Goal: Task Accomplishment & Management: Complete application form

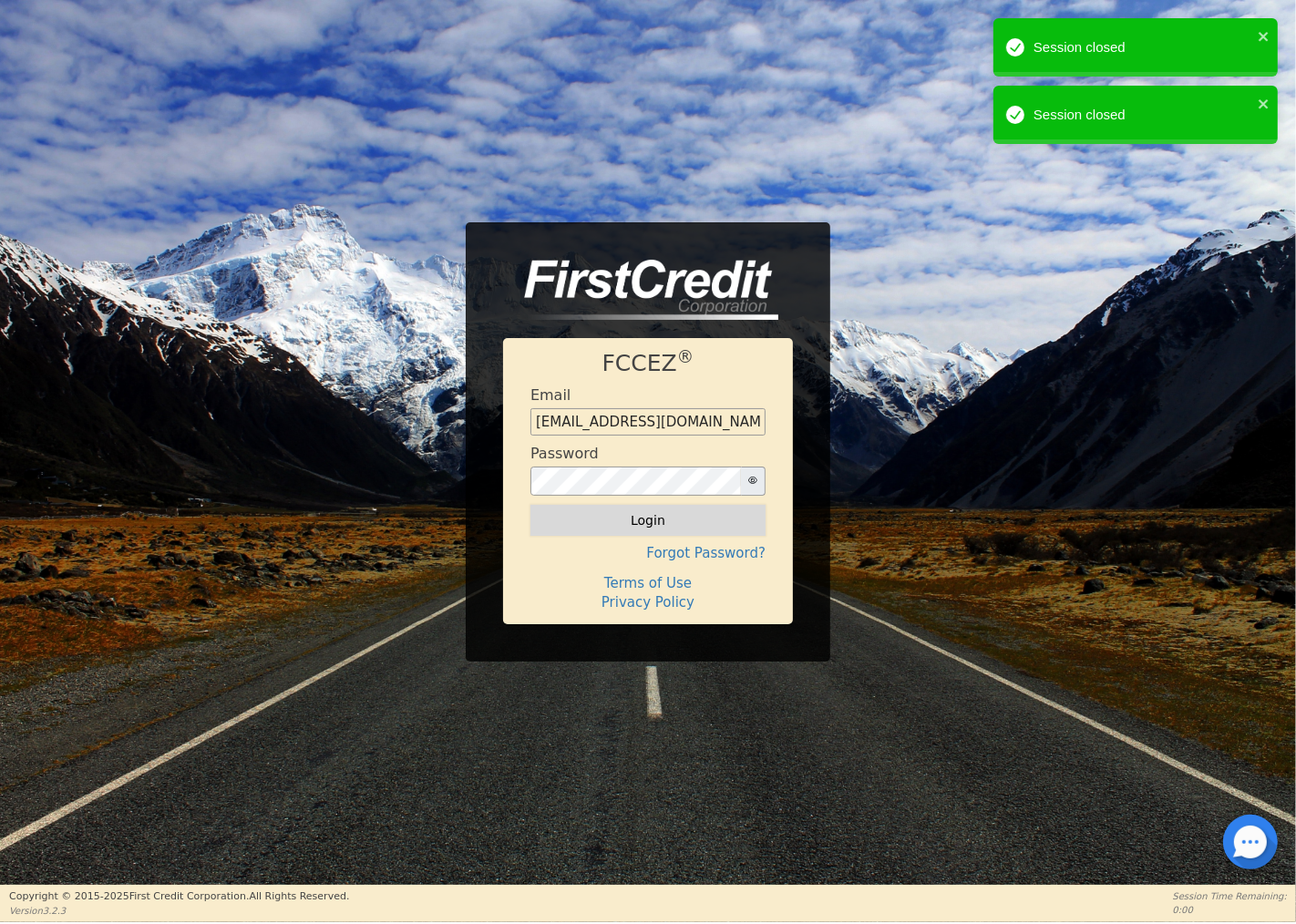
click at [648, 523] on button "Login" at bounding box center [648, 520] width 235 height 31
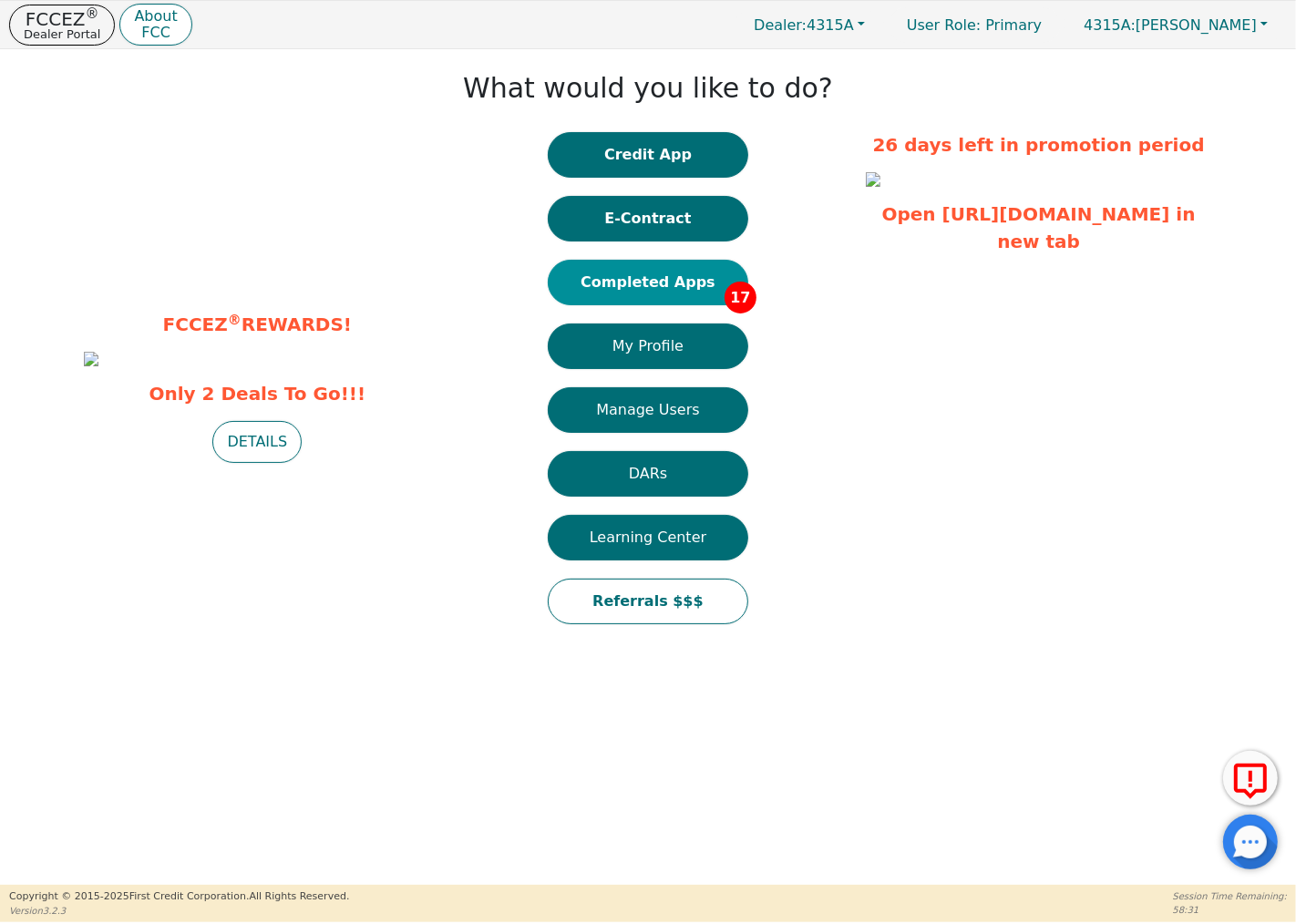
click at [696, 271] on button "Completed Apps 17" at bounding box center [648, 281] width 201 height 45
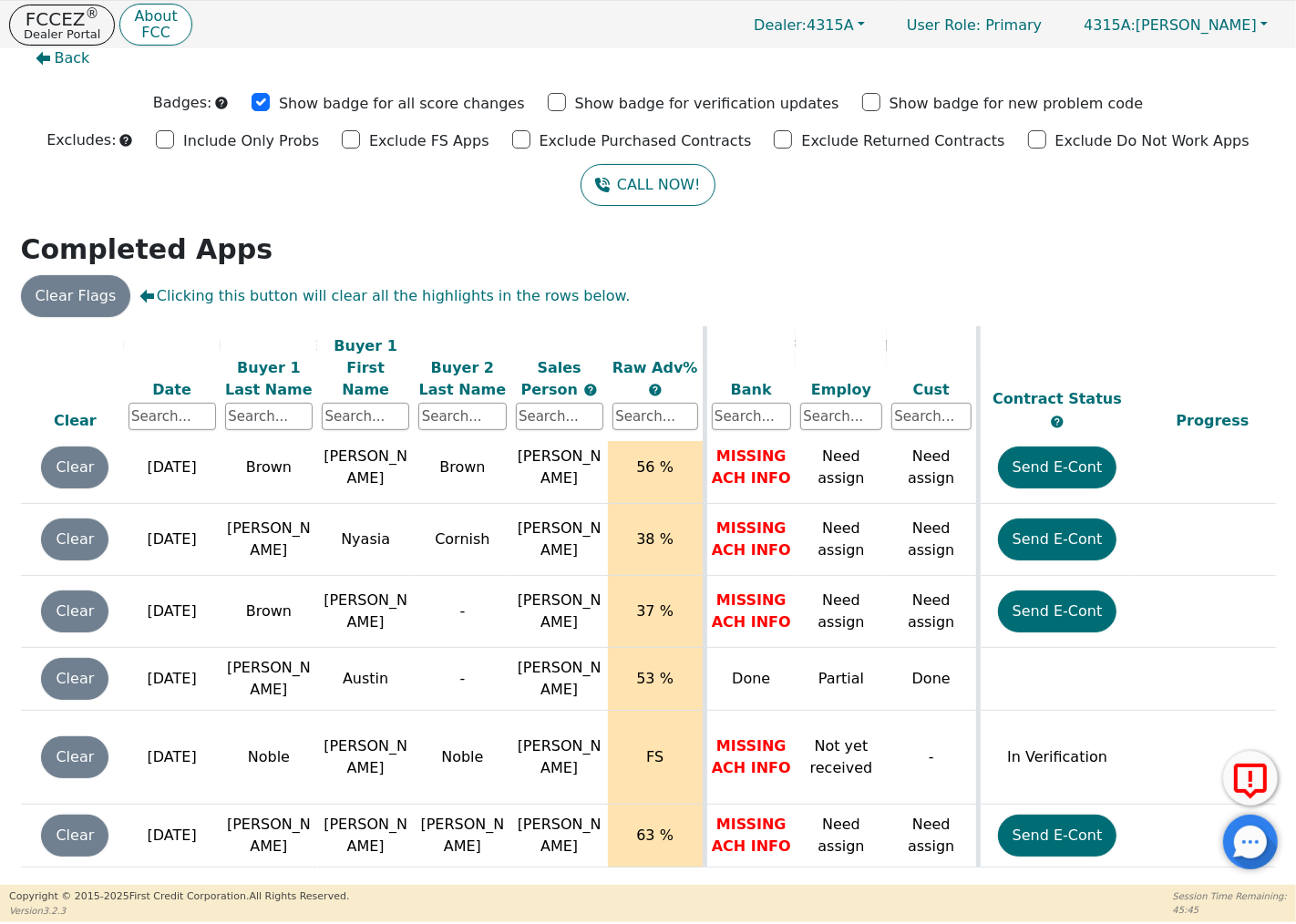
scroll to position [798, 0]
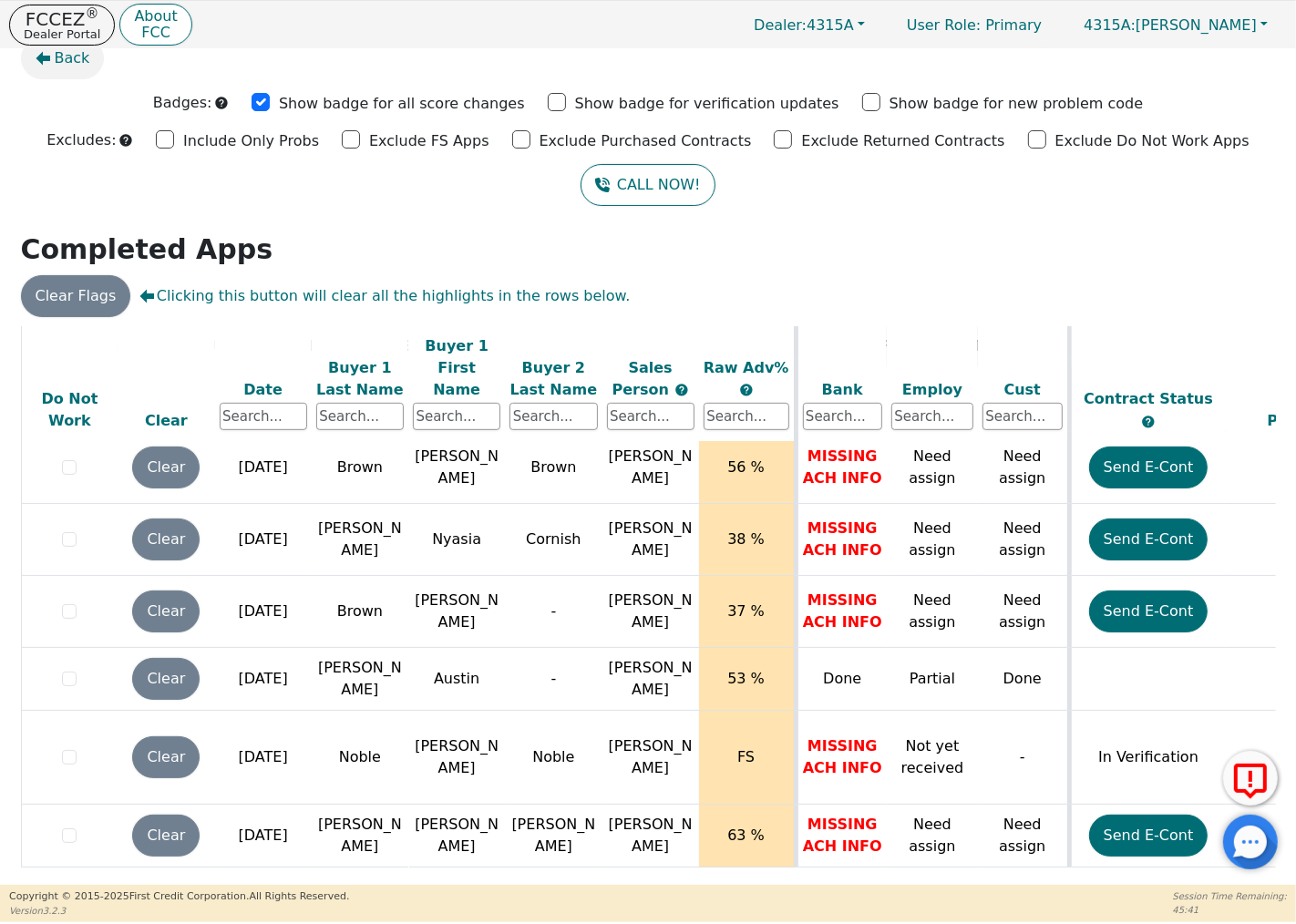
click at [68, 57] on span "Back" at bounding box center [72, 58] width 36 height 22
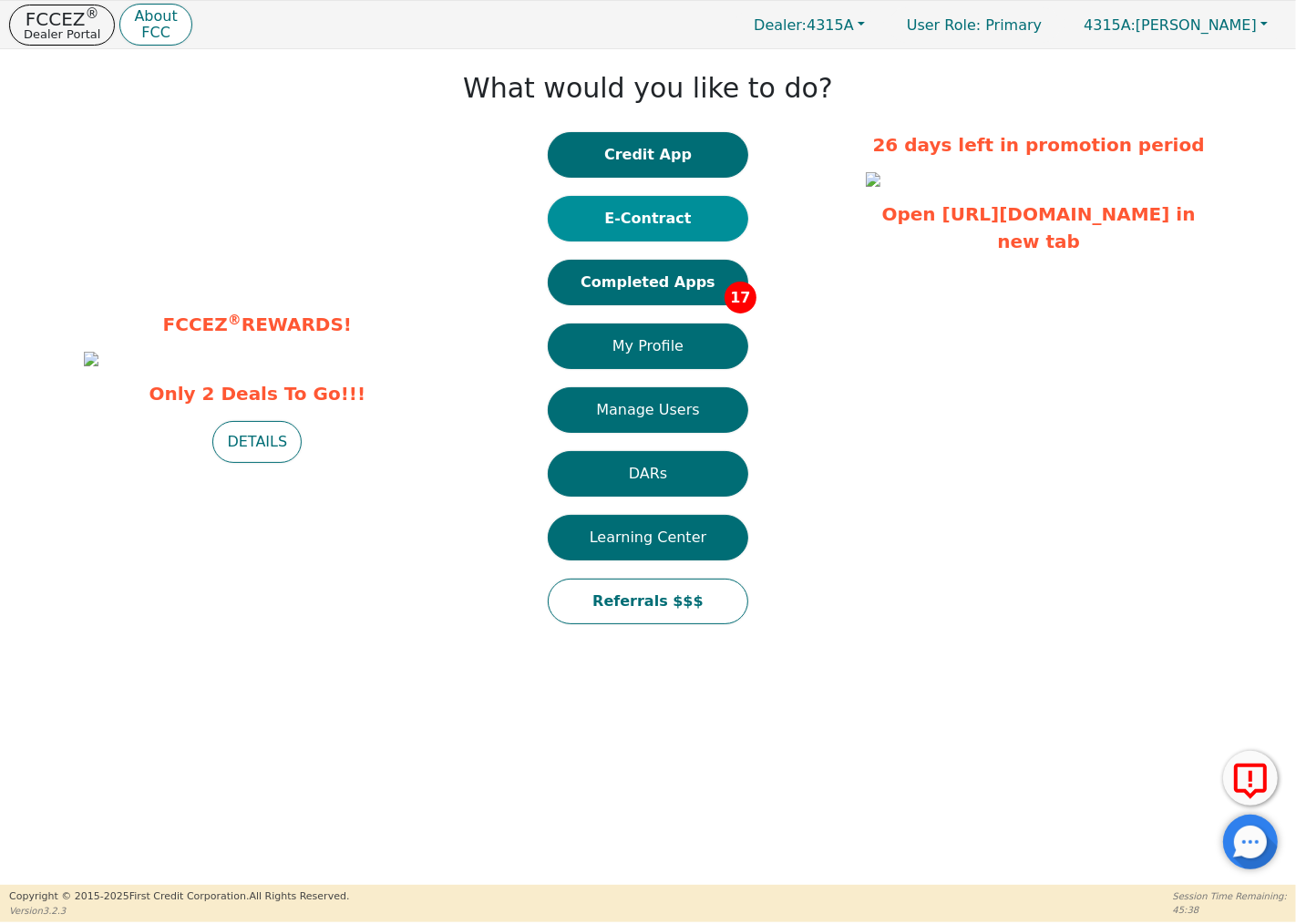
click at [676, 209] on button "E-Contract" at bounding box center [648, 218] width 201 height 45
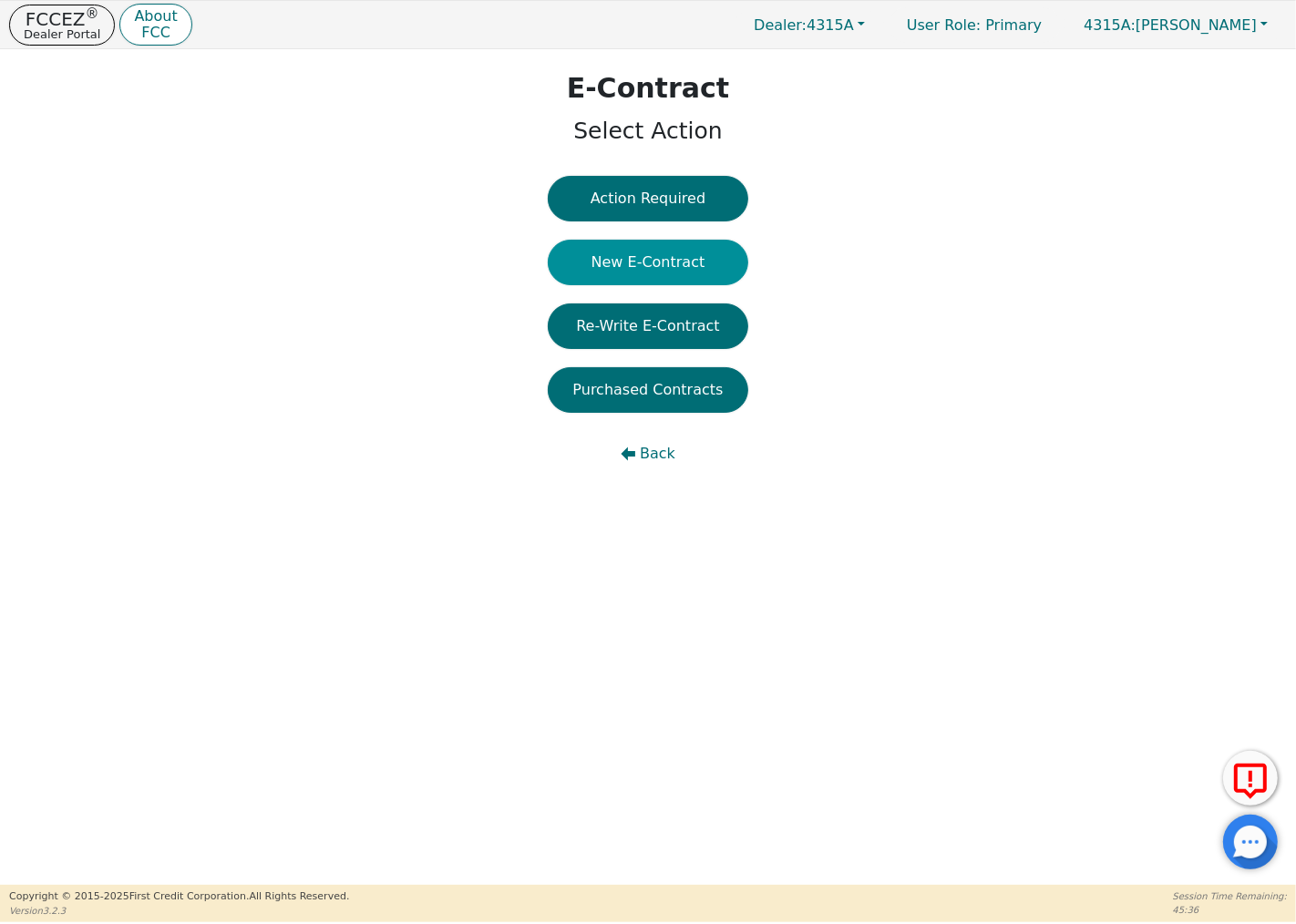
click at [681, 270] on button "New E-Contract" at bounding box center [648, 261] width 201 height 45
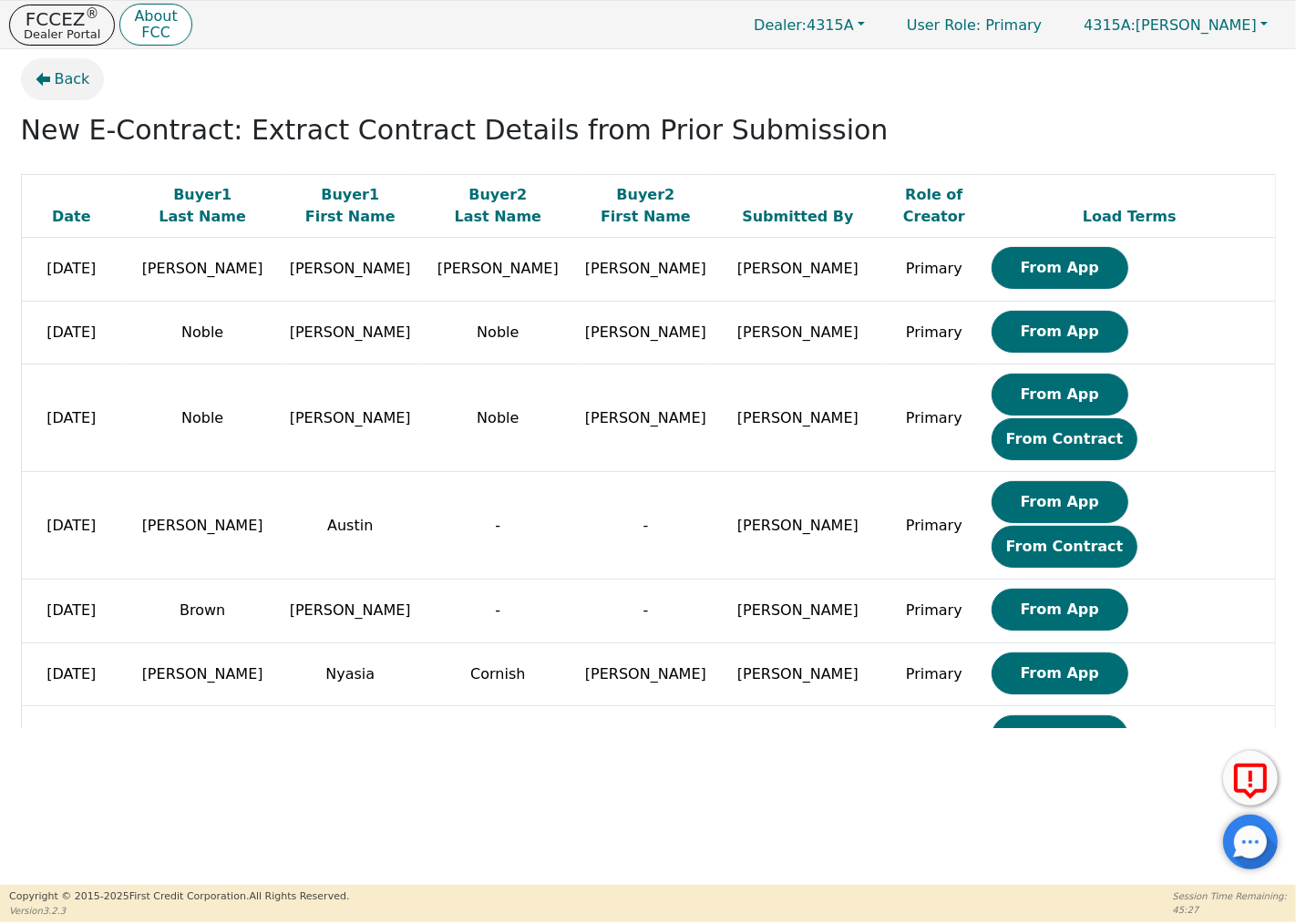
click at [55, 77] on span "Back" at bounding box center [72, 79] width 36 height 22
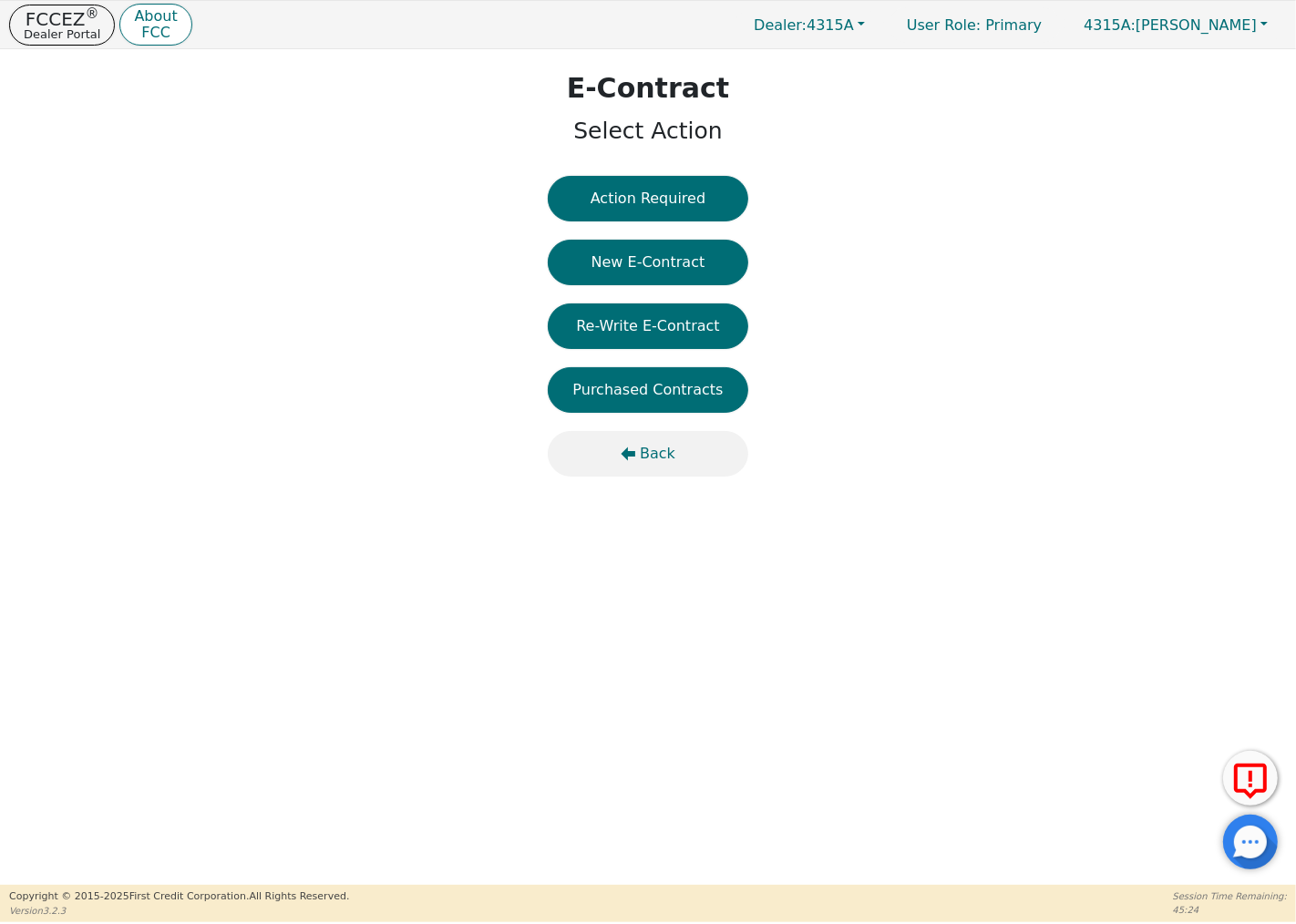
click at [651, 447] on span "Back" at bounding box center [657, 453] width 36 height 22
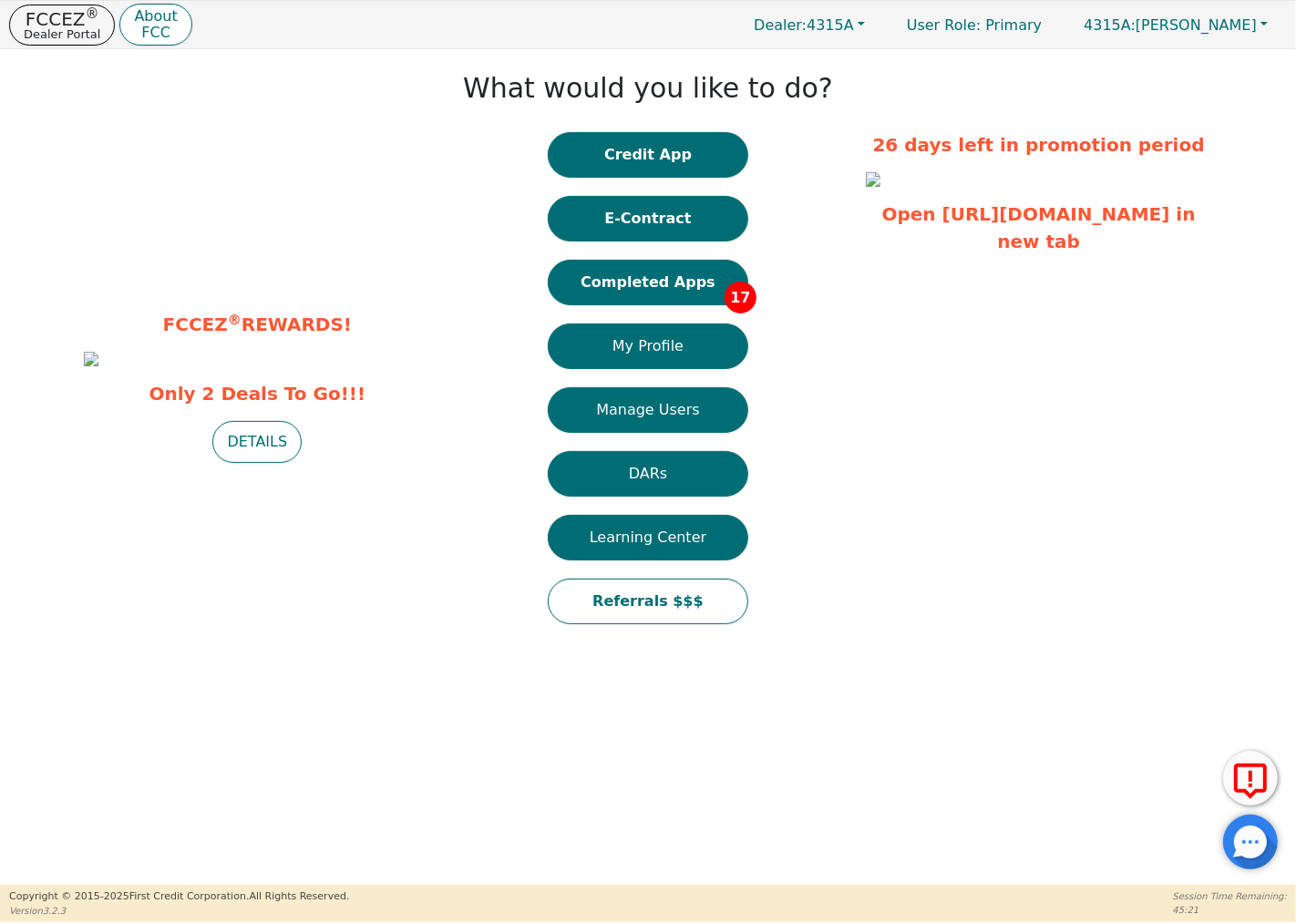
click at [685, 158] on button "Credit App" at bounding box center [648, 155] width 201 height 45
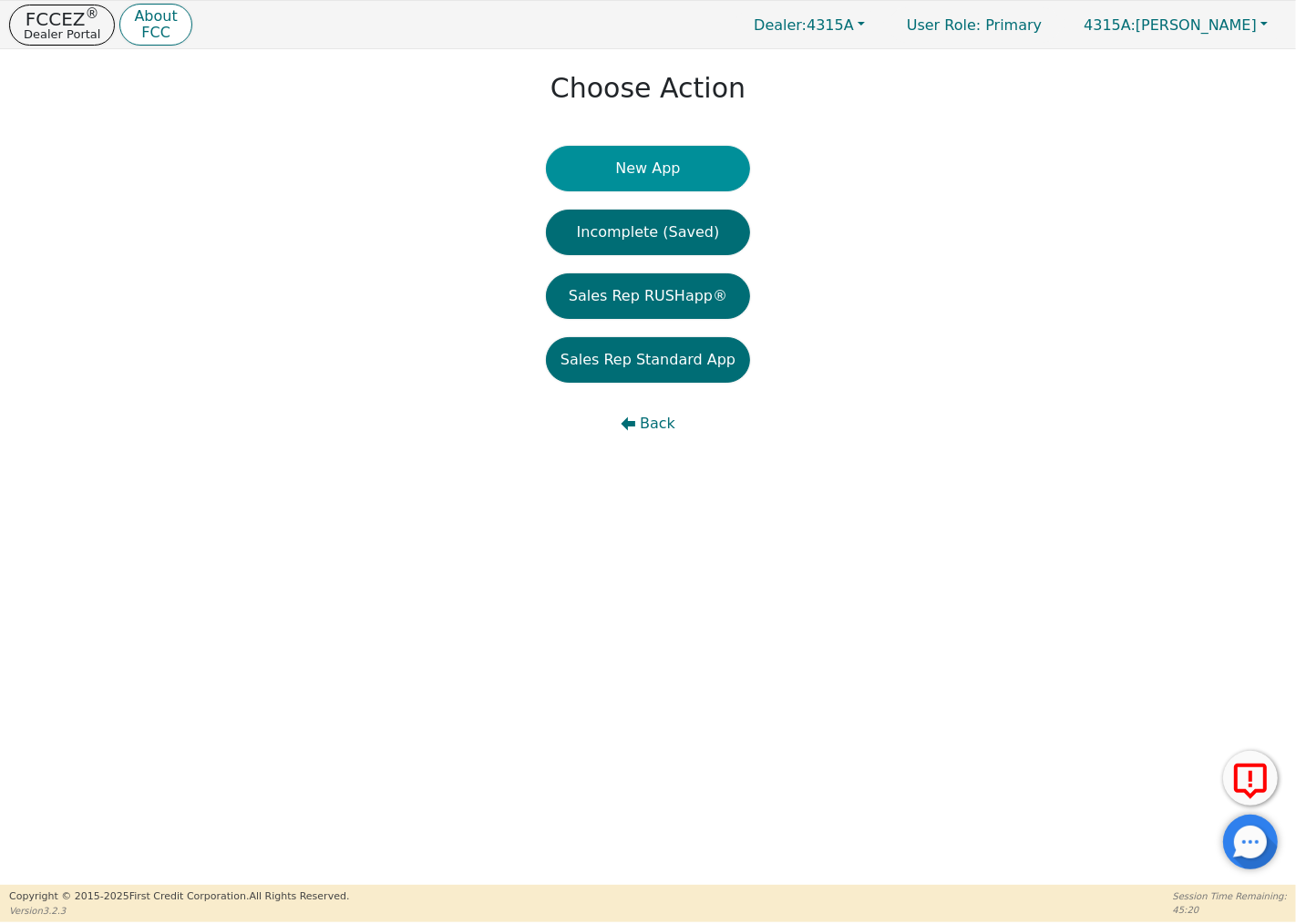
click at [679, 173] on button "New App" at bounding box center [648, 168] width 204 height 45
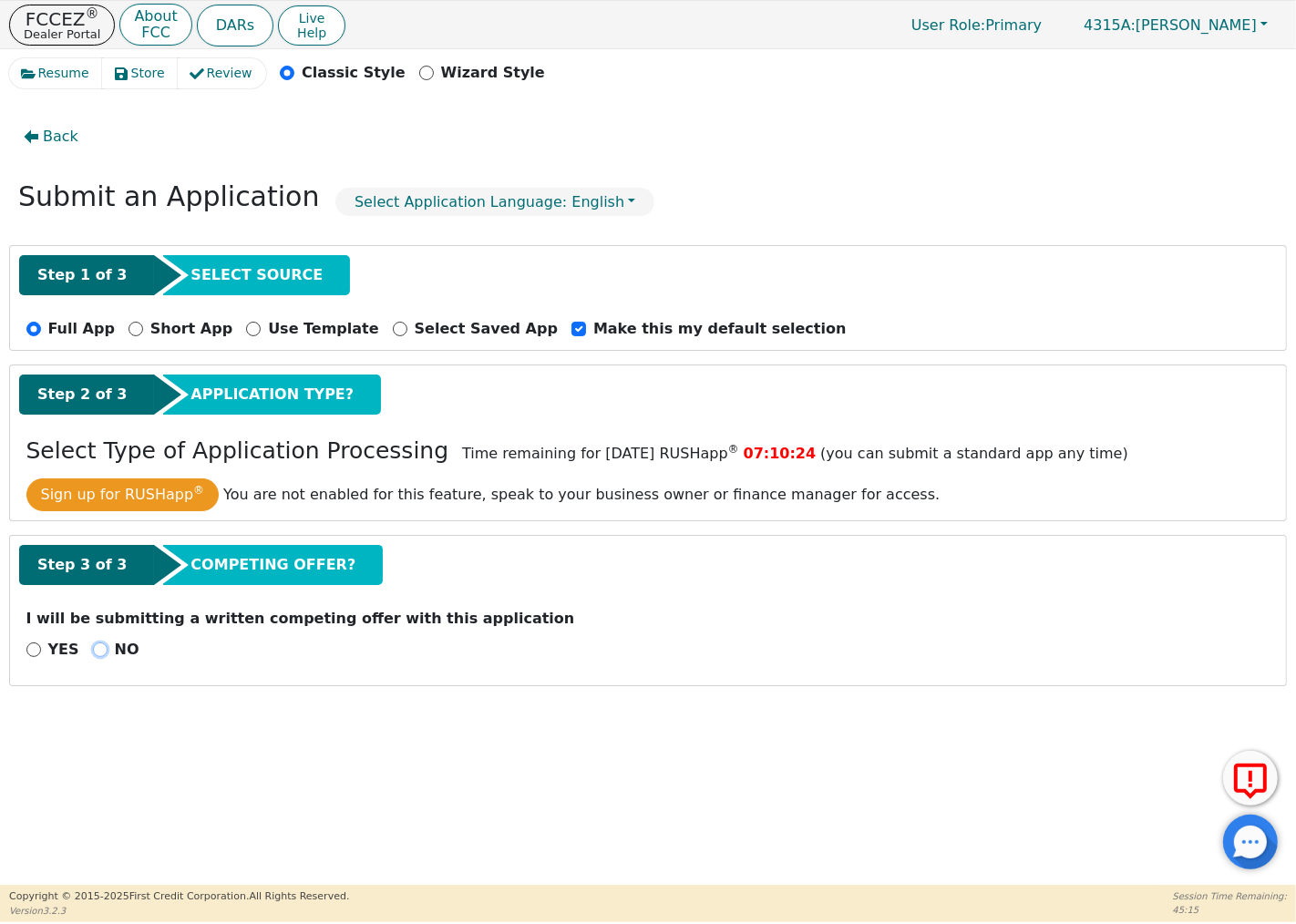
click at [93, 651] on input "NO" at bounding box center [100, 649] width 14 height 14
radio input "true"
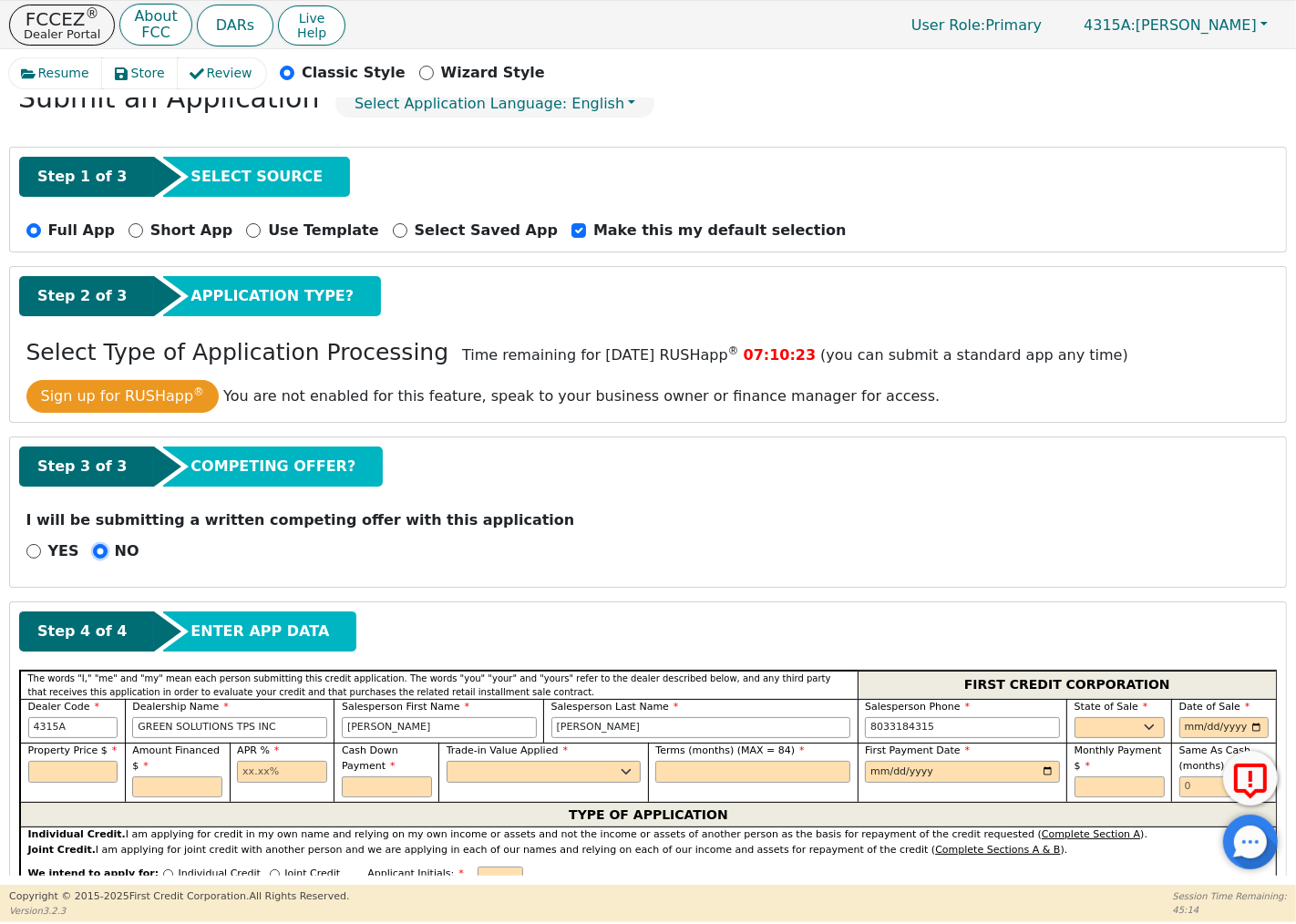
scroll to position [203, 0]
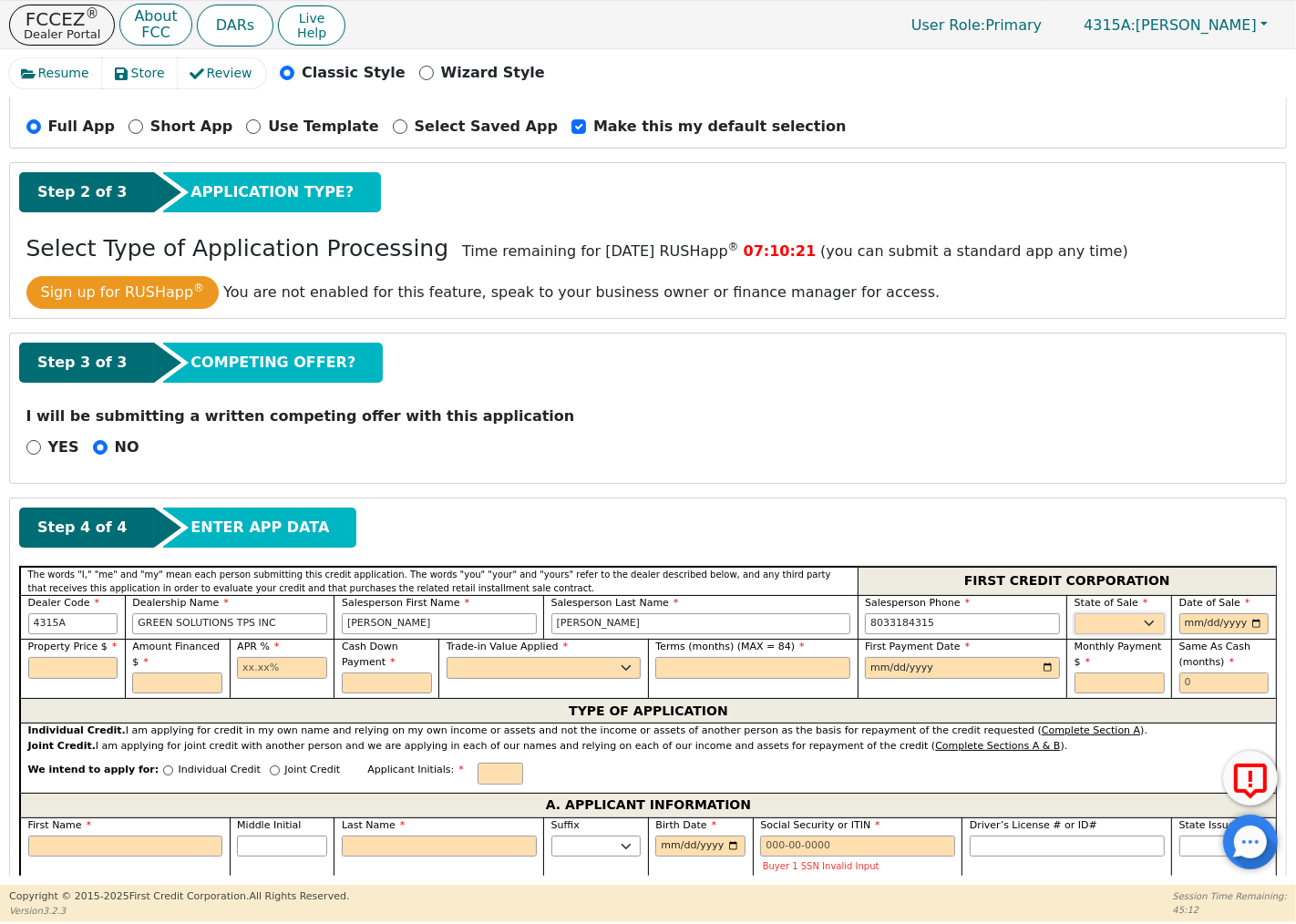
click at [1128, 624] on select "AK AL AR AZ CA CO CT DC DE FL [GEOGRAPHIC_DATA] HI IA ID IL IN KS [GEOGRAPHIC_D…" at bounding box center [1119, 623] width 90 height 22
select select "SC"
click at [1074, 614] on select "AK AL AR AZ CA CO CT DC DE FL [GEOGRAPHIC_DATA] HI IA ID IL IN KS [GEOGRAPHIC_D…" at bounding box center [1119, 623] width 90 height 22
click at [1205, 623] on input "date" at bounding box center [1224, 623] width 90 height 22
click at [1182, 625] on input "date" at bounding box center [1224, 623] width 90 height 22
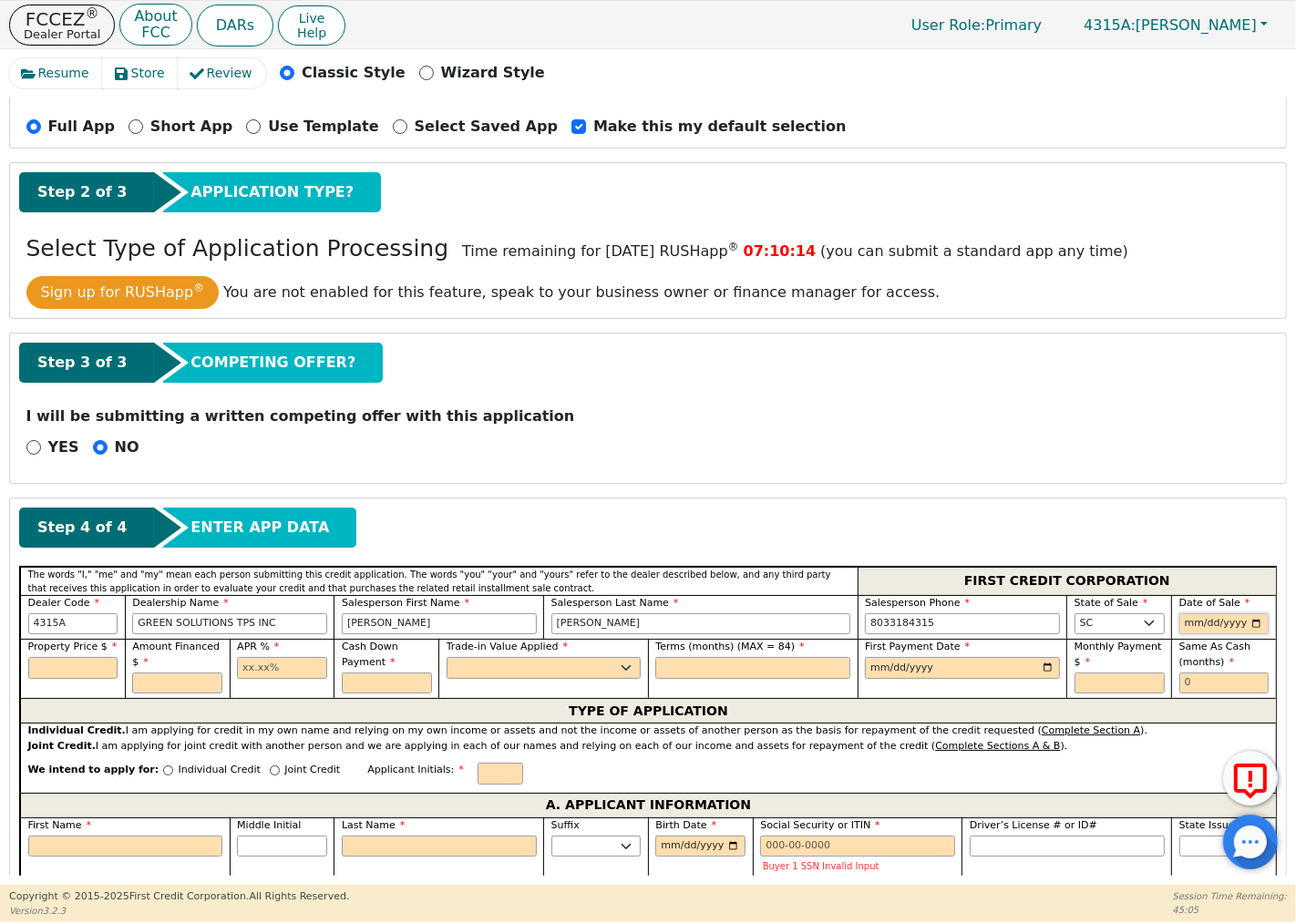
type input "0008-10-06"
type input "[DATE]"
click at [77, 671] on input "text" at bounding box center [73, 668] width 90 height 22
type input "3000.00"
click at [192, 686] on input "text" at bounding box center [178, 683] width 90 height 22
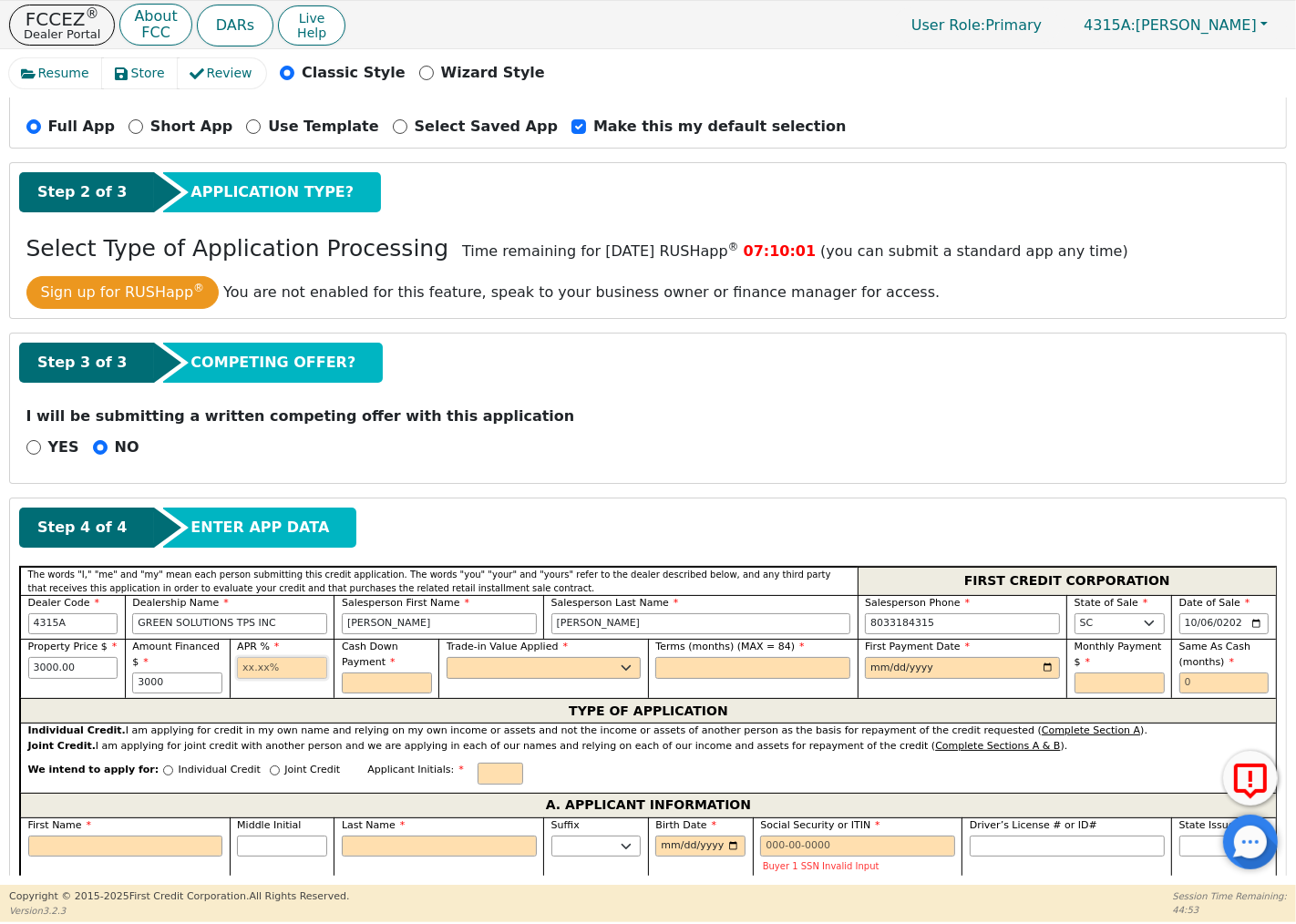
type input "3000.00"
click at [257, 677] on input "text" at bounding box center [282, 668] width 90 height 22
type input "19.99"
click at [364, 693] on input "text" at bounding box center [387, 683] width 90 height 22
click at [513, 669] on select "Yes No" at bounding box center [544, 668] width 195 height 22
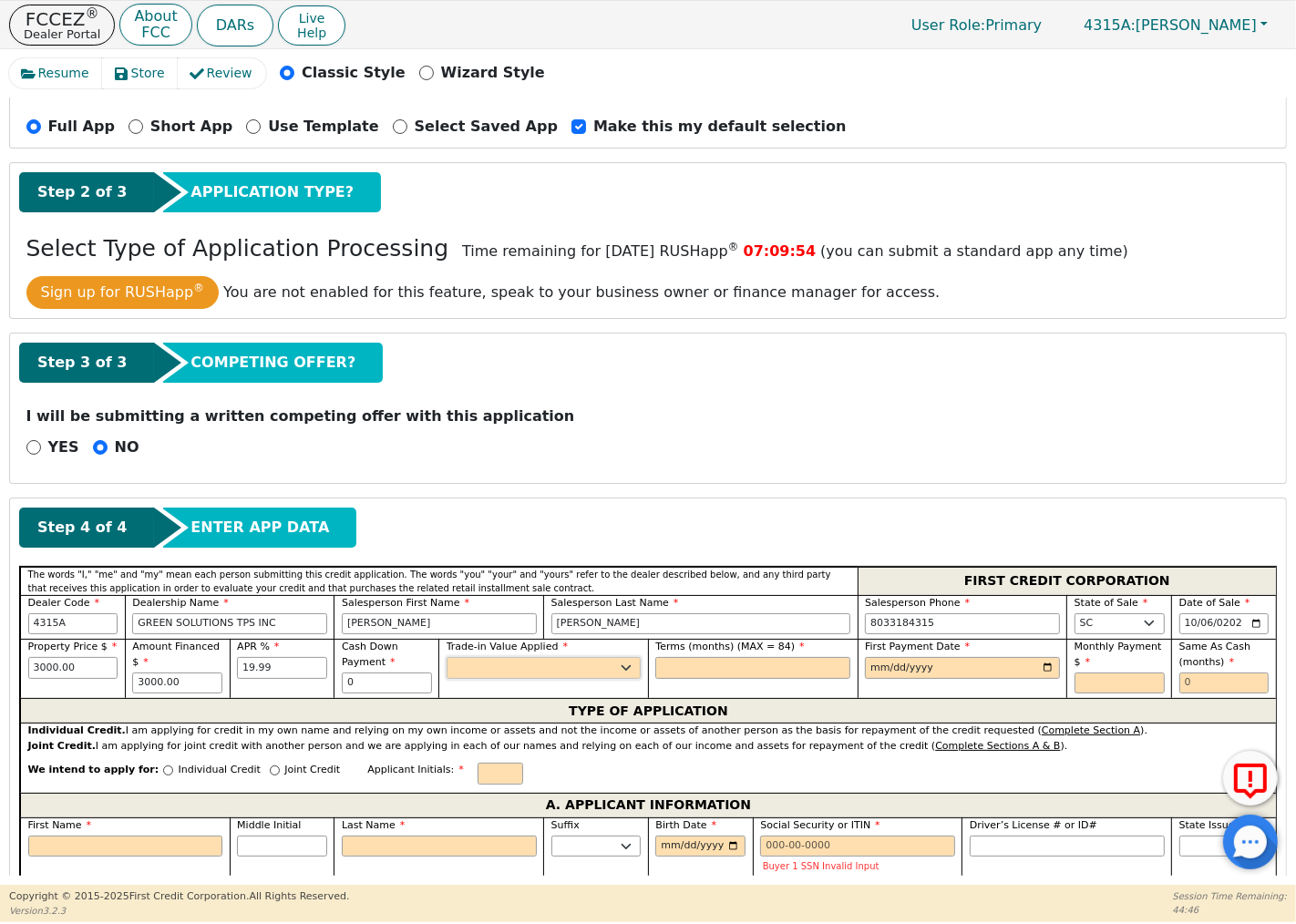
type input "0.00"
select select "n"
click at [447, 659] on select "Yes No" at bounding box center [544, 668] width 195 height 22
click at [701, 660] on input "text" at bounding box center [752, 668] width 195 height 22
type input "84"
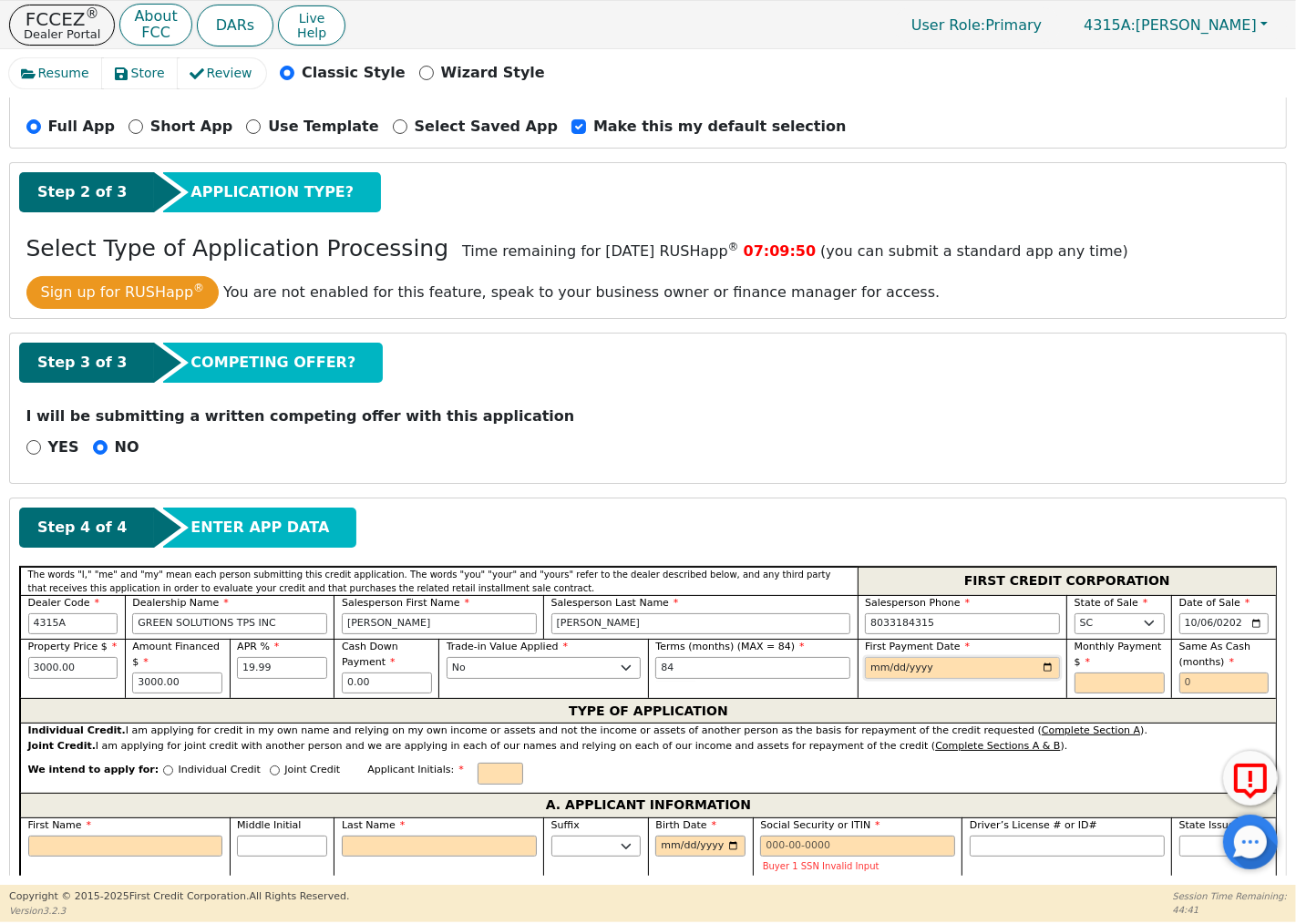
click at [876, 665] on input "date" at bounding box center [962, 668] width 195 height 22
type input "[DATE]"
click at [1088, 679] on input "text" at bounding box center [1119, 683] width 90 height 22
type input "66.60"
drag, startPoint x: 270, startPoint y: 668, endPoint x: 235, endPoint y: 665, distance: 35.1
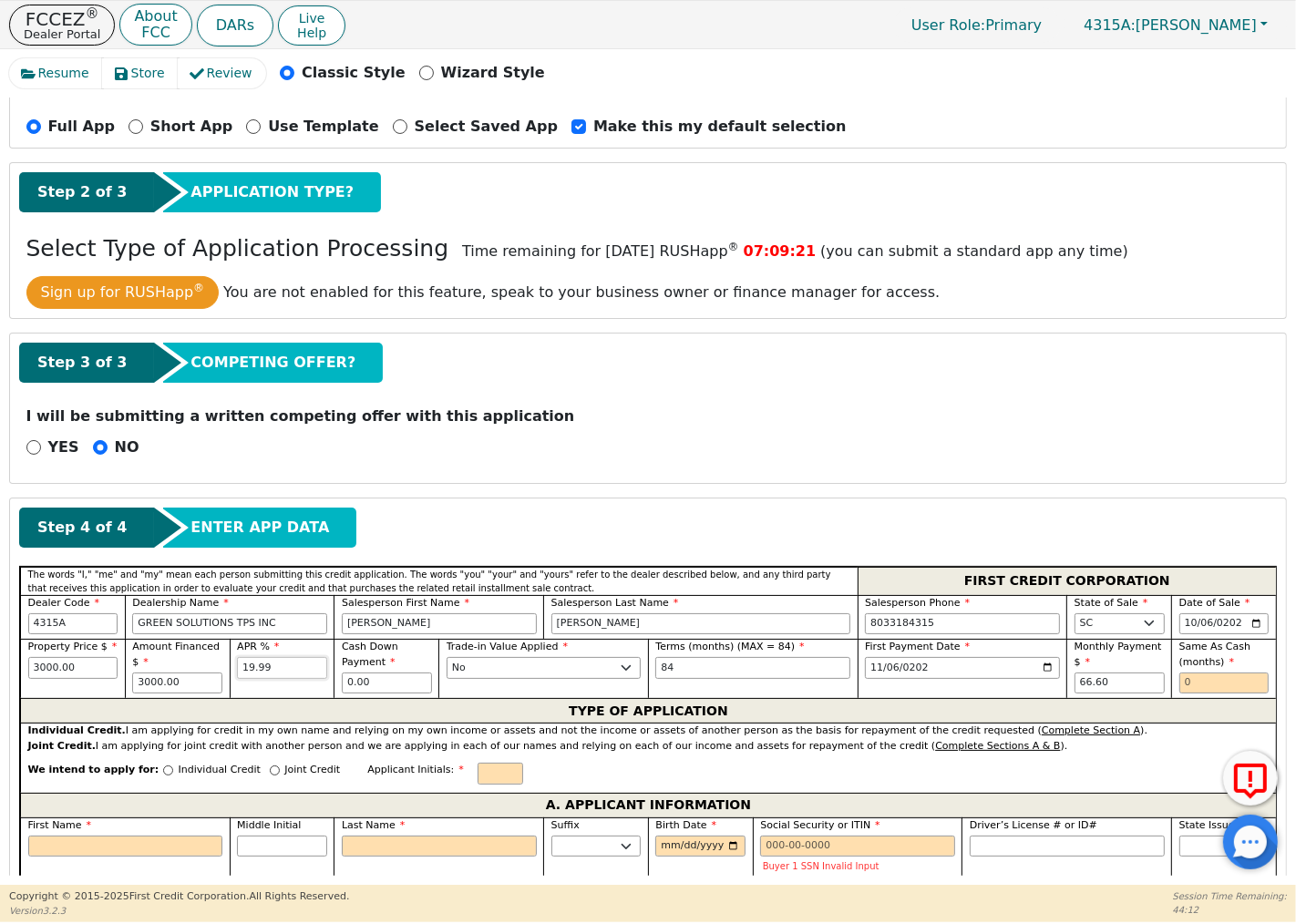
click at [237, 665] on input "19.99" at bounding box center [282, 668] width 90 height 22
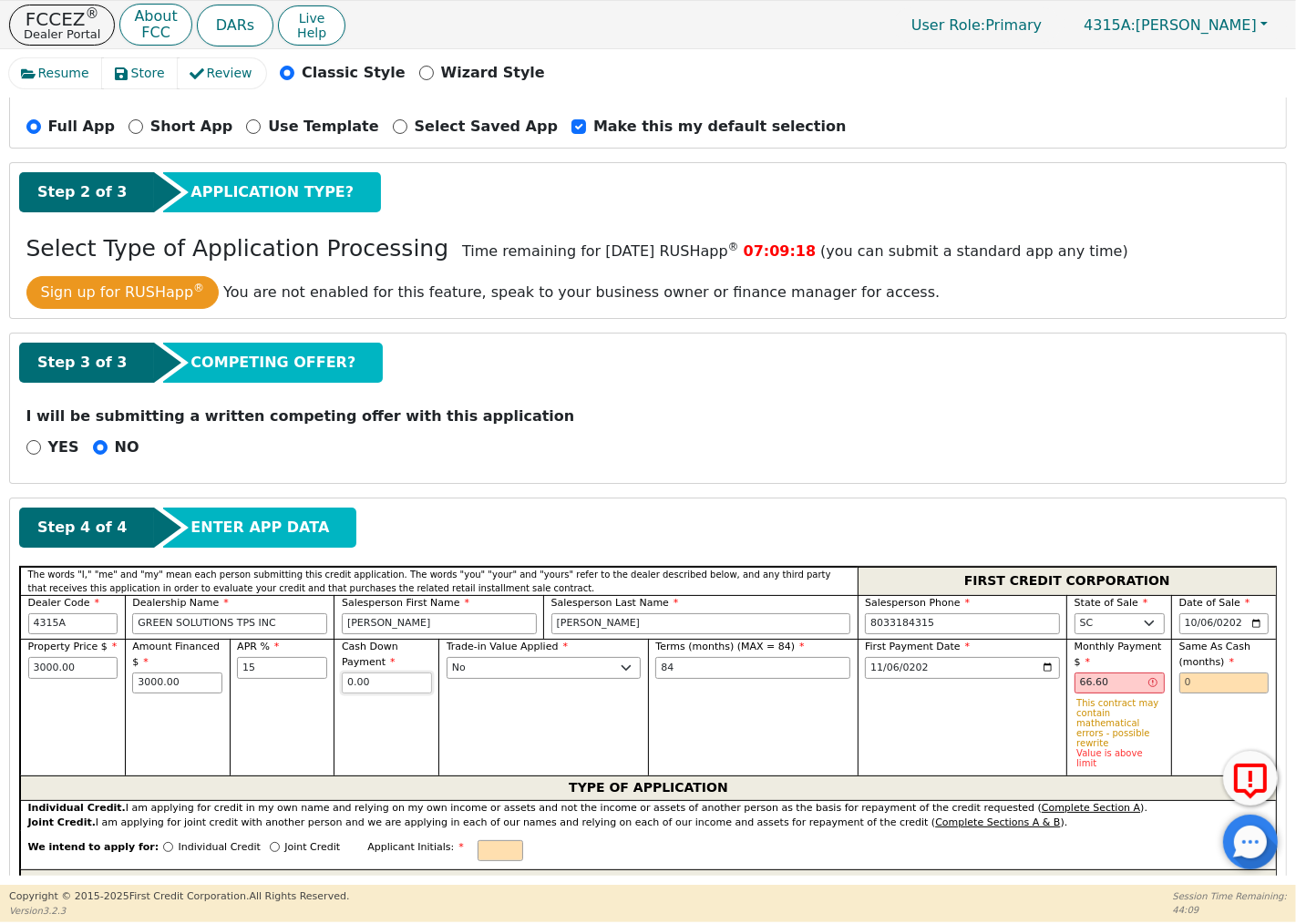
type input "15.00"
drag, startPoint x: 1105, startPoint y: 689, endPoint x: 1044, endPoint y: 695, distance: 61.3
click at [1044, 695] on div "Property Price $ 3000.00 Amount Financed $ 3000.00 APR % 15.00 Cash Down Paymen…" at bounding box center [648, 707] width 1256 height 136
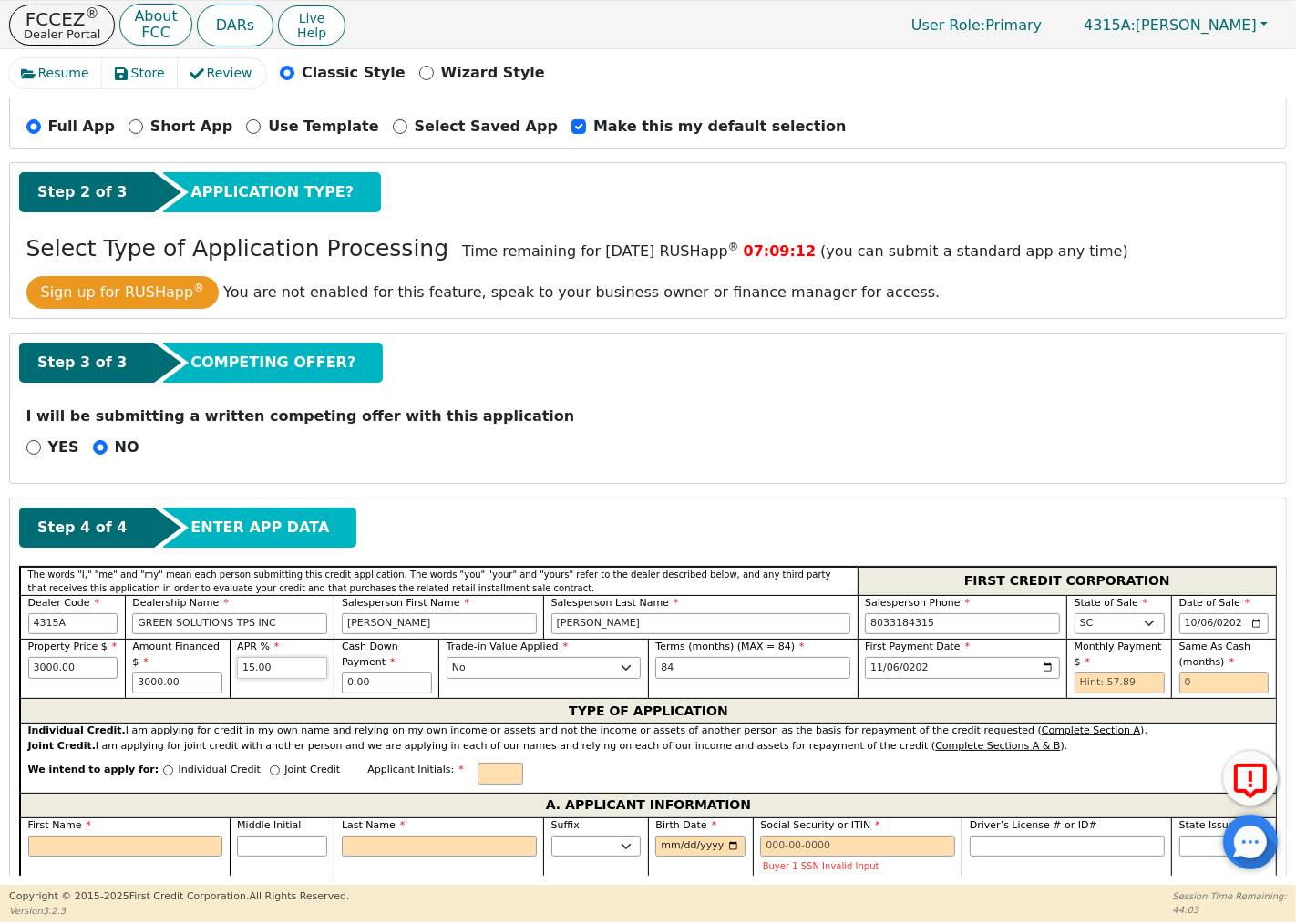
drag, startPoint x: 277, startPoint y: 670, endPoint x: 226, endPoint y: 669, distance: 51.0
click at [226, 669] on div "Property Price $ 3000.00 Amount Financed $ 3000.00 APR % 15.00 Cash Down Paymen…" at bounding box center [648, 669] width 1256 height 60
type input "24.99"
drag, startPoint x: 272, startPoint y: 669, endPoint x: 234, endPoint y: 668, distance: 38.0
click at [234, 668] on div "APR % 24.99" at bounding box center [281, 669] width 105 height 60
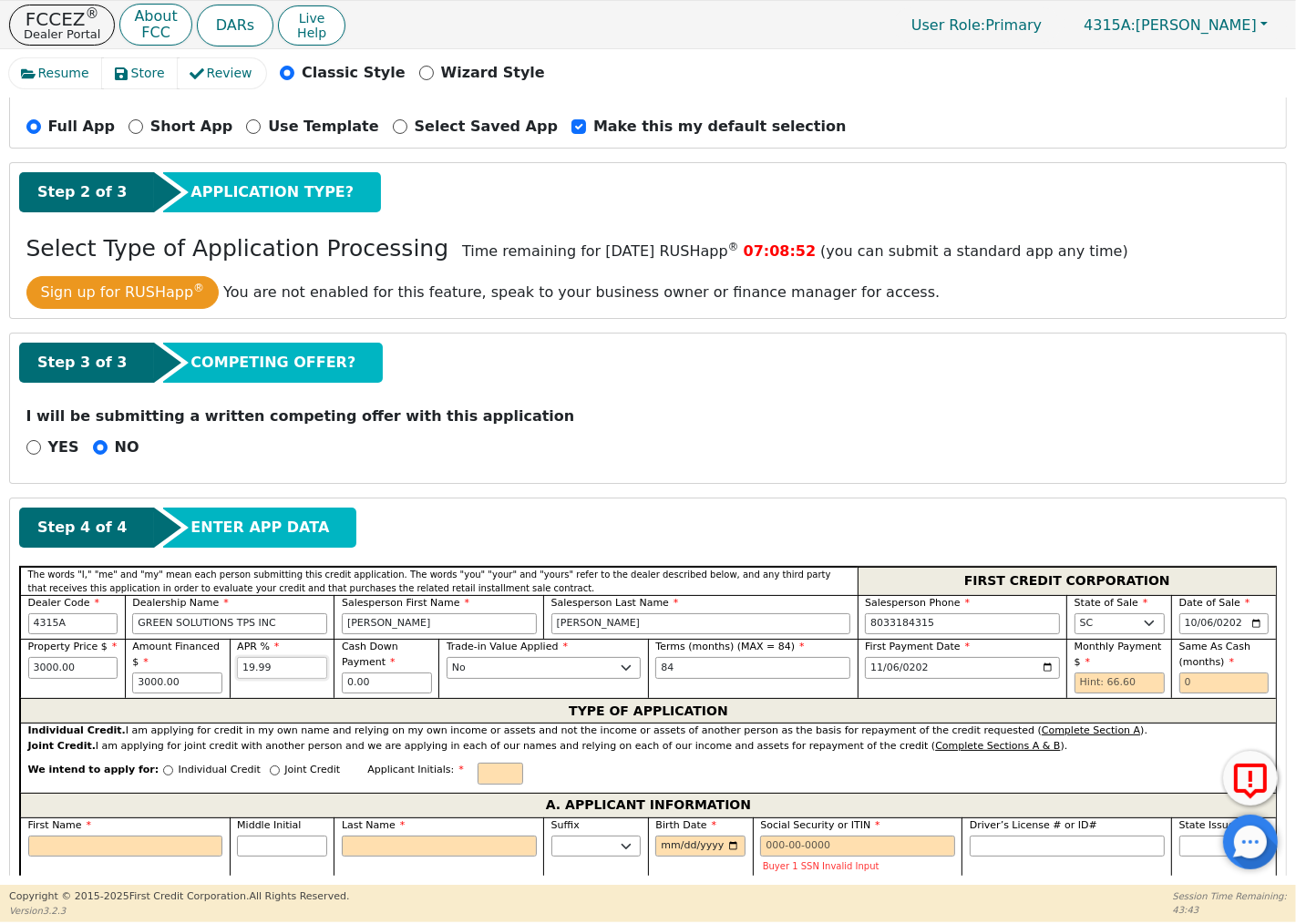
type input "19.99"
click at [1118, 677] on input "text" at bounding box center [1119, 683] width 90 height 22
type input "66.60"
type input "0"
click at [477, 780] on input "text" at bounding box center [500, 773] width 45 height 22
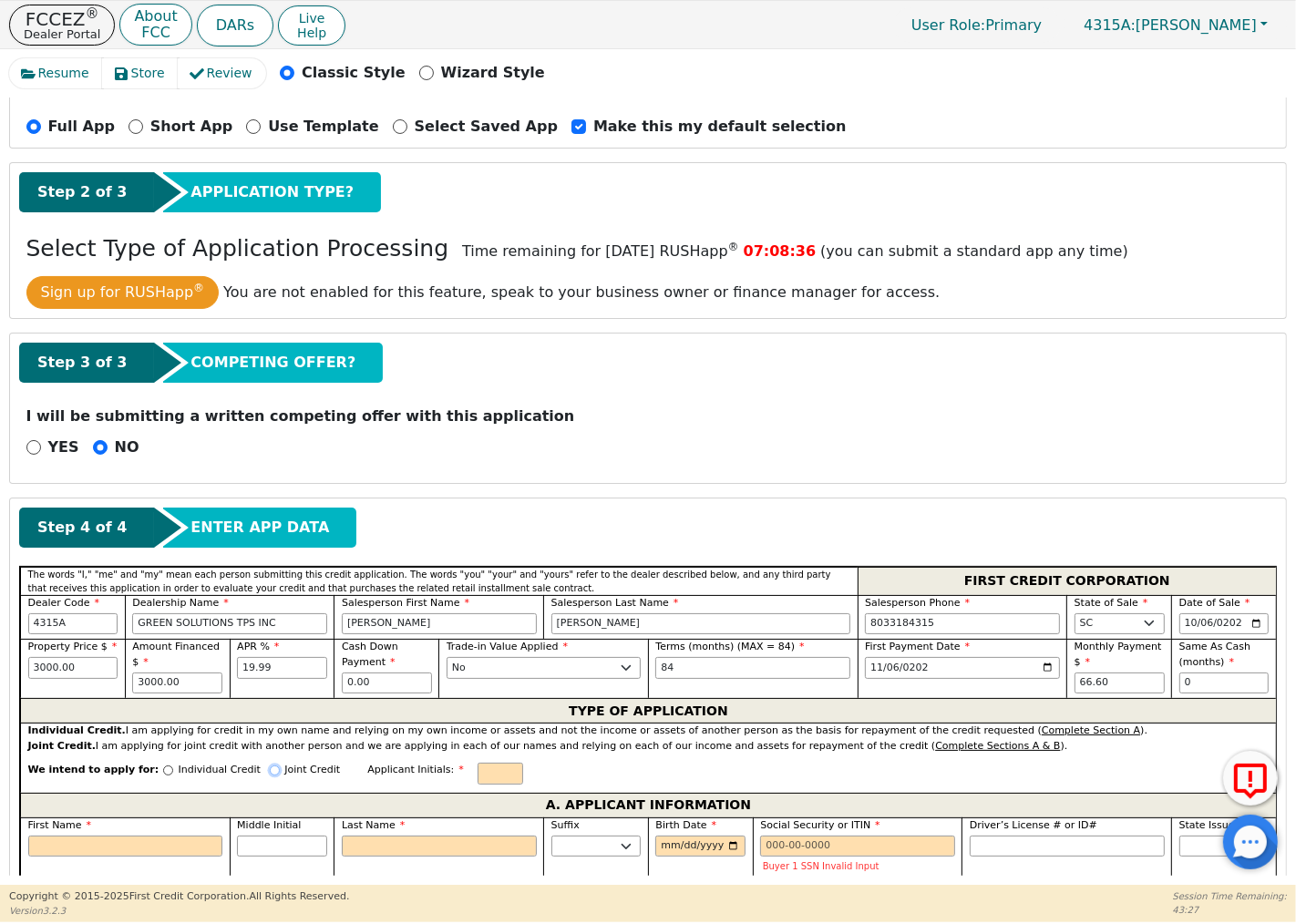
click at [270, 775] on input "Joint Credit" at bounding box center [275, 770] width 10 height 10
radio input "true"
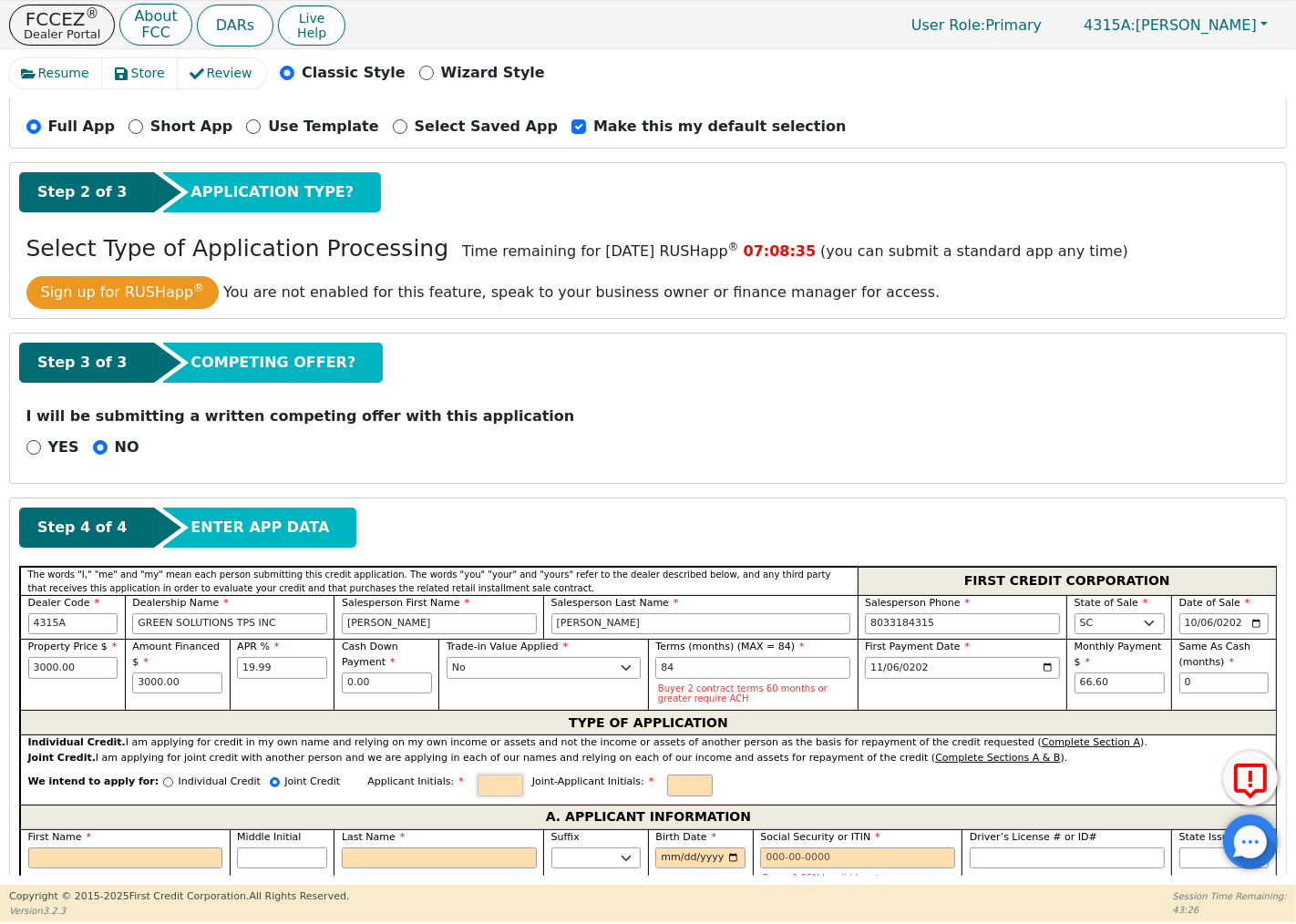
click at [477, 787] on input "text" at bounding box center [500, 785] width 45 height 22
type input "e"
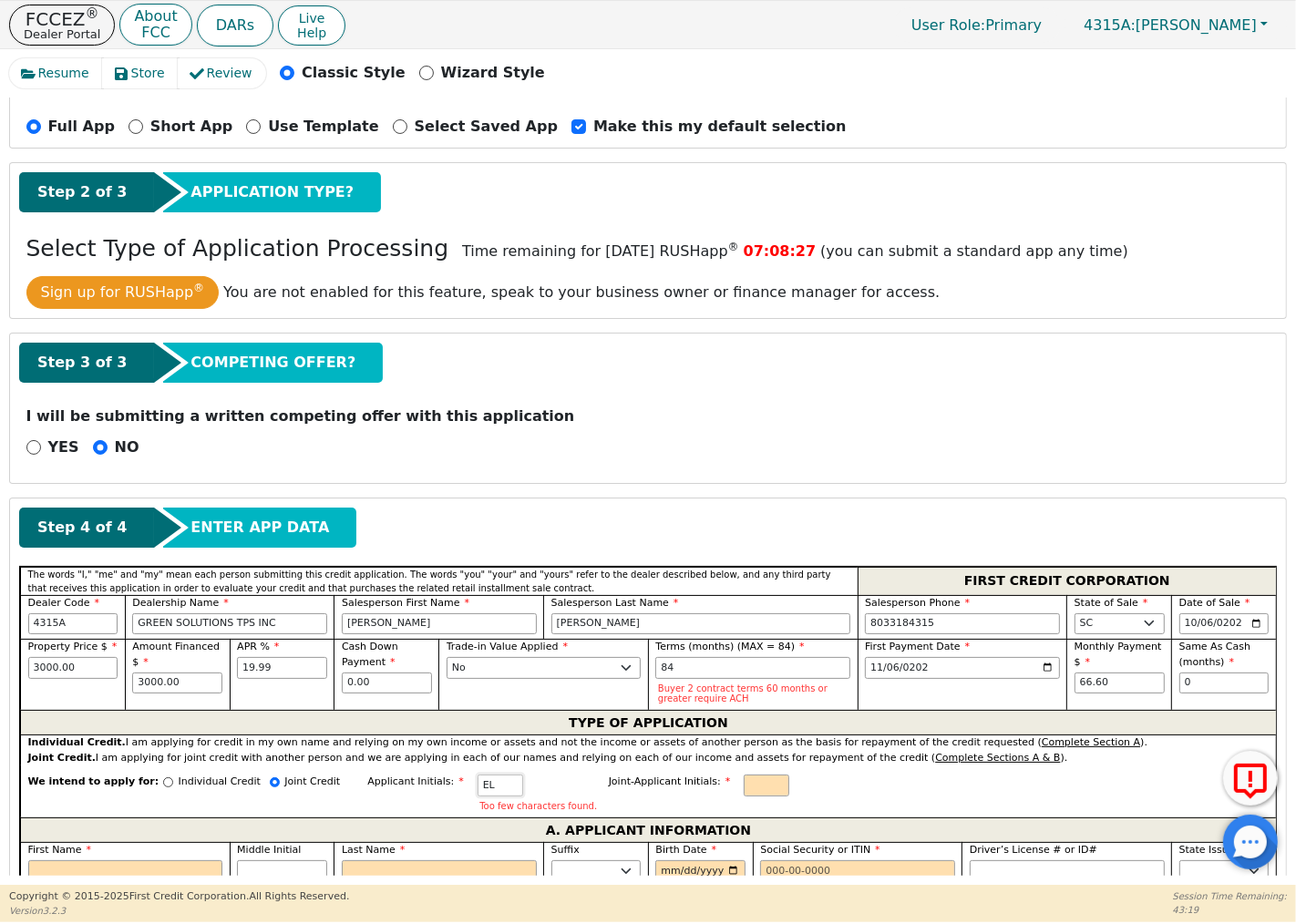
type input "EL"
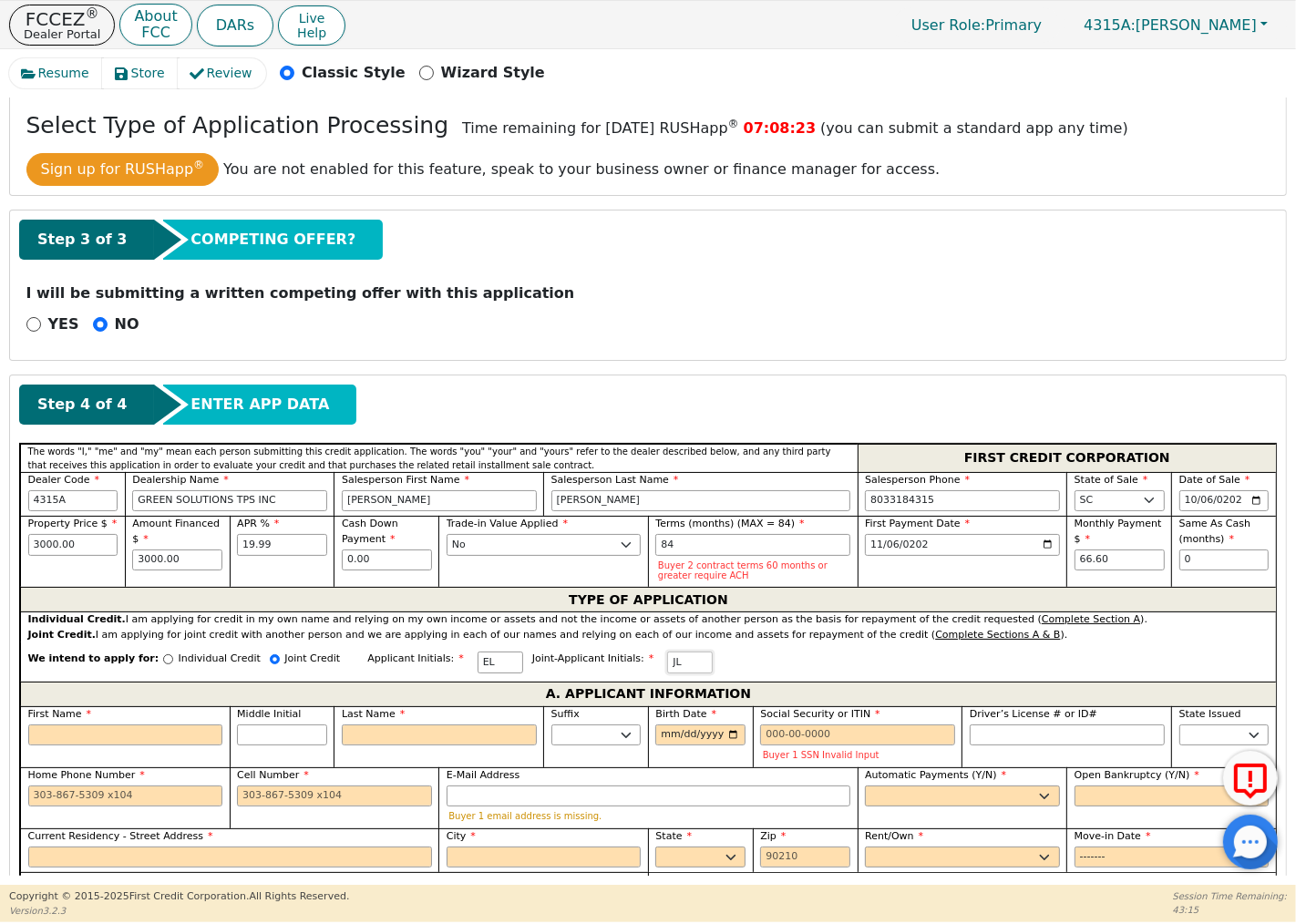
scroll to position [404, 0]
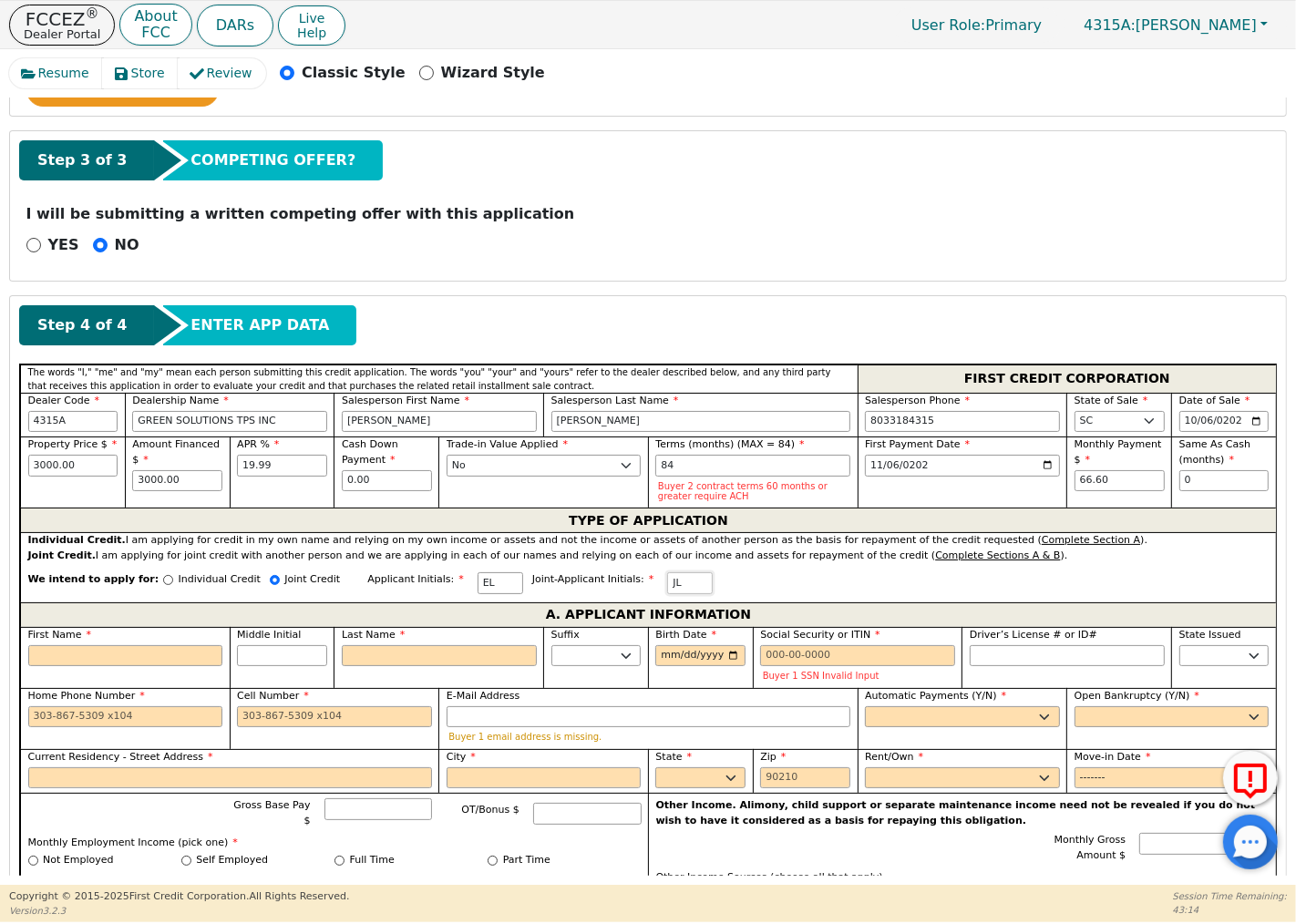
type input "JL"
click at [137, 660] on input "First Name" at bounding box center [125, 656] width 195 height 22
type input "E"
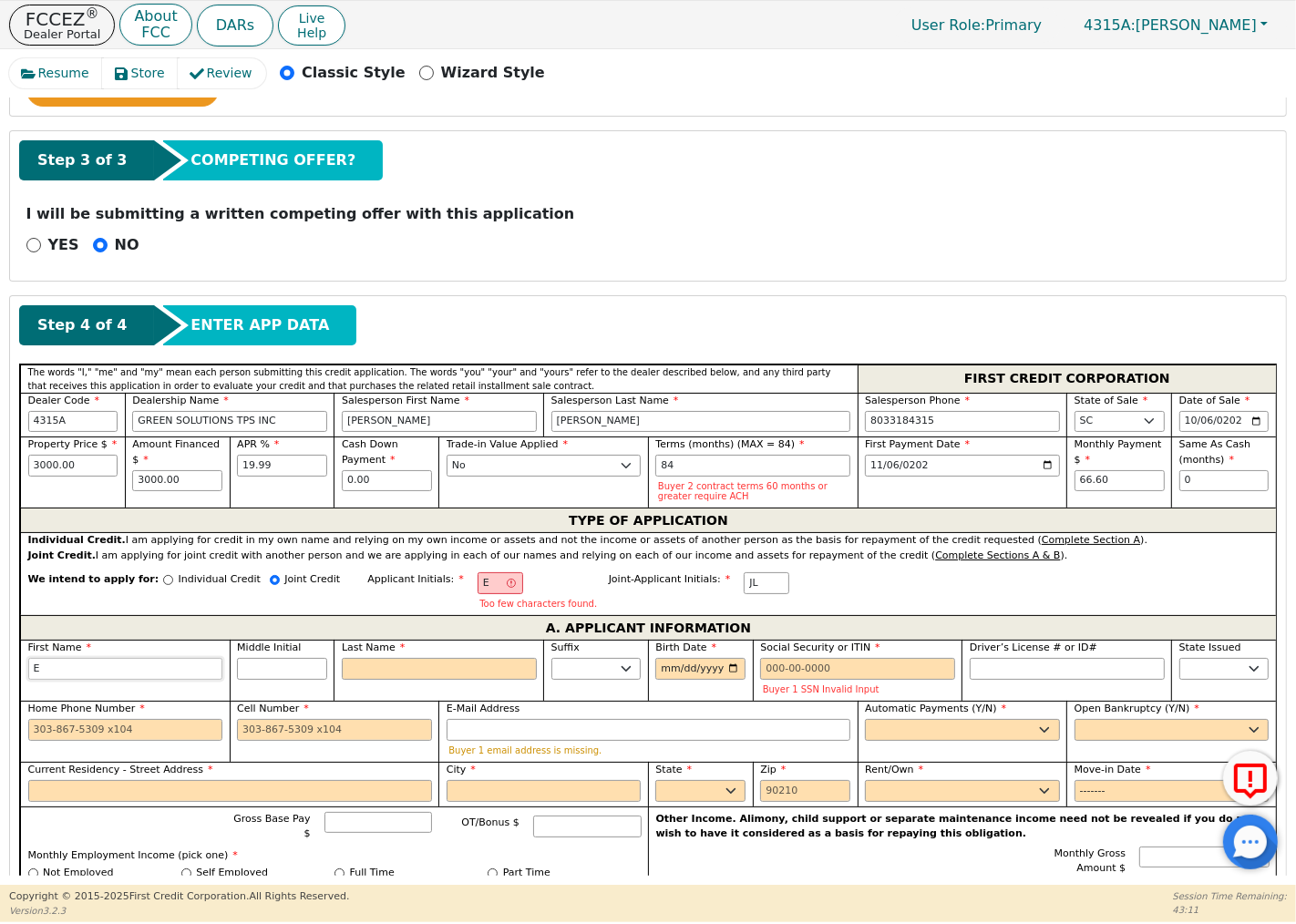
type input "Ef"
type input "Efl"
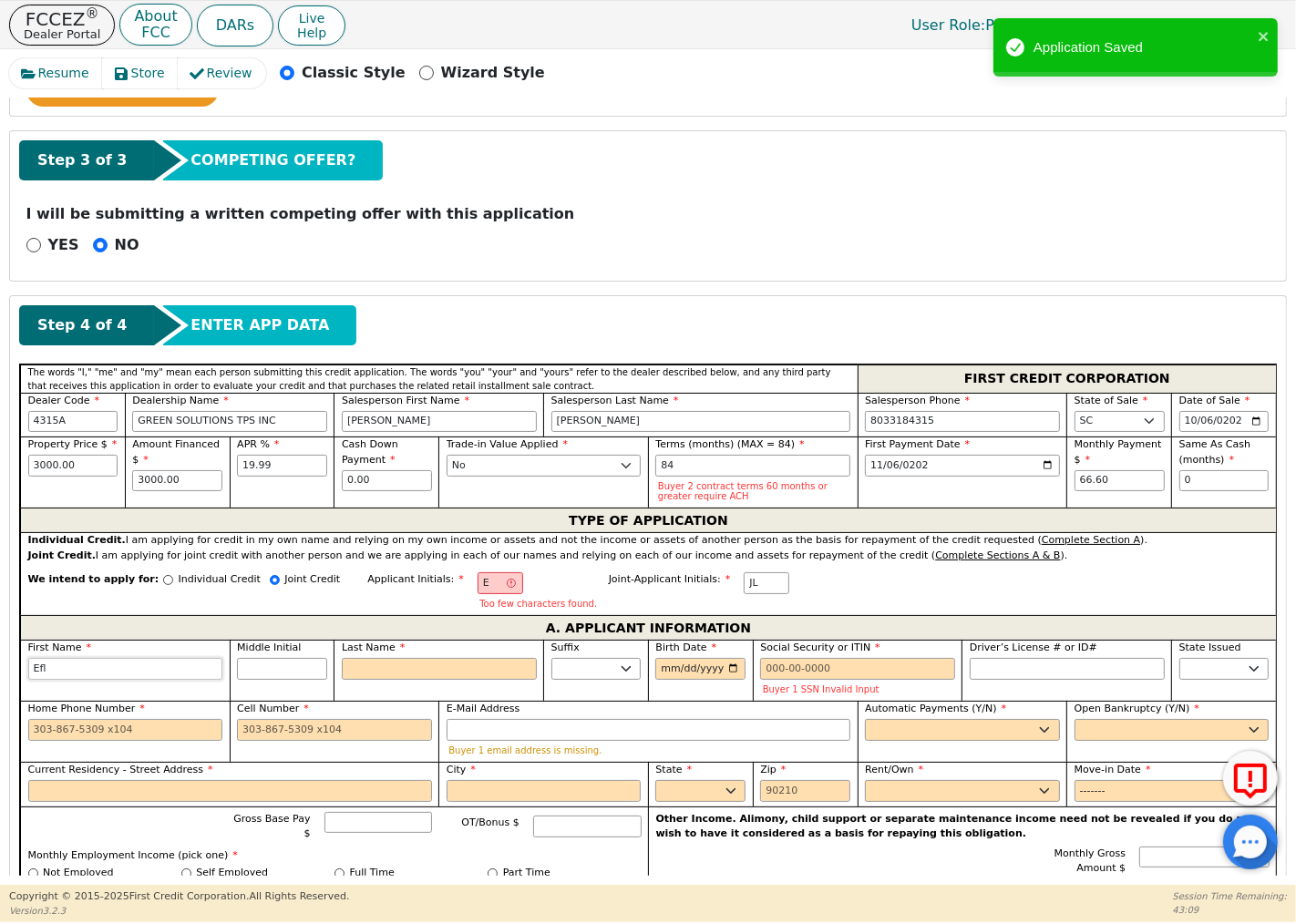
type input "Efle"
type input "Efled"
type input "Efleda"
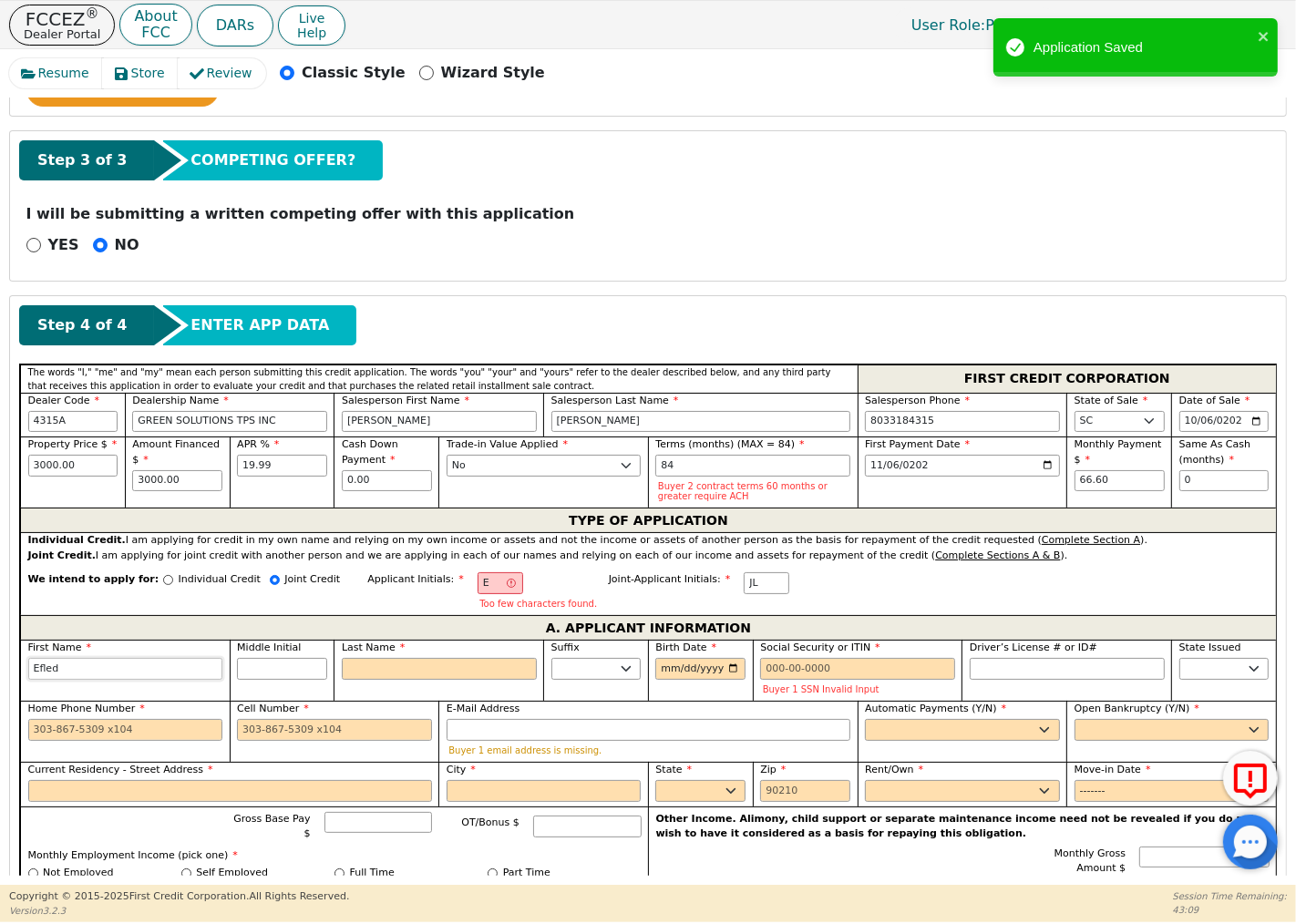
type input "Efleda"
type input "L"
type input "EL"
type input "Efleda L"
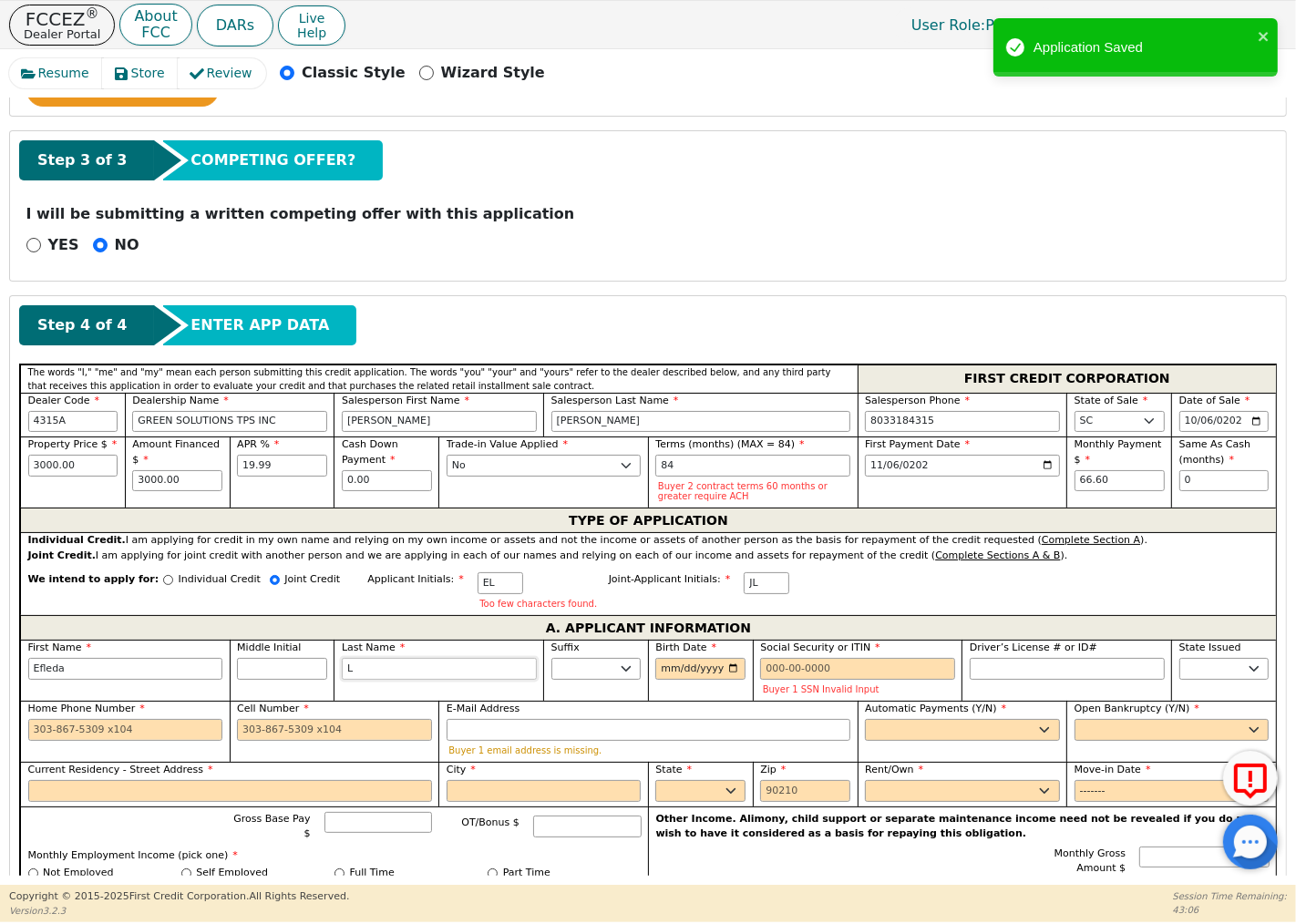
type input "Li"
type input "[PERSON_NAME]"
type input "Lil"
type input "Efleda Lil"
type input "Lill"
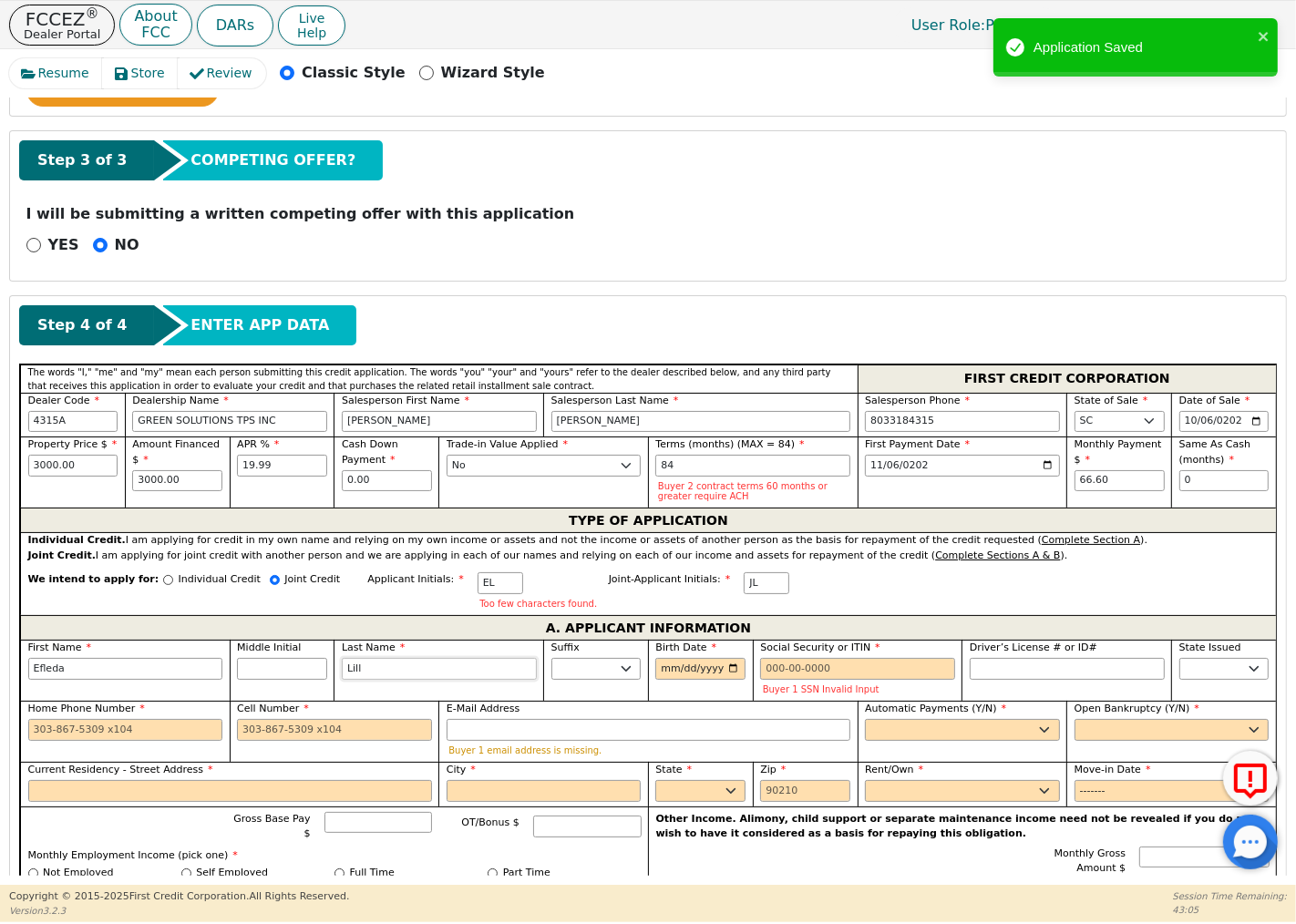
type input "[PERSON_NAME]"
type input "Lilly"
type input "[PERSON_NAME]"
type input "Lilly"
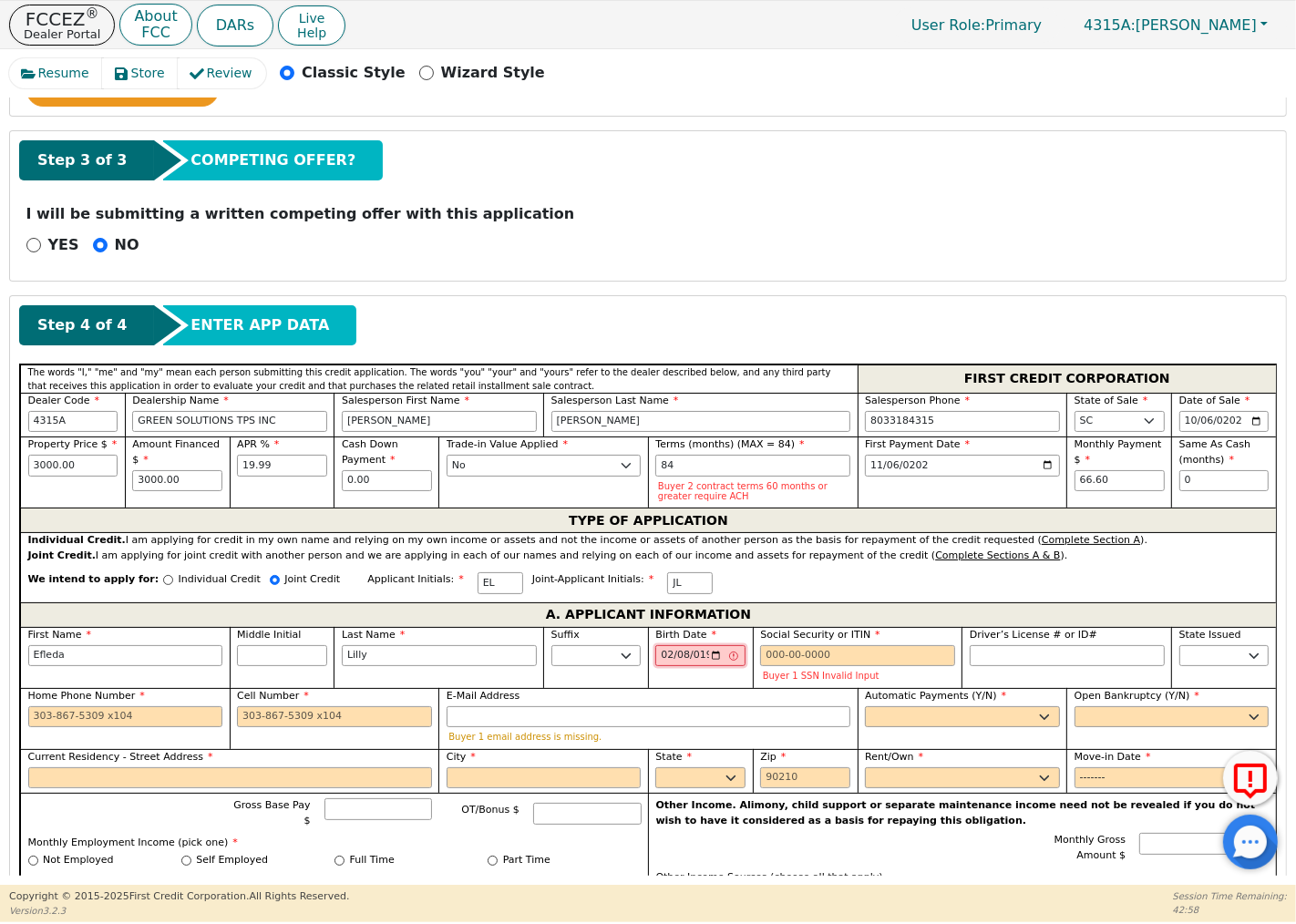
type input "[DATE]"
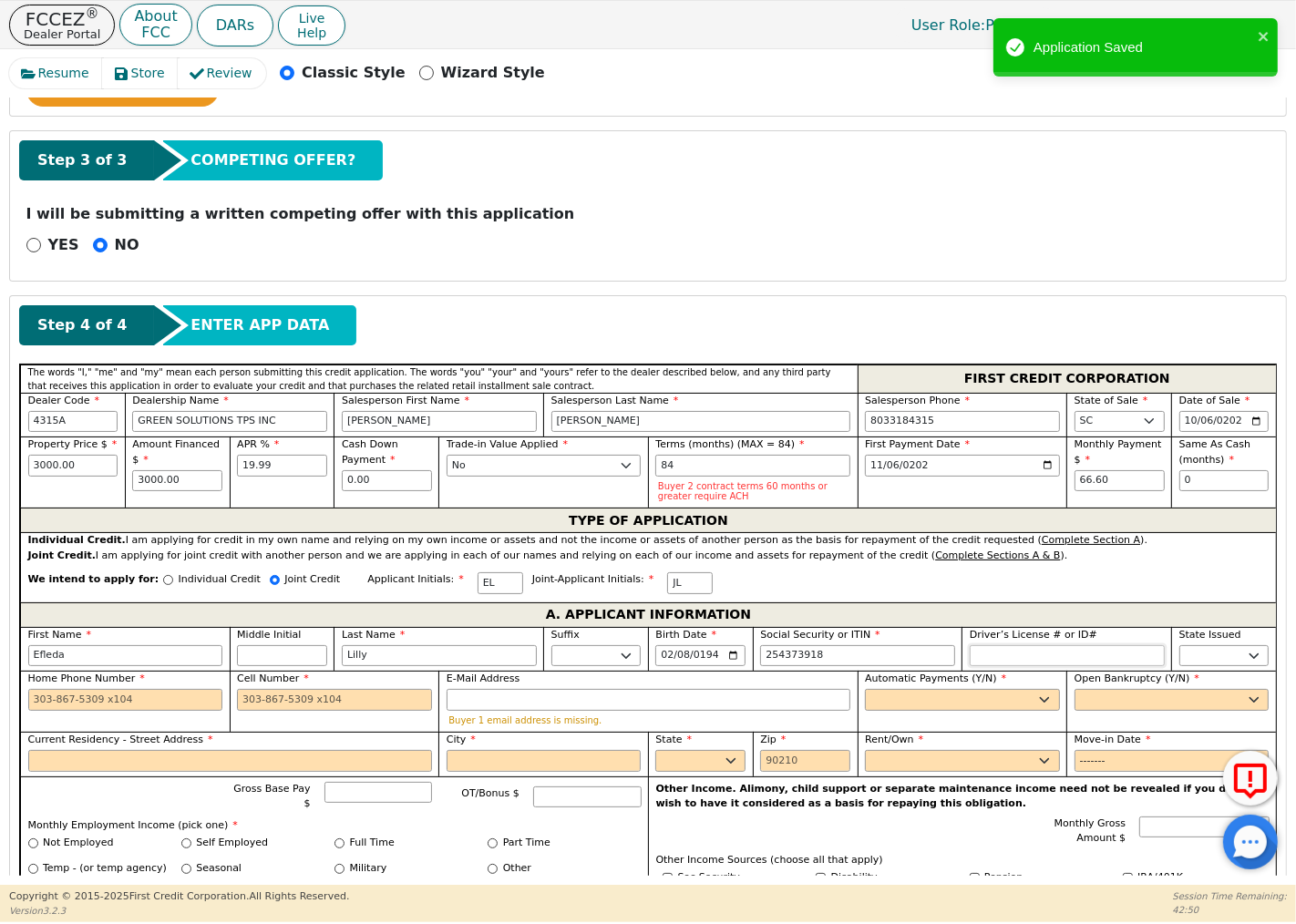
click at [1066, 663] on input "Driver’s License # or ID#" at bounding box center [1066, 656] width 195 height 22
type input "***-**-3918"
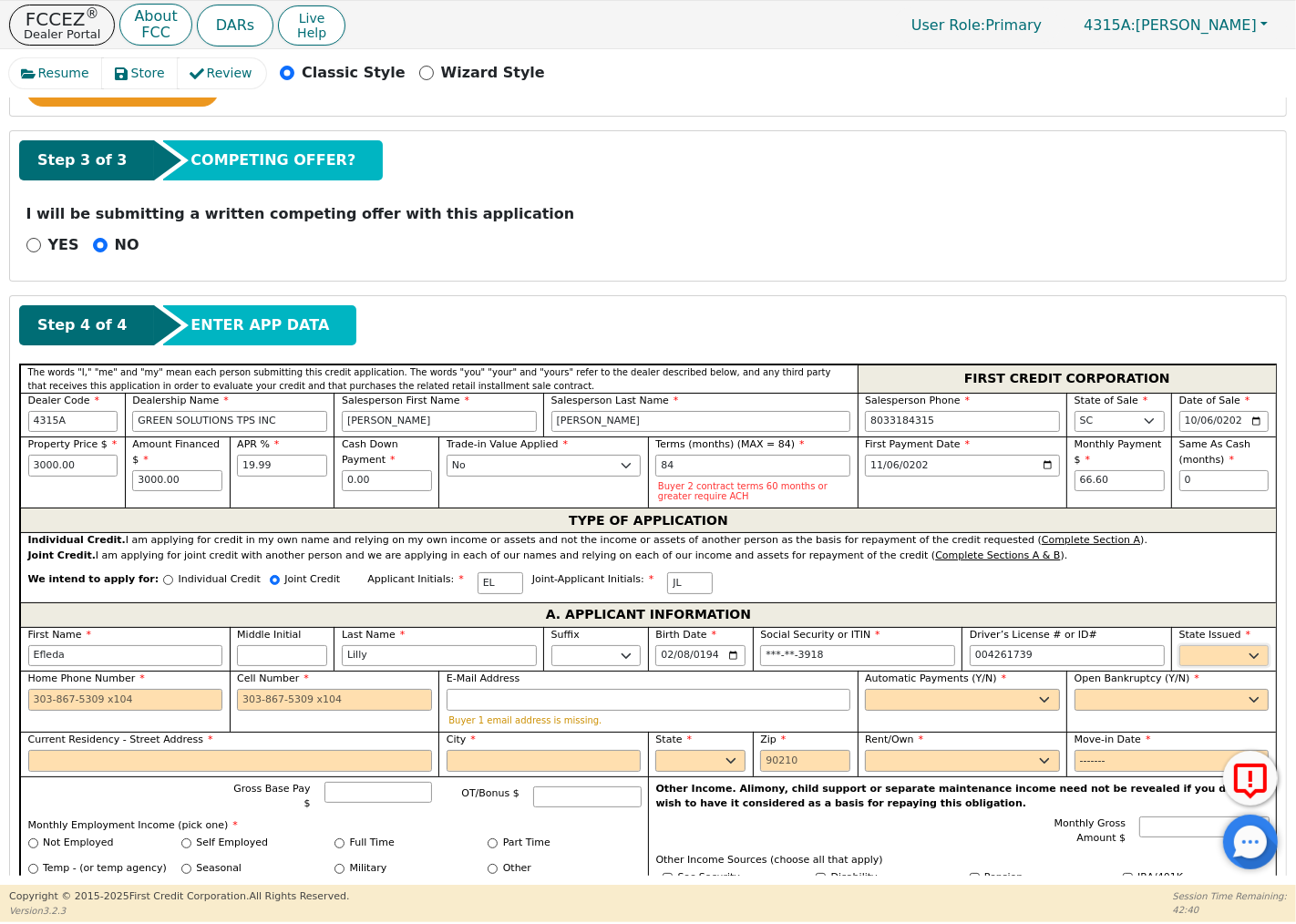
type input "*********"
select select "SC"
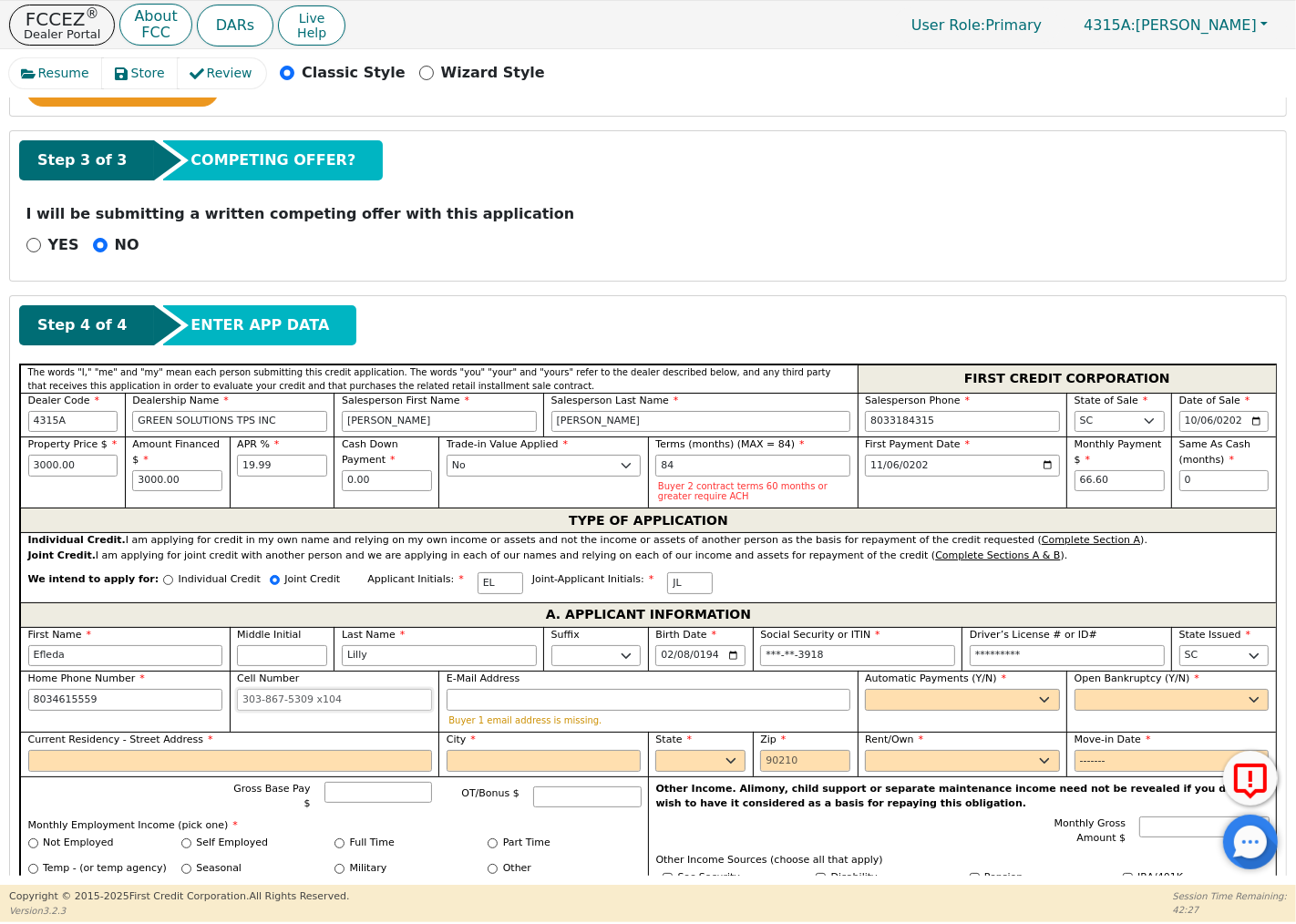
click at [292, 704] on input "Cell Number" at bounding box center [334, 699] width 195 height 22
type input "[PHONE_NUMBER]"
click at [469, 706] on input "E-Mail Address" at bounding box center [648, 699] width 403 height 22
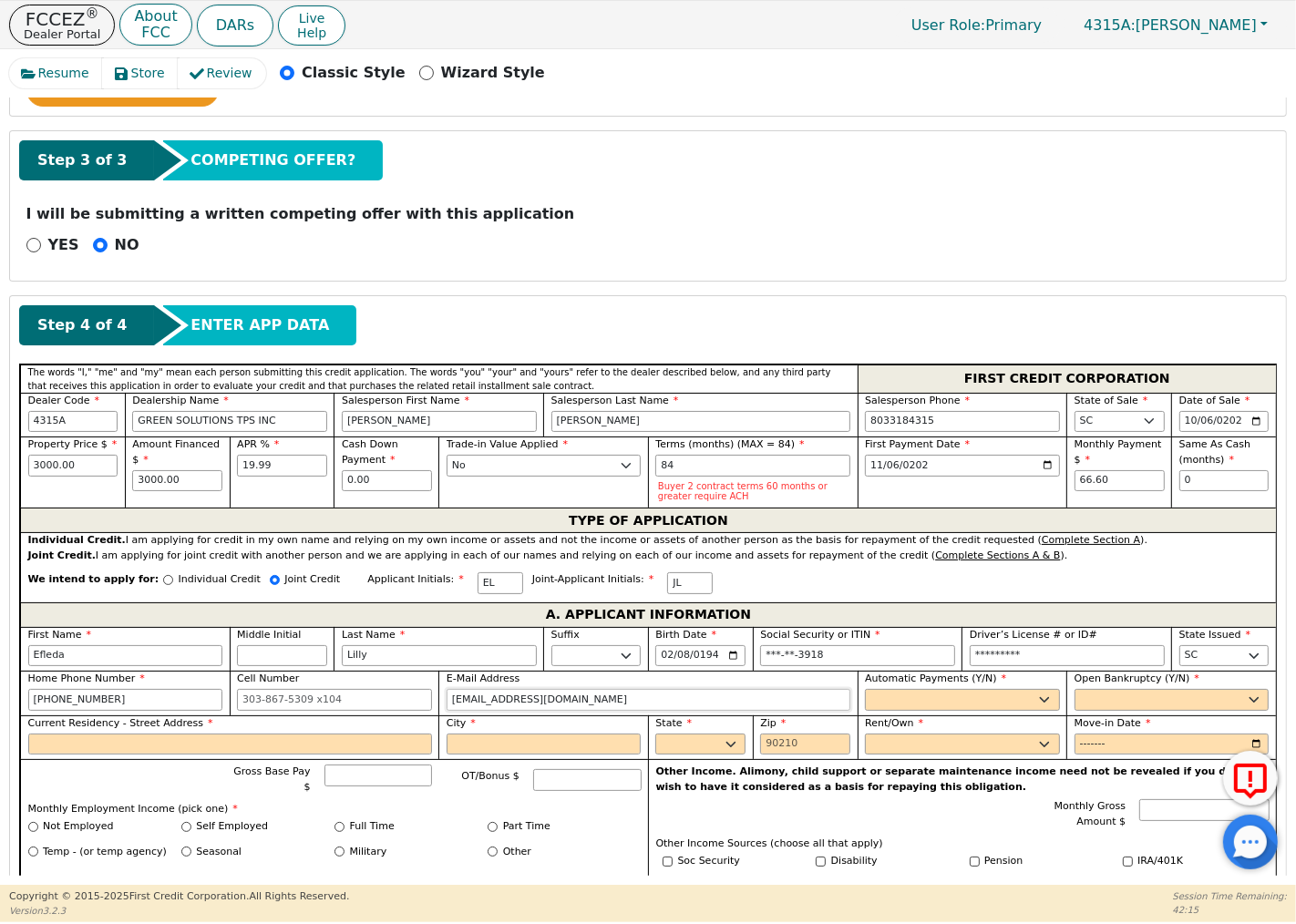
type input "[EMAIL_ADDRESS][DOMAIN_NAME]"
click at [963, 696] on select "Yes No" at bounding box center [962, 699] width 195 height 22
click at [865, 692] on select "Yes No" at bounding box center [962, 699] width 195 height 22
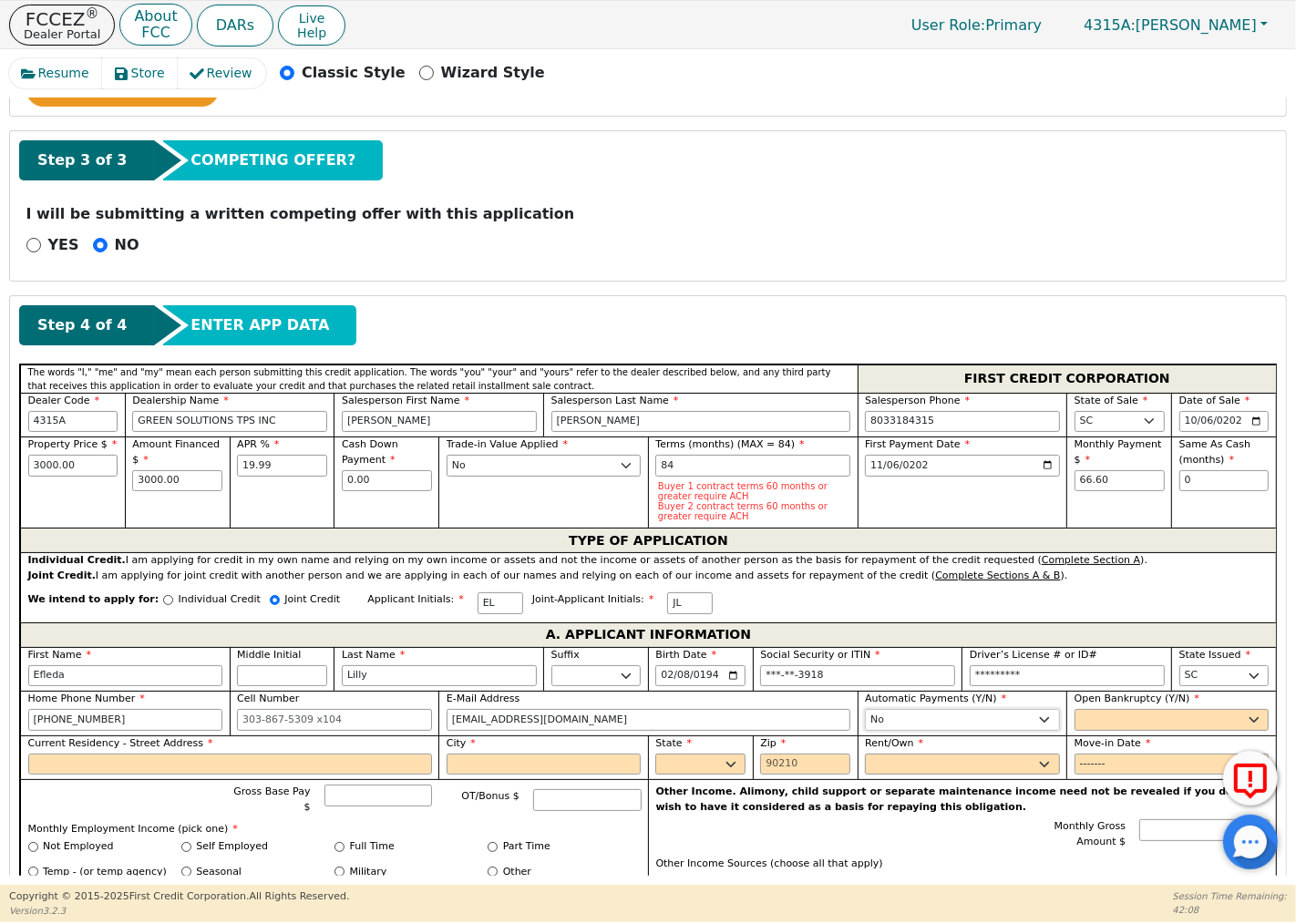
click at [1043, 720] on select "Yes No" at bounding box center [962, 719] width 195 height 22
select select "y"
click at [865, 712] on select "Yes No" at bounding box center [962, 719] width 195 height 22
type input "[PERSON_NAME]"
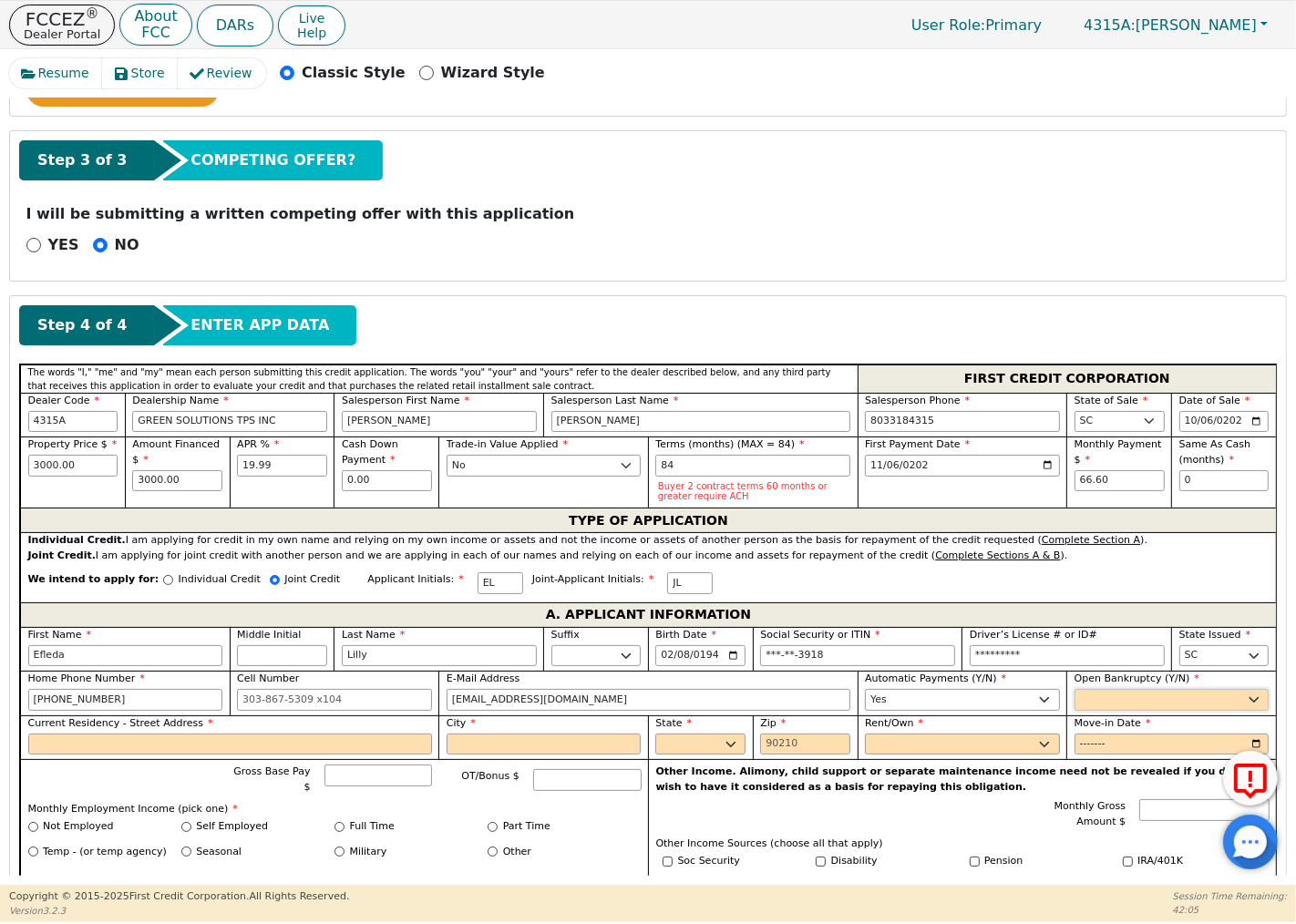
click at [1118, 706] on select "Yes No" at bounding box center [1171, 699] width 195 height 22
select select "n"
click at [1074, 692] on select "Yes No" at bounding box center [1171, 699] width 195 height 22
click at [178, 743] on input "Current Residency - Street Address" at bounding box center [230, 744] width 403 height 22
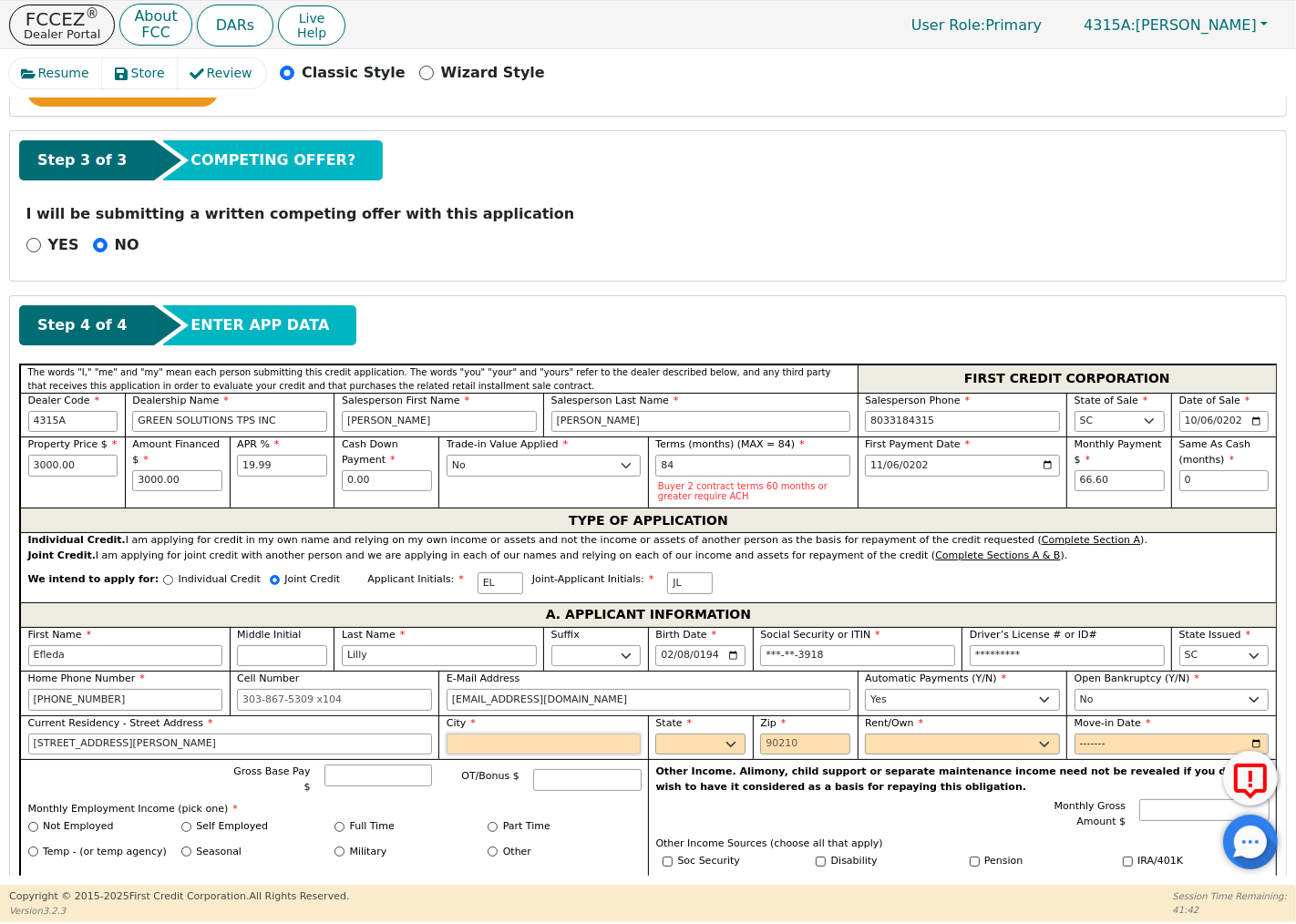
type input "[STREET_ADDRESS][PERSON_NAME]"
type input "Columbia"
select select "SC"
type input "29209"
click at [917, 750] on select "Rent Own" at bounding box center [962, 744] width 195 height 22
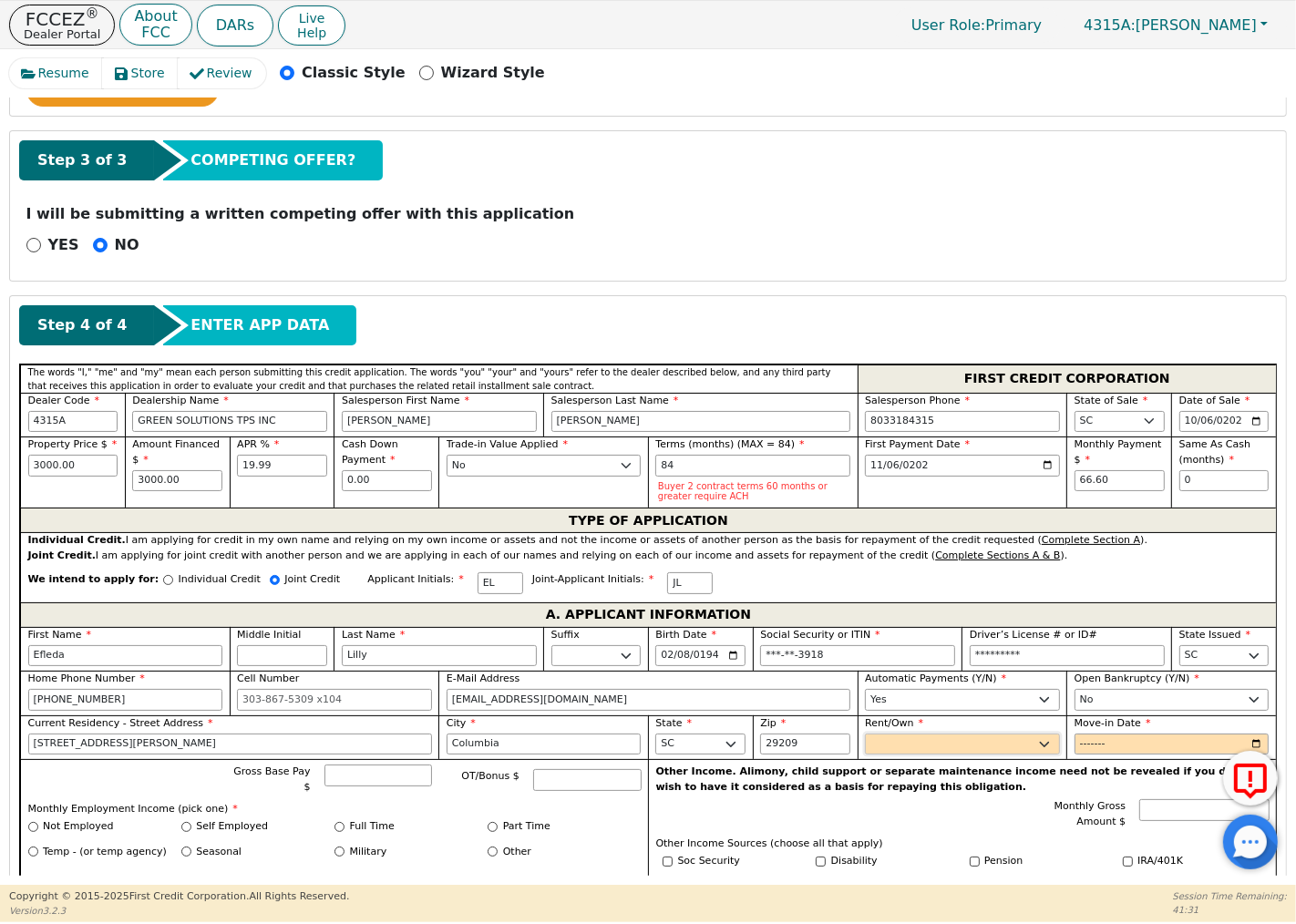
select select "Own"
click at [865, 736] on select "Rent Own" at bounding box center [962, 744] width 195 height 22
click at [1099, 749] on input "Move-in Date" at bounding box center [1171, 744] width 195 height 22
click at [1095, 748] on input "Move-in Date" at bounding box center [1171, 744] width 195 height 22
click at [1139, 749] on input "Move-in Date" at bounding box center [1171, 744] width 195 height 22
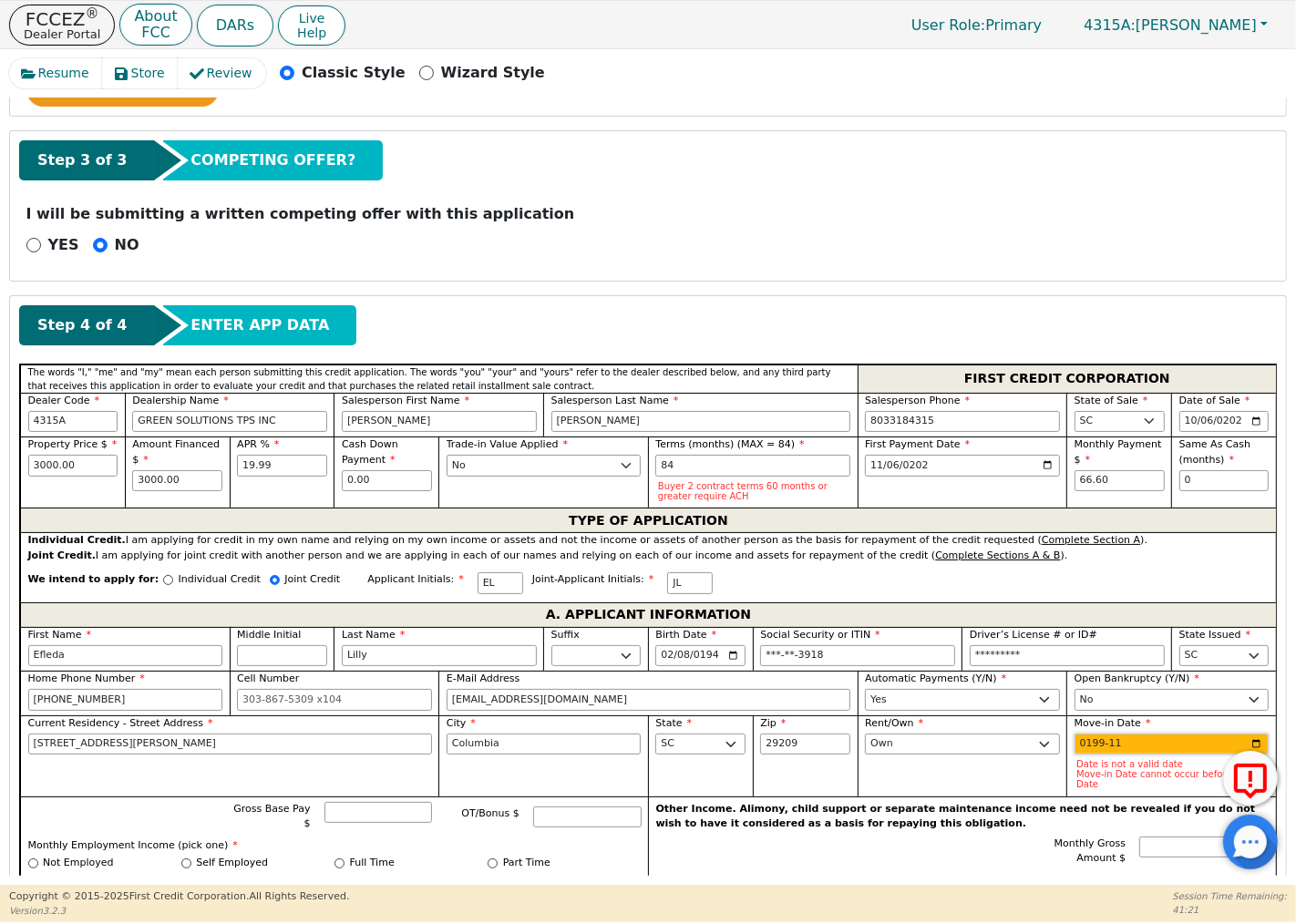
type input "1995-11"
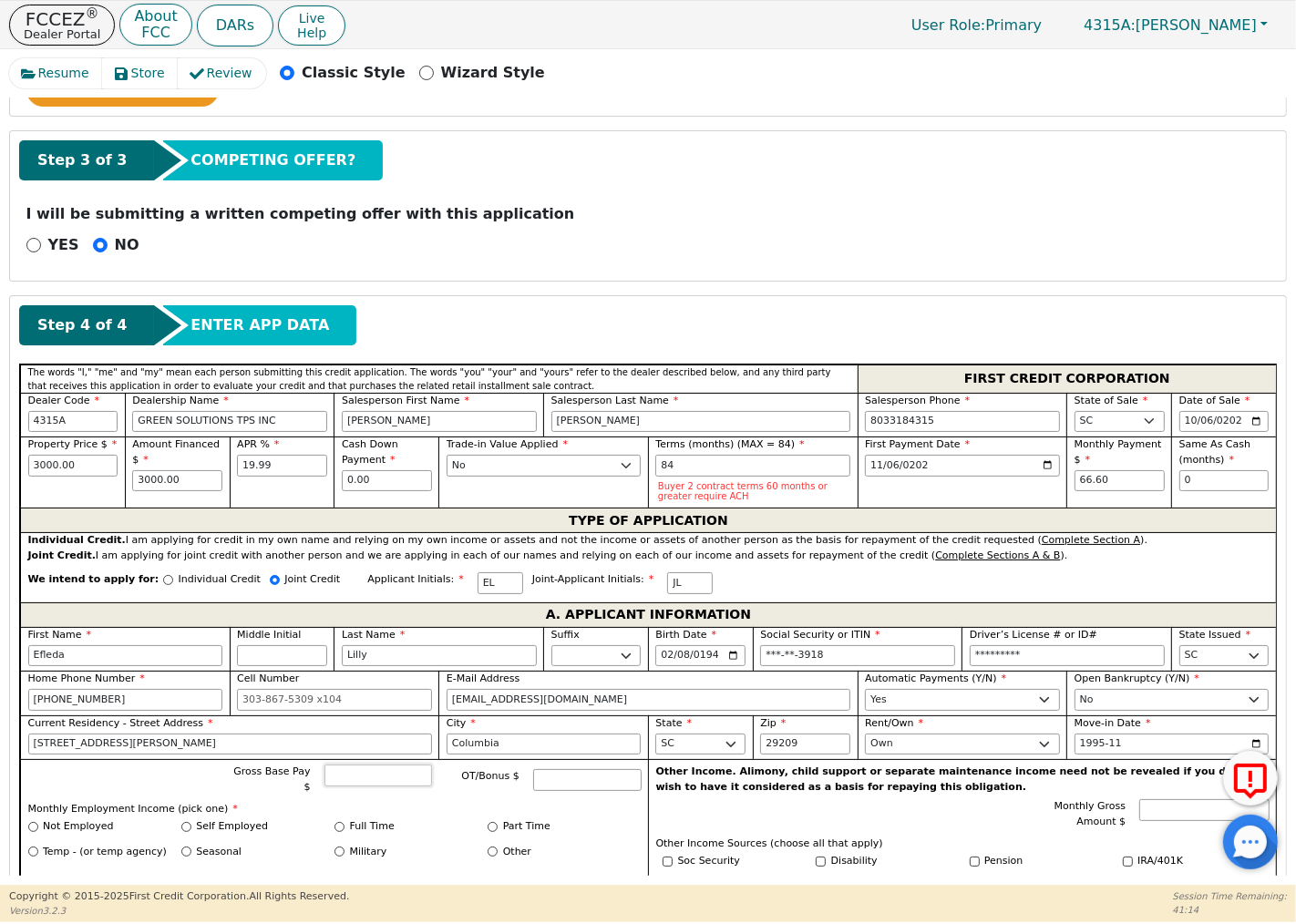
click at [380, 787] on input "Gross Base Pay $" at bounding box center [379, 775] width 109 height 22
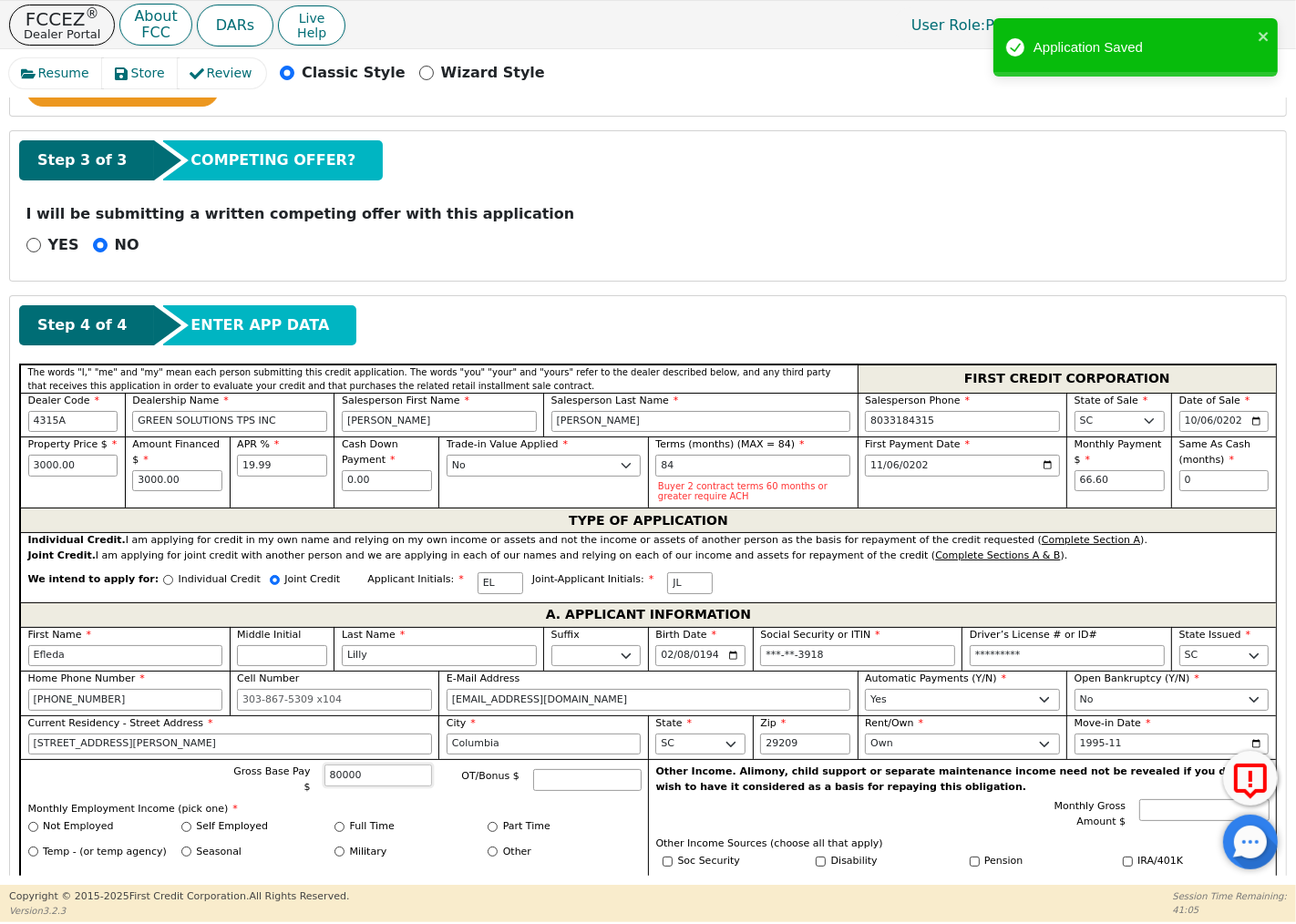
type input "80000"
click at [339, 846] on input "Military" at bounding box center [339, 851] width 10 height 10
radio input "true"
type input "80000.00"
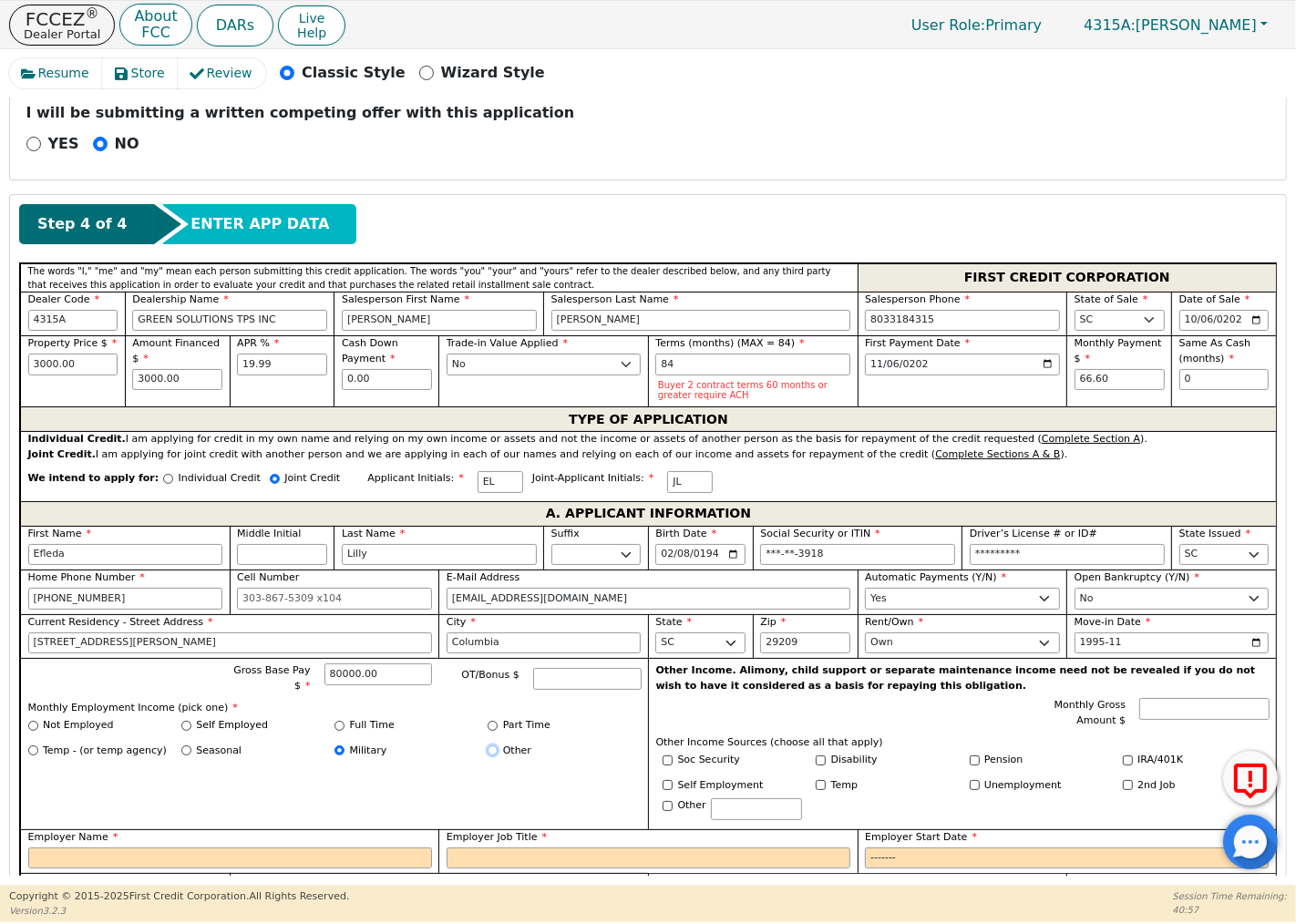
click at [490, 745] on input "Other" at bounding box center [492, 750] width 10 height 10
radio input "true"
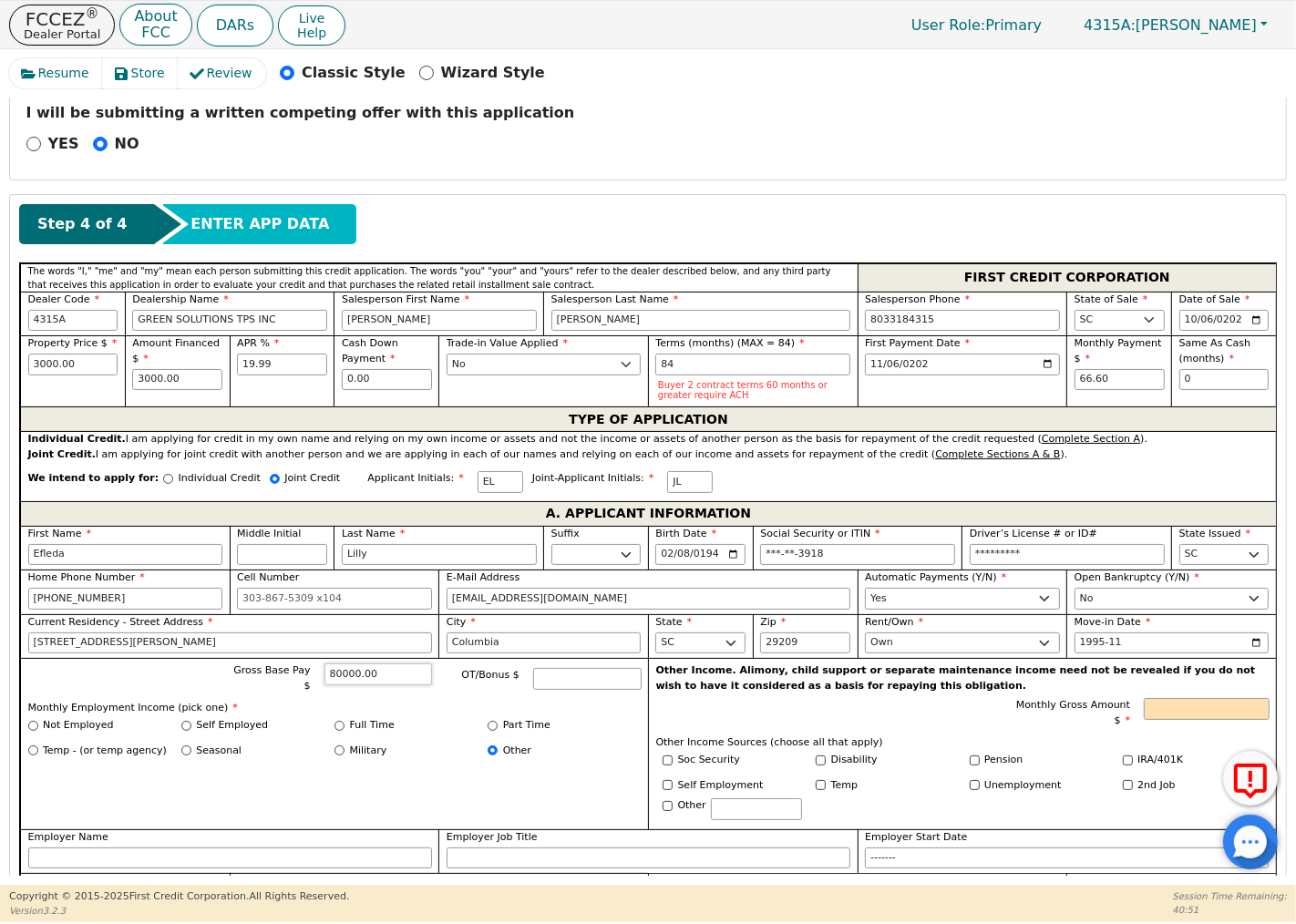
drag, startPoint x: 396, startPoint y: 677, endPoint x: 323, endPoint y: 678, distance: 73.0
click at [323, 678] on div "Gross Base Pay $ 80000.00" at bounding box center [330, 677] width 204 height 30
click at [663, 759] on input "Soc Security" at bounding box center [668, 760] width 10 height 10
checkbox input "true"
click at [1159, 708] on input "Monthly Gross Amount $" at bounding box center [1206, 709] width 125 height 22
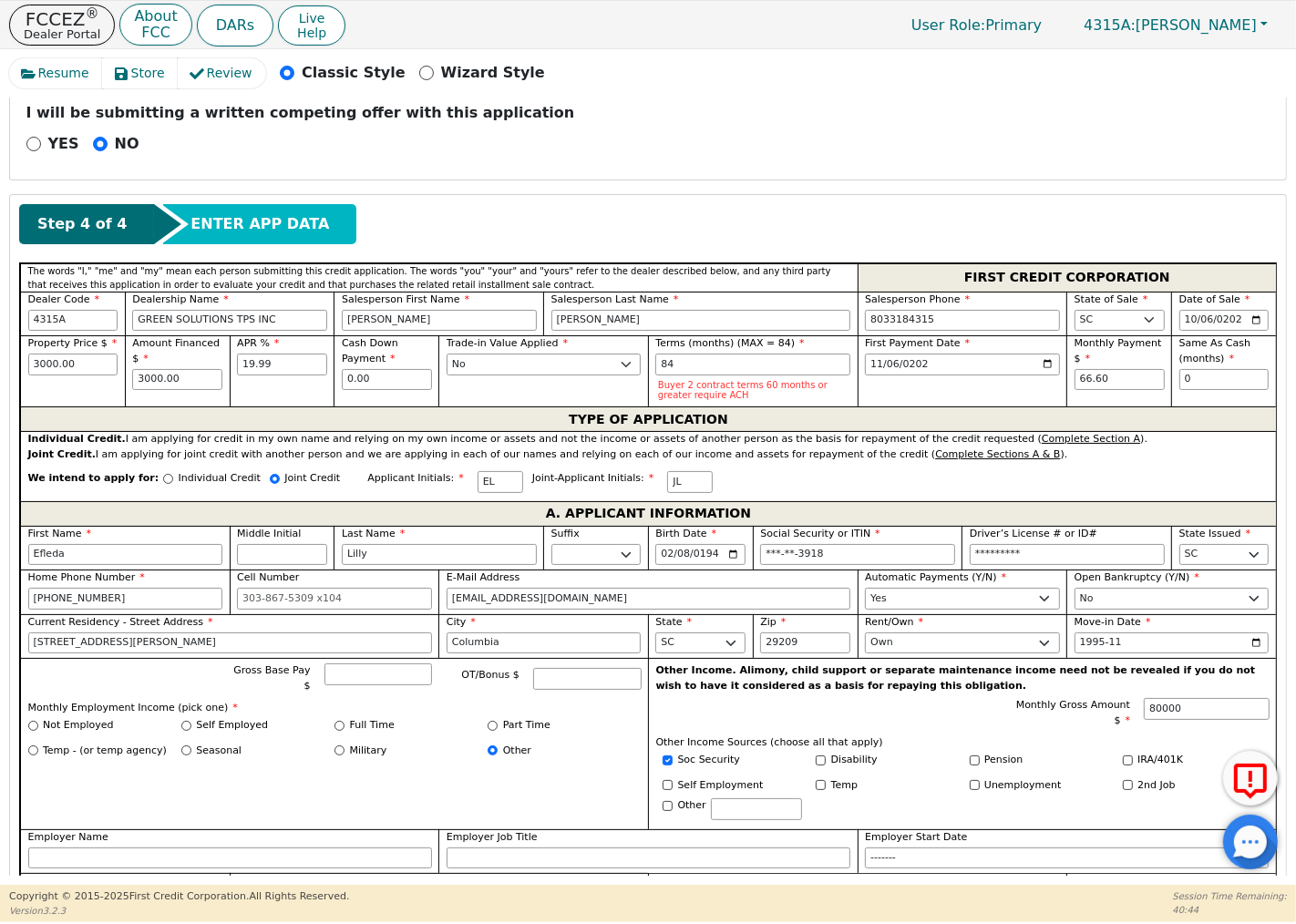
click at [1201, 751] on p "Other Income Sources (choose all that apply)" at bounding box center [963, 742] width 613 height 15
type input "80000.00"
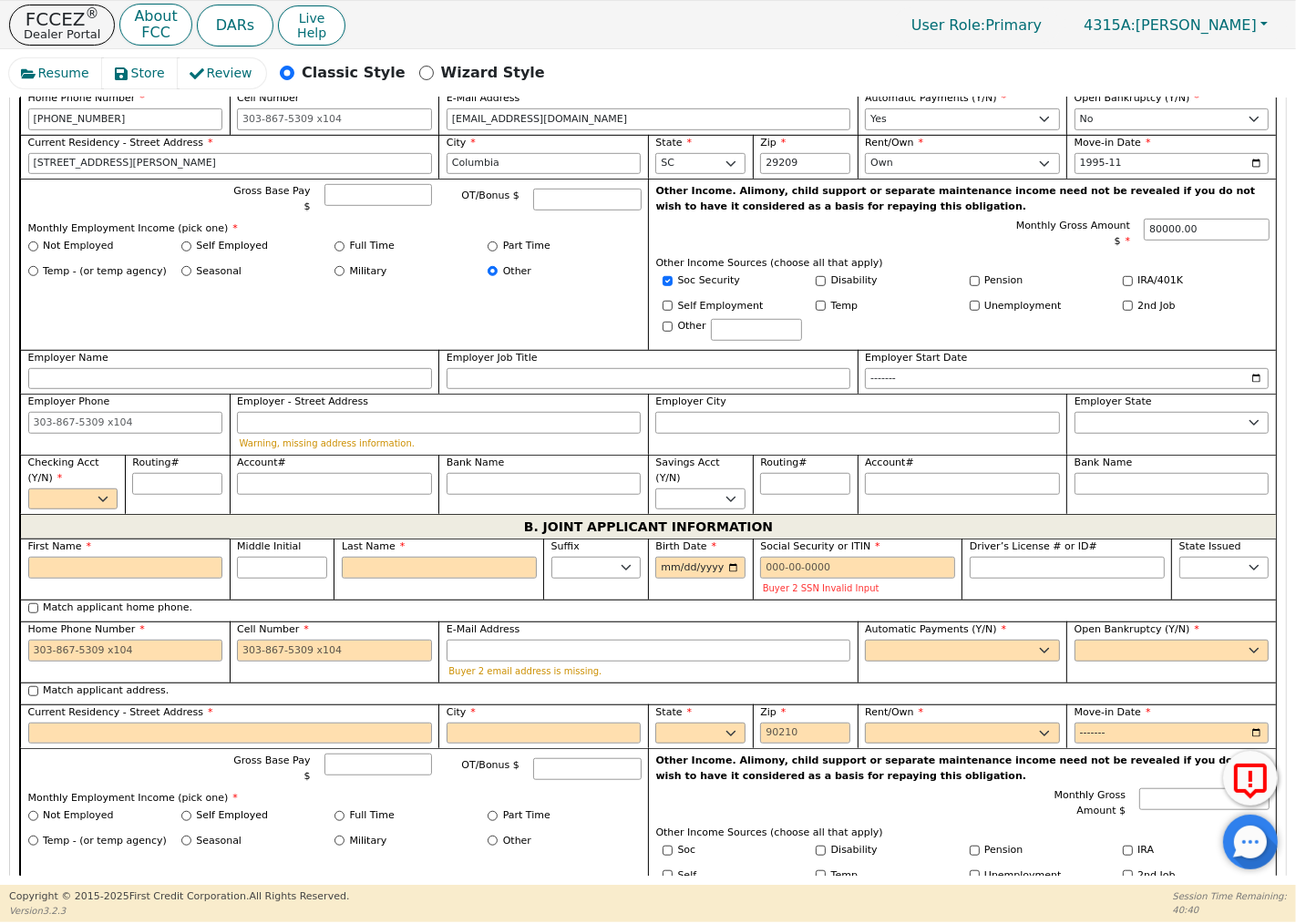
scroll to position [946, 0]
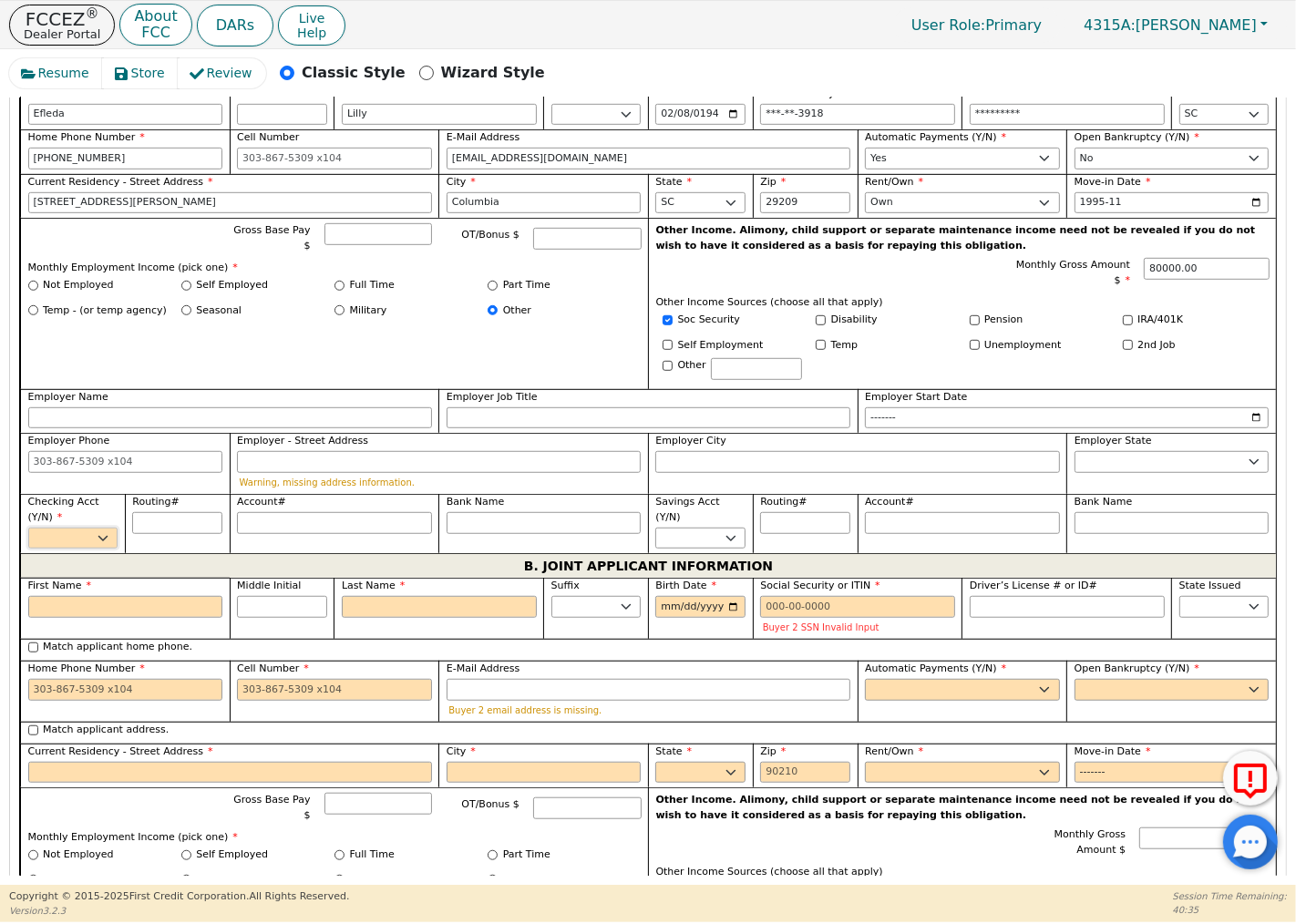
click at [97, 538] on select "Yes No" at bounding box center [73, 538] width 90 height 22
select select "n"
click at [28, 531] on select "Yes No" at bounding box center [73, 538] width 90 height 22
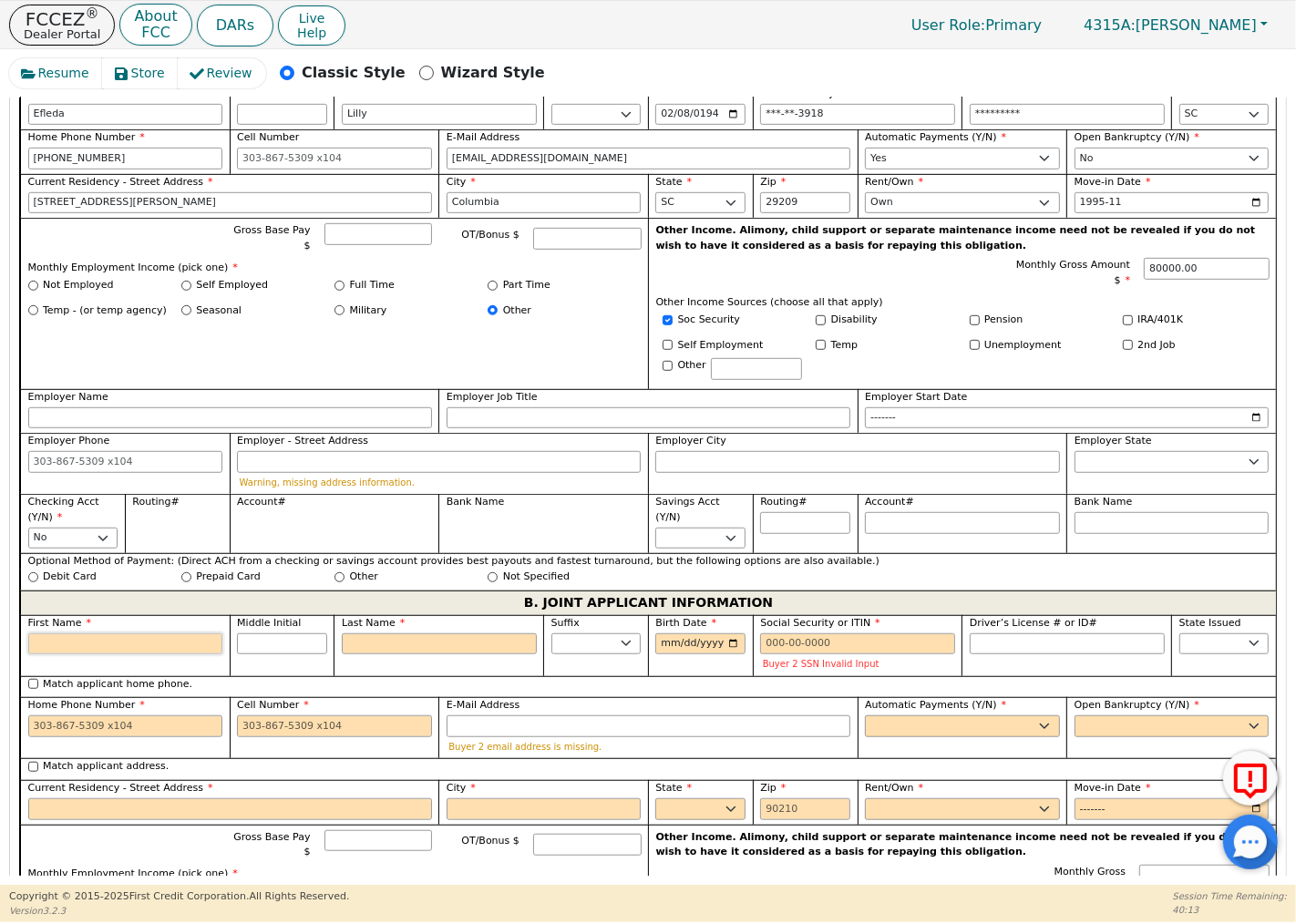
click at [179, 642] on input "First Name" at bounding box center [125, 644] width 195 height 22
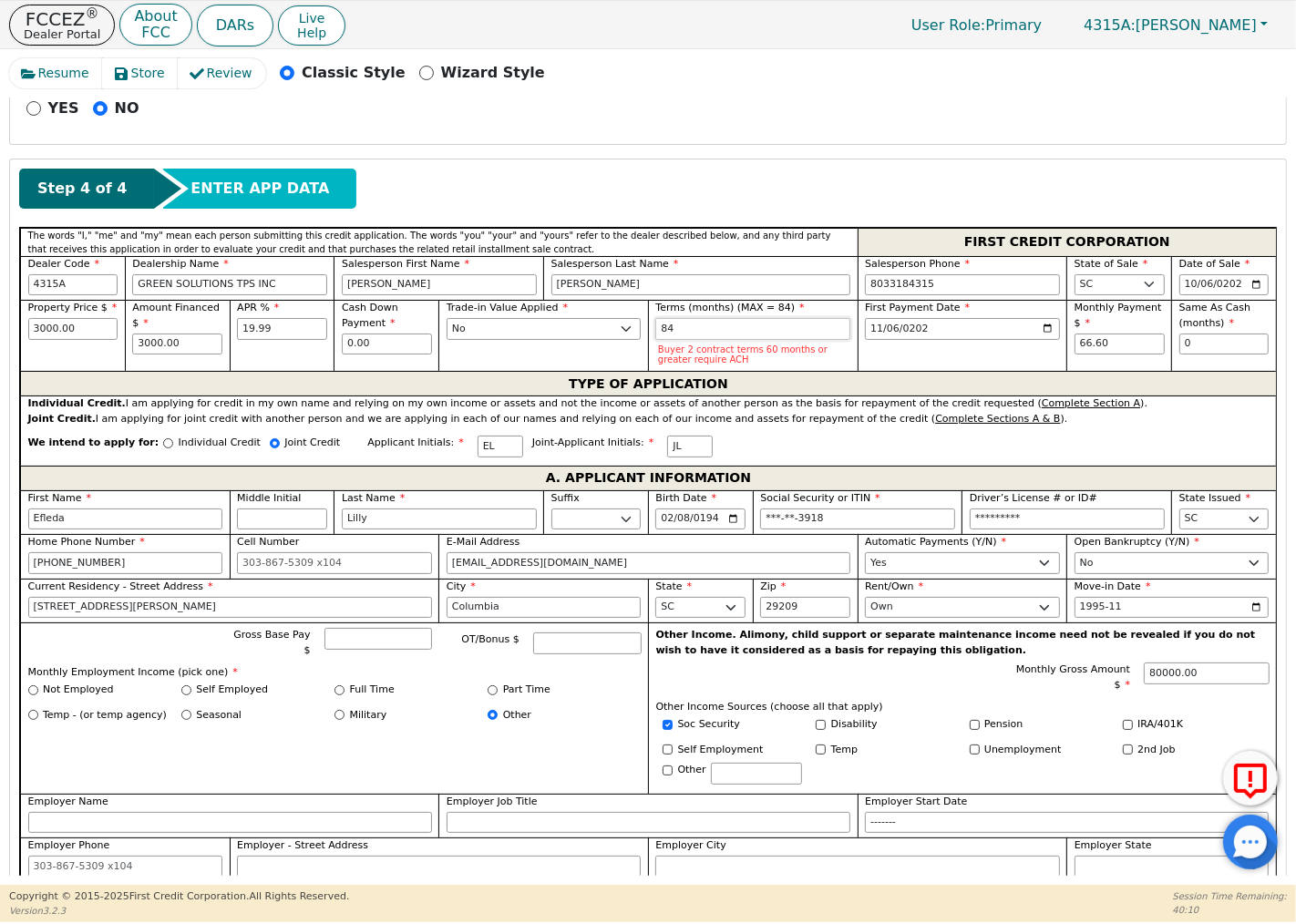
click at [681, 334] on input "84" at bounding box center [752, 328] width 195 height 22
type input "8"
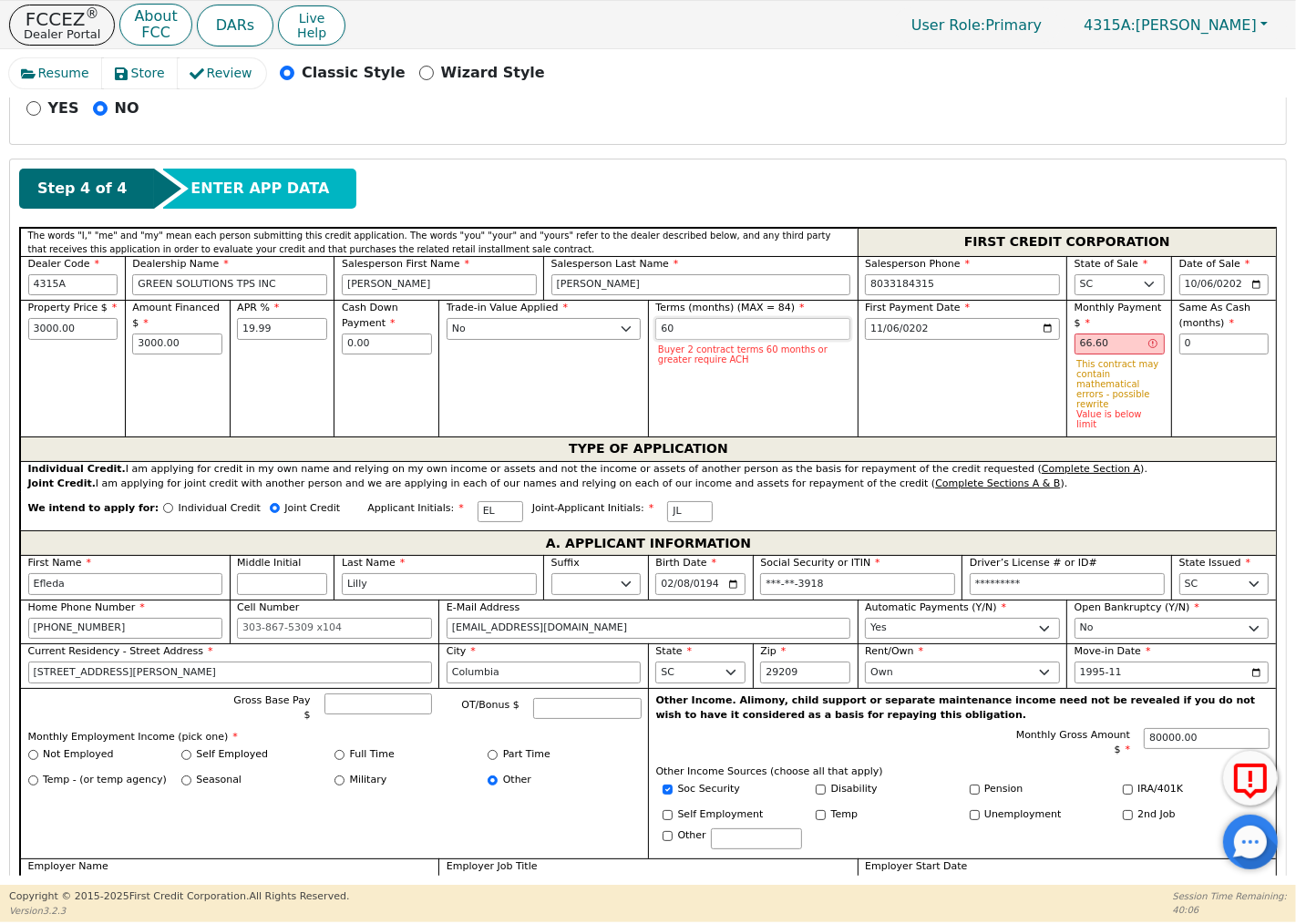
type input "60"
drag, startPoint x: 1113, startPoint y: 352, endPoint x: 1058, endPoint y: 349, distance: 55.1
click at [1058, 349] on div "Property Price $ 3000.00 Amount Financed $ 3000.00 APR % 19.99 Cash Down Paymen…" at bounding box center [648, 368] width 1256 height 136
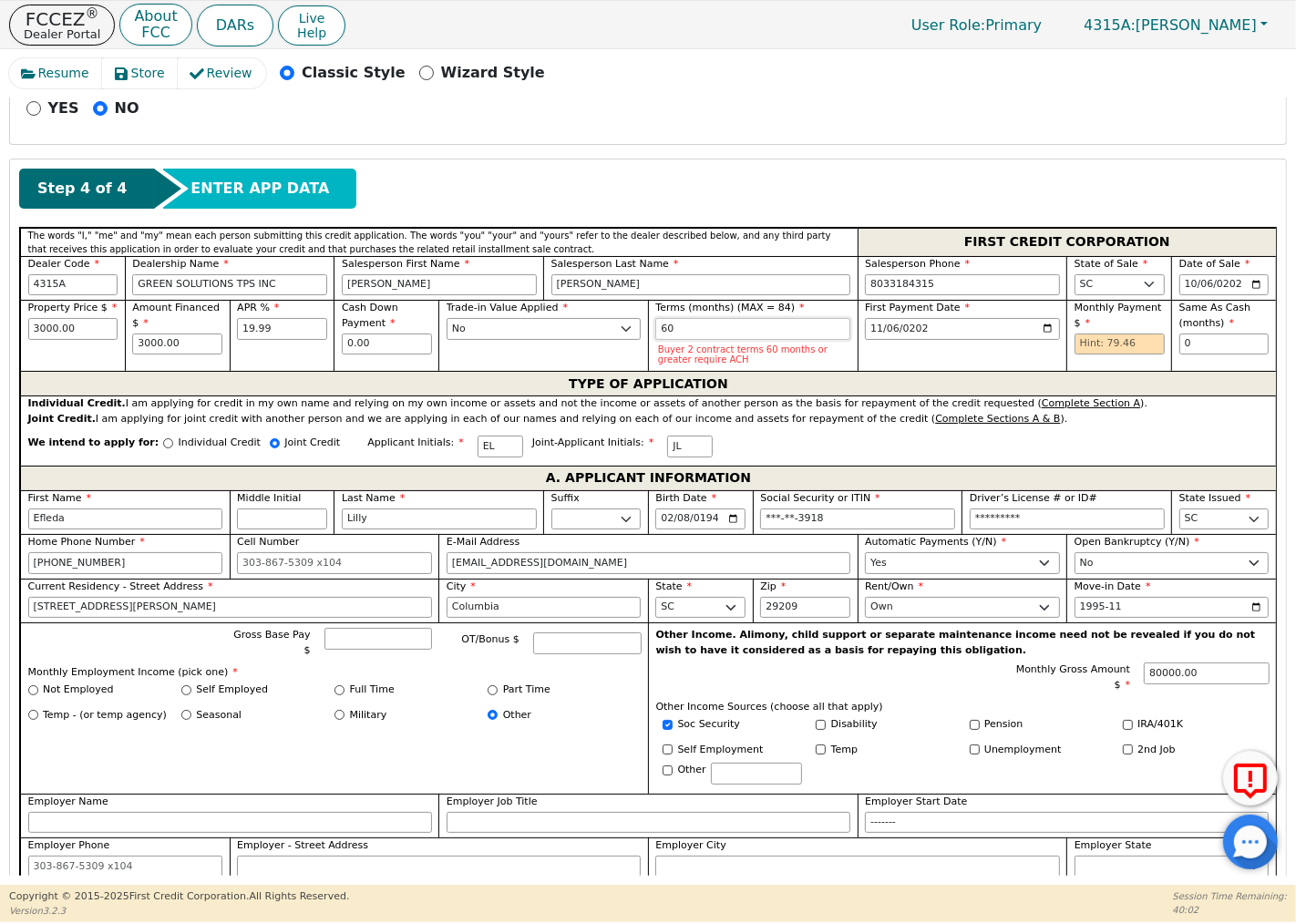
drag, startPoint x: 676, startPoint y: 331, endPoint x: 651, endPoint y: 328, distance: 25.2
click at [651, 328] on div "Terms (months) (MAX = 84) 60 Buyer 2 contract terms 60 months or greater requir…" at bounding box center [752, 335] width 209 height 71
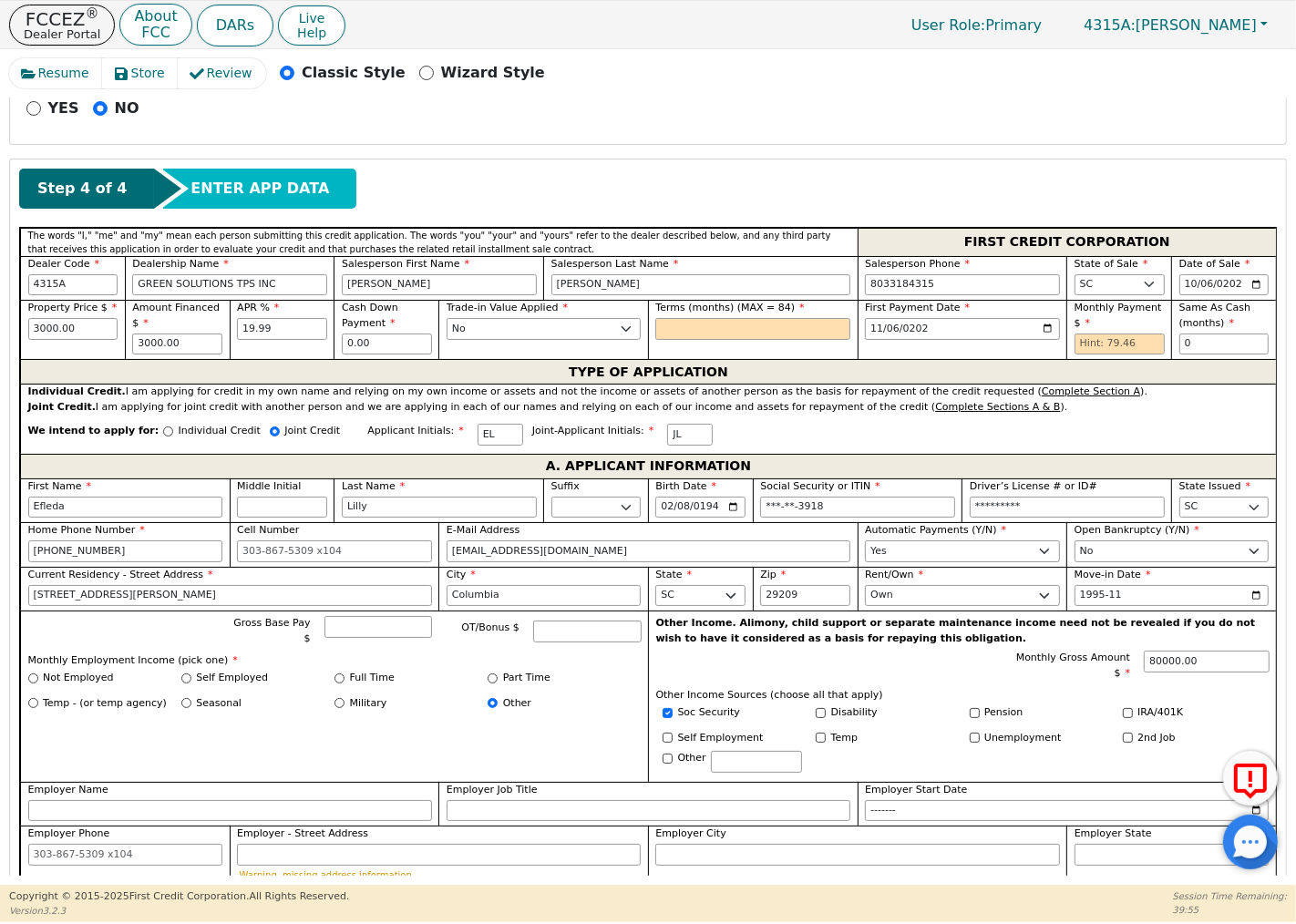
drag, startPoint x: 650, startPoint y: 332, endPoint x: 644, endPoint y: 327, distance: 7.8
drag, startPoint x: 644, startPoint y: 327, endPoint x: 671, endPoint y: 325, distance: 27.1
click at [671, 325] on input "text" at bounding box center [752, 328] width 195 height 22
type input "48"
drag, startPoint x: 672, startPoint y: 330, endPoint x: 644, endPoint y: 327, distance: 28.2
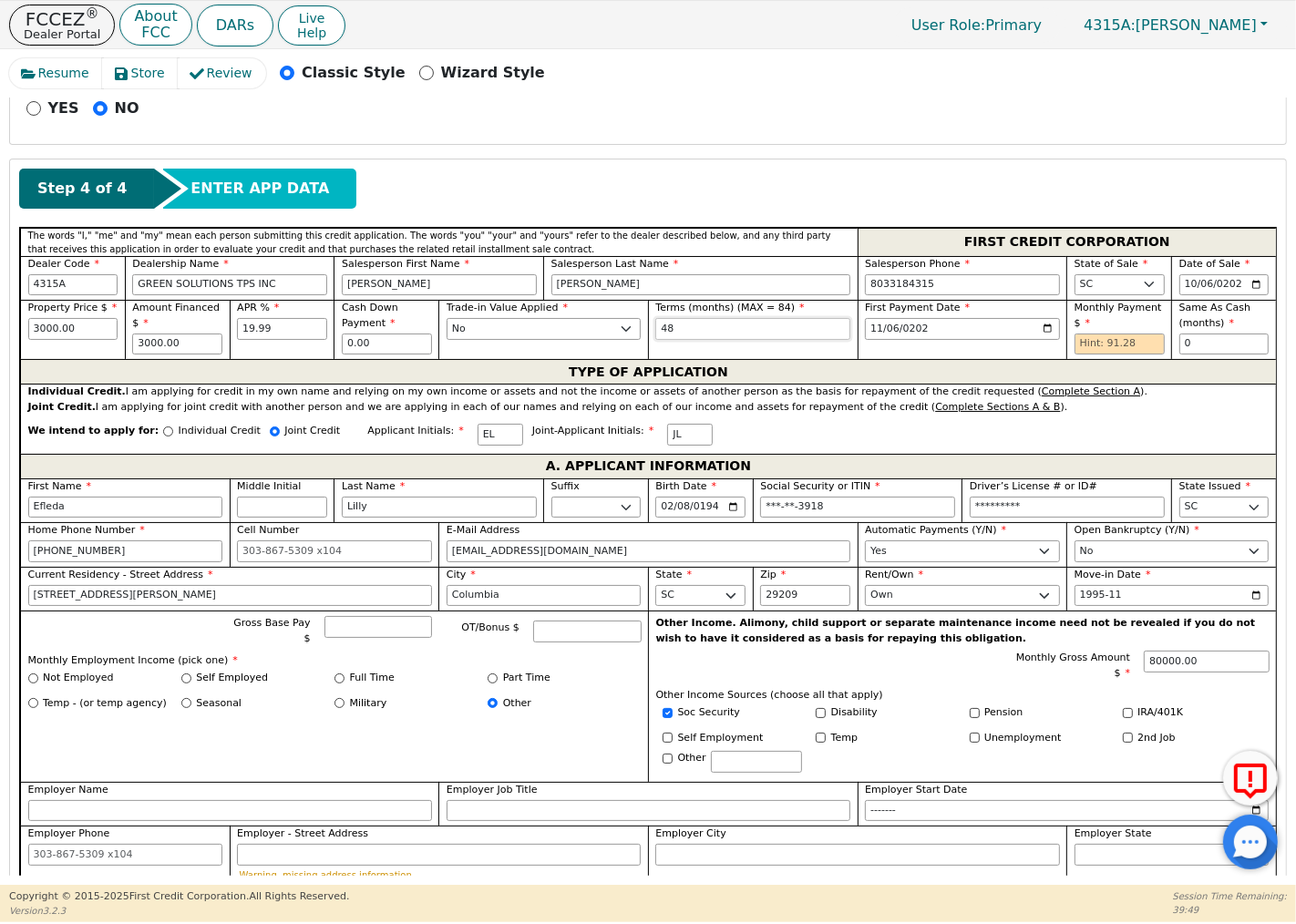
click at [644, 327] on div "Property Price $ 3000.00 Amount Financed $ 3000.00 APR % 19.99 Cash Down Paymen…" at bounding box center [648, 329] width 1256 height 60
click at [786, 348] on div "Terms (months) (MAX = 84) 36" at bounding box center [752, 329] width 209 height 60
drag, startPoint x: 681, startPoint y: 332, endPoint x: 652, endPoint y: 329, distance: 29.2
click at [655, 329] on input "36" at bounding box center [752, 328] width 195 height 22
type input "24"
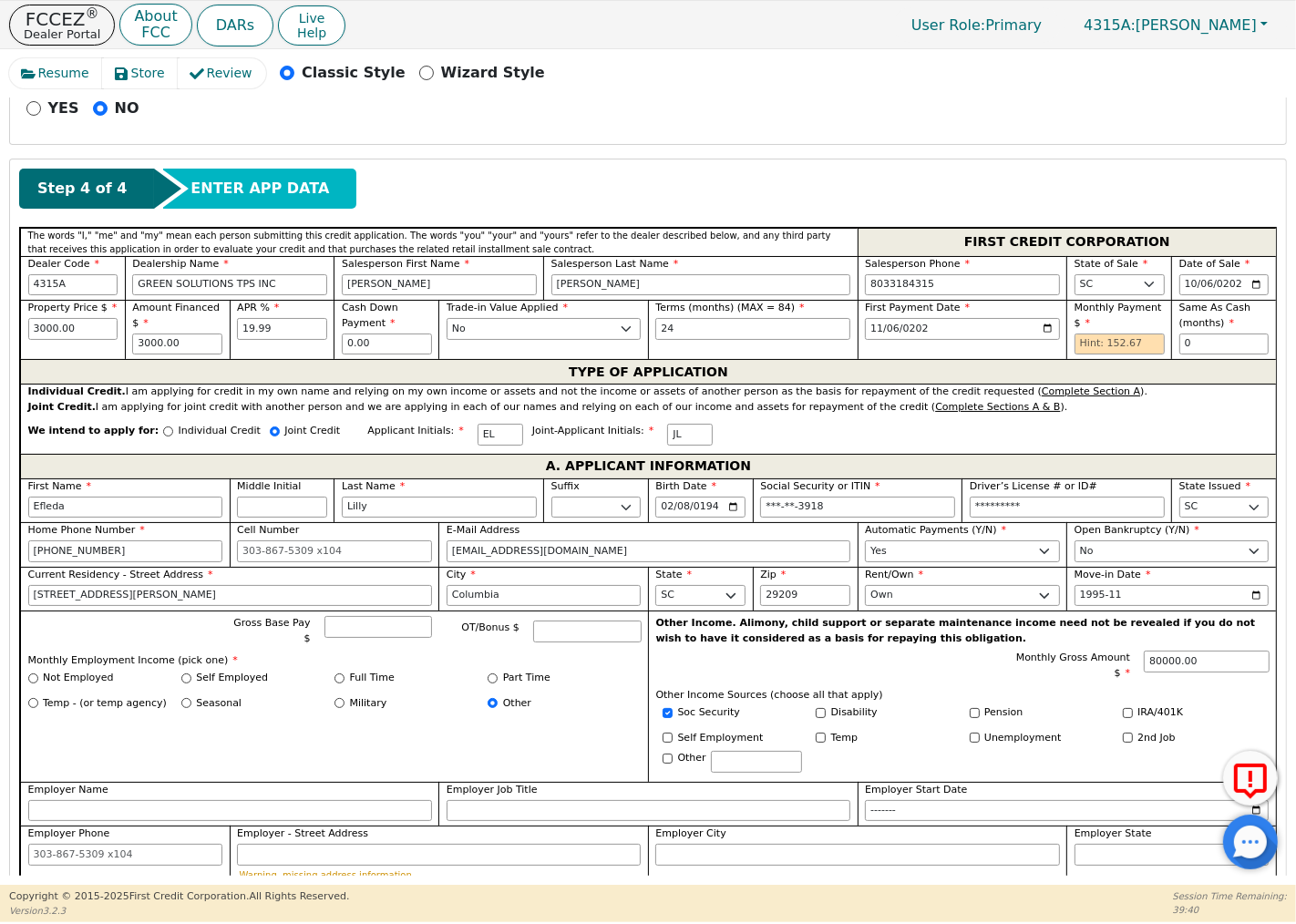
click at [1085, 332] on div "Monthly Payment $" at bounding box center [1119, 328] width 90 height 54
click at [1088, 343] on input "text" at bounding box center [1119, 344] width 90 height 22
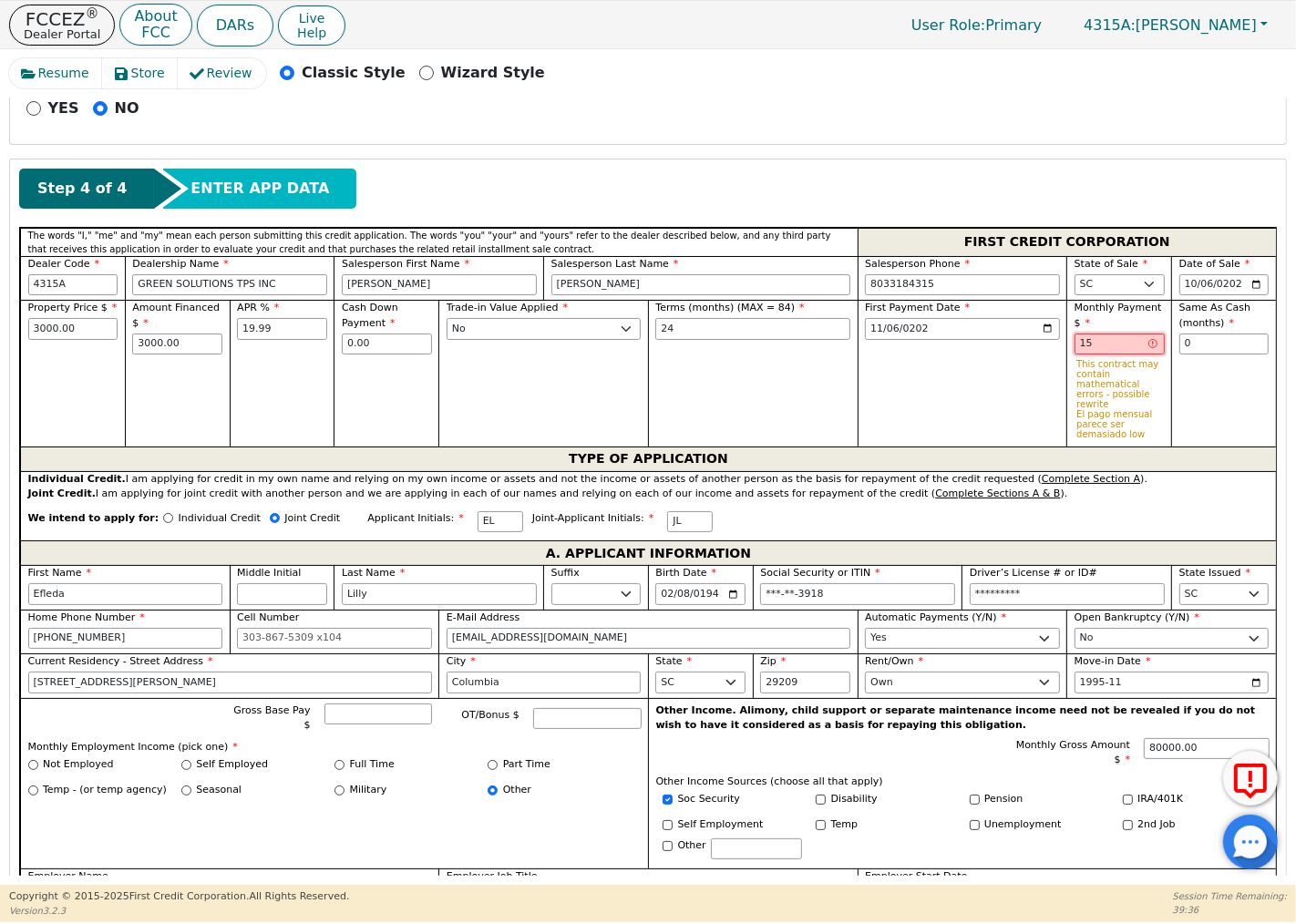
type input "1"
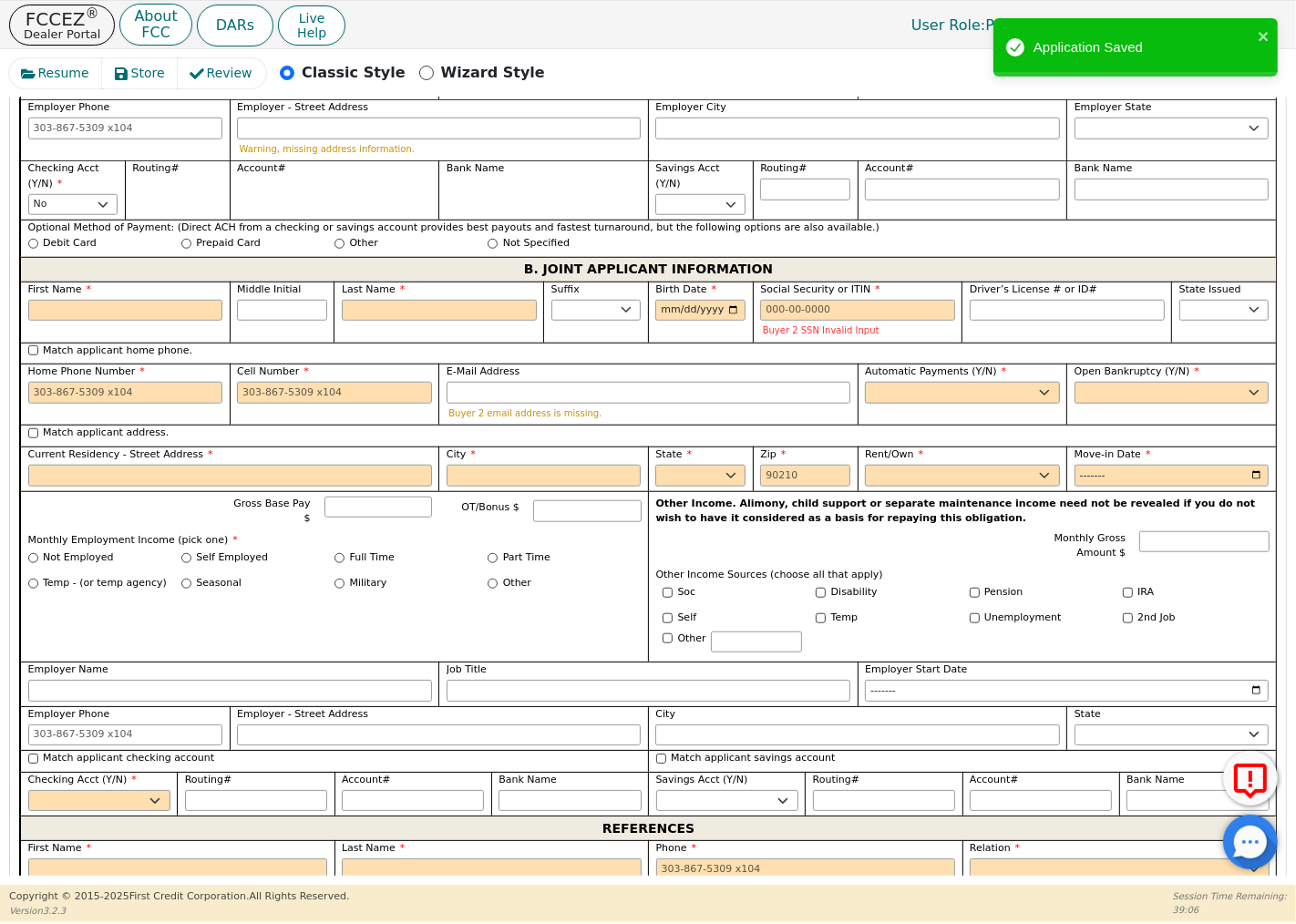
scroll to position [1164, 0]
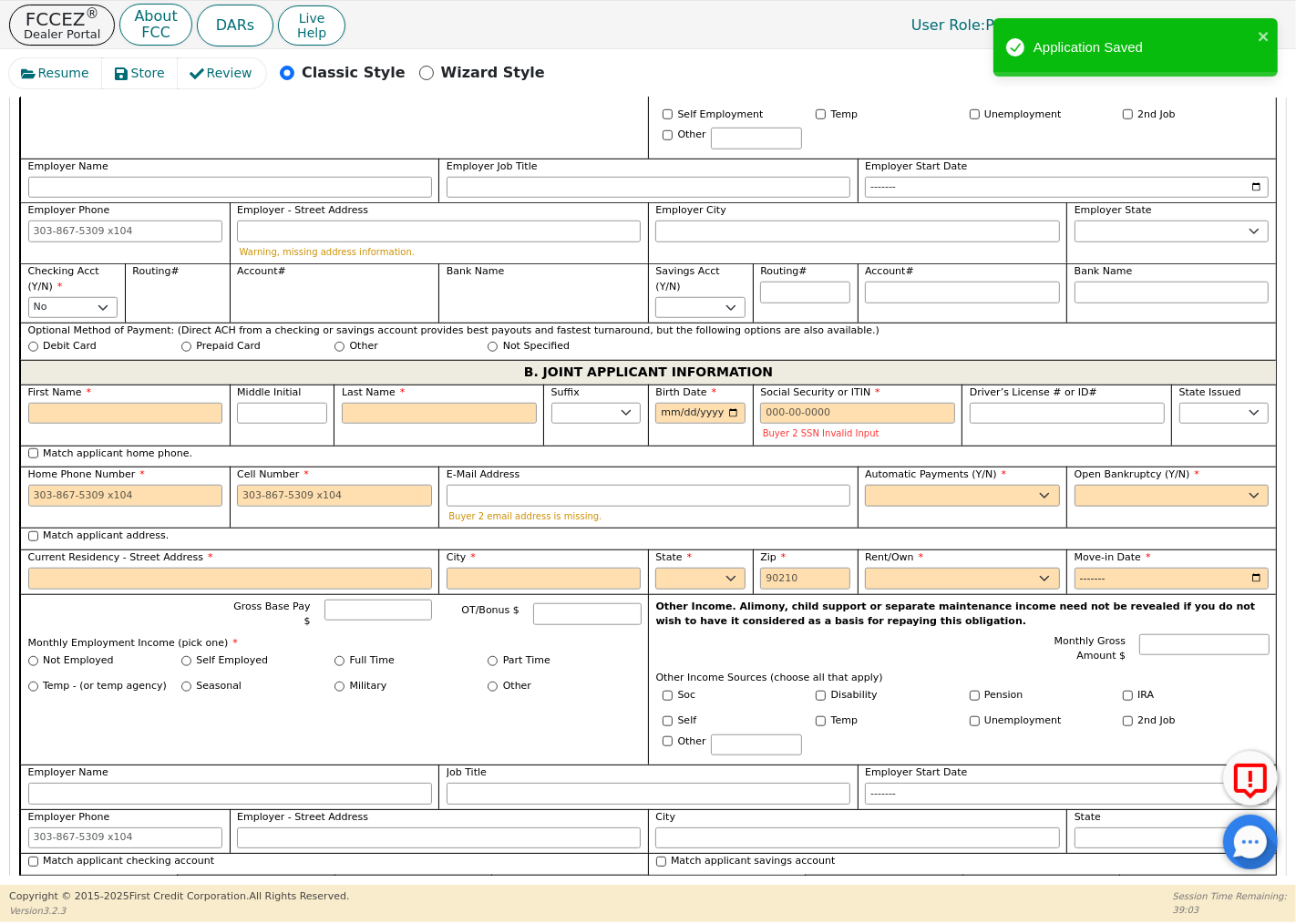
type input "152.67"
click at [150, 416] on input "First Name" at bounding box center [125, 413] width 195 height 22
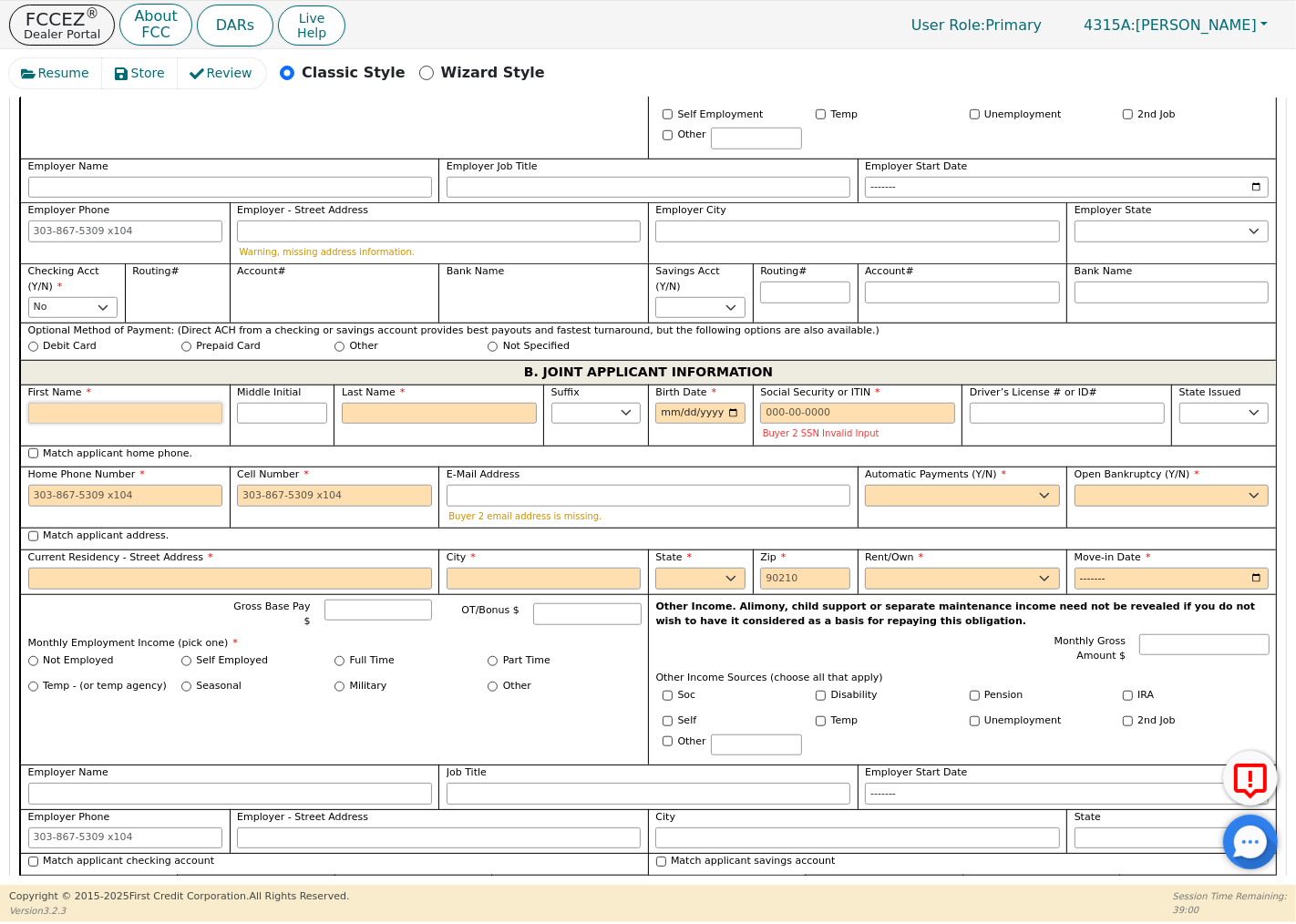
type input "j"
type input "J"
type input "j"
type input "jam"
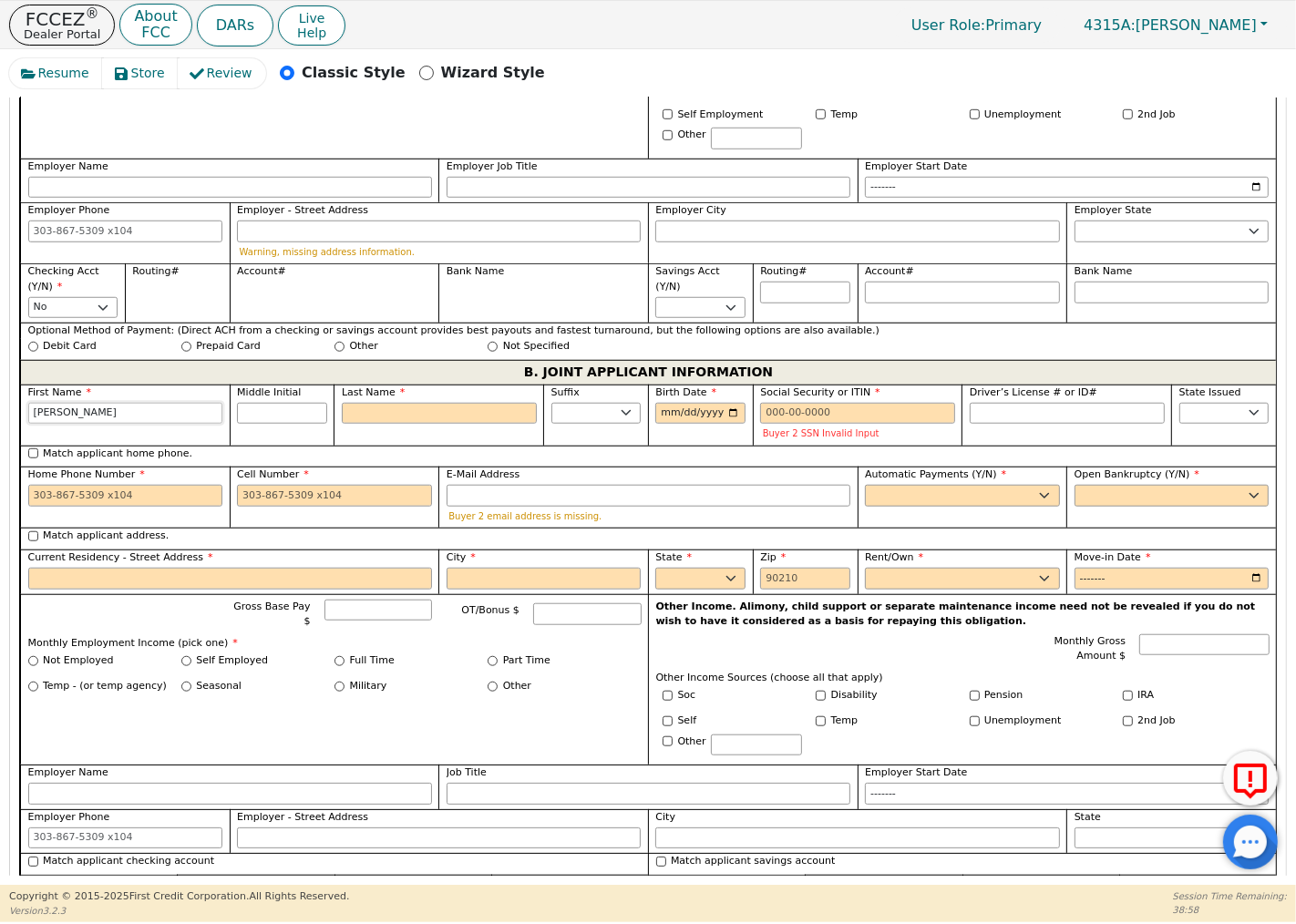
type input "[PERSON_NAME]"
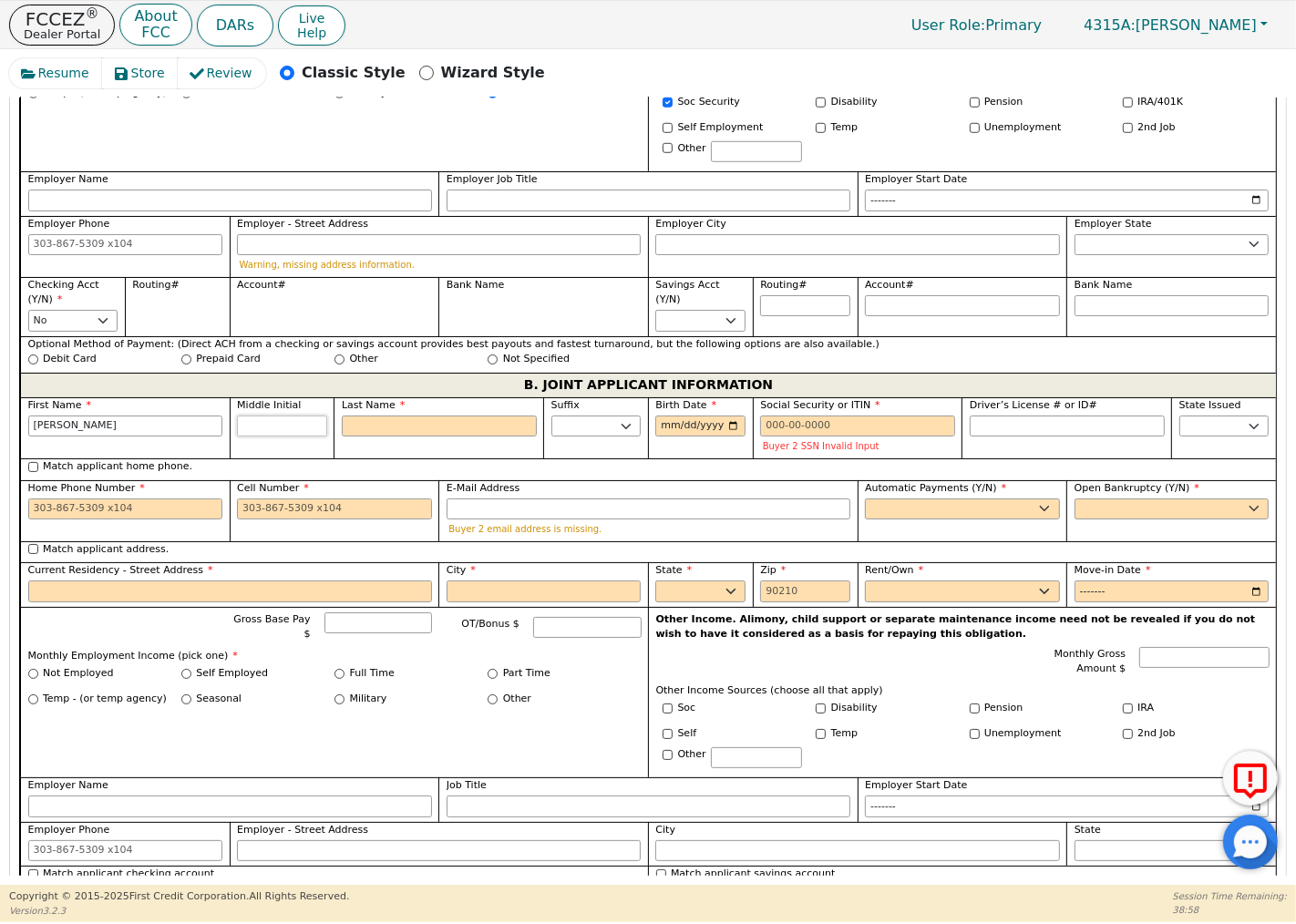
scroll to position [1178, 0]
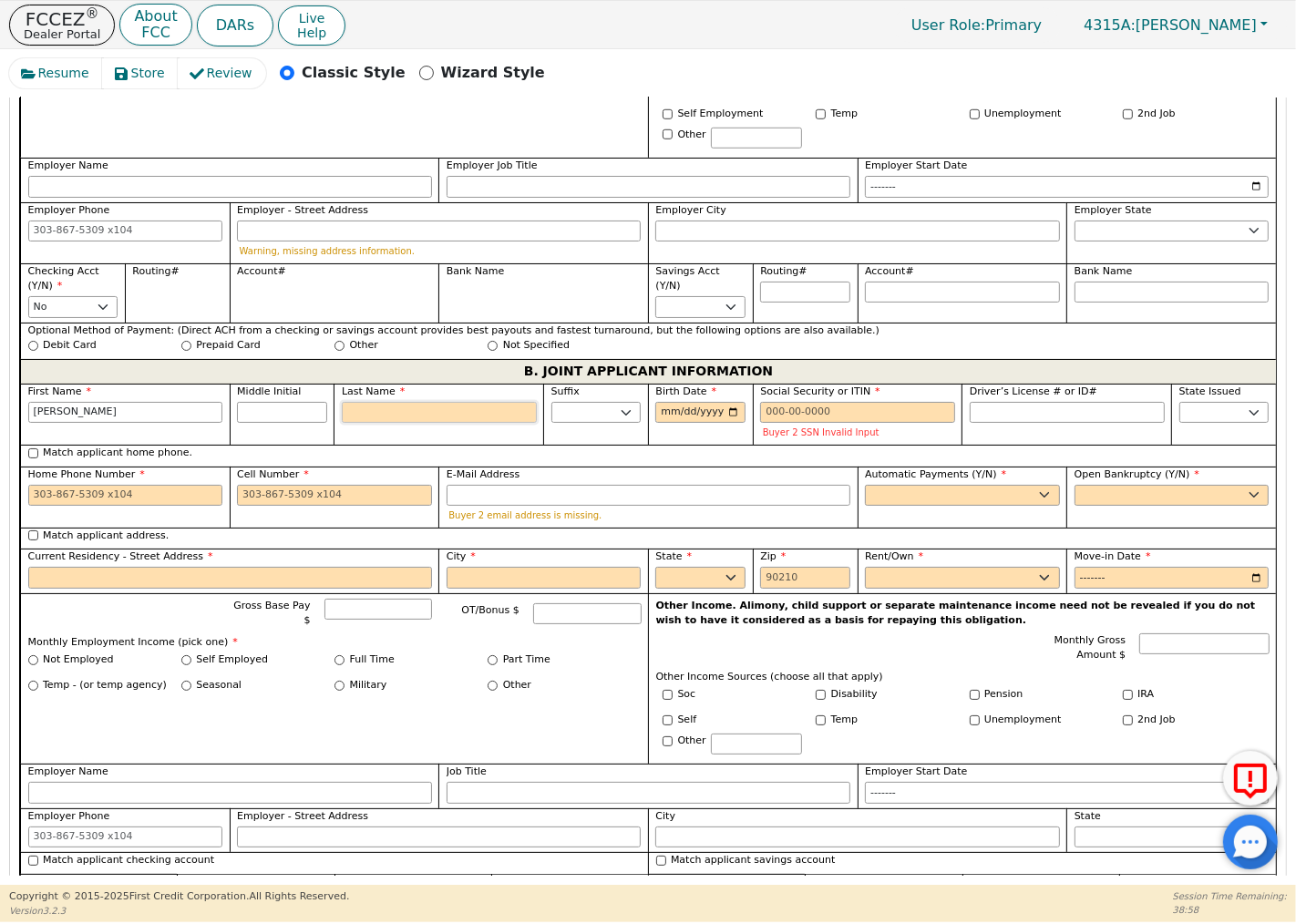
type input "l"
type input "JL"
type input "[PERSON_NAME]"
type input "li"
type input "[PERSON_NAME]"
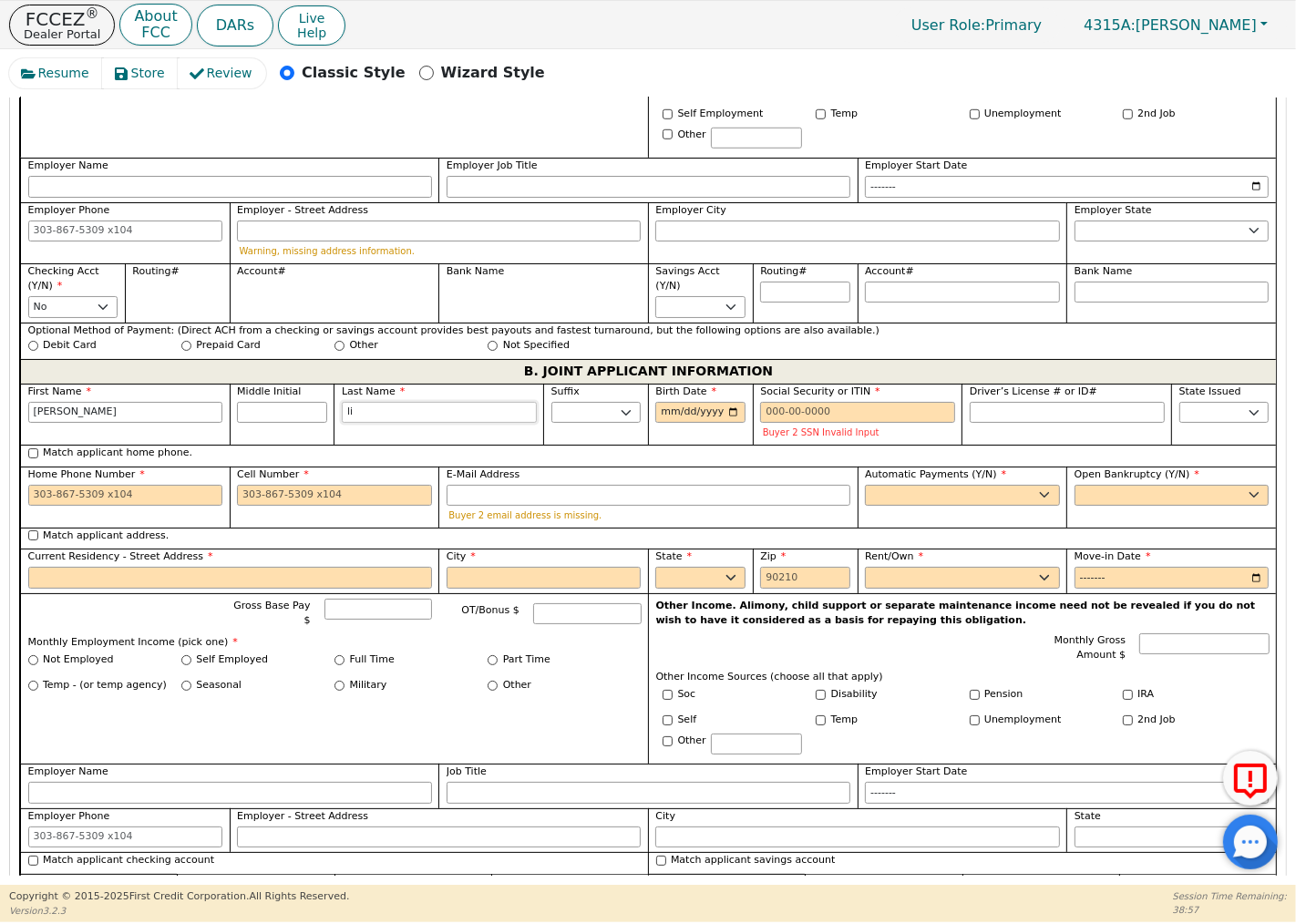
type input "lil"
type input "[PERSON_NAME]"
type input "lill"
type input "[PERSON_NAME]"
type input "lilly"
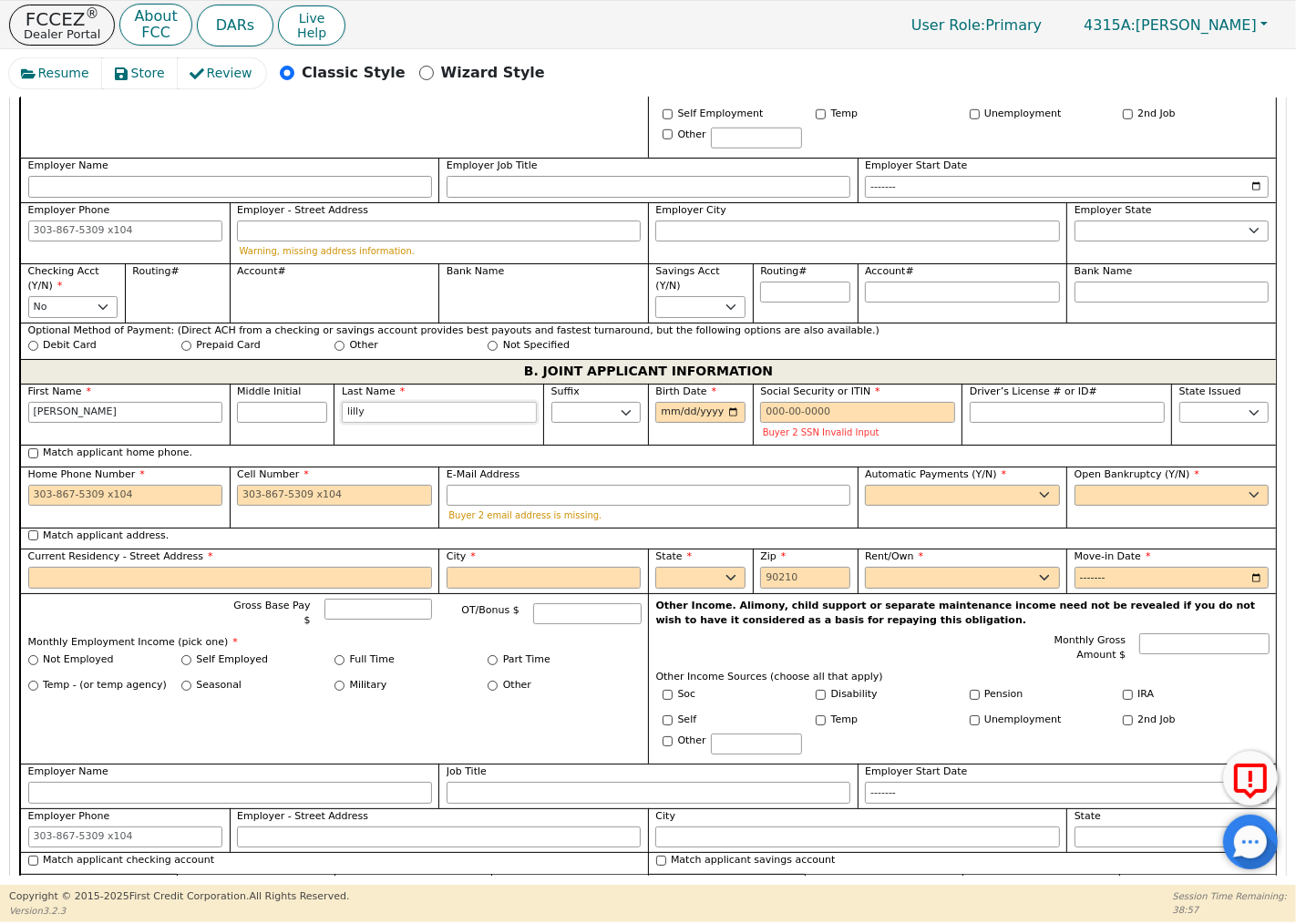
type input "[PERSON_NAME]"
type input "lilly"
type input "[DATE]"
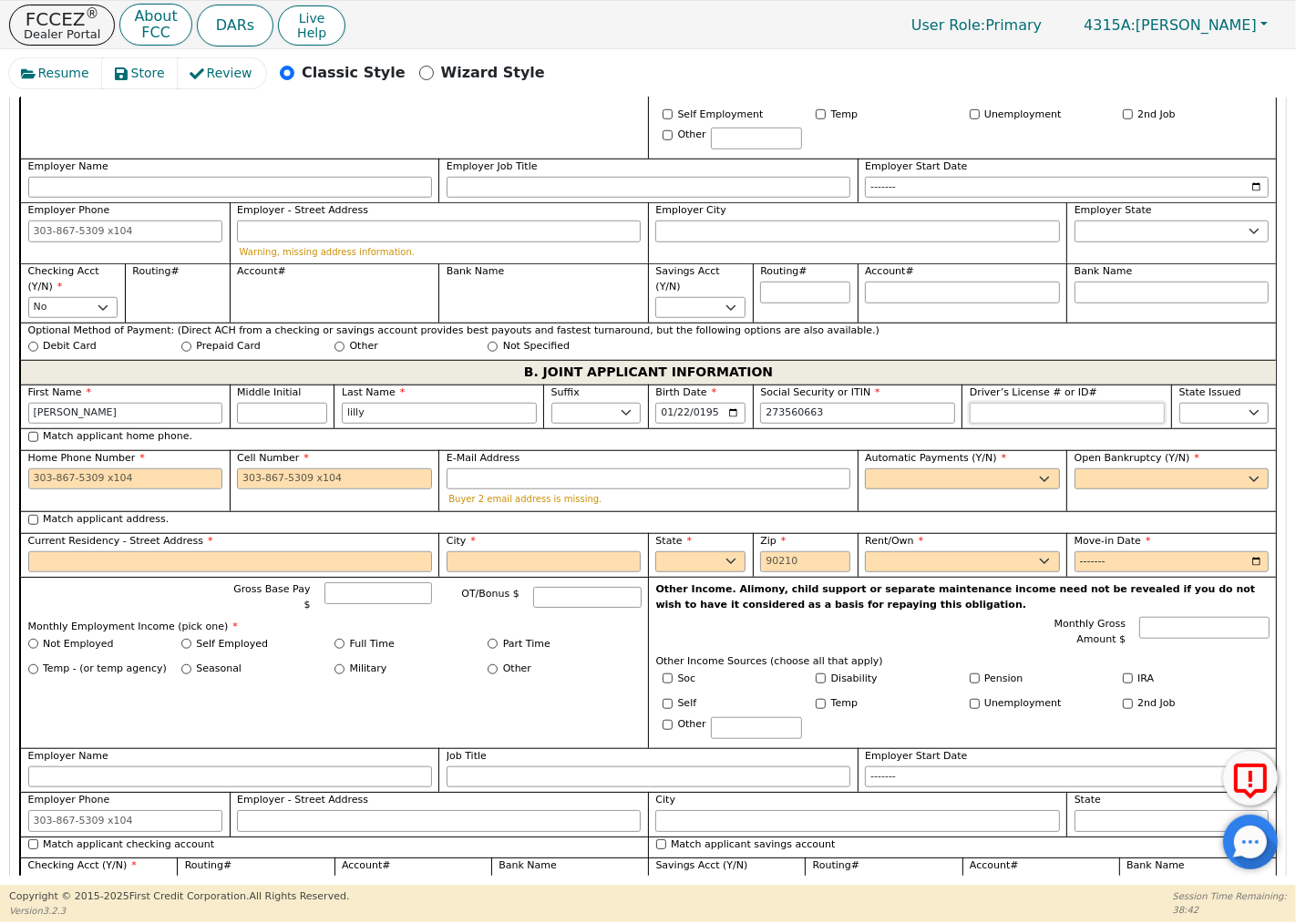
click at [991, 419] on input "Driver’s License # or ID#" at bounding box center [1066, 413] width 195 height 22
type input "***-**-0663"
type input "*********"
click at [1239, 422] on select "AK AL AR AZ CA CO CT DC DE FL [GEOGRAPHIC_DATA] HI IA ID IL IN KS [GEOGRAPHIC_D…" at bounding box center [1224, 413] width 90 height 22
select select "SC"
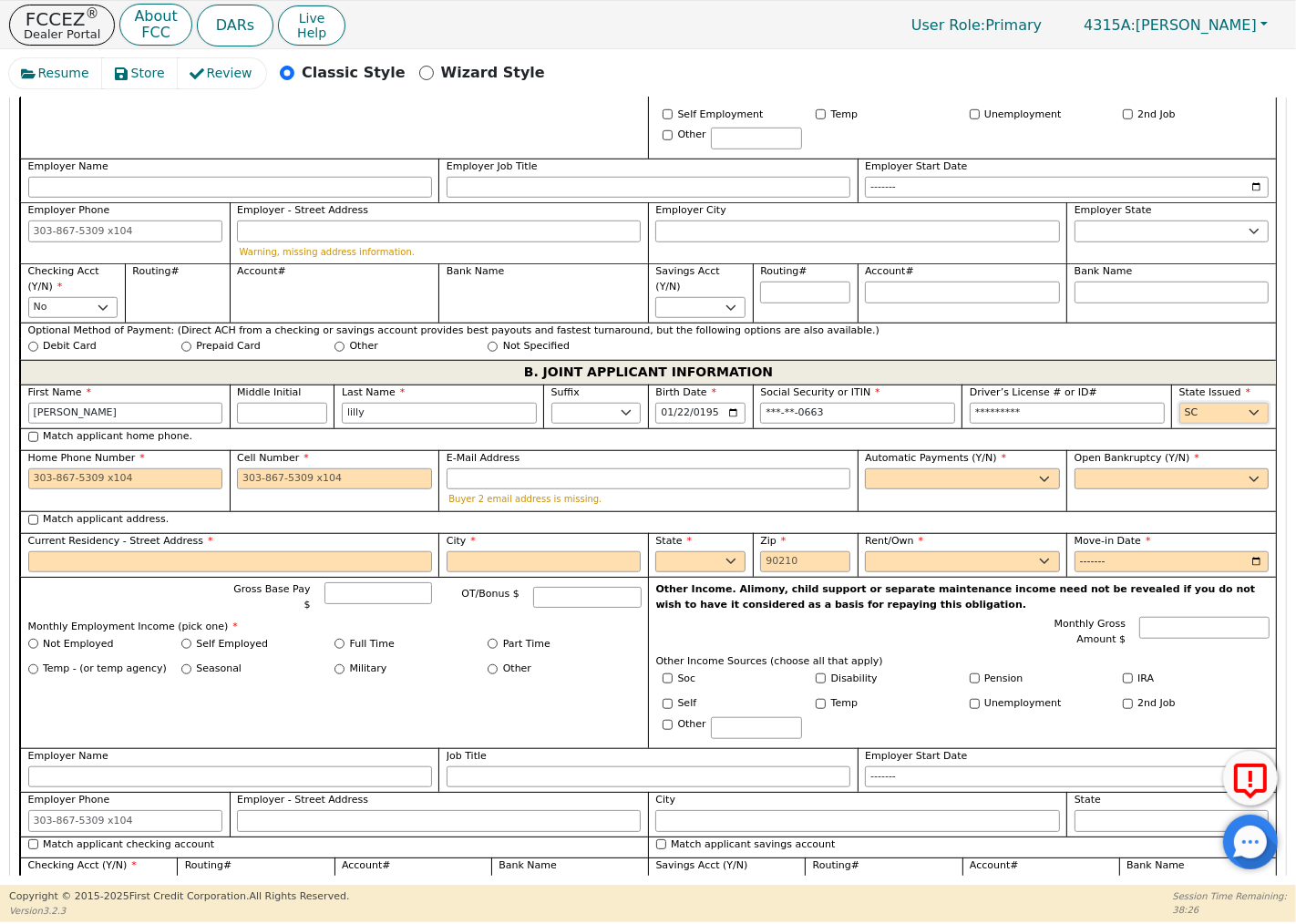
click at [1179, 406] on select "AK AL AR AZ CA CO CT DC DE FL [GEOGRAPHIC_DATA] HI IA ID IL IN KS [GEOGRAPHIC_D…" at bounding box center [1224, 413] width 90 height 22
click at [159, 485] on input "Home Phone Number" at bounding box center [125, 479] width 195 height 22
click at [501, 490] on input "E-Mail Address" at bounding box center [648, 479] width 403 height 22
type input "[PHONE_NUMBER]"
click at [612, 485] on input "E-Mail Address" at bounding box center [648, 479] width 403 height 22
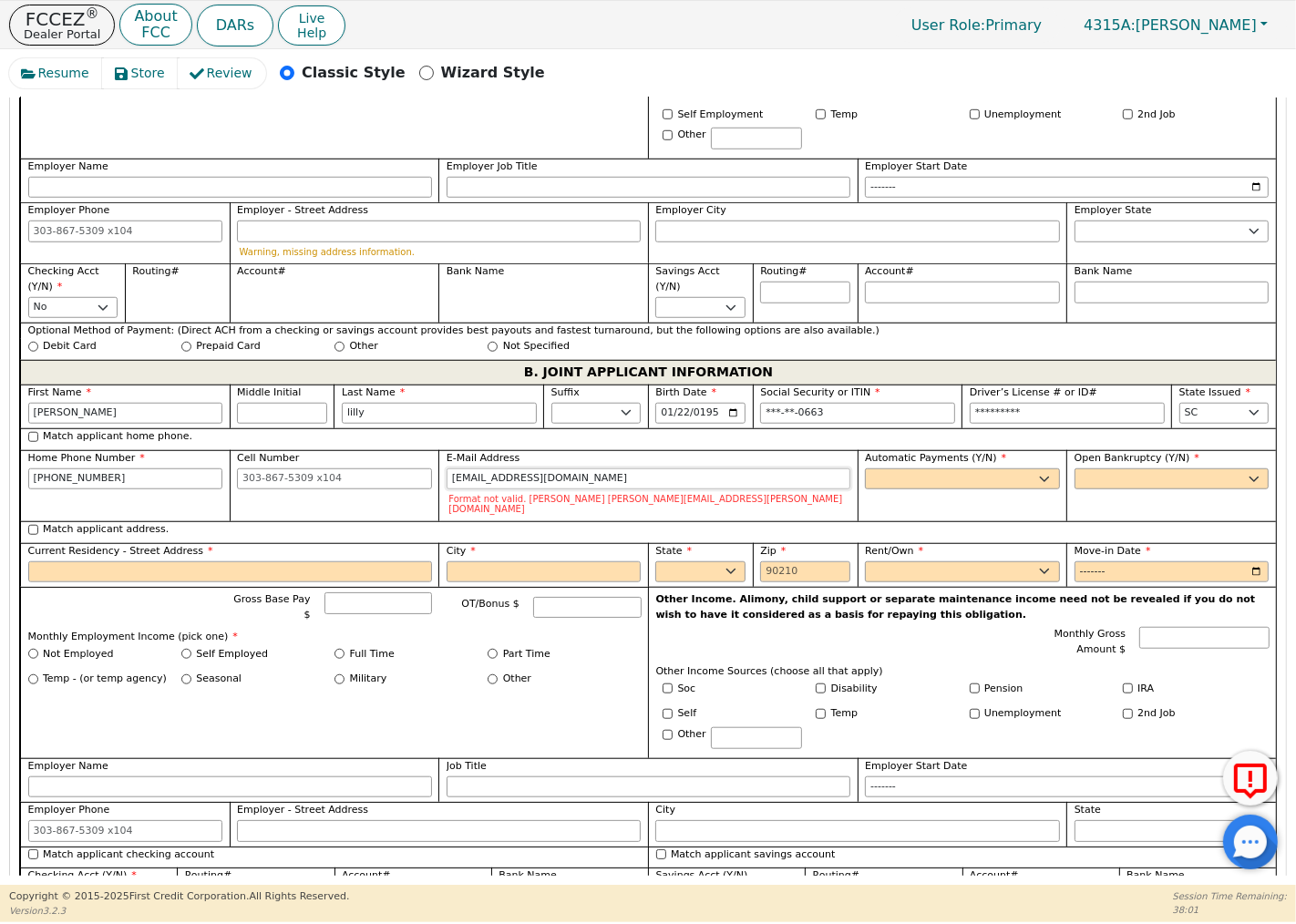
type input "[EMAIL_ADDRESS][DOMAIN_NAME]"
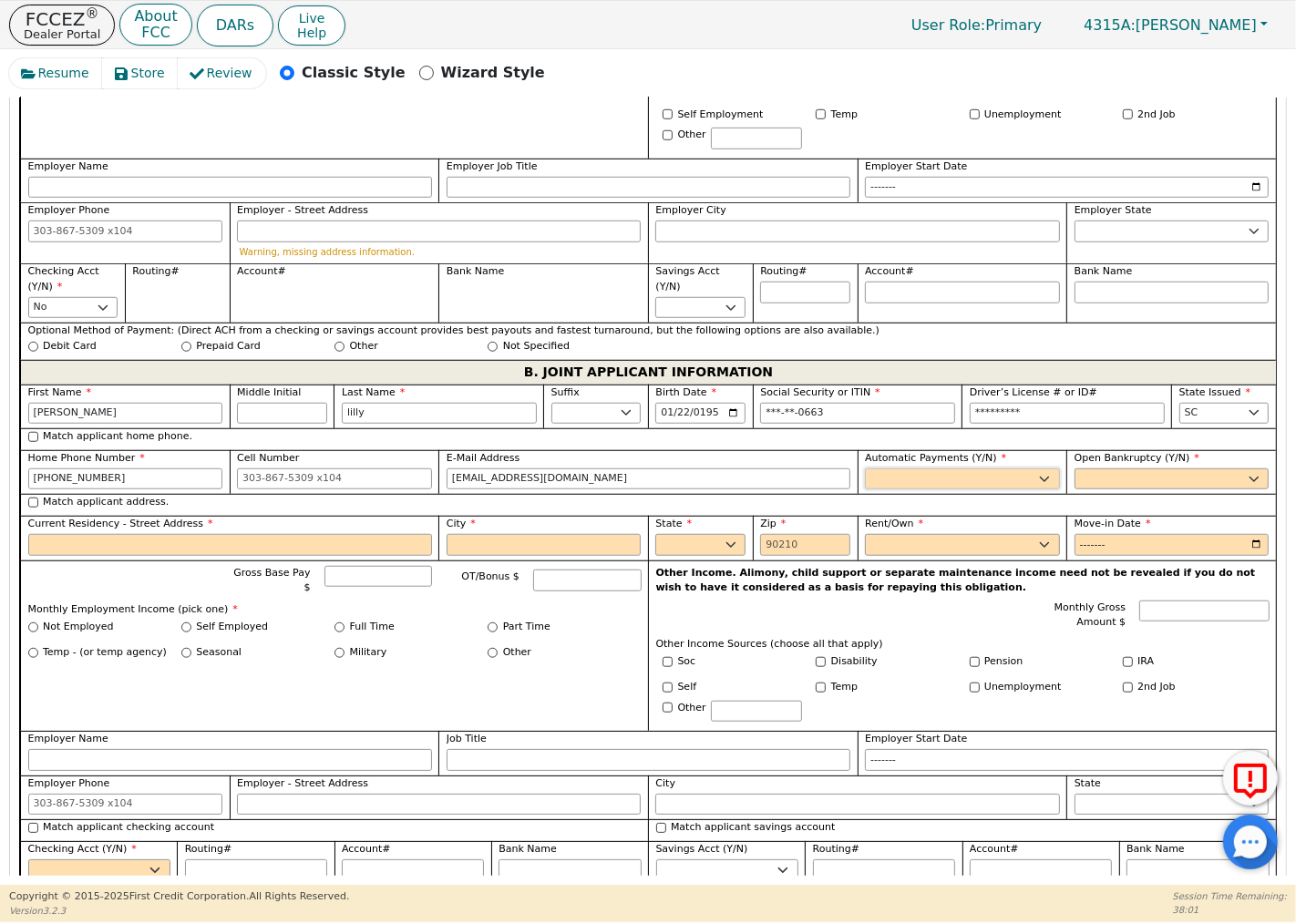
click at [967, 480] on select "Yes No" at bounding box center [962, 479] width 195 height 22
click at [865, 473] on select "Yes No" at bounding box center [962, 479] width 195 height 22
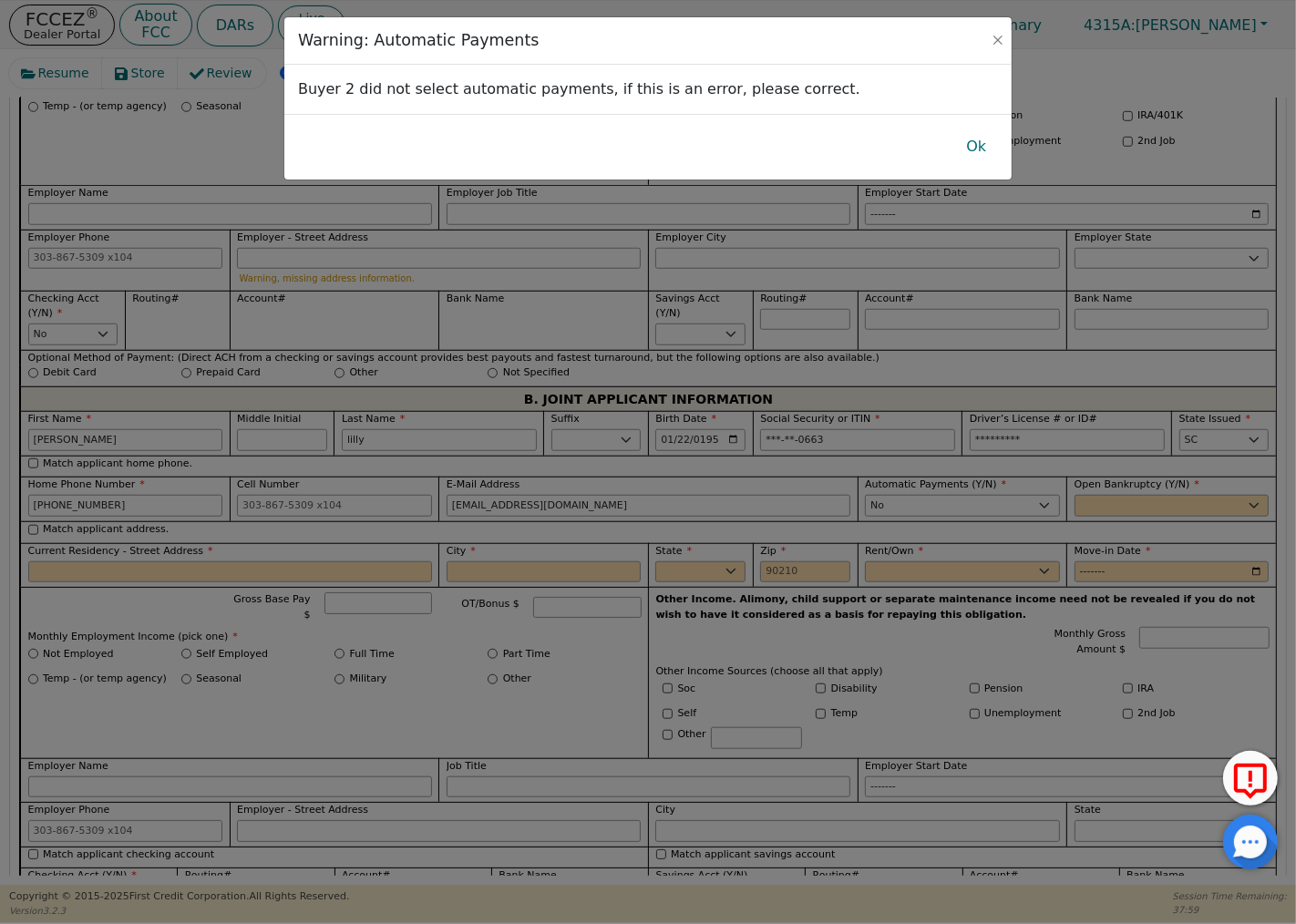
scroll to position [1191, 0]
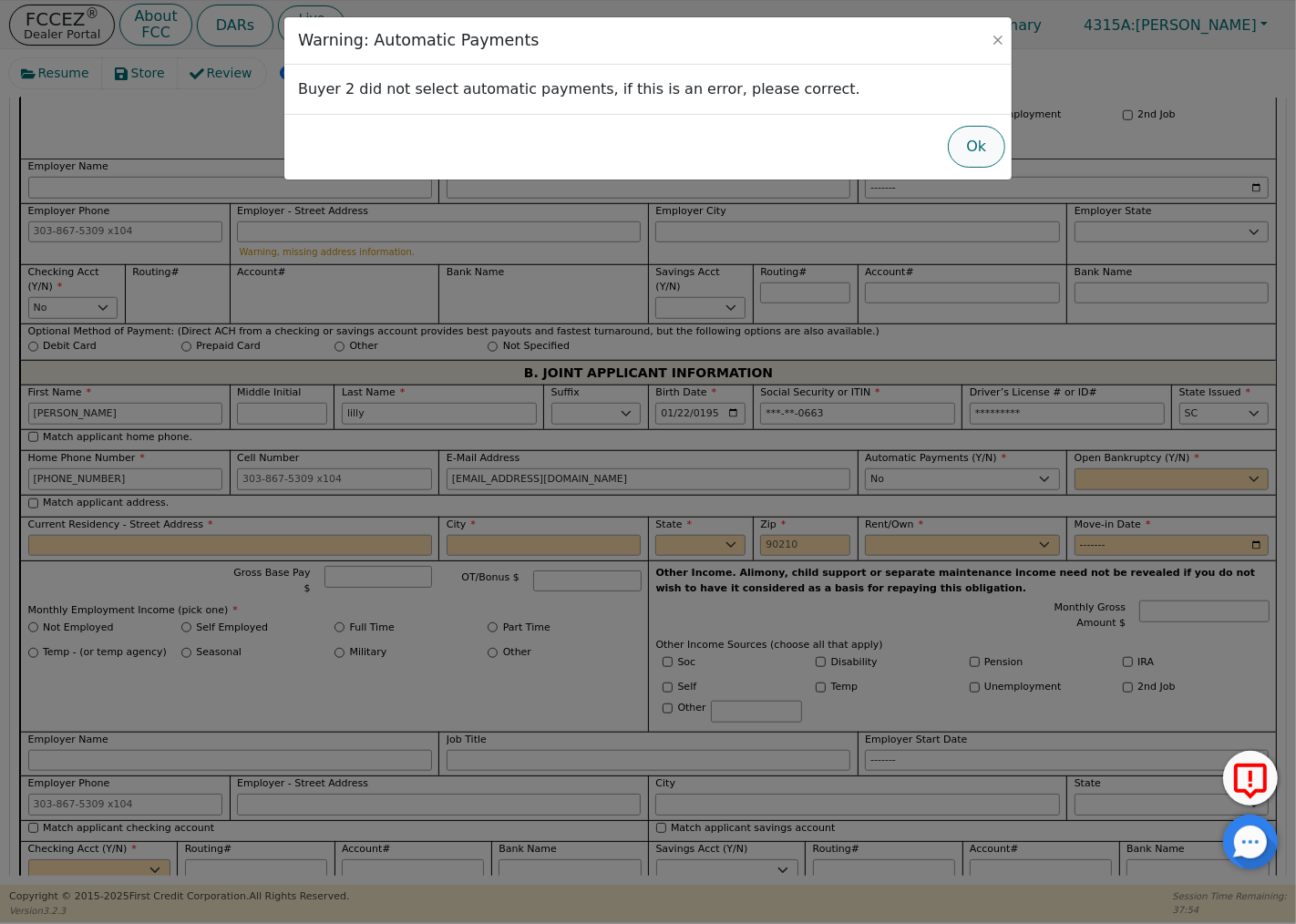
click at [971, 157] on button "Ok" at bounding box center [976, 147] width 58 height 42
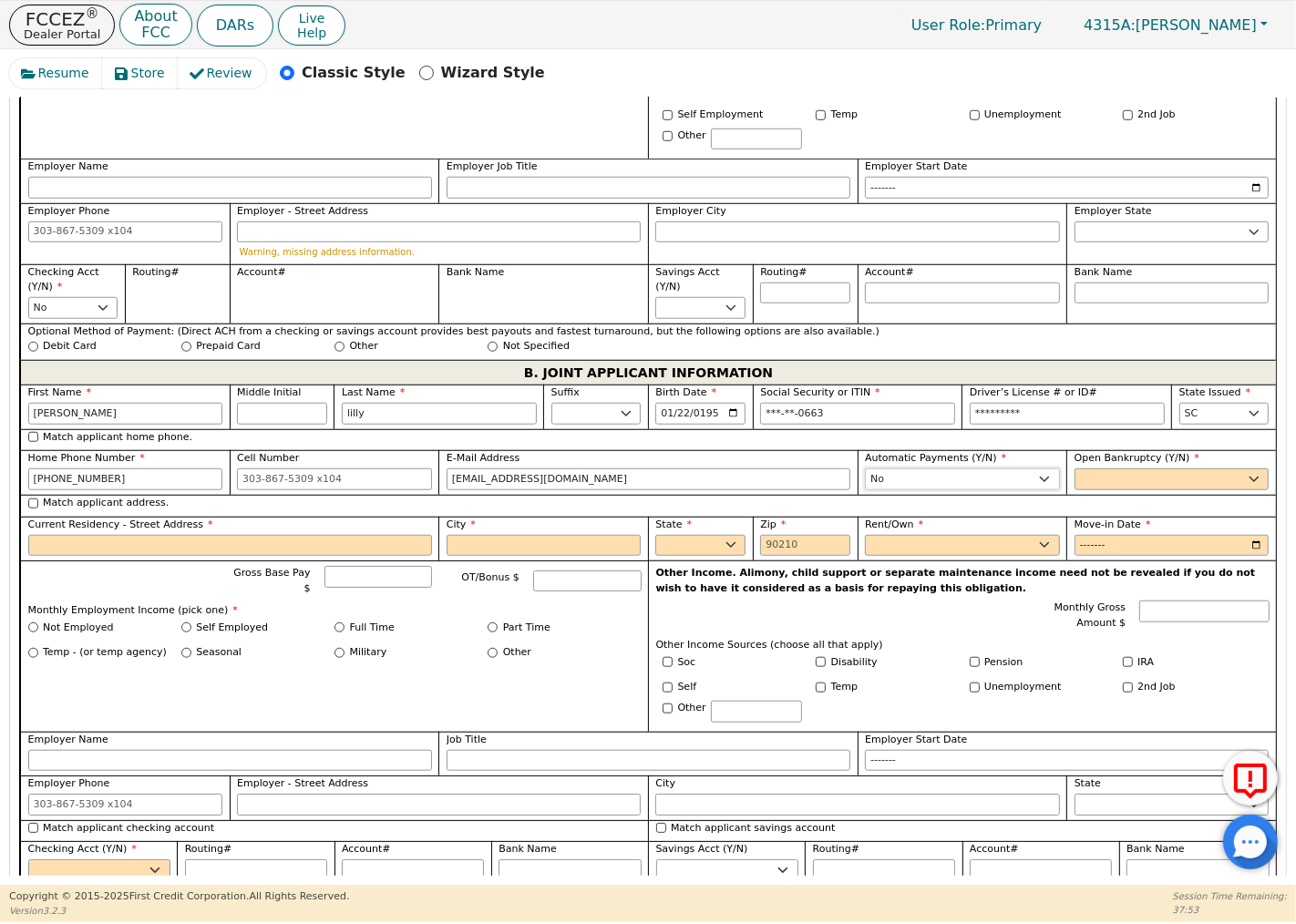
click at [1035, 487] on select "Yes No" at bounding box center [962, 479] width 195 height 22
select select "y"
click at [865, 473] on select "Yes No" at bounding box center [962, 479] width 195 height 22
type input "[PERSON_NAME]"
click at [1088, 483] on select "Yes No" at bounding box center [1171, 479] width 195 height 22
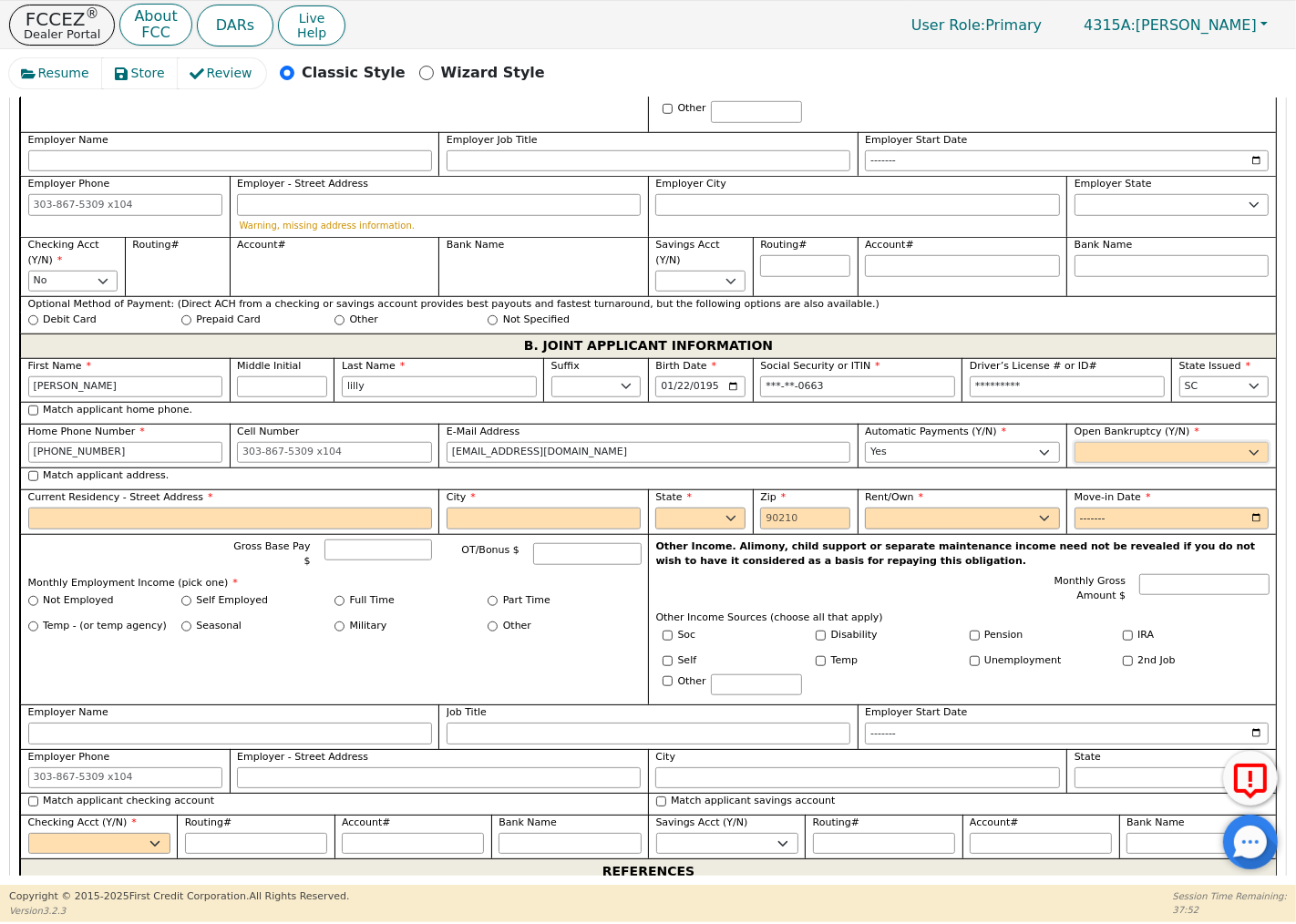
scroll to position [1164, 0]
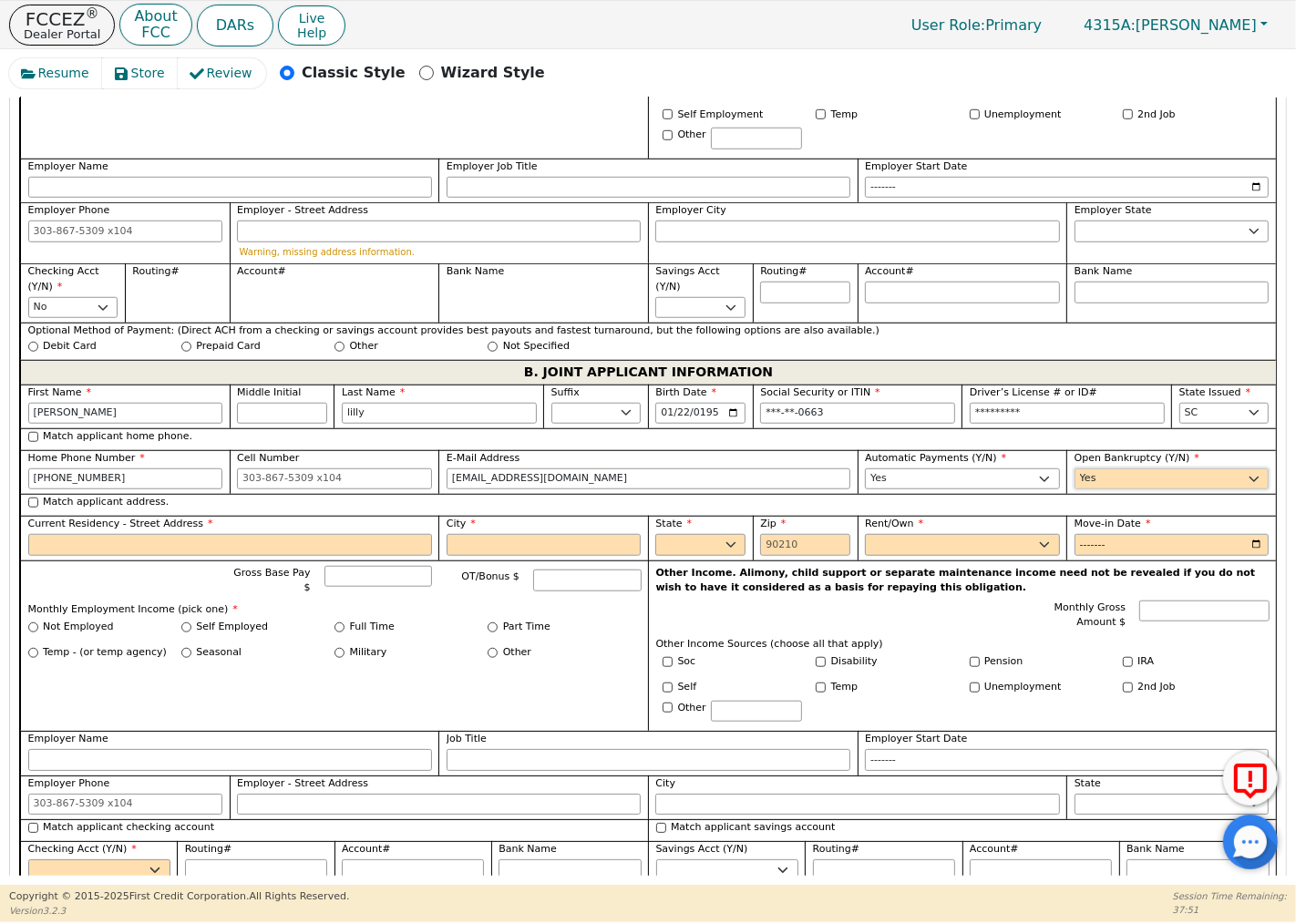
click at [1074, 473] on select "Yes No" at bounding box center [1171, 479] width 195 height 22
click at [1128, 490] on select "Yes No" at bounding box center [1171, 479] width 195 height 22
select select "n"
click at [1074, 473] on select "Yes No" at bounding box center [1171, 479] width 195 height 22
click at [32, 505] on input "Match applicant address." at bounding box center [33, 502] width 10 height 10
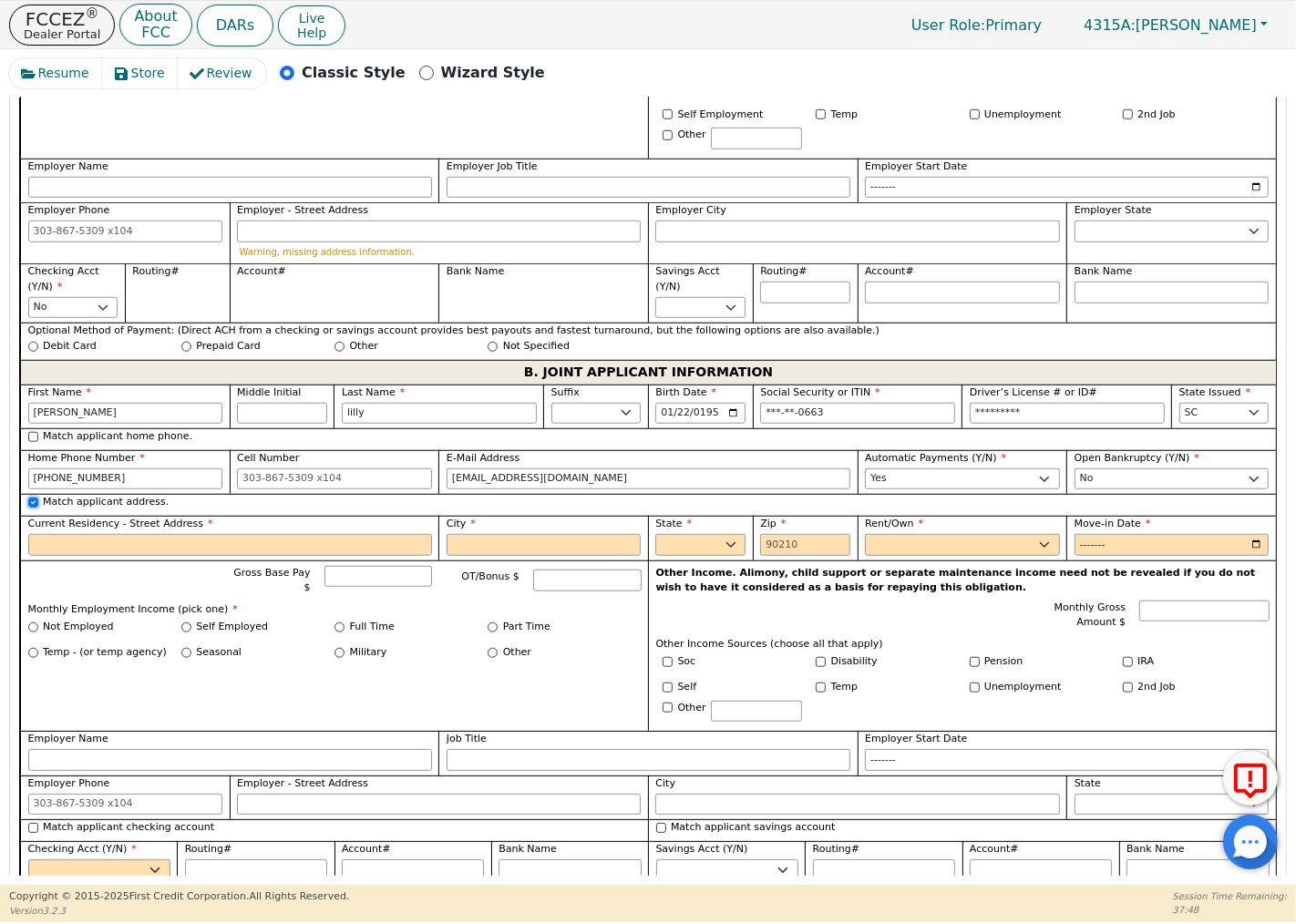
checkbox input "true"
type input "[STREET_ADDRESS][PERSON_NAME]"
type input "Columbia"
select select "SC"
type input "29209"
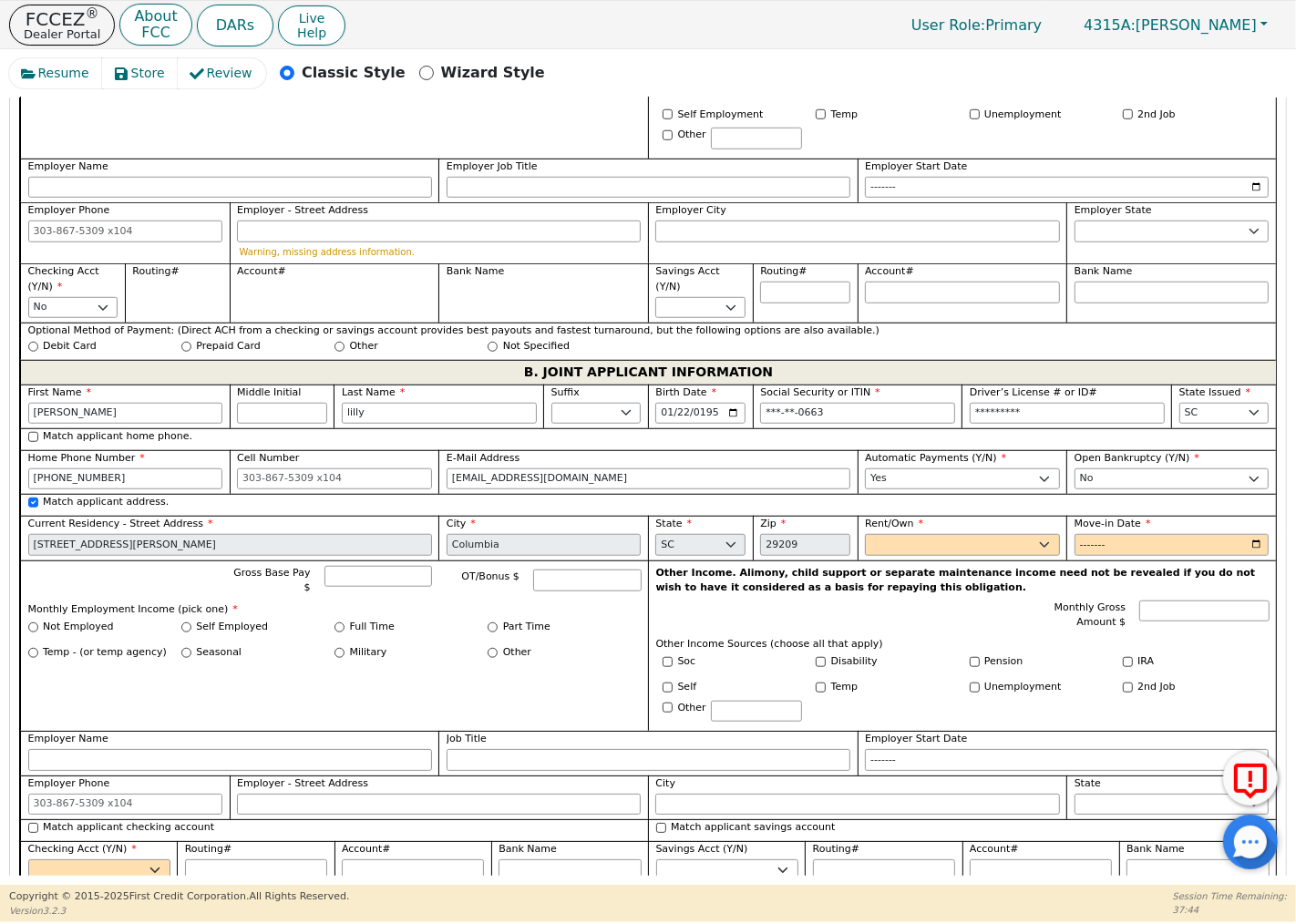
click at [657, 657] on div "Soc" at bounding box center [732, 665] width 153 height 21
click at [665, 659] on input "Soc" at bounding box center [668, 662] width 10 height 10
checkbox input "true"
click at [487, 647] on input "Other" at bounding box center [492, 652] width 10 height 10
radio input "true"
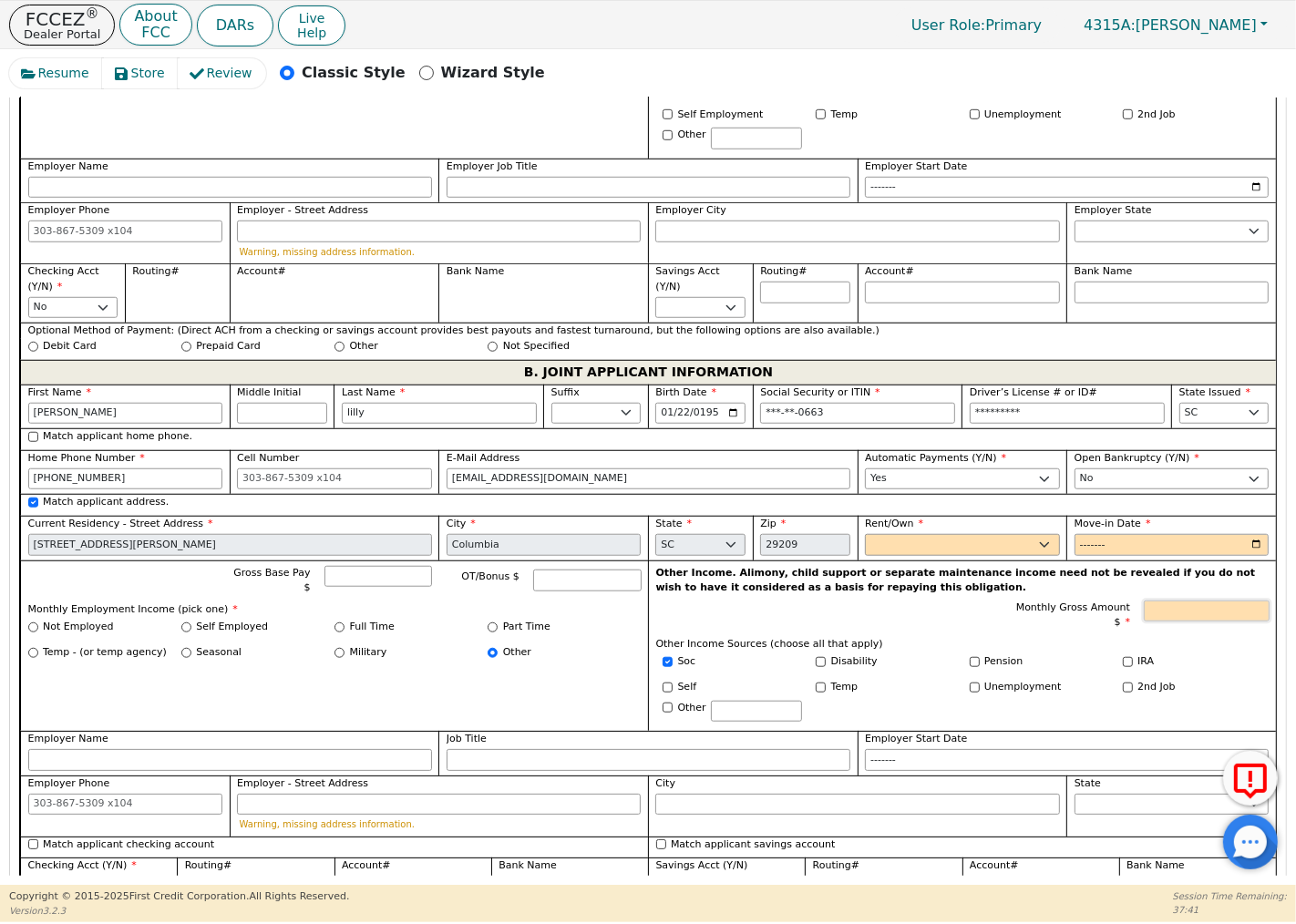
click at [1200, 615] on input "Monthly Gross Amount $" at bounding box center [1206, 611] width 125 height 22
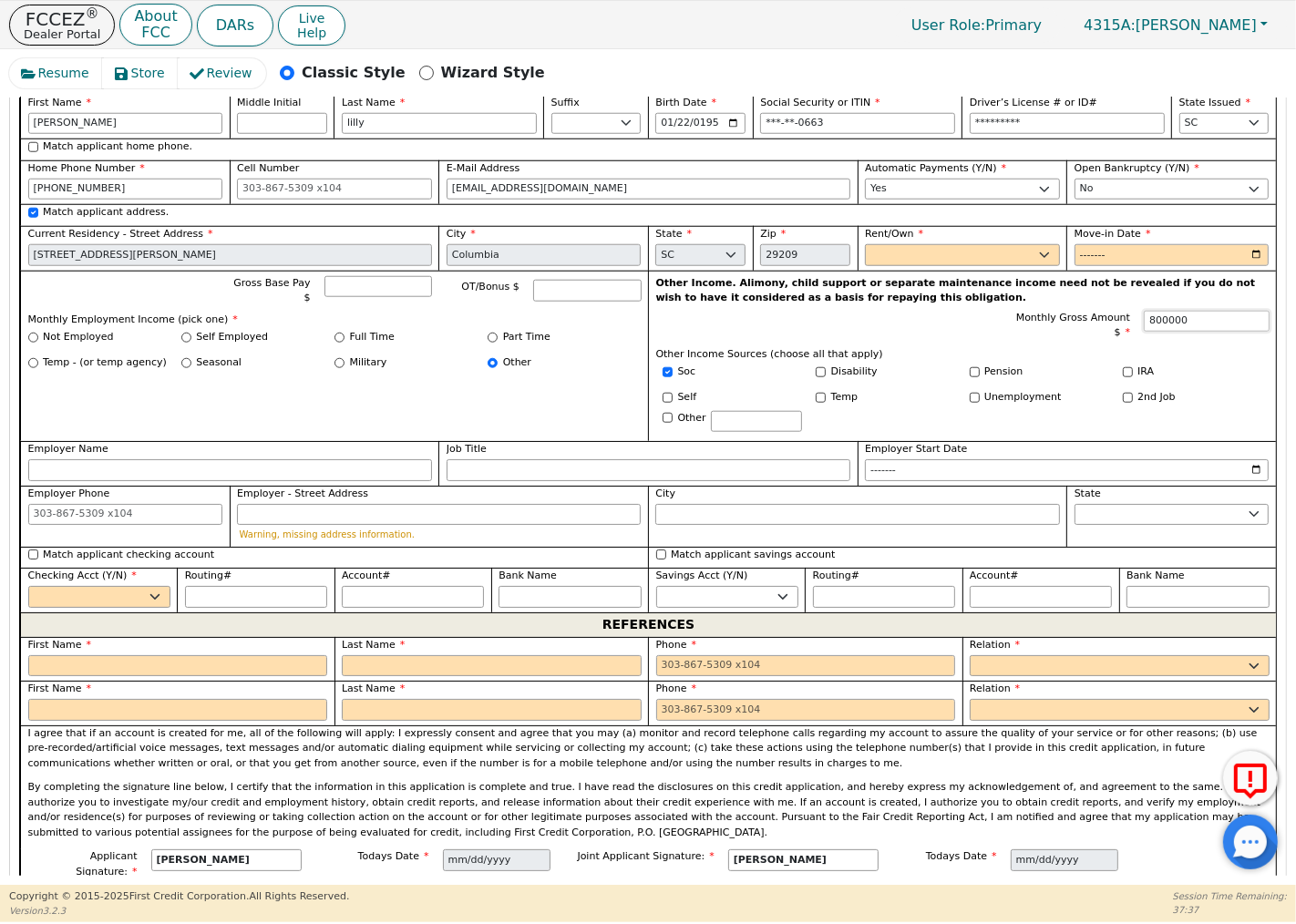
scroll to position [1455, 0]
click at [91, 604] on select "Yes No" at bounding box center [99, 596] width 142 height 22
type input "800000.00"
select select "y"
click at [28, 592] on select "Yes No" at bounding box center [99, 596] width 142 height 22
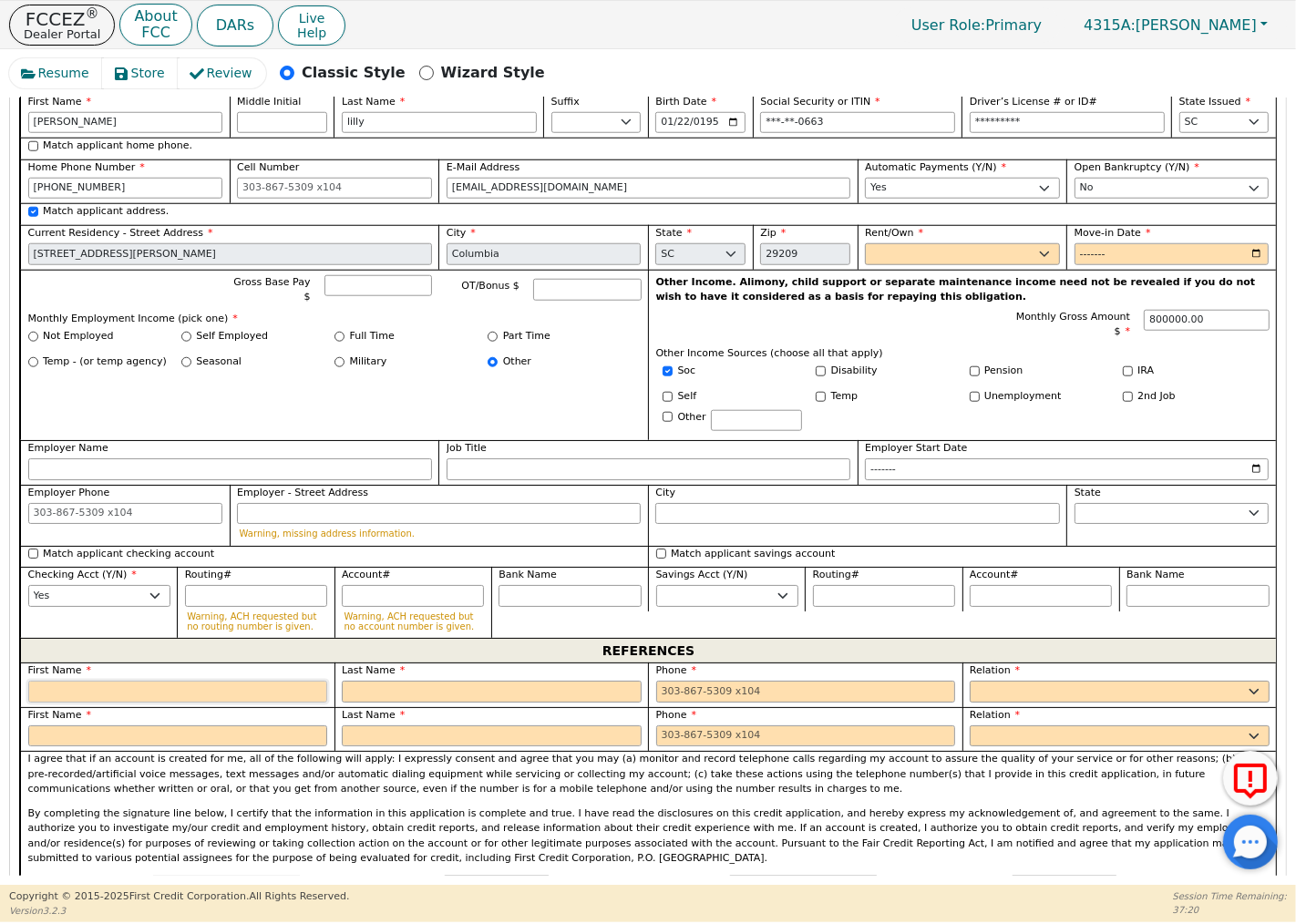
click at [80, 699] on input "text" at bounding box center [178, 692] width 300 height 22
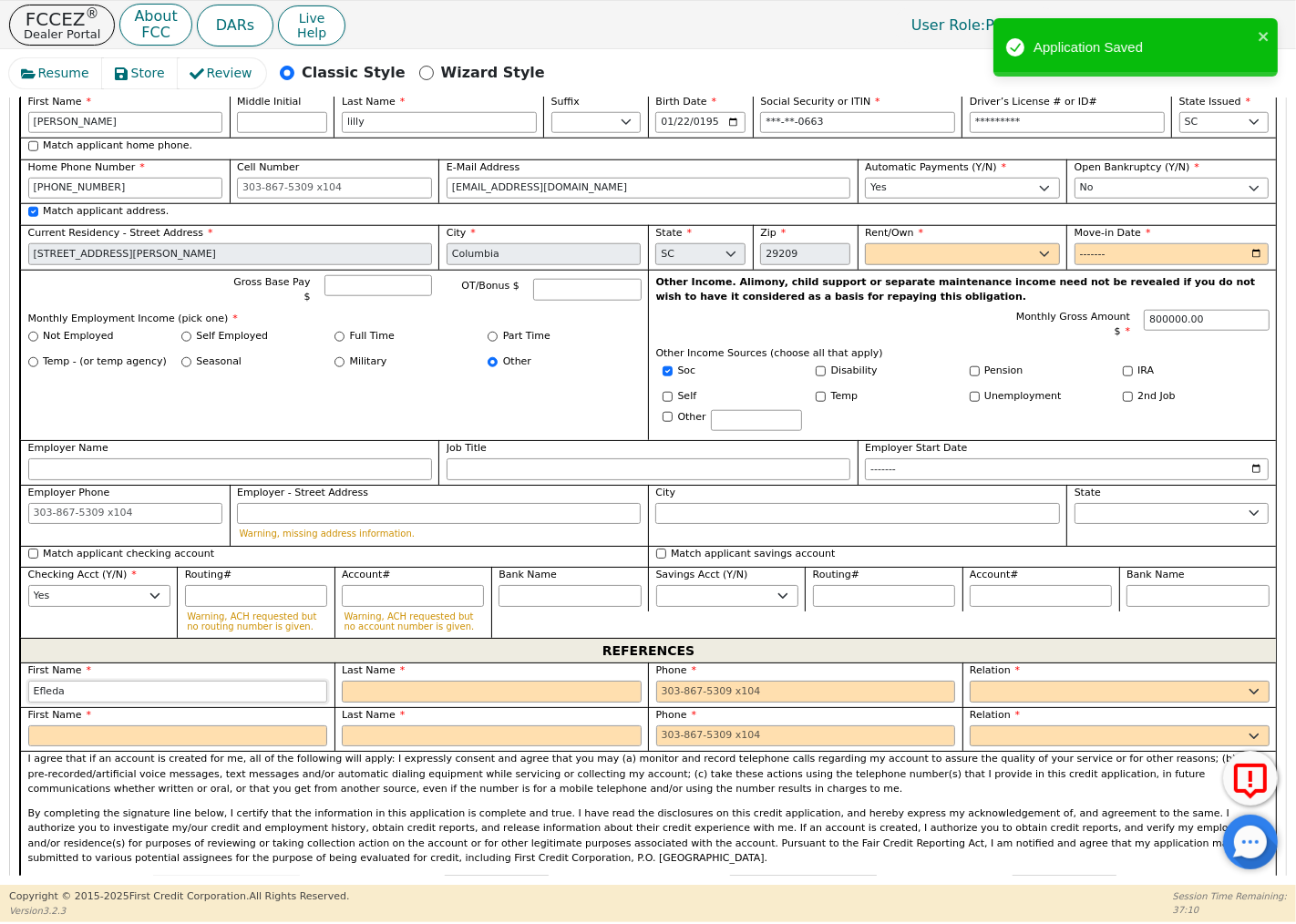
type input "Efleda"
type input "[PERSON_NAME]"
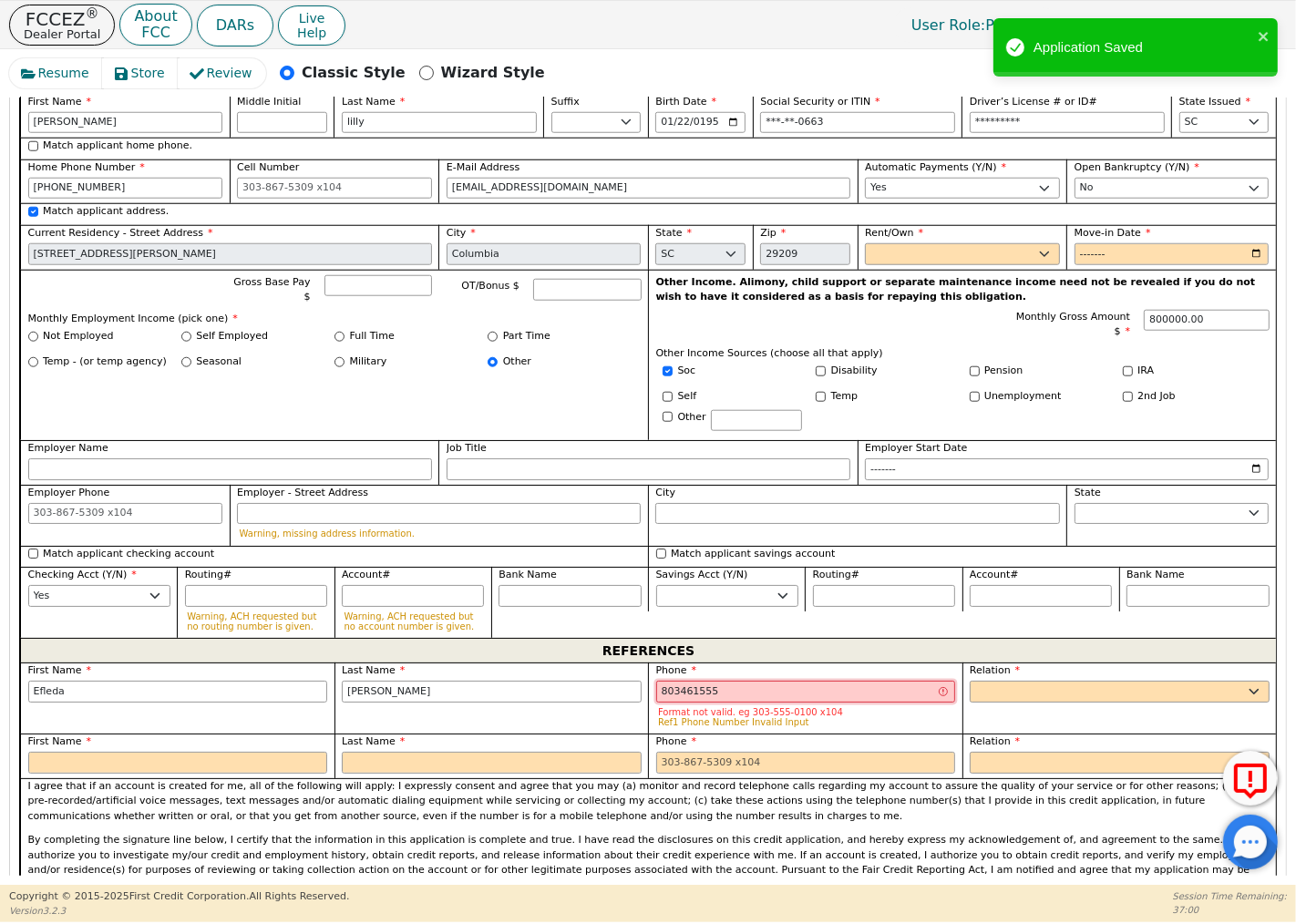
type input "8034615559"
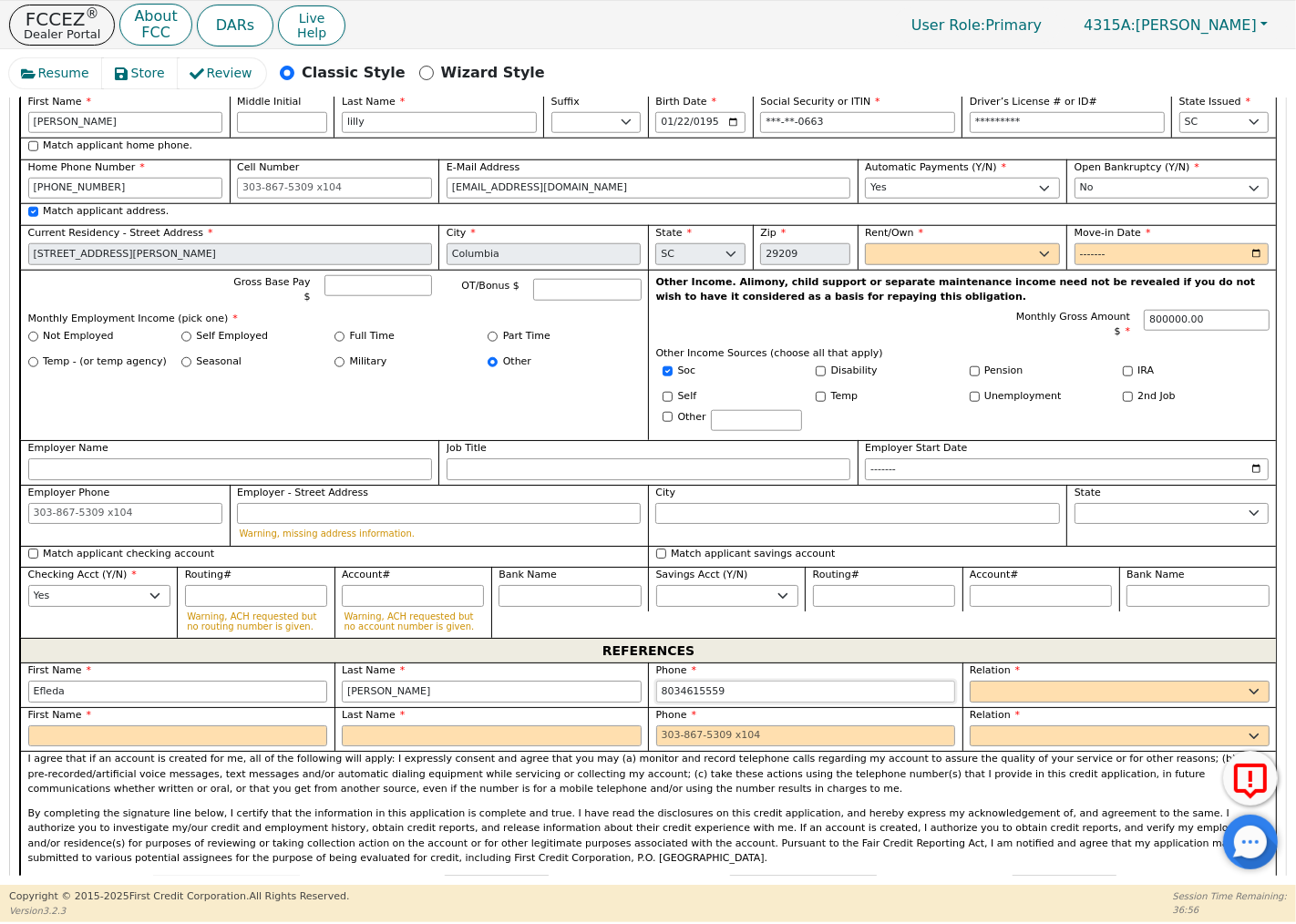
drag, startPoint x: 727, startPoint y: 702, endPoint x: 644, endPoint y: 698, distance: 83.1
click at [644, 698] on div "First Name [PERSON_NAME] Last Name [PERSON_NAME] Phone [PHONE_NUMBER] Relation …" at bounding box center [648, 707] width 1256 height 88
drag, startPoint x: 382, startPoint y: 696, endPoint x: 330, endPoint y: 689, distance: 52.5
click at [330, 689] on div "First Name [PERSON_NAME] Last Name [PERSON_NAME] Phone Relation FATHER MOTHER S…" at bounding box center [648, 707] width 1256 height 88
click at [1, 694] on div "Resume Store Review Classic Style Wizard Style Back Submit an Application Selec…" at bounding box center [648, 467] width 1296 height 836
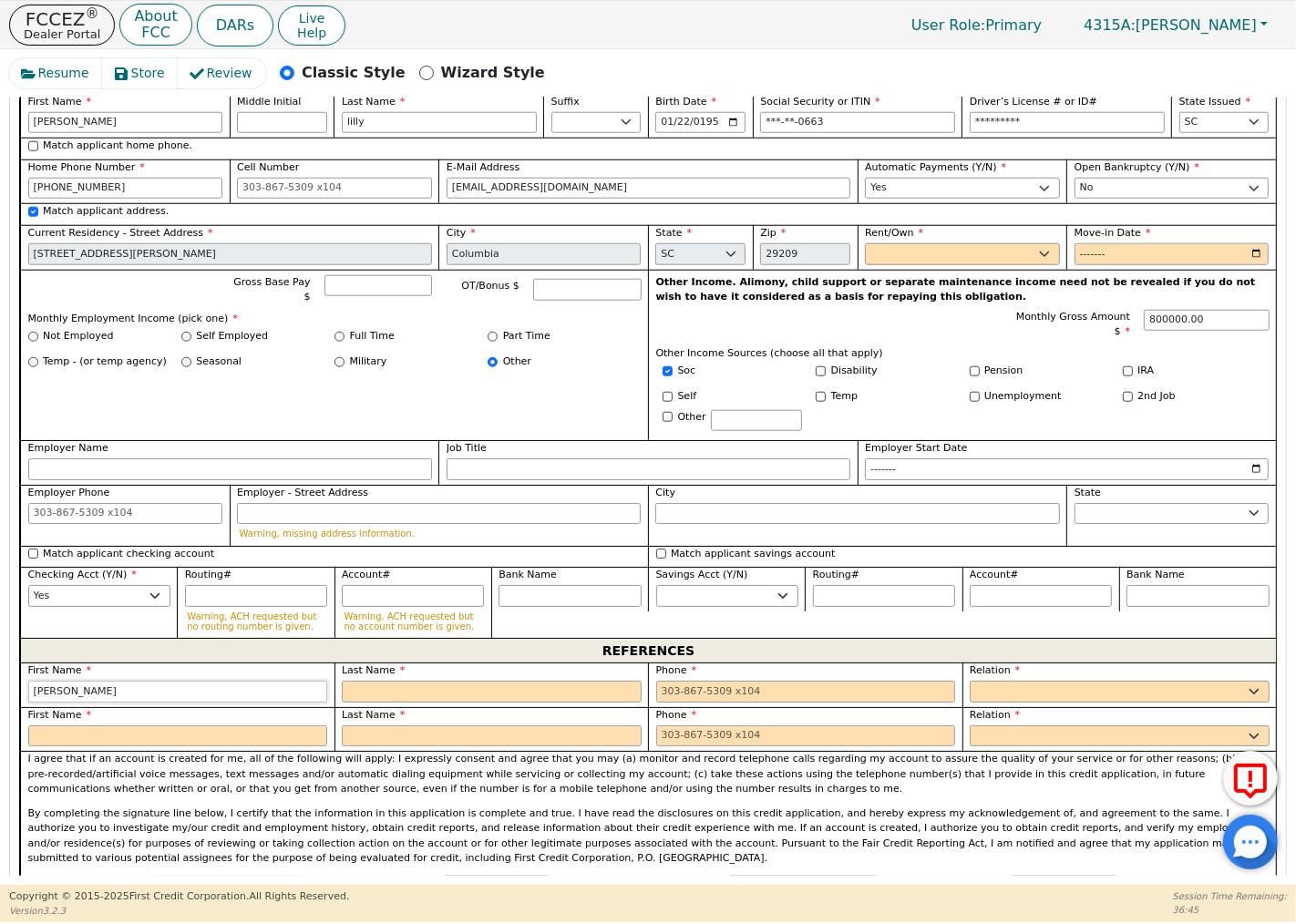
type input "[PERSON_NAME]"
click at [1020, 702] on select "FATHER MOTHER SISTER BROTHER DAUGHTER SON CO-WORKER NEIGHBOR FRIEND COUSIN G-MO…" at bounding box center [1119, 692] width 300 height 22
type input "[PHONE_NUMBER]"
select select "DAUGHTER"
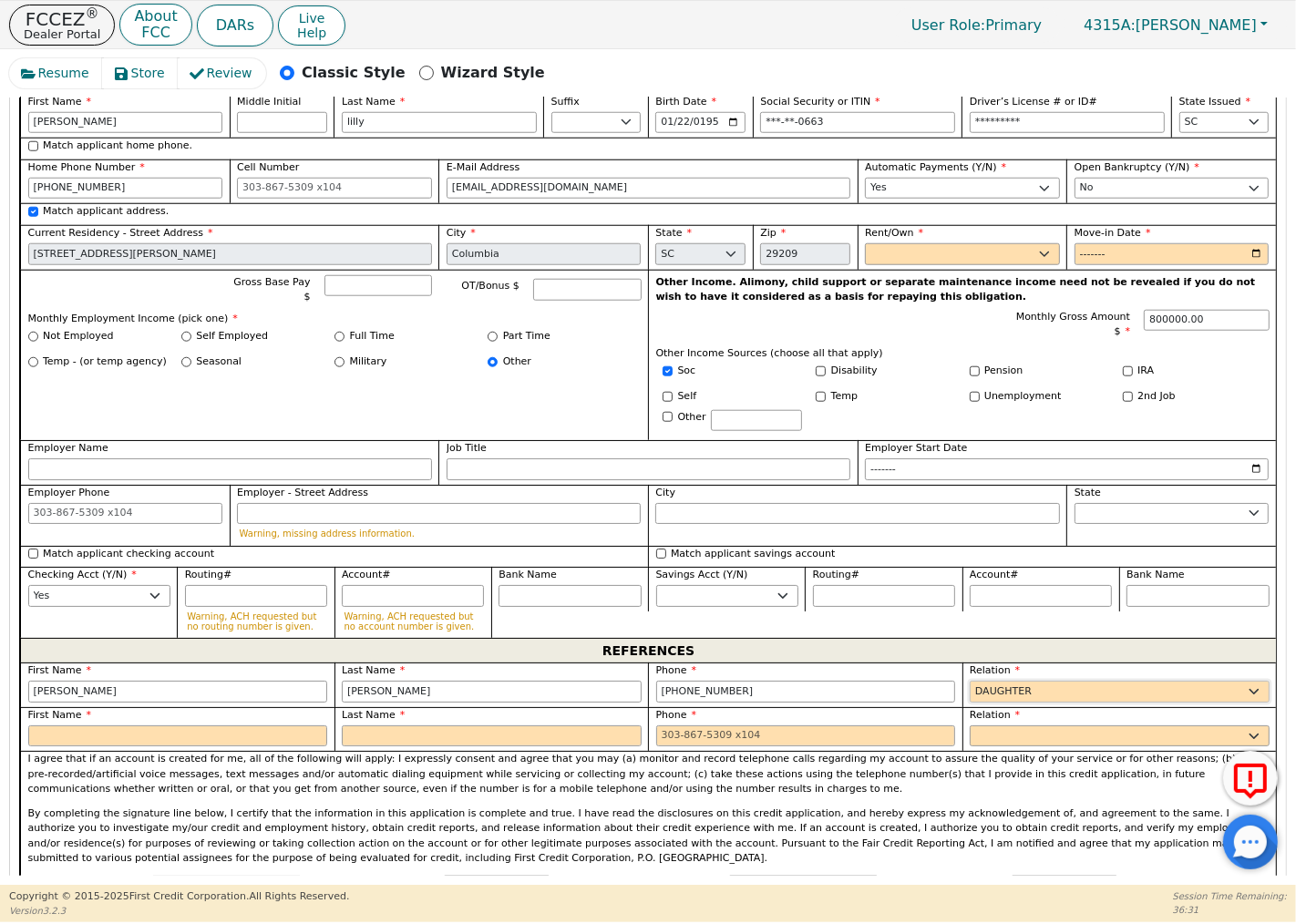
click at [969, 688] on select "FATHER MOTHER SISTER BROTHER DAUGHTER SON CO-WORKER NEIGHBOR FRIEND COUSIN G-MO…" at bounding box center [1119, 692] width 300 height 22
click at [244, 747] on input "text" at bounding box center [178, 736] width 300 height 22
type input "Arriana"
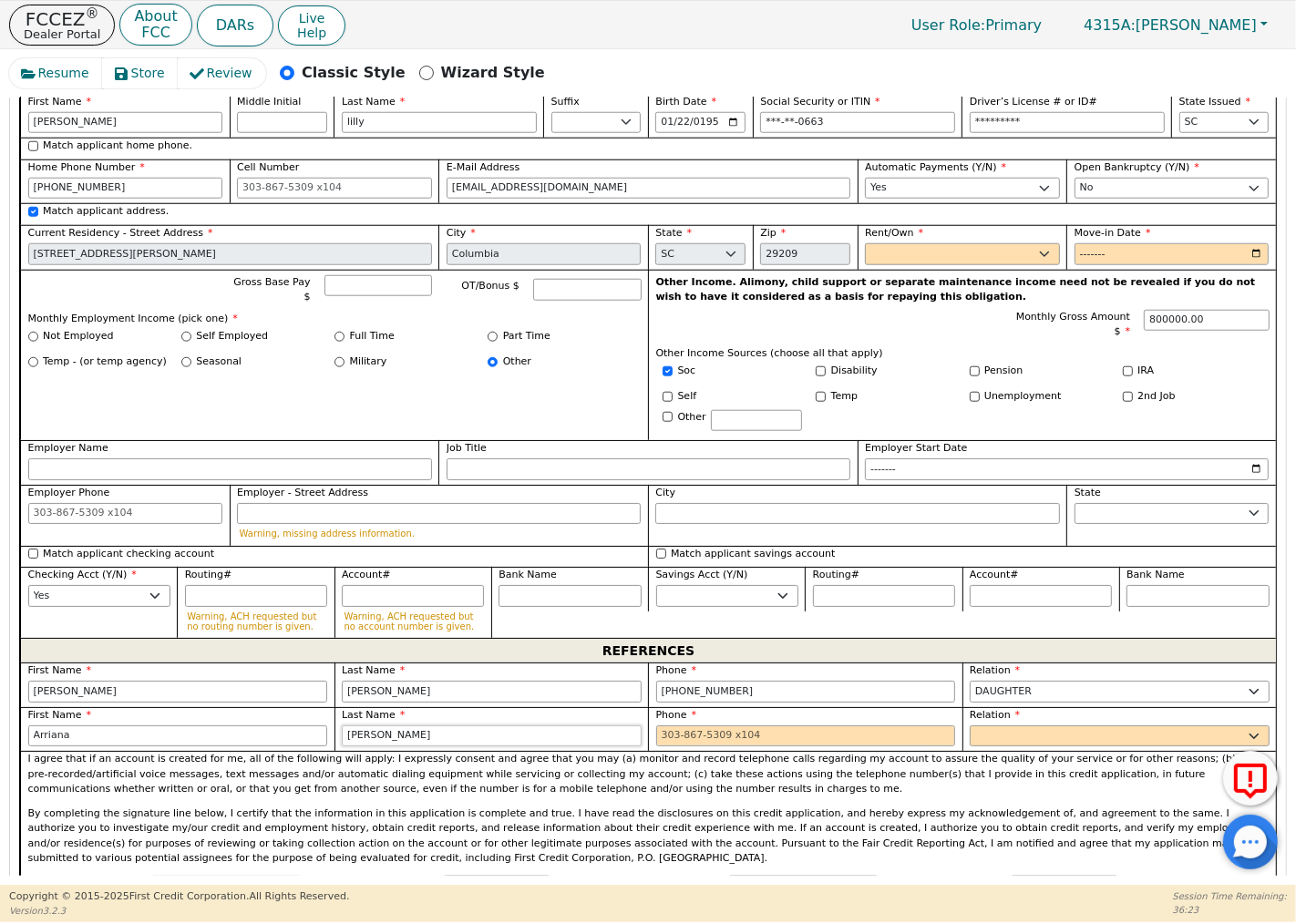
type input "[PERSON_NAME]"
click at [991, 747] on select "FATHER MOTHER SISTER BROTHER DAUGHTER SON CO-WORKER NEIGHBOR FRIEND COUSIN G-MO…" at bounding box center [1119, 736] width 300 height 22
type input "[PHONE_NUMBER]"
select select "G-MOTHER"
click at [969, 733] on select "FATHER MOTHER SISTER BROTHER DAUGHTER SON CO-WORKER NEIGHBOR FRIEND COUSIN G-MO…" at bounding box center [1119, 736] width 300 height 22
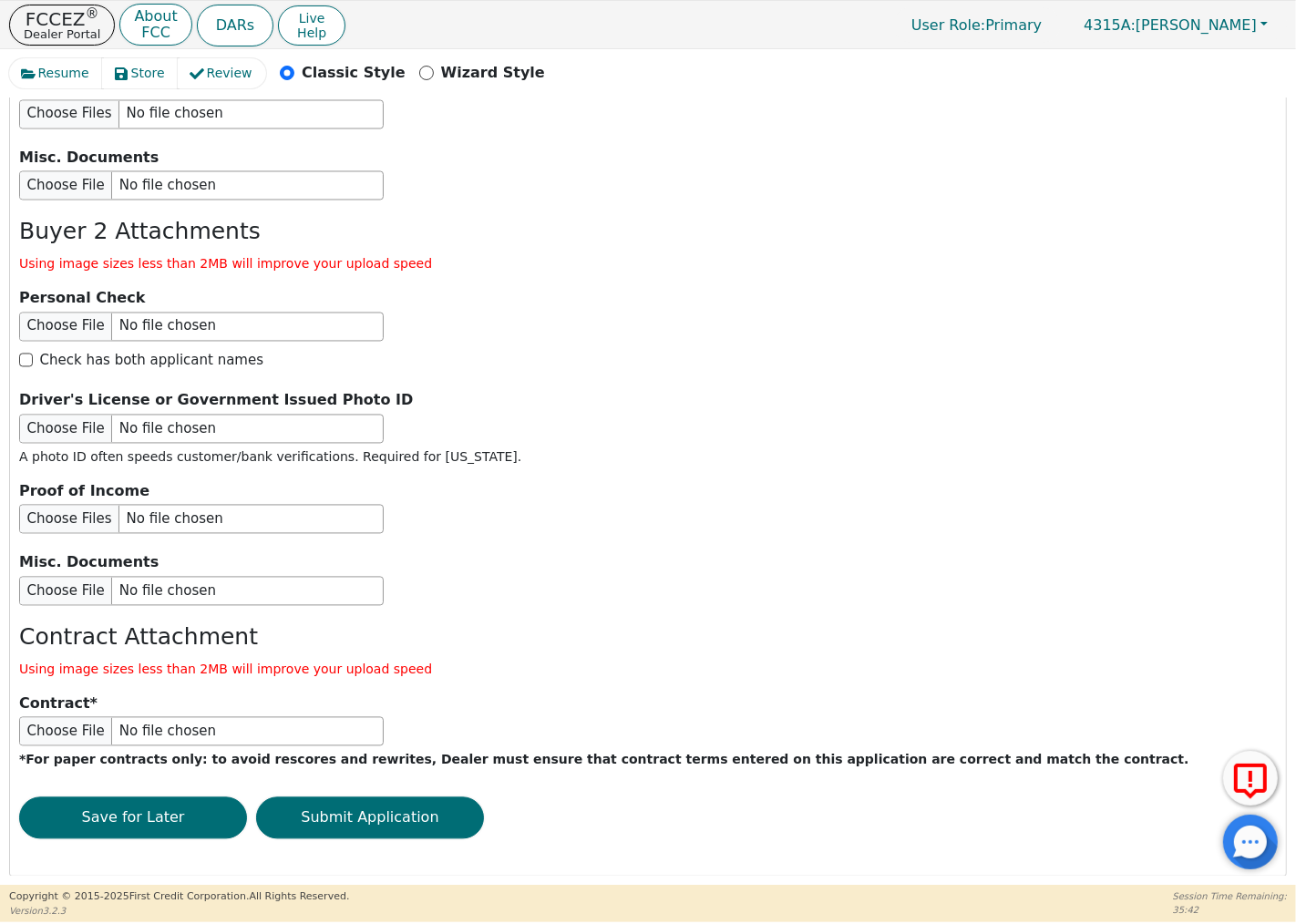
scroll to position [2972, 0]
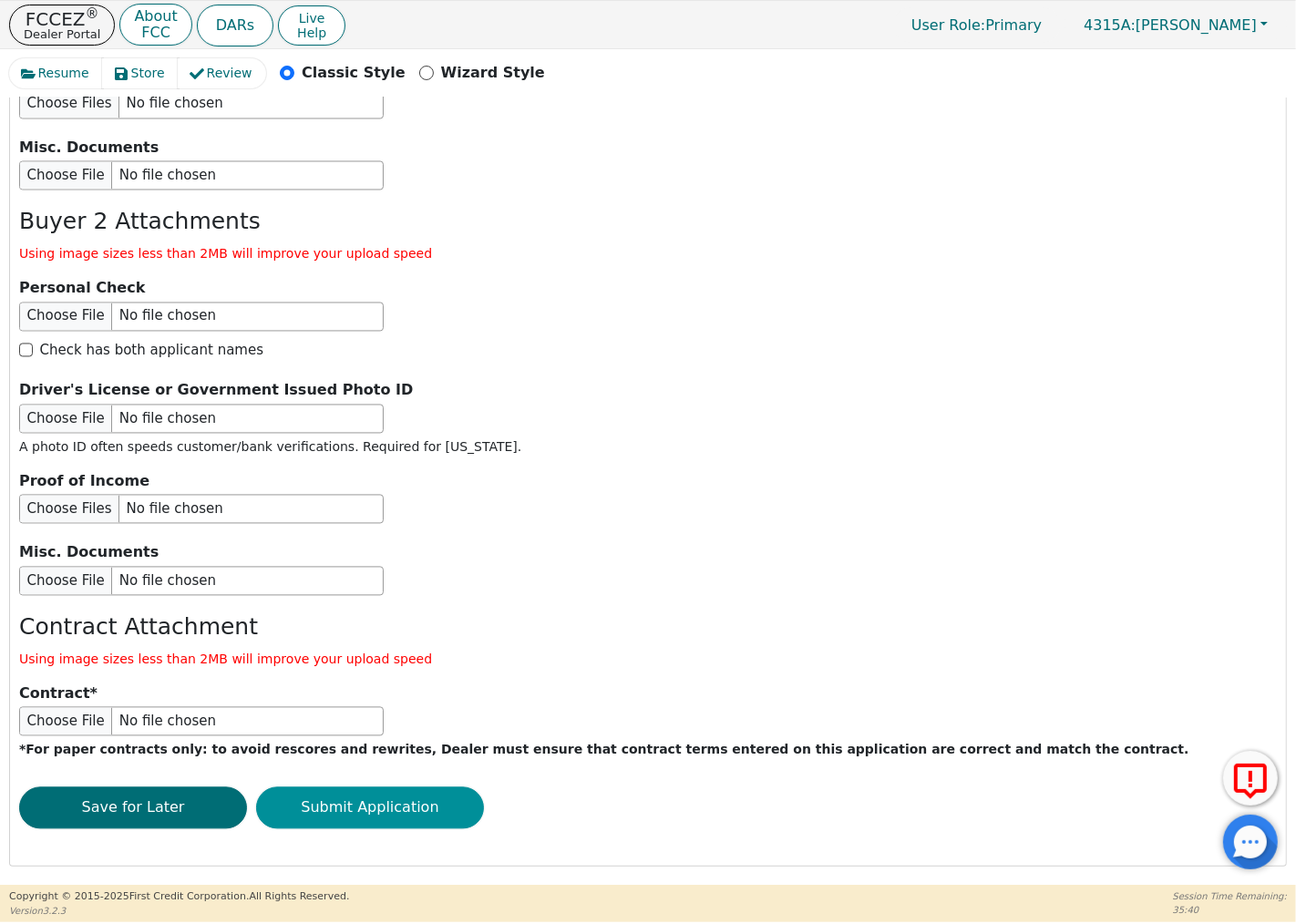
click at [398, 807] on button "Submit Application" at bounding box center [370, 808] width 228 height 42
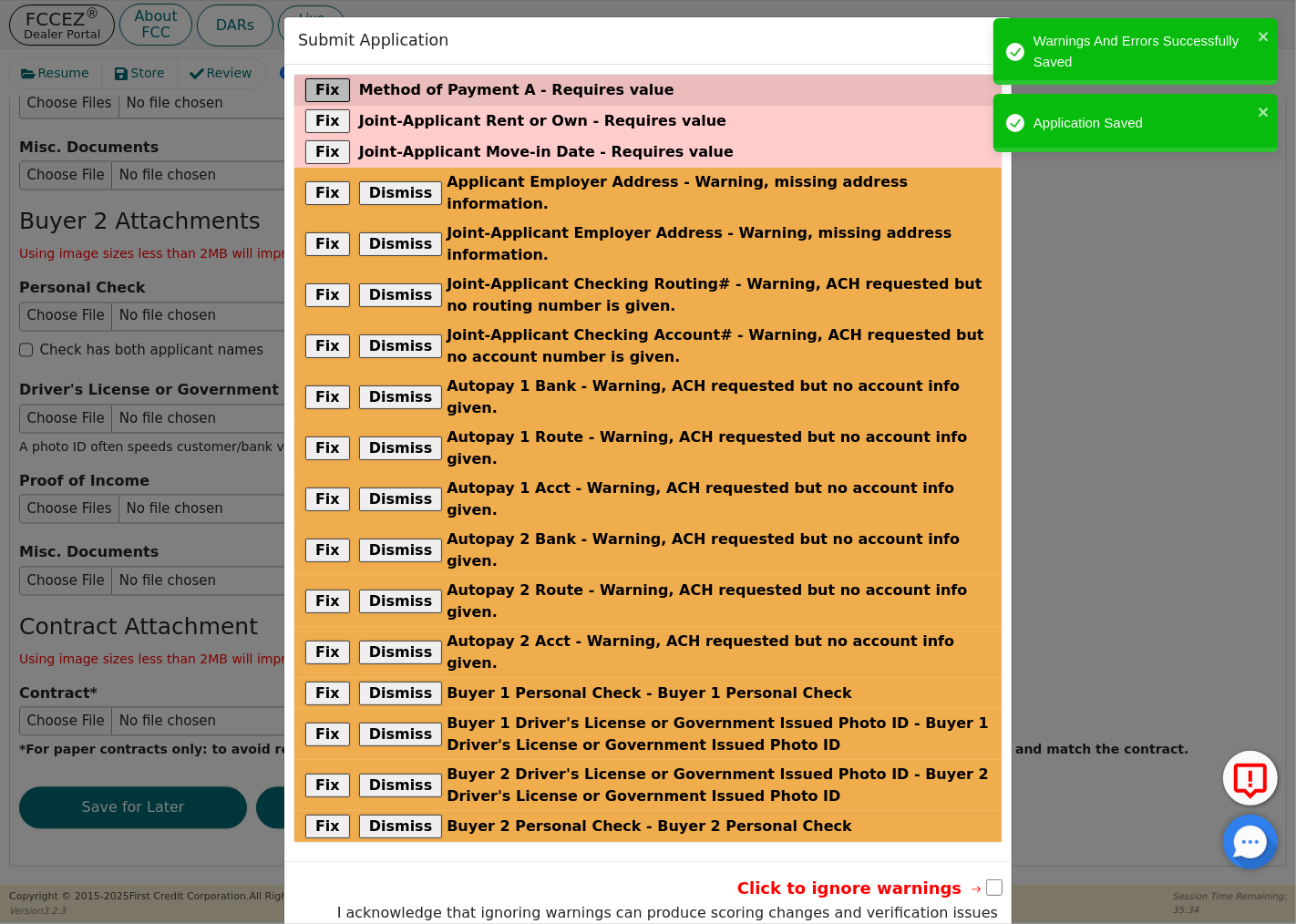
click at [327, 89] on button "Fix" at bounding box center [328, 90] width 44 height 24
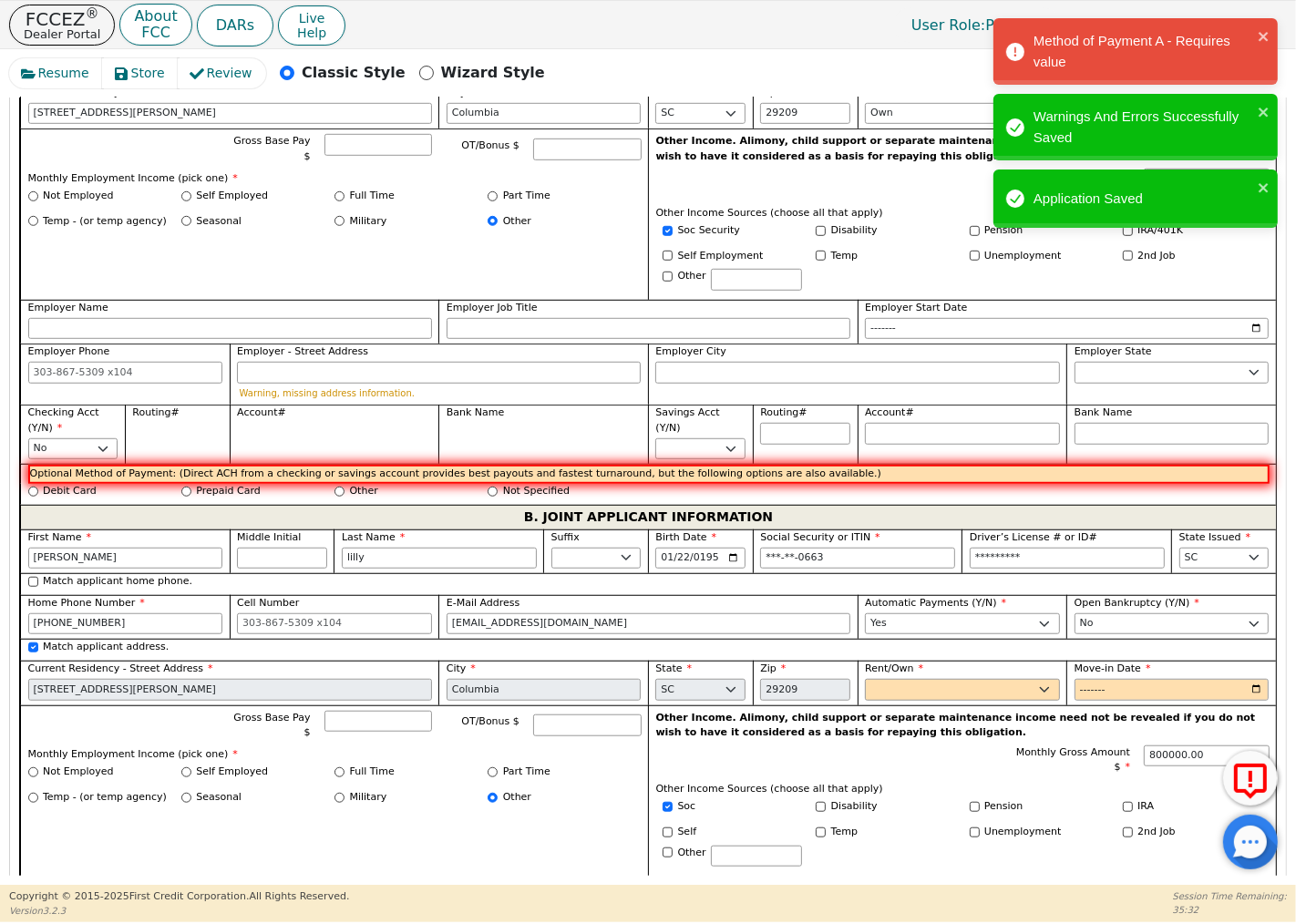
scroll to position [1015, 0]
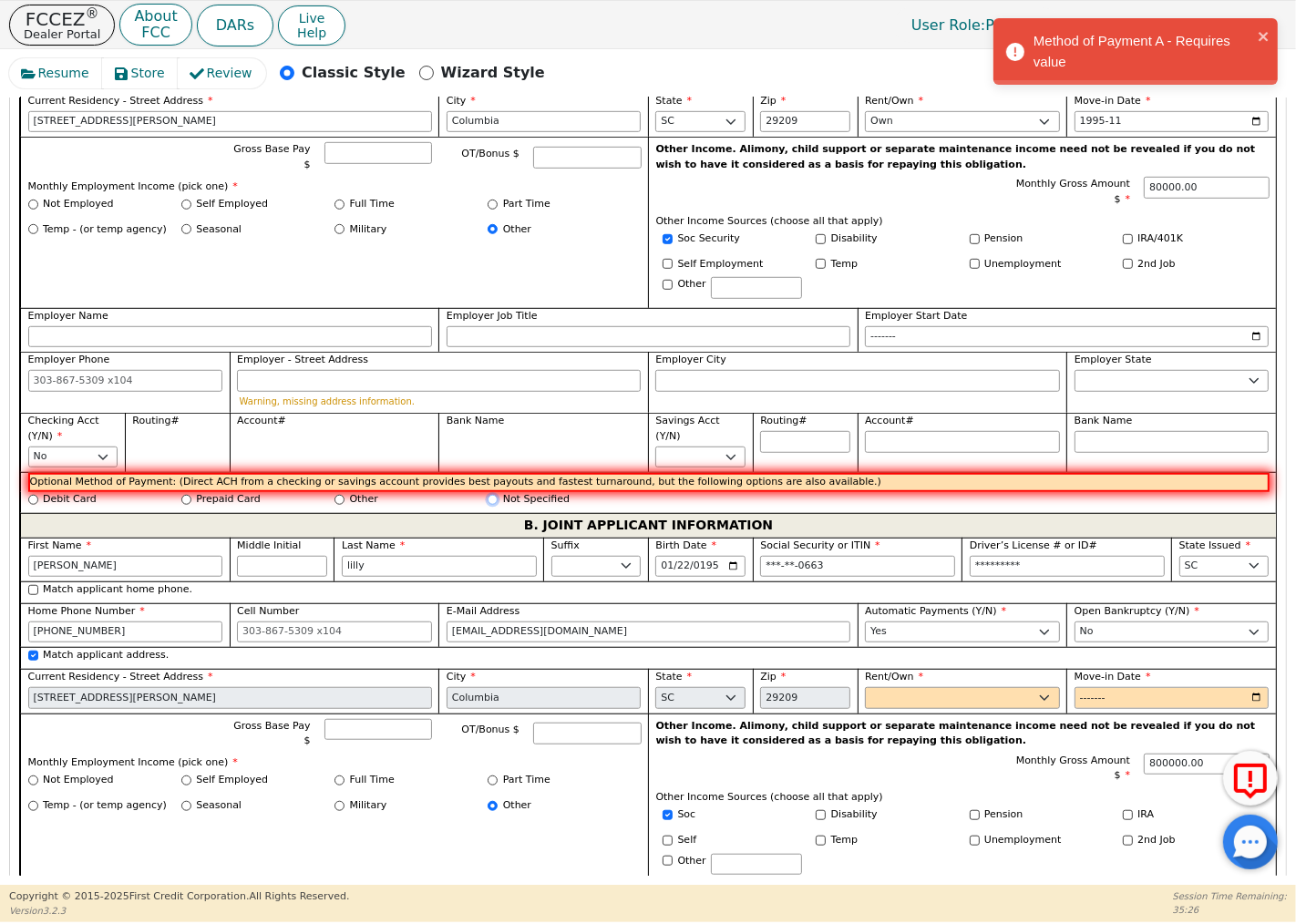
click at [494, 502] on input "Not Specified" at bounding box center [492, 499] width 10 height 10
radio input "true"
click at [110, 455] on select "Yes No" at bounding box center [73, 457] width 90 height 22
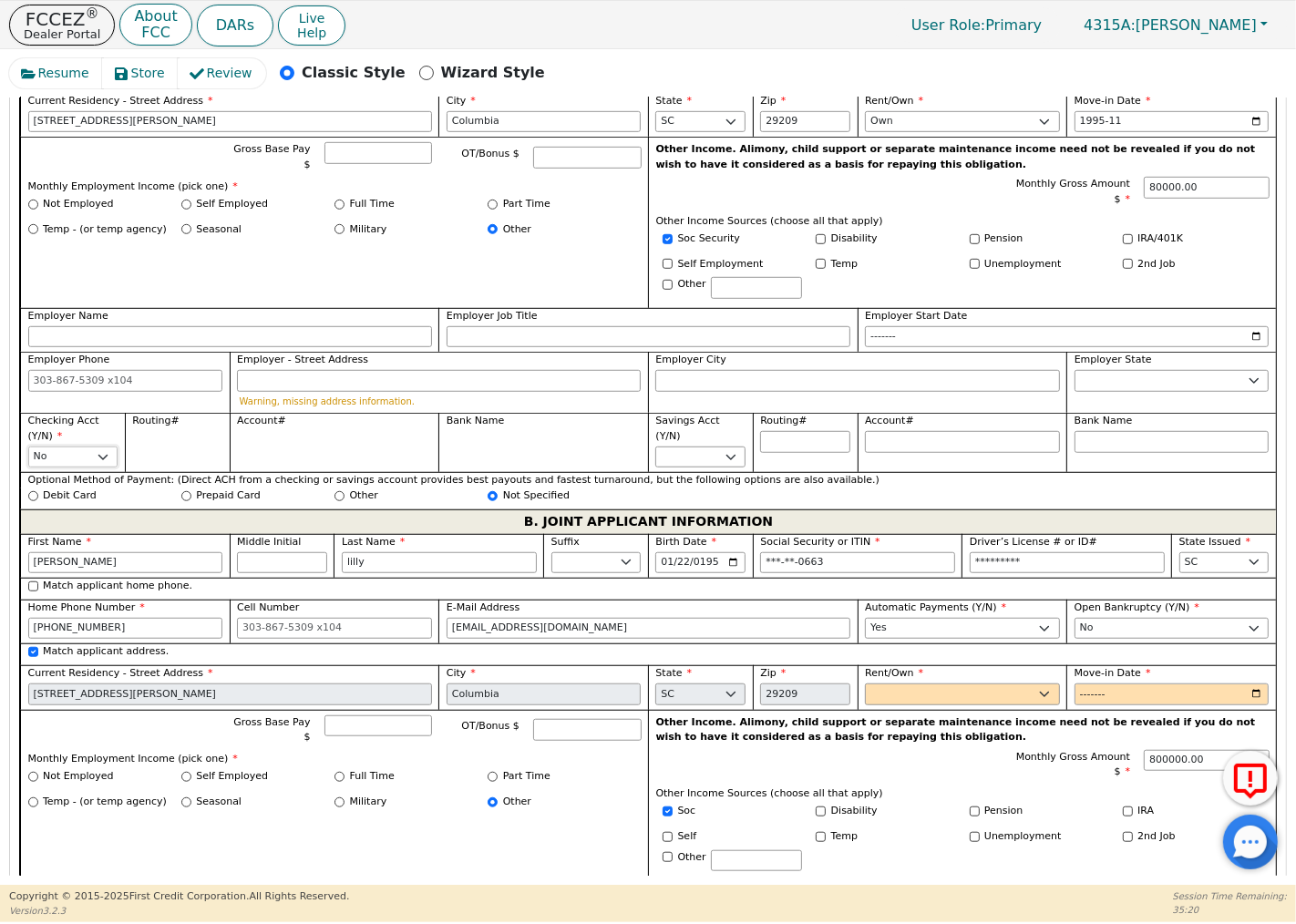
click at [28, 450] on select "Yes No" at bounding box center [73, 457] width 90 height 22
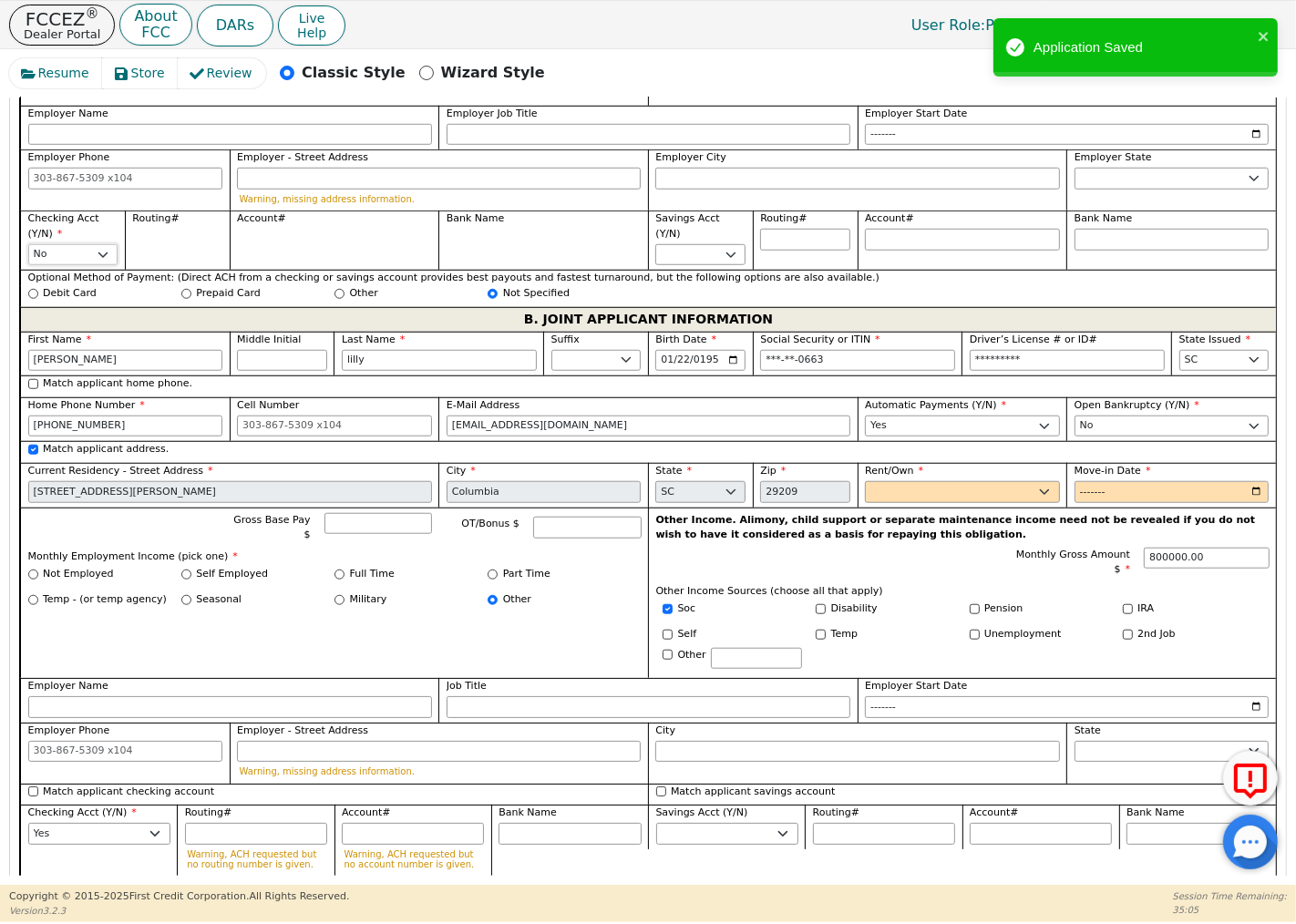
scroll to position [1420, 0]
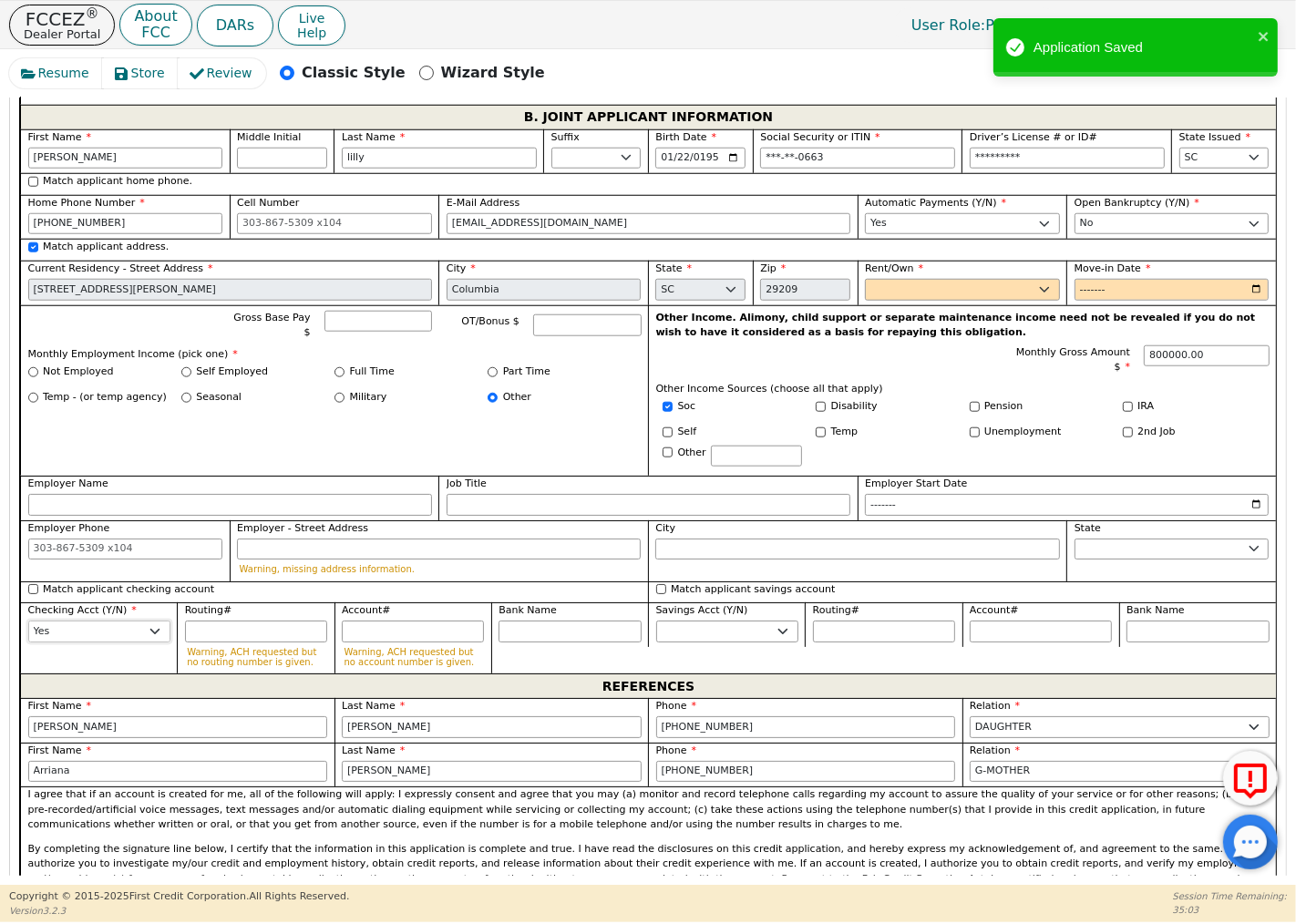
click at [153, 639] on select "Yes No" at bounding box center [99, 631] width 142 height 22
select select "n"
click at [28, 627] on select "Yes No" at bounding box center [99, 631] width 142 height 22
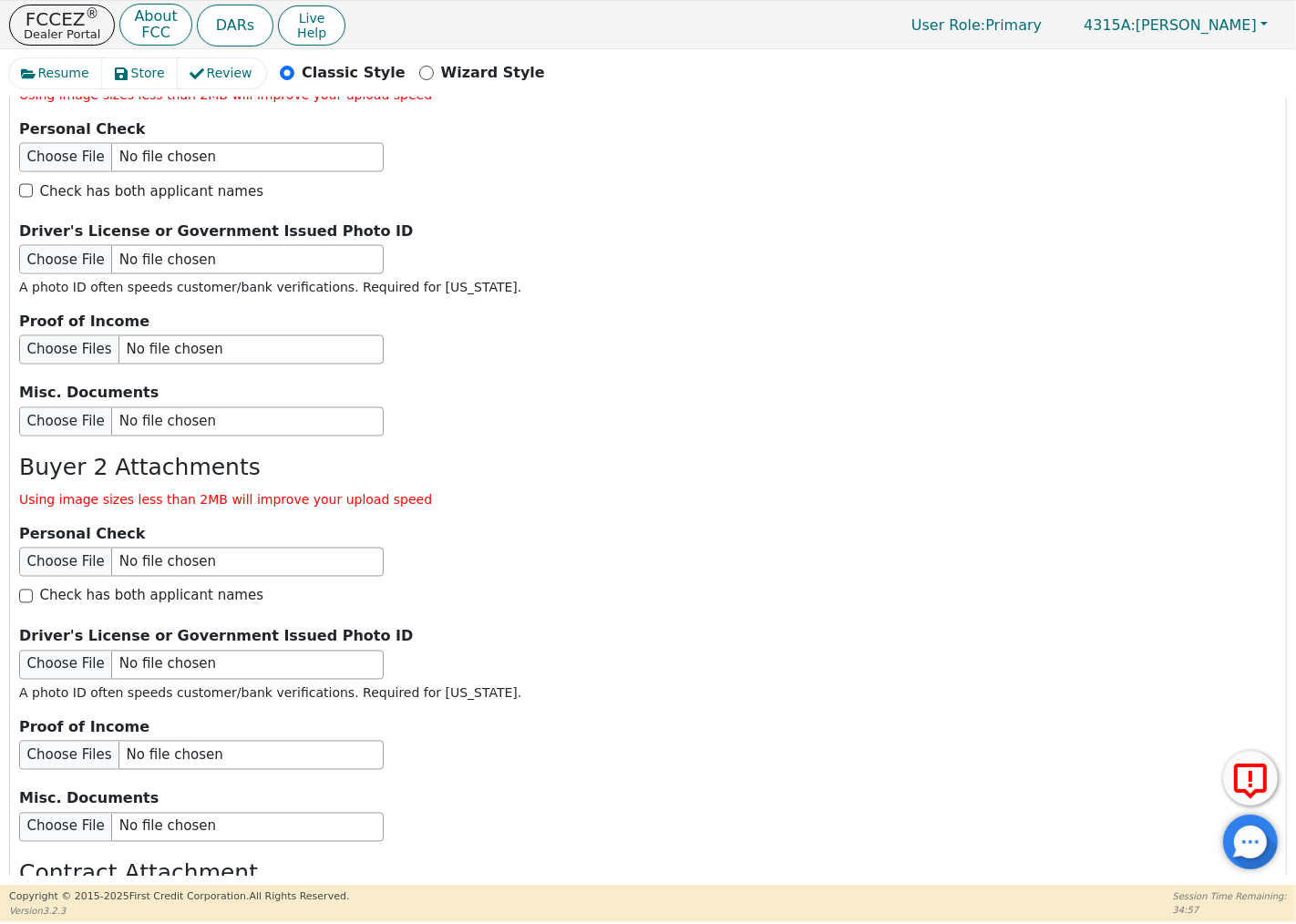
scroll to position [2981, 0]
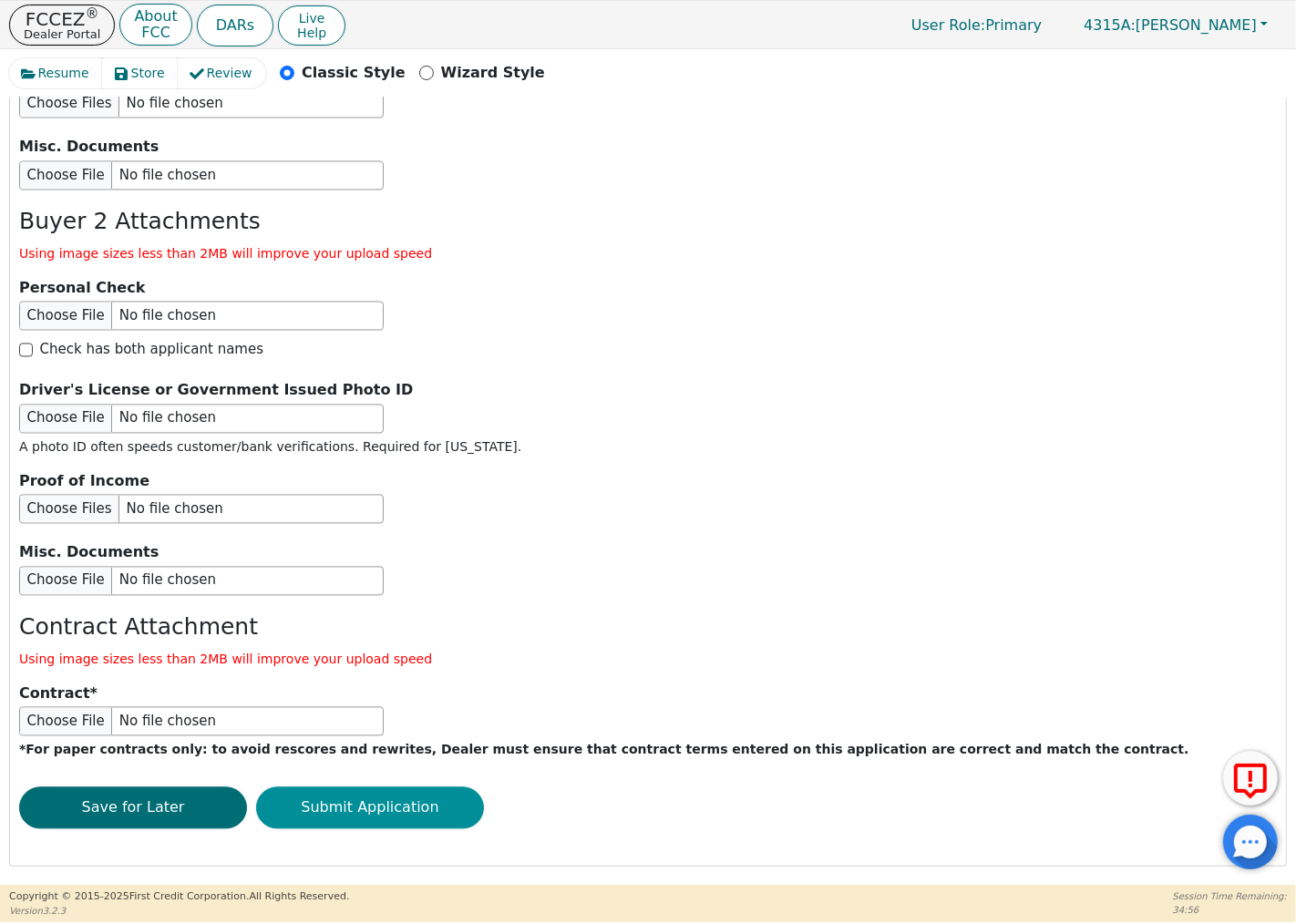
click at [422, 790] on button "Submit Application" at bounding box center [370, 808] width 228 height 42
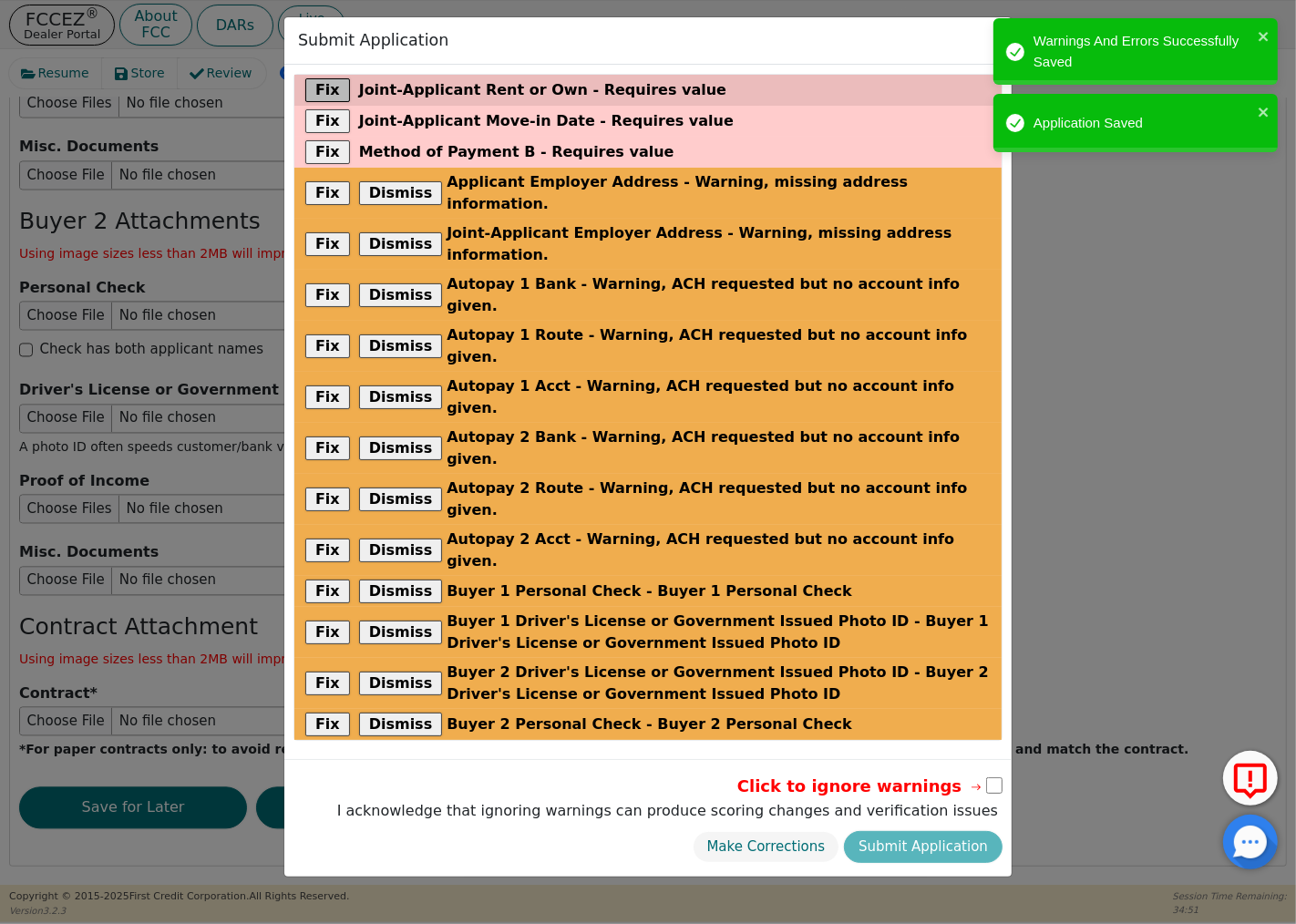
click at [319, 85] on button "Fix" at bounding box center [328, 90] width 44 height 24
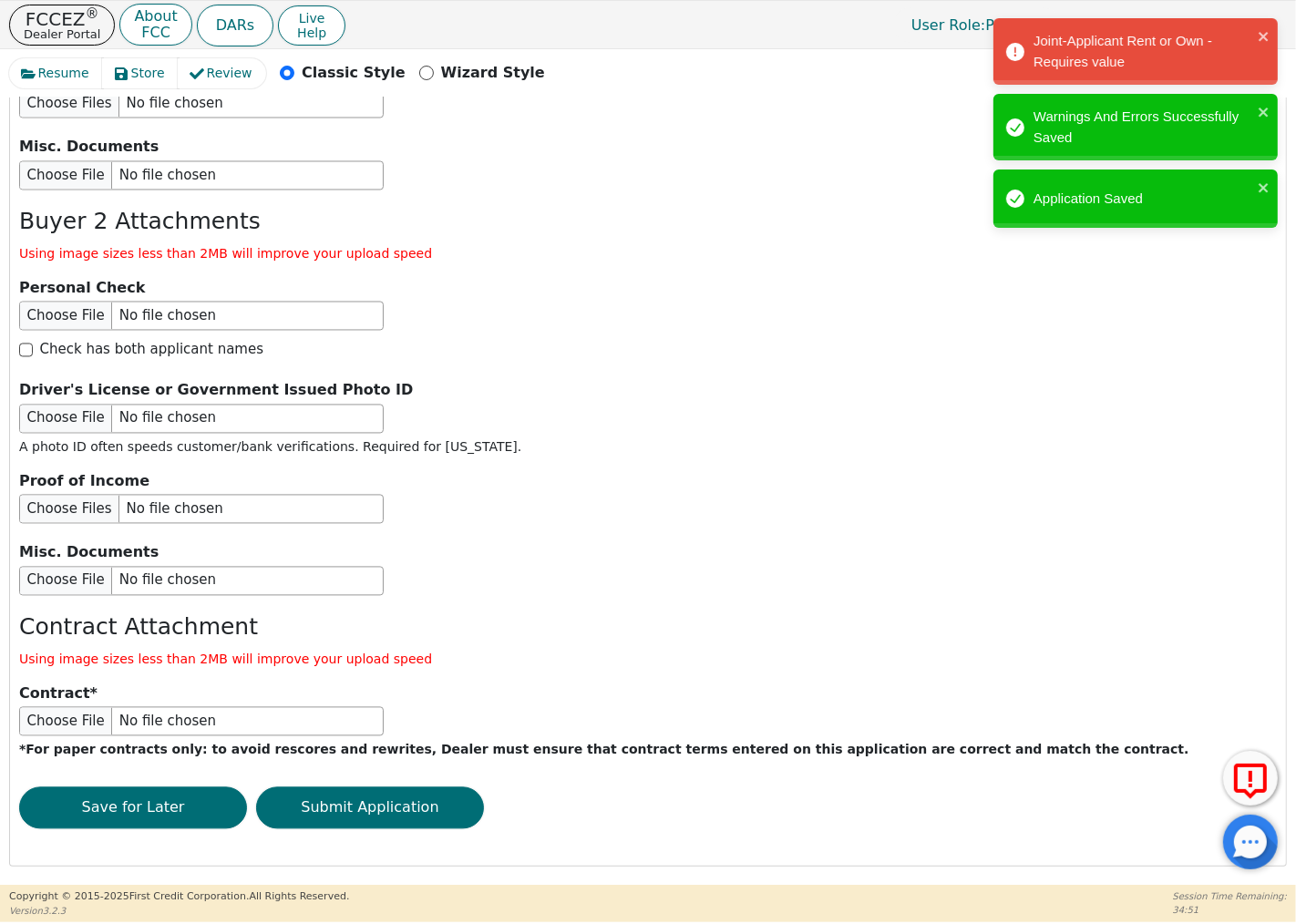
scroll to position [1228, 0]
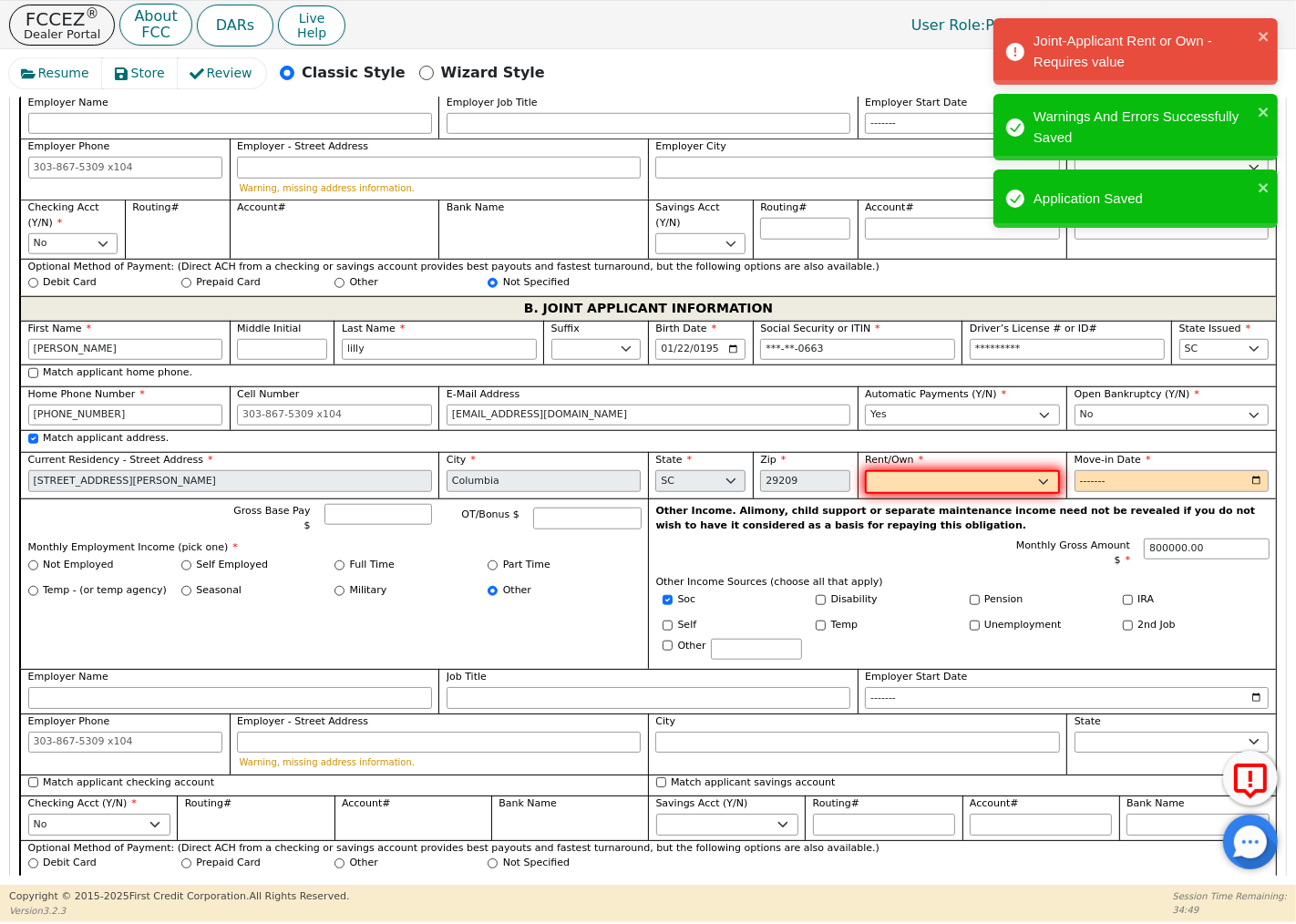
click at [1039, 484] on select "Rent Own" at bounding box center [962, 481] width 195 height 24
select select "Own"
click at [865, 474] on select "Rent Own" at bounding box center [962, 481] width 195 height 24
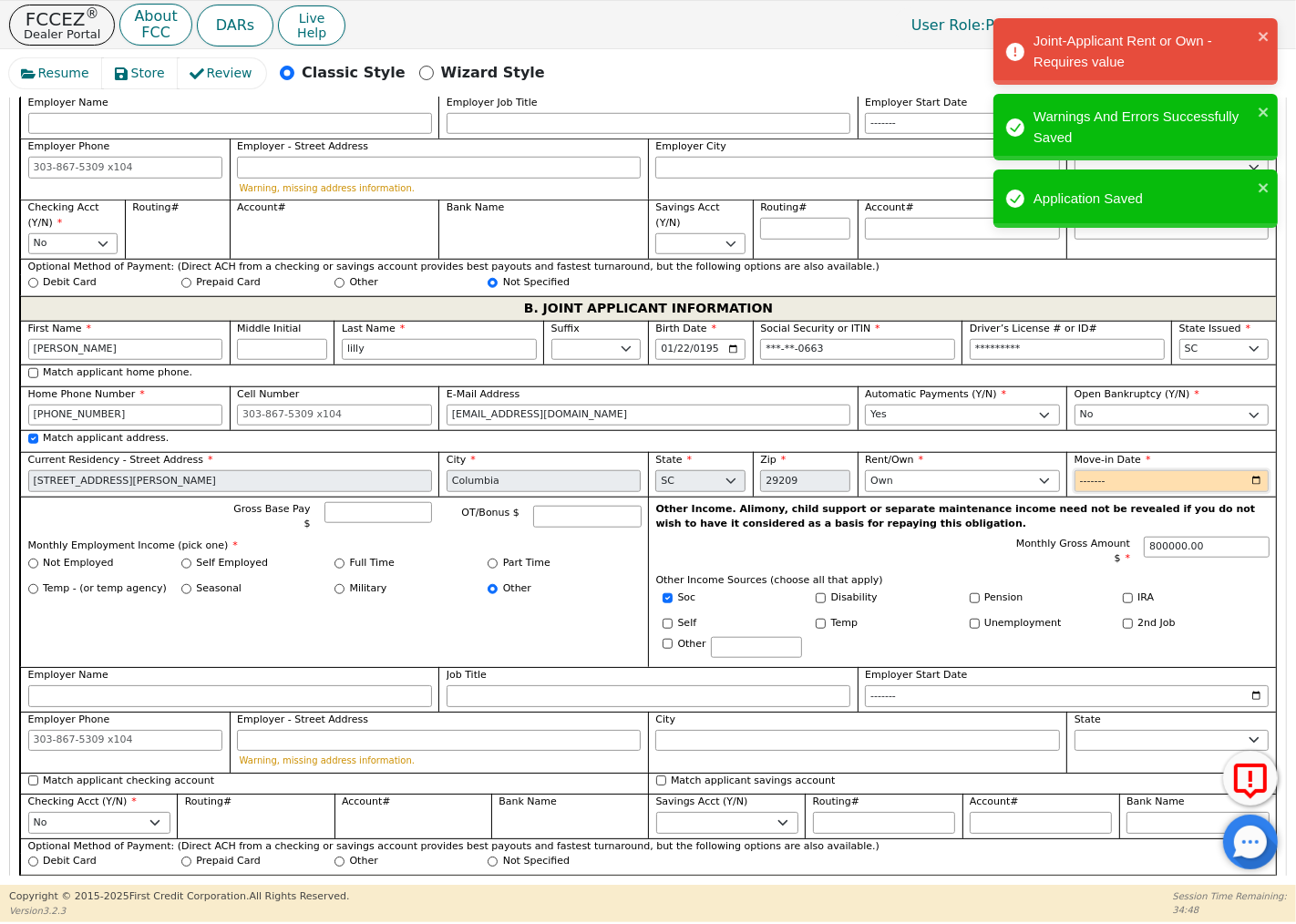
click at [1106, 479] on input "Move-in Date" at bounding box center [1171, 480] width 195 height 22
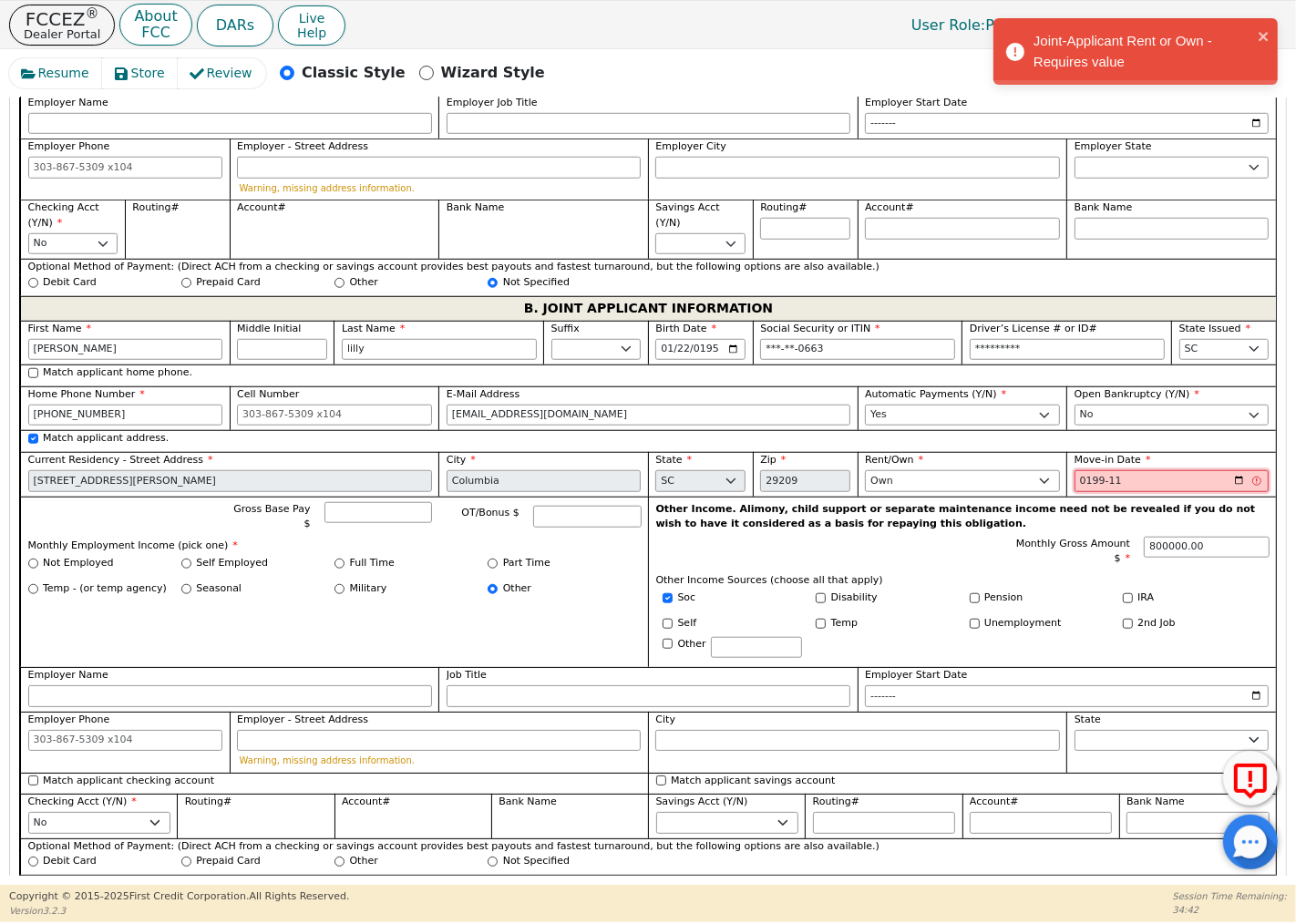
type input "1995-11"
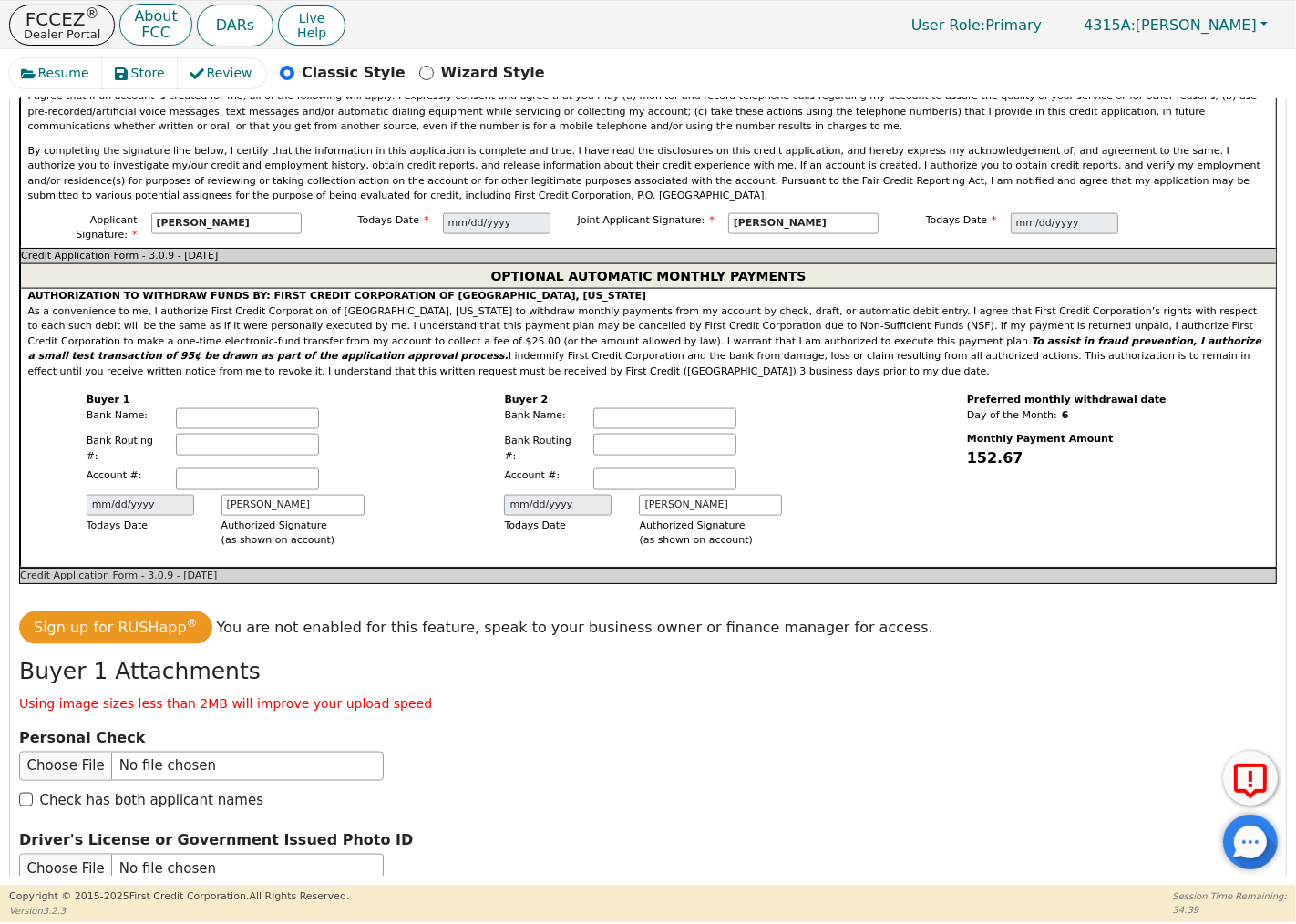
scroll to position [2981, 0]
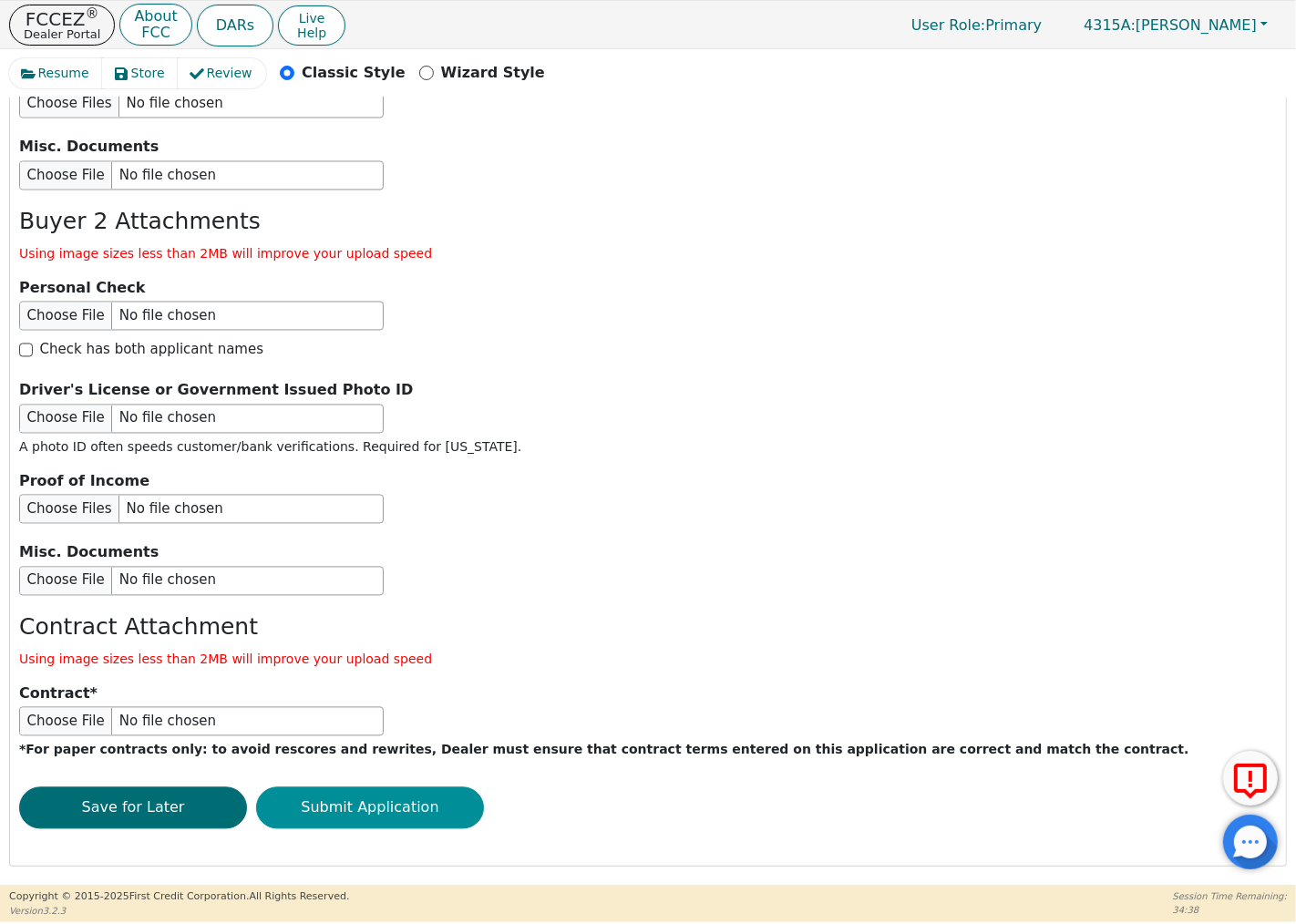
click at [421, 809] on button "Submit Application" at bounding box center [370, 808] width 228 height 42
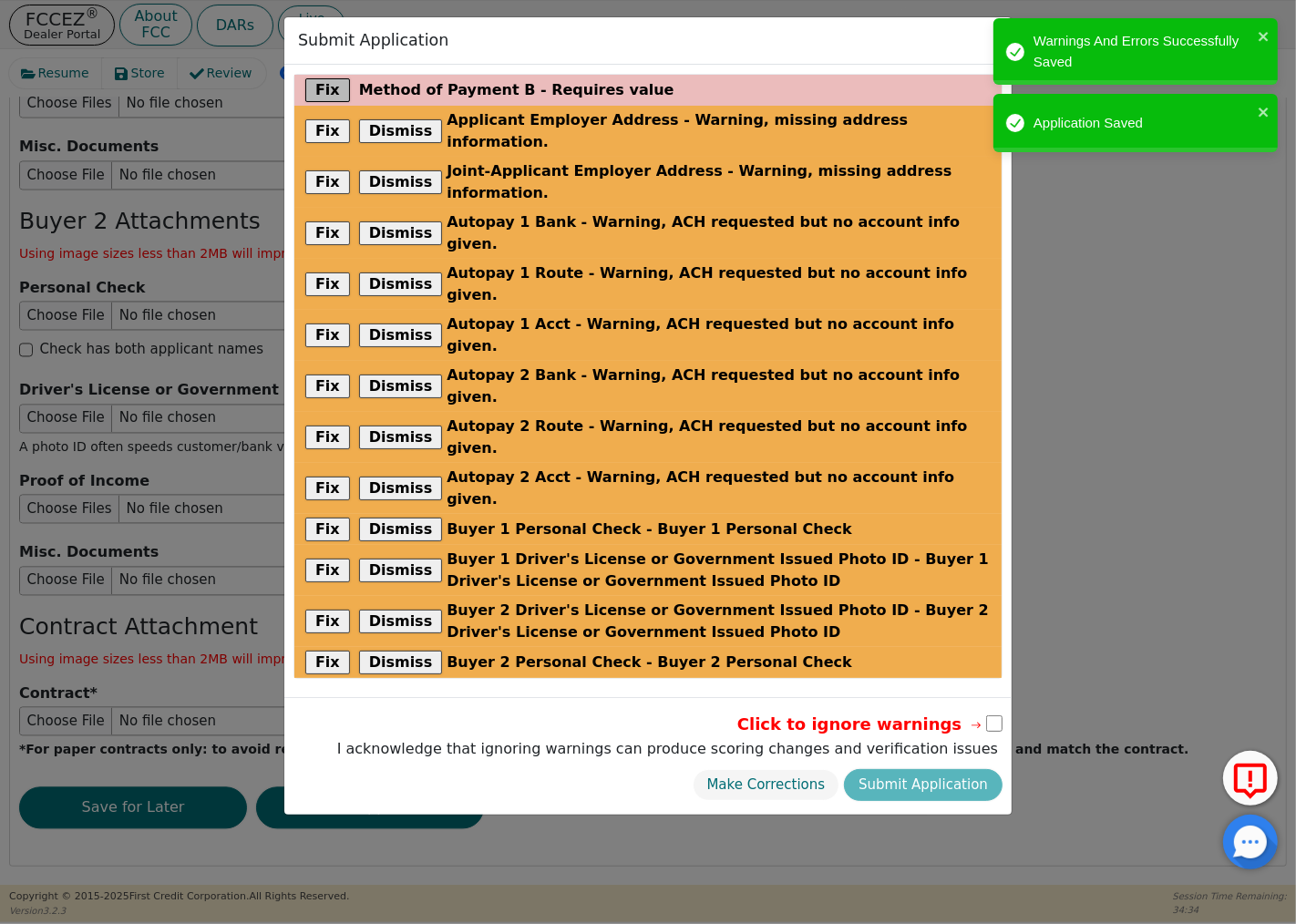
click at [325, 86] on button "Fix" at bounding box center [328, 90] width 44 height 24
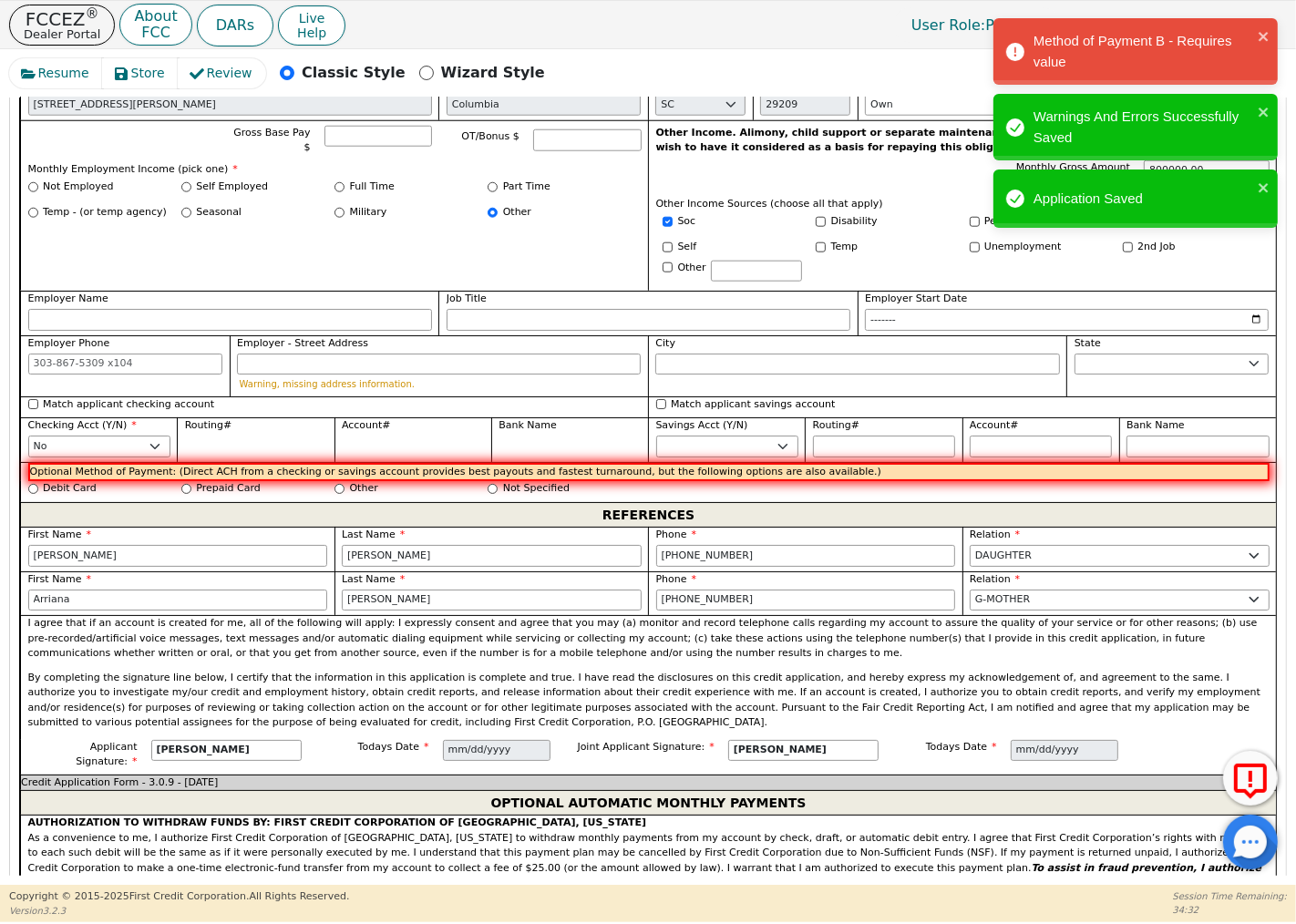
scroll to position [1597, 0]
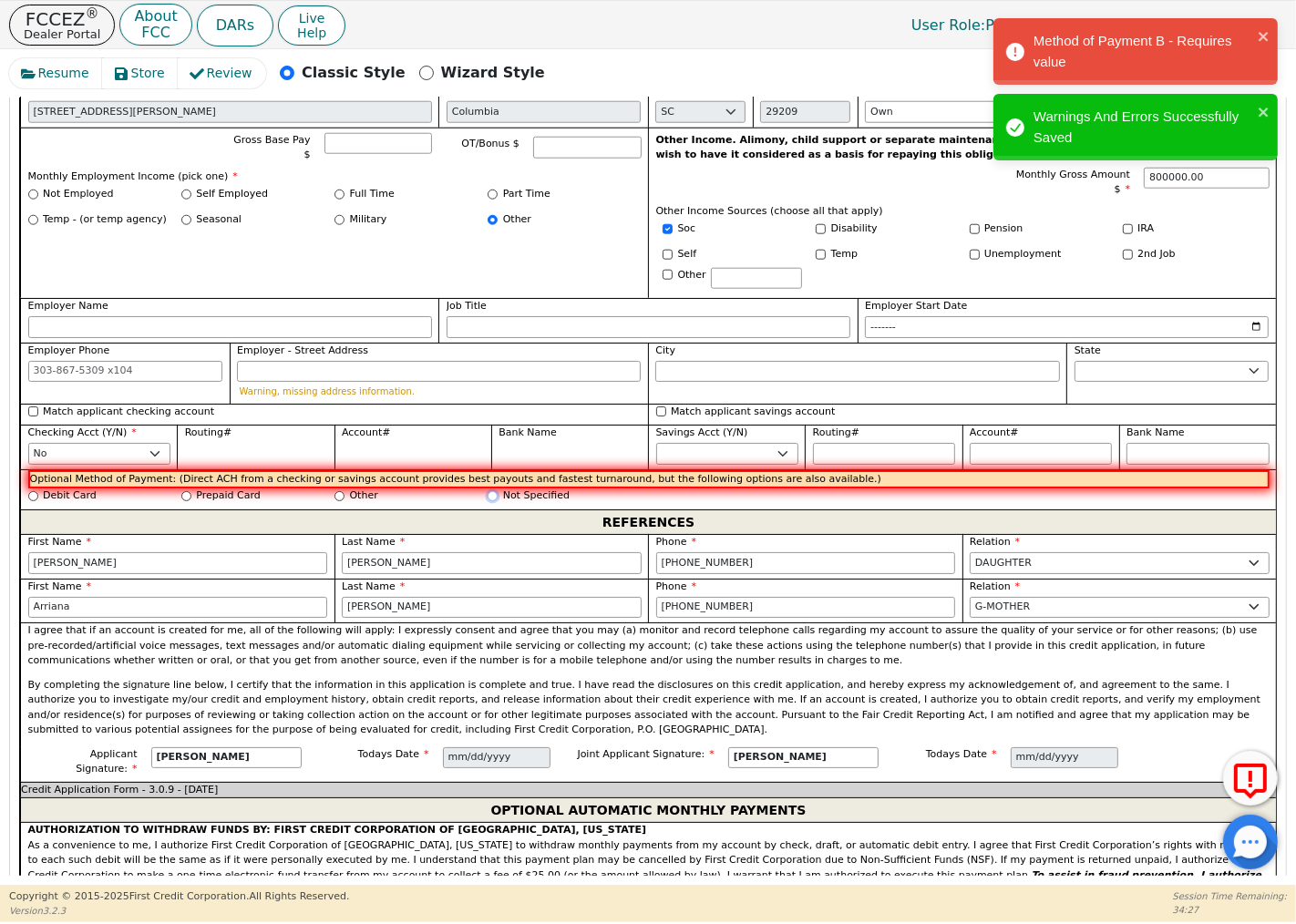
click at [492, 499] on input "Not Specified" at bounding box center [492, 496] width 10 height 10
radio input "true"
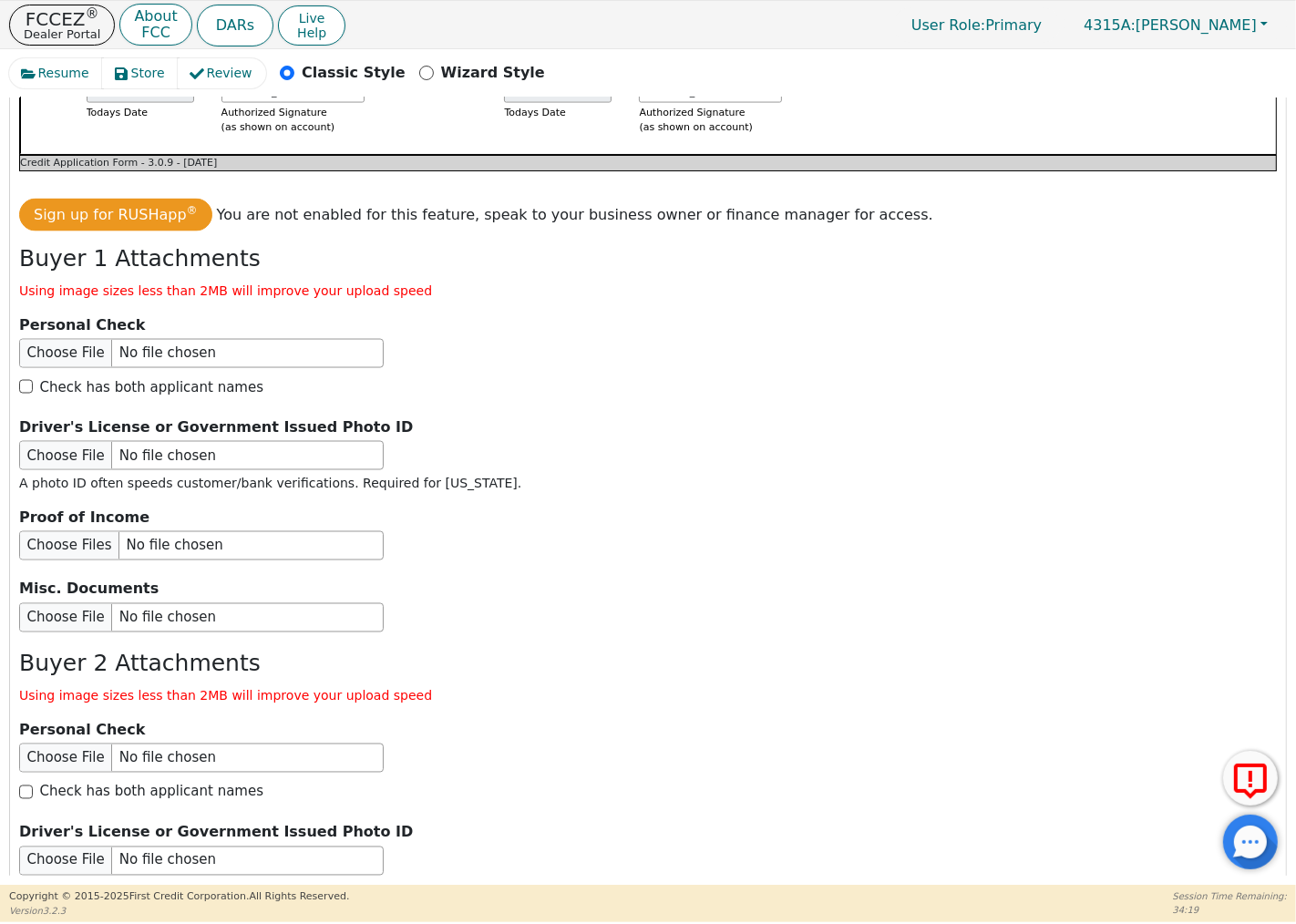
scroll to position [2981, 0]
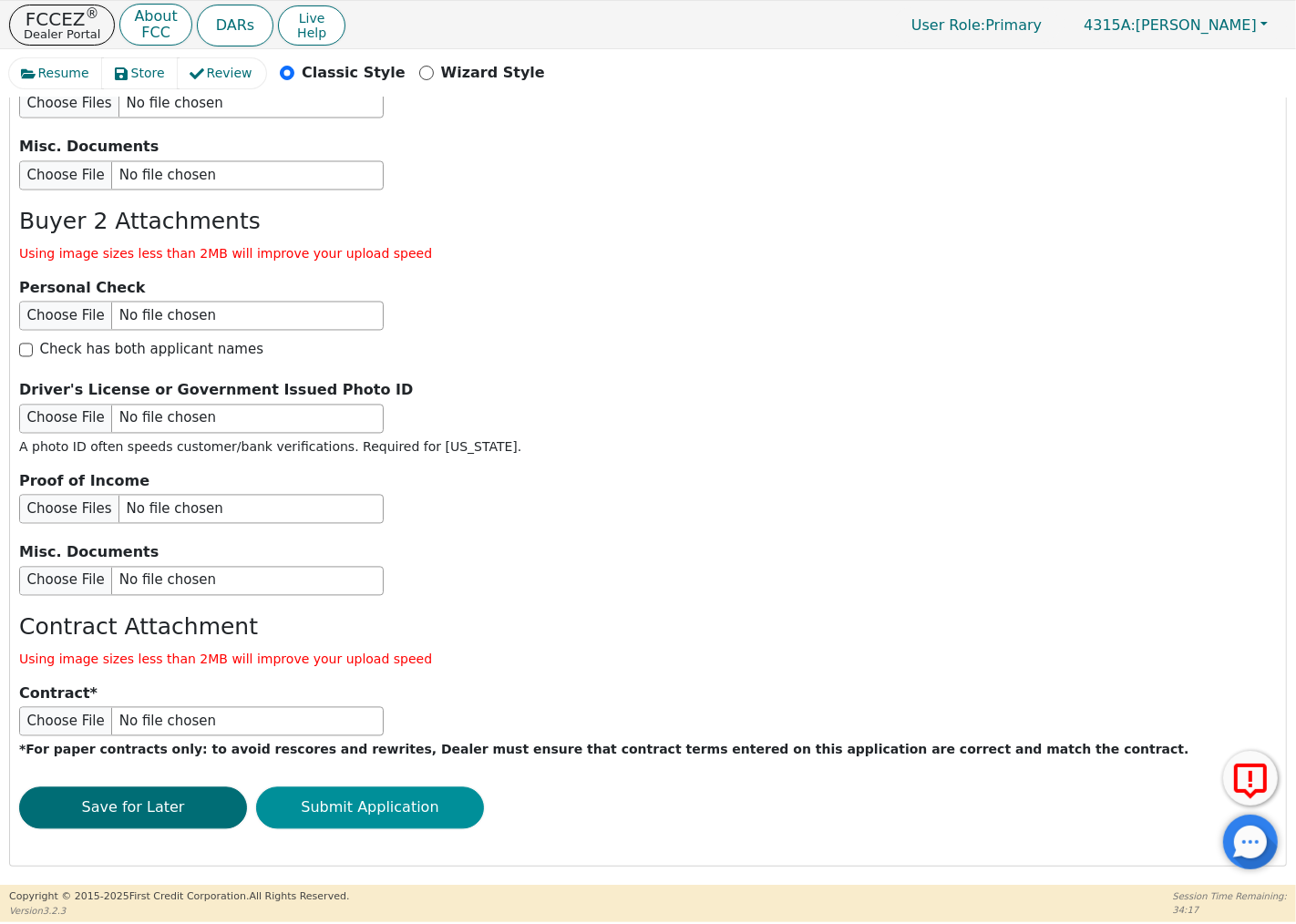
click at [457, 799] on button "Submit Application" at bounding box center [370, 808] width 228 height 42
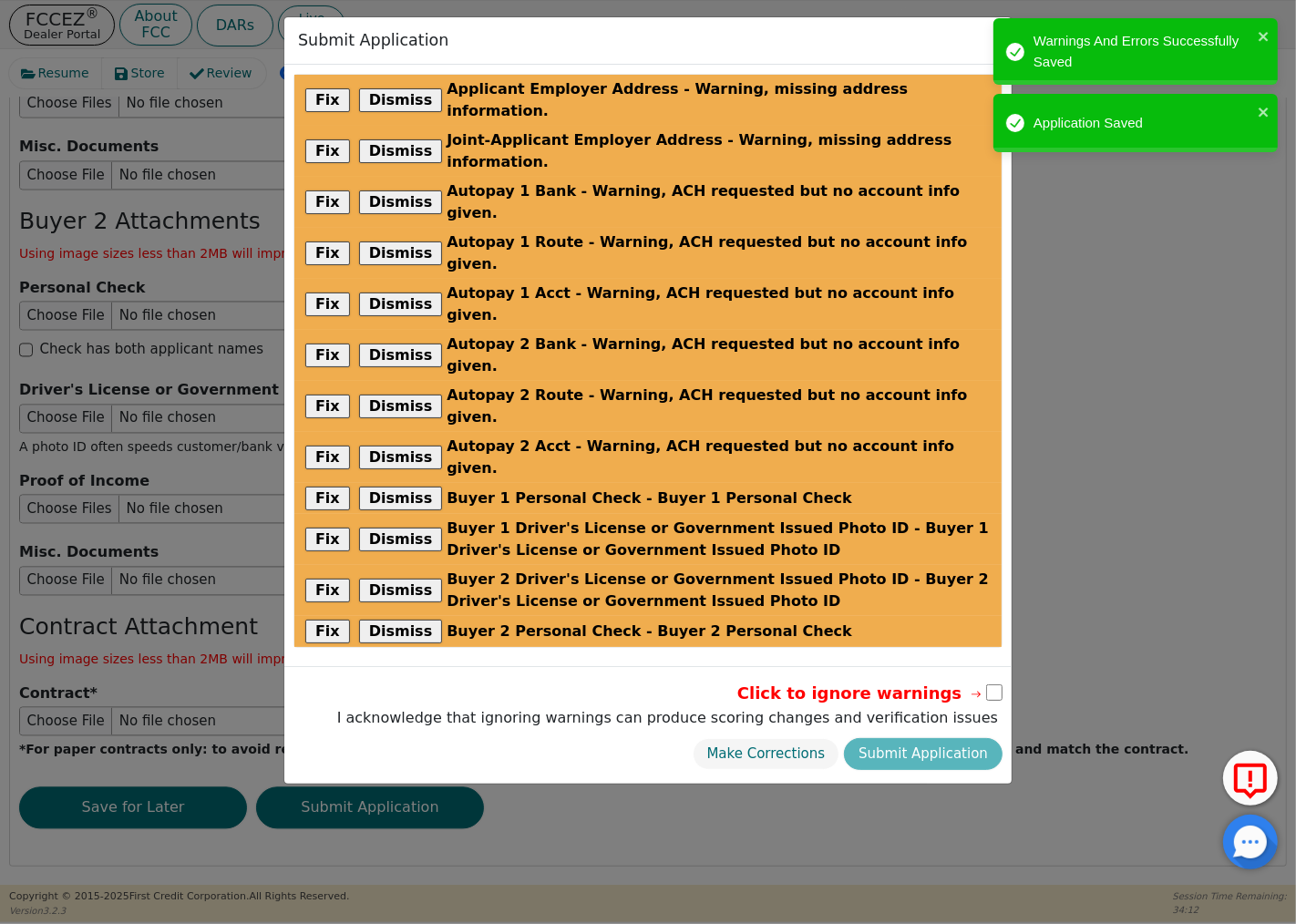
click at [990, 684] on input "checkbox" at bounding box center [993, 692] width 16 height 16
checkbox input "true"
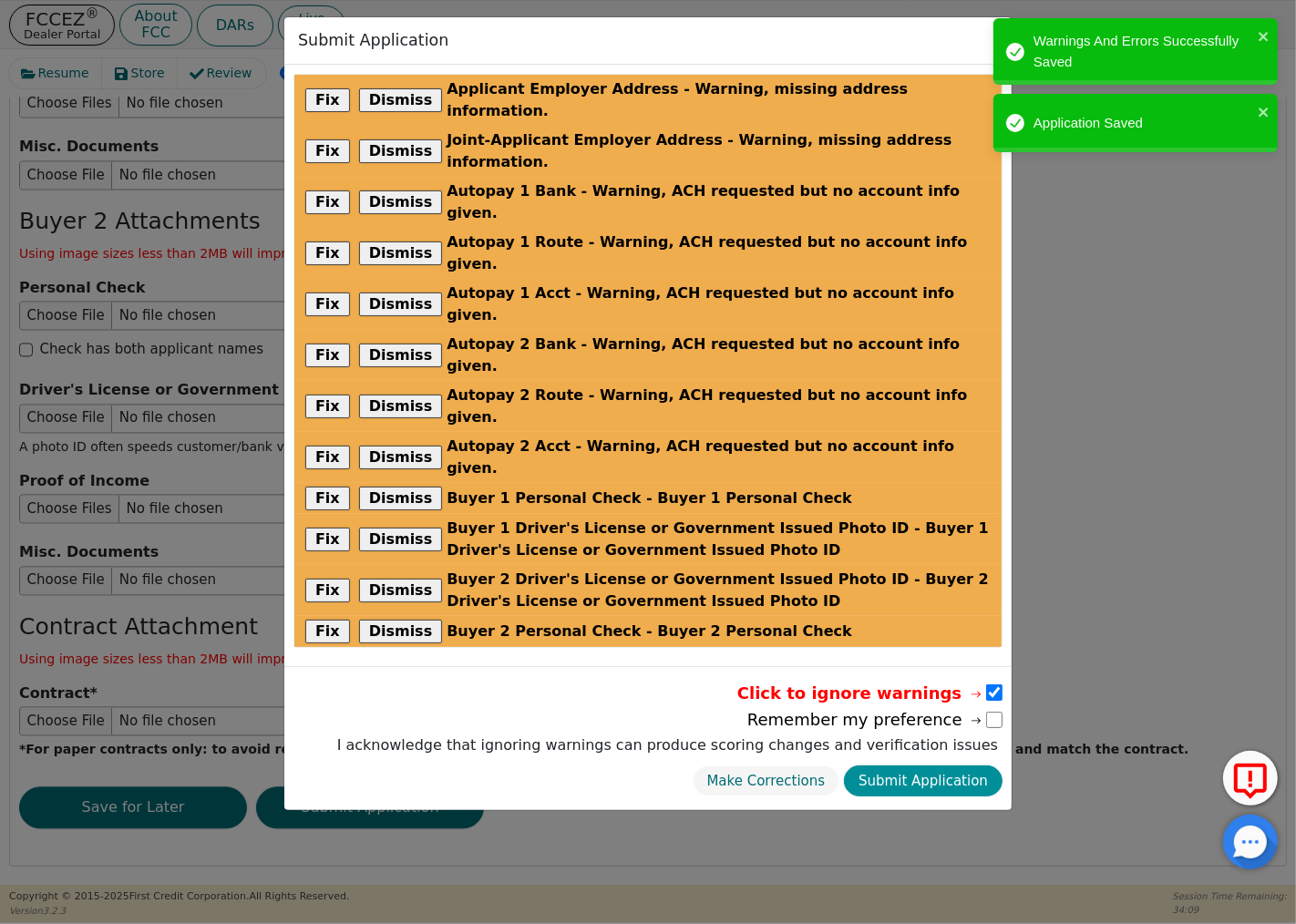
click at [961, 766] on button "Submit Application" at bounding box center [922, 781] width 159 height 32
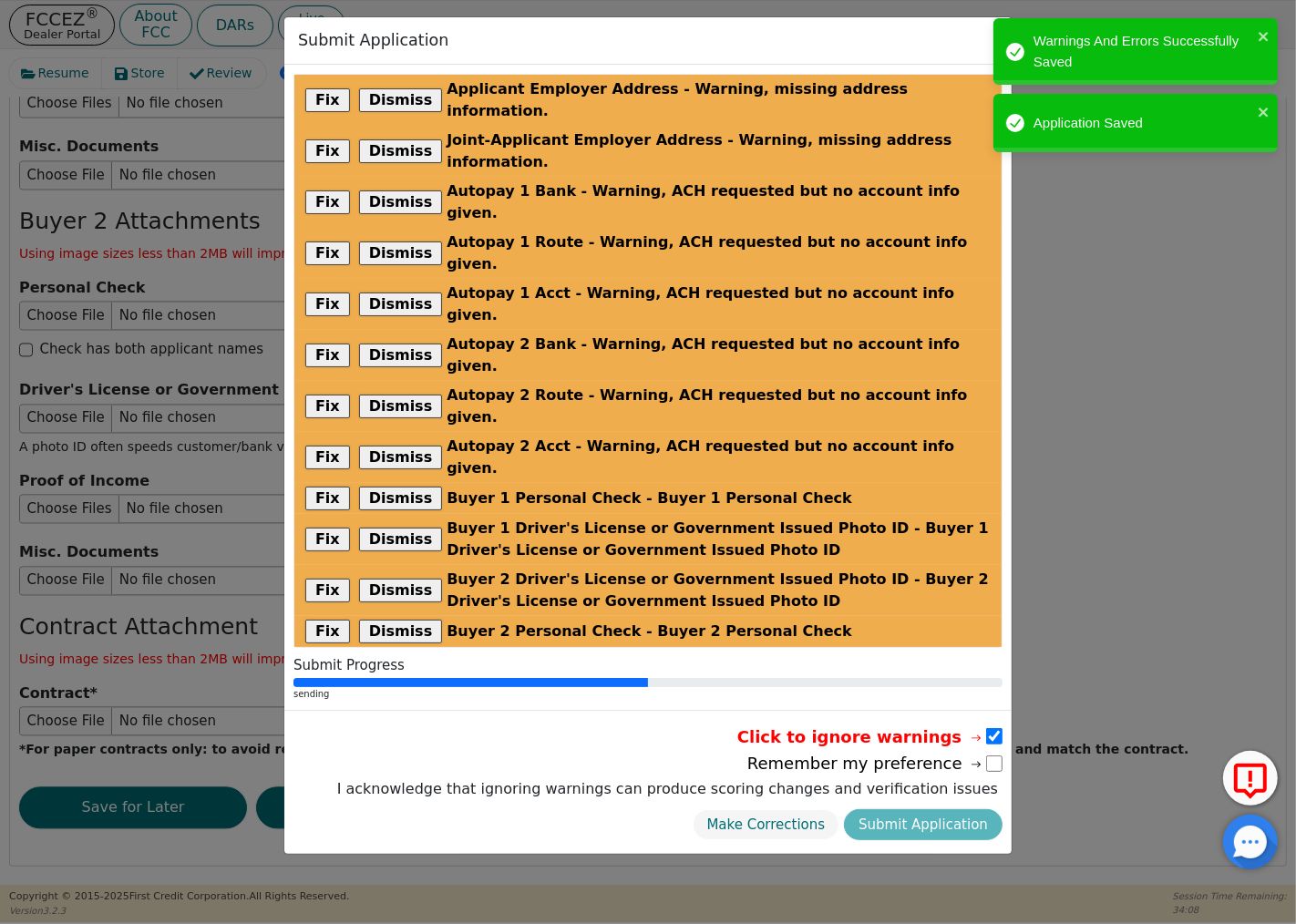
radio input "false"
checkbox input "false"
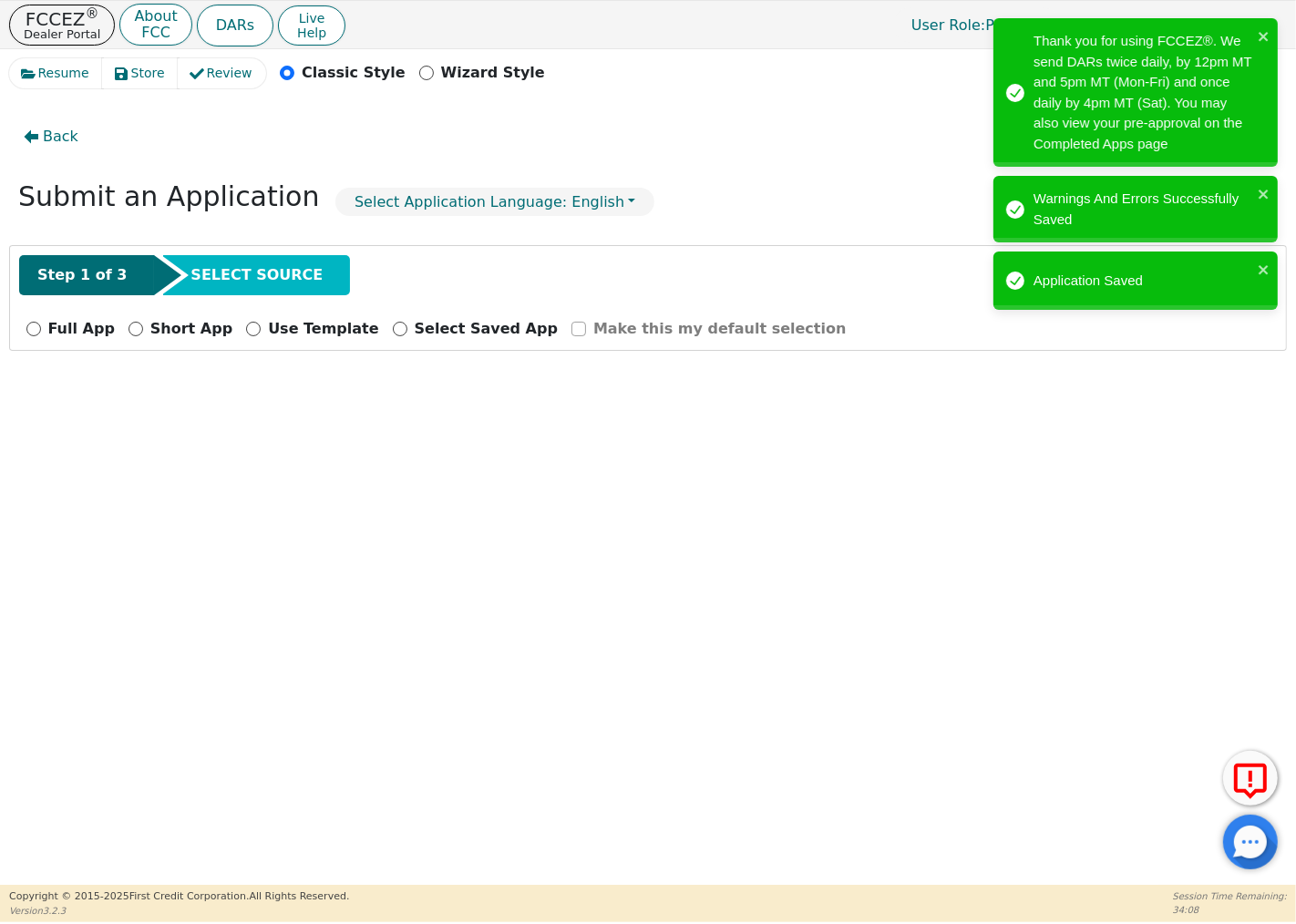
scroll to position [0, 0]
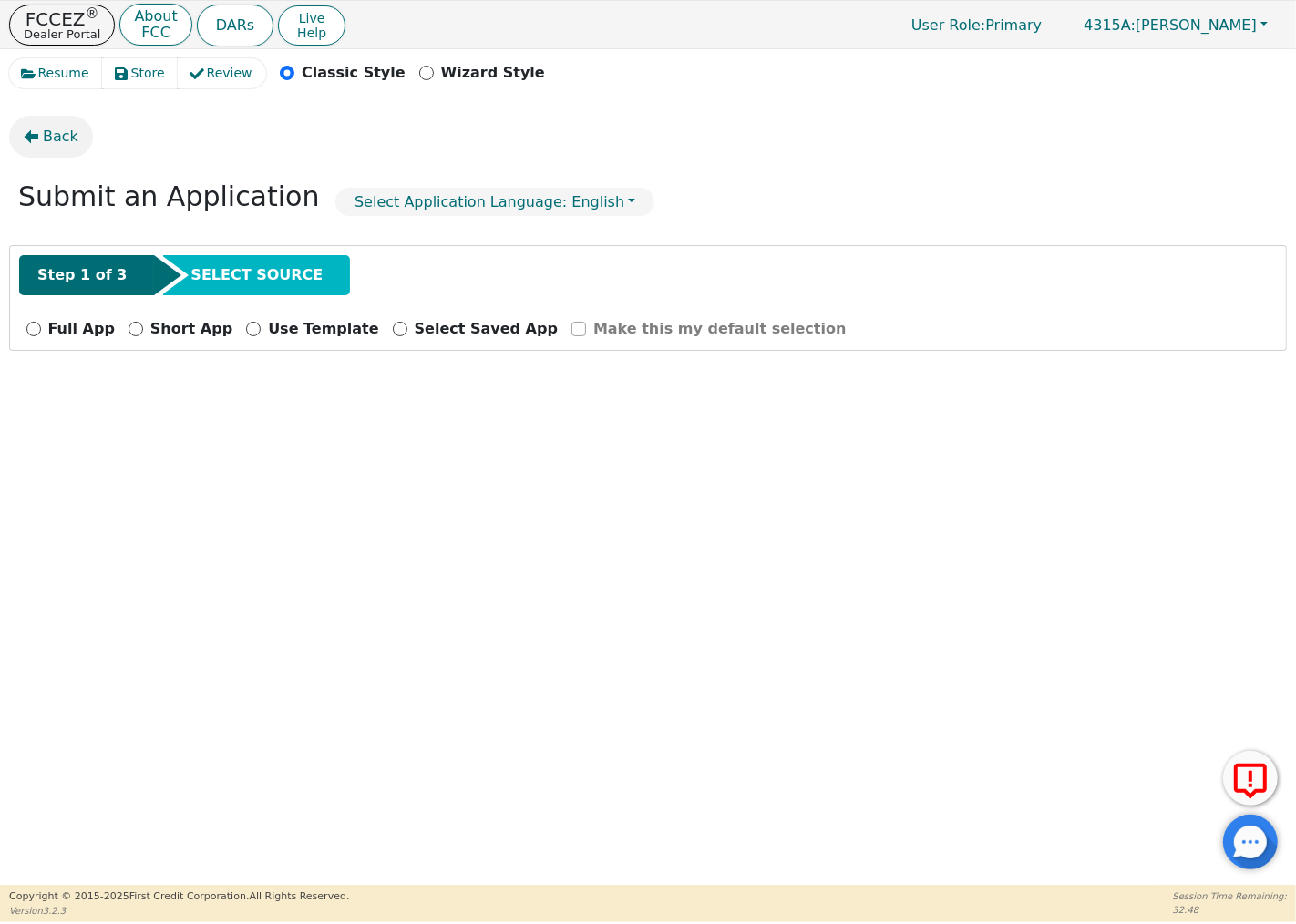
click at [33, 133] on icon "button" at bounding box center [31, 136] width 14 height 14
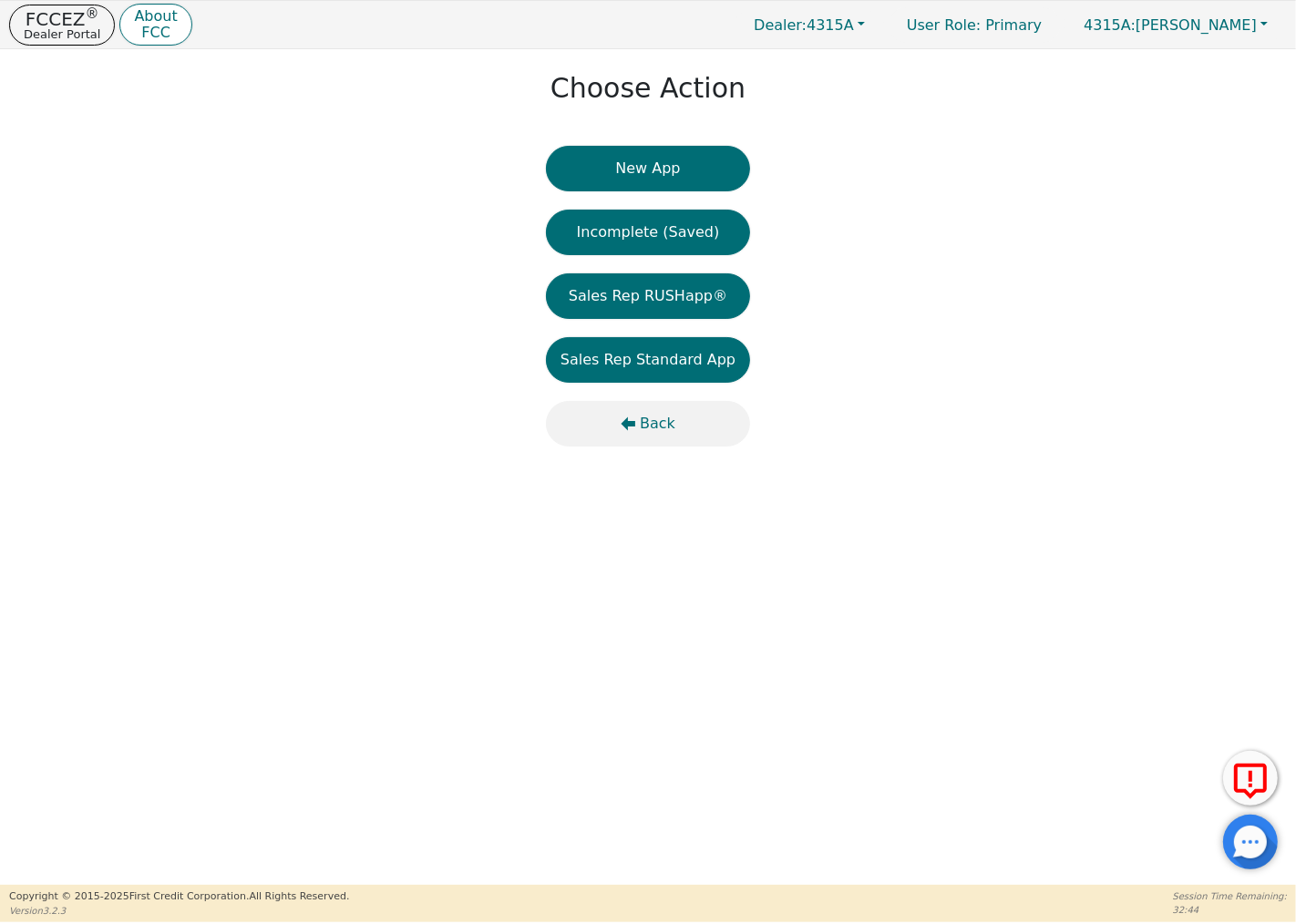
click at [653, 428] on span "Back" at bounding box center [657, 424] width 36 height 22
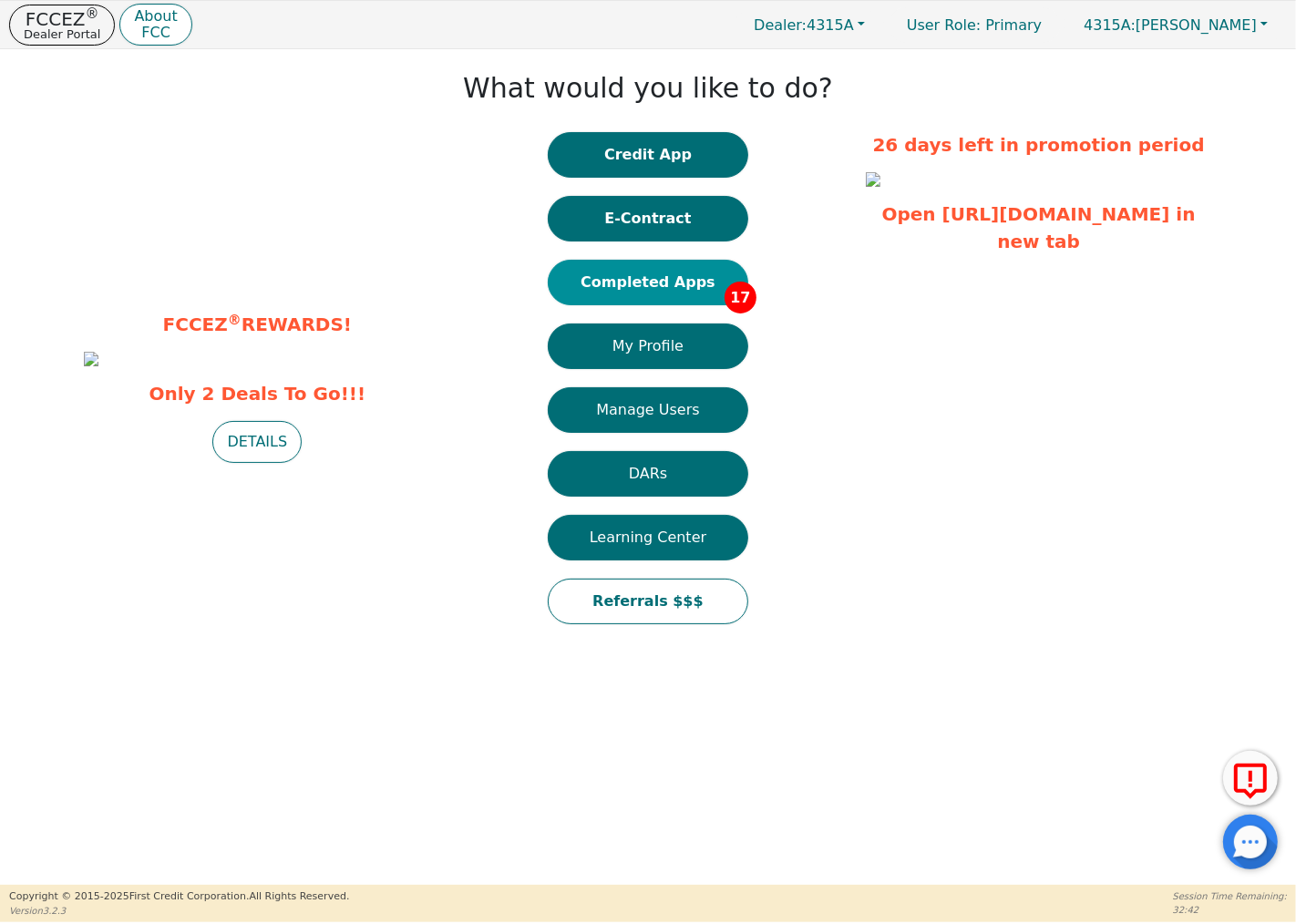
click at [652, 274] on button "Completed Apps 17" at bounding box center [648, 281] width 201 height 45
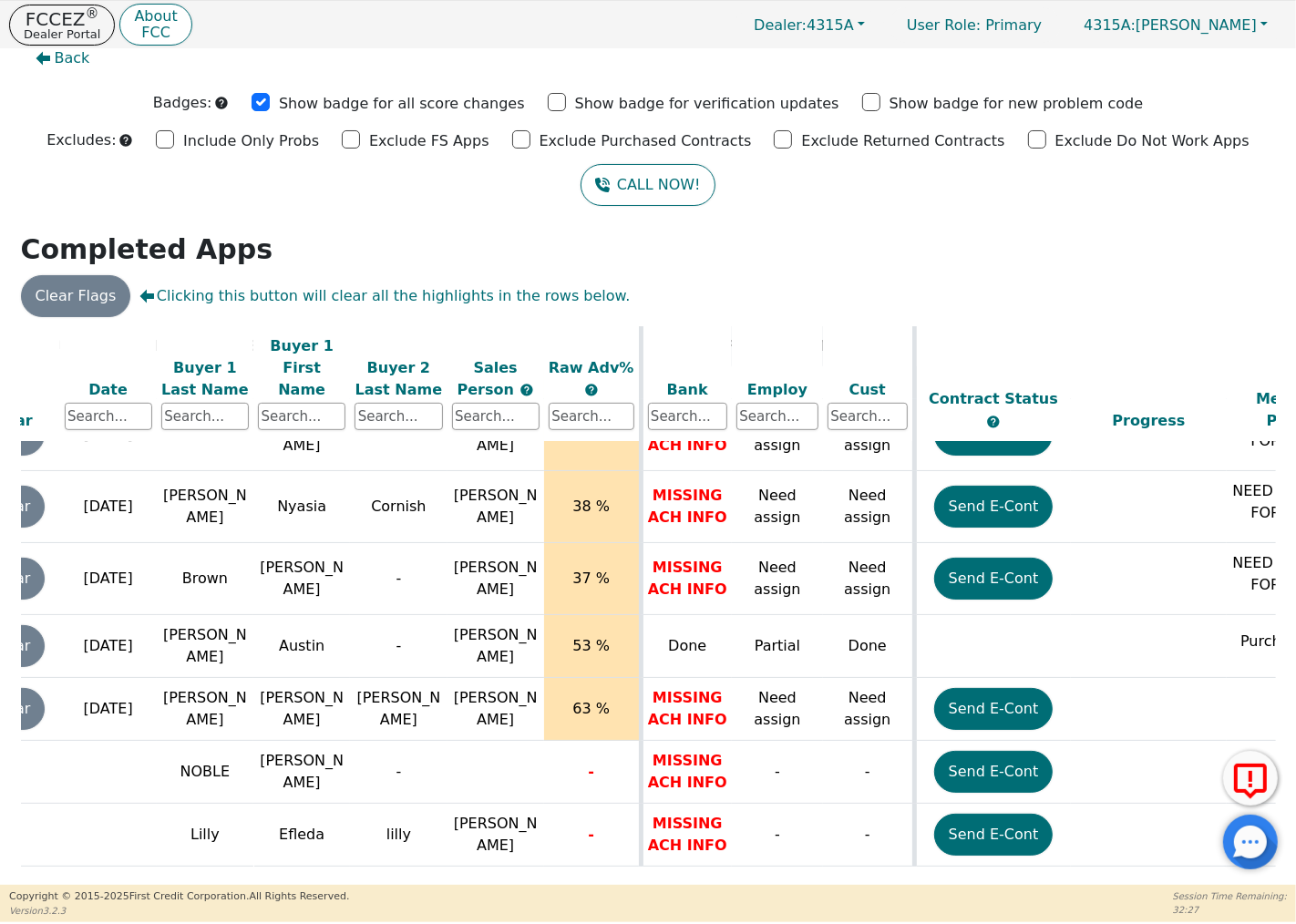
scroll to position [831, 183]
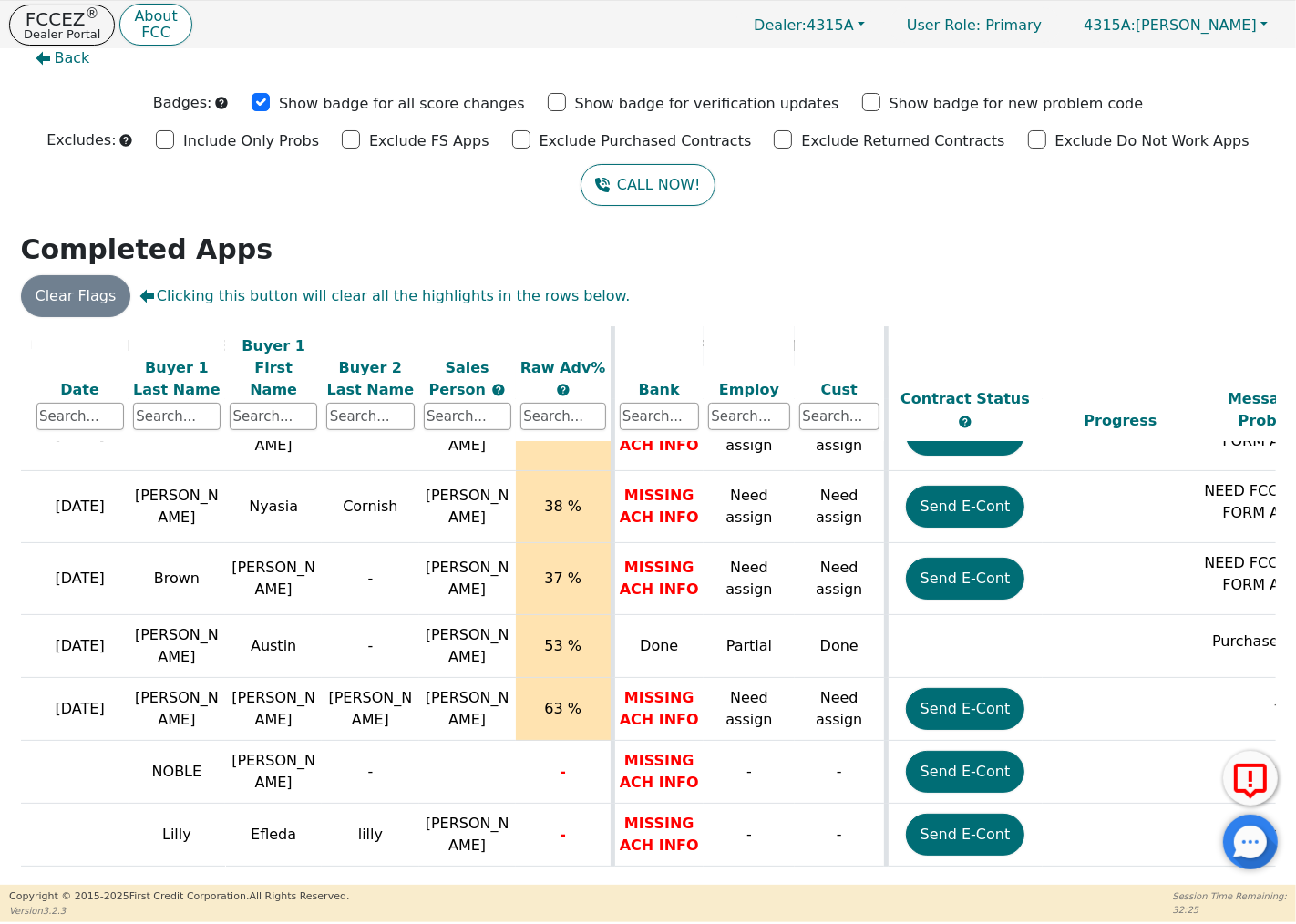
drag, startPoint x: 713, startPoint y: 878, endPoint x: 751, endPoint y: 879, distance: 38.0
click at [751, 879] on div "ALL VALUES ON THIS PAGE ARE UPDATED IN REAL TIME VERIFICATION STATUS Do Not Wor…" at bounding box center [648, 605] width 1268 height 558
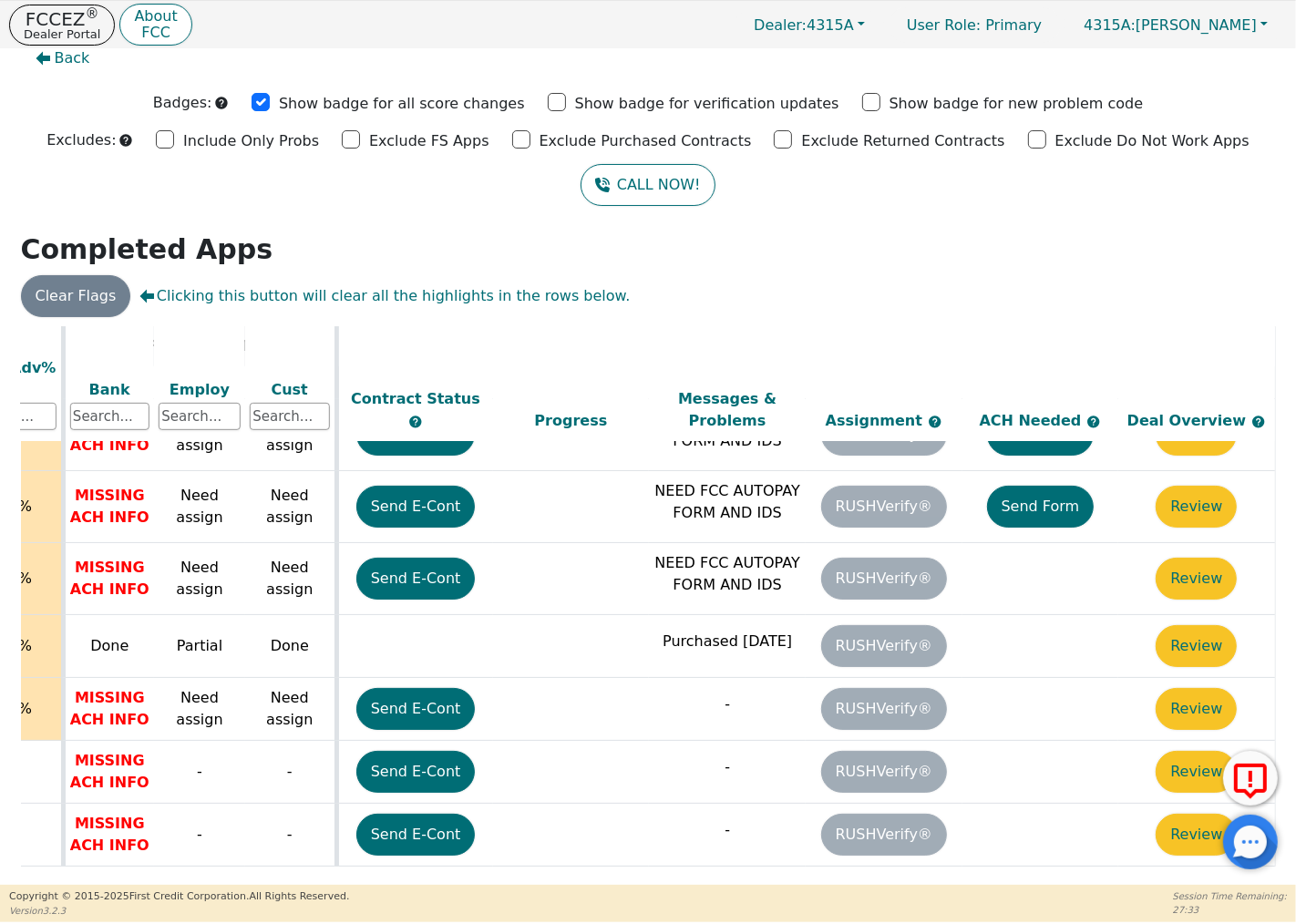
scroll to position [831, 0]
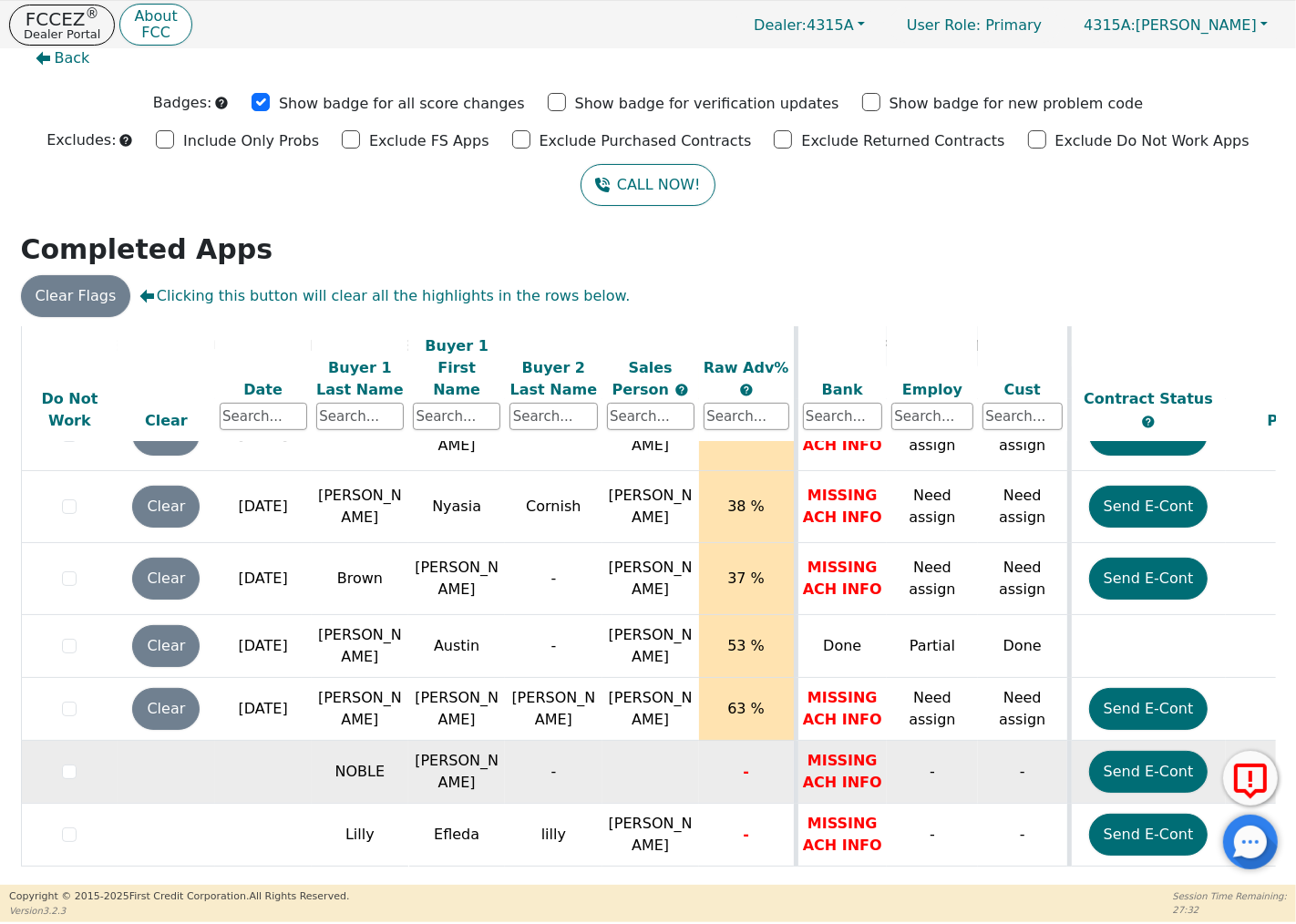
click at [432, 760] on td "[PERSON_NAME]" at bounding box center [456, 771] width 97 height 62
click at [439, 753] on td "[PERSON_NAME]" at bounding box center [456, 771] width 97 height 62
click at [343, 747] on td "NOBLE" at bounding box center [359, 771] width 97 height 62
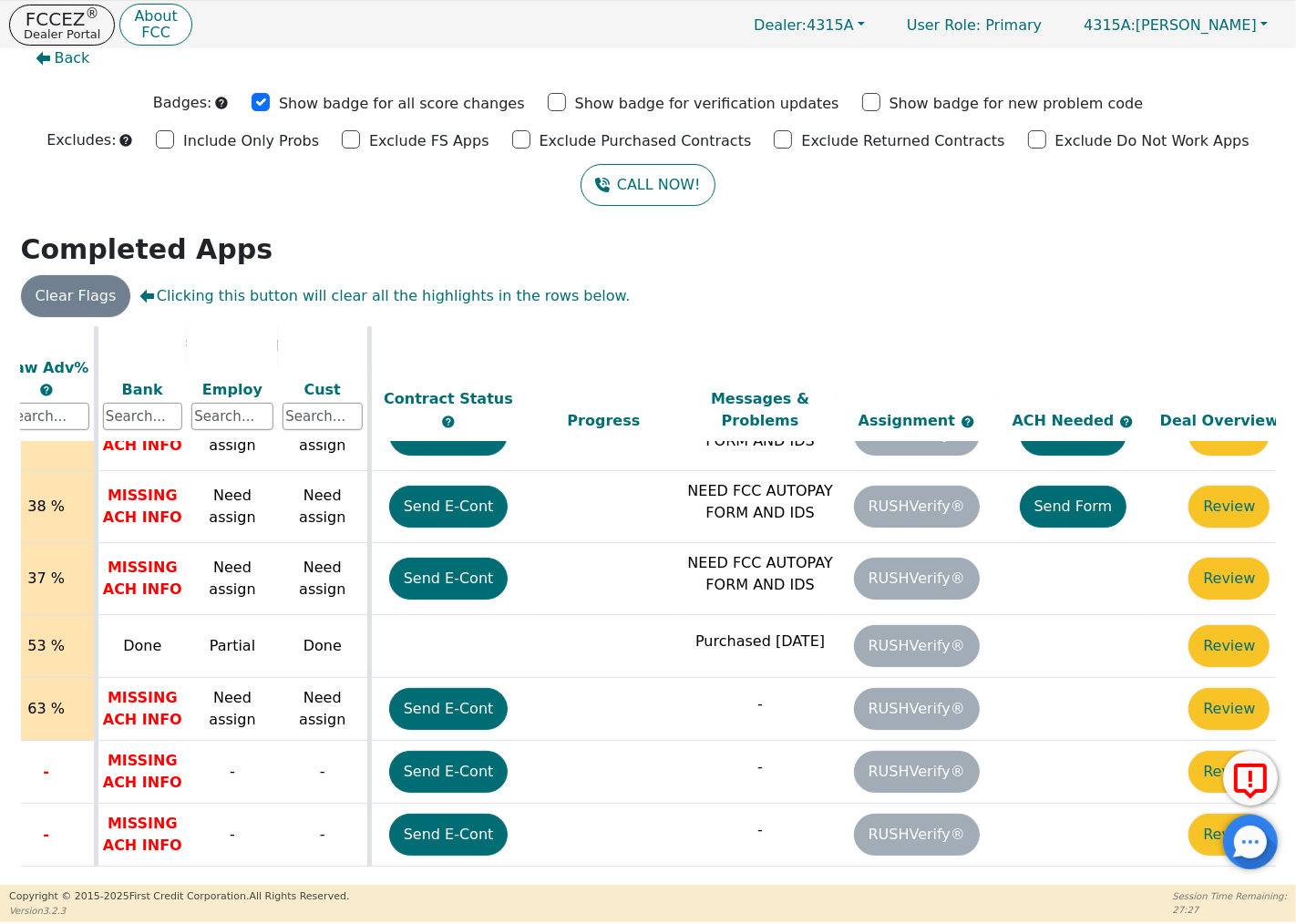
scroll to position [831, 742]
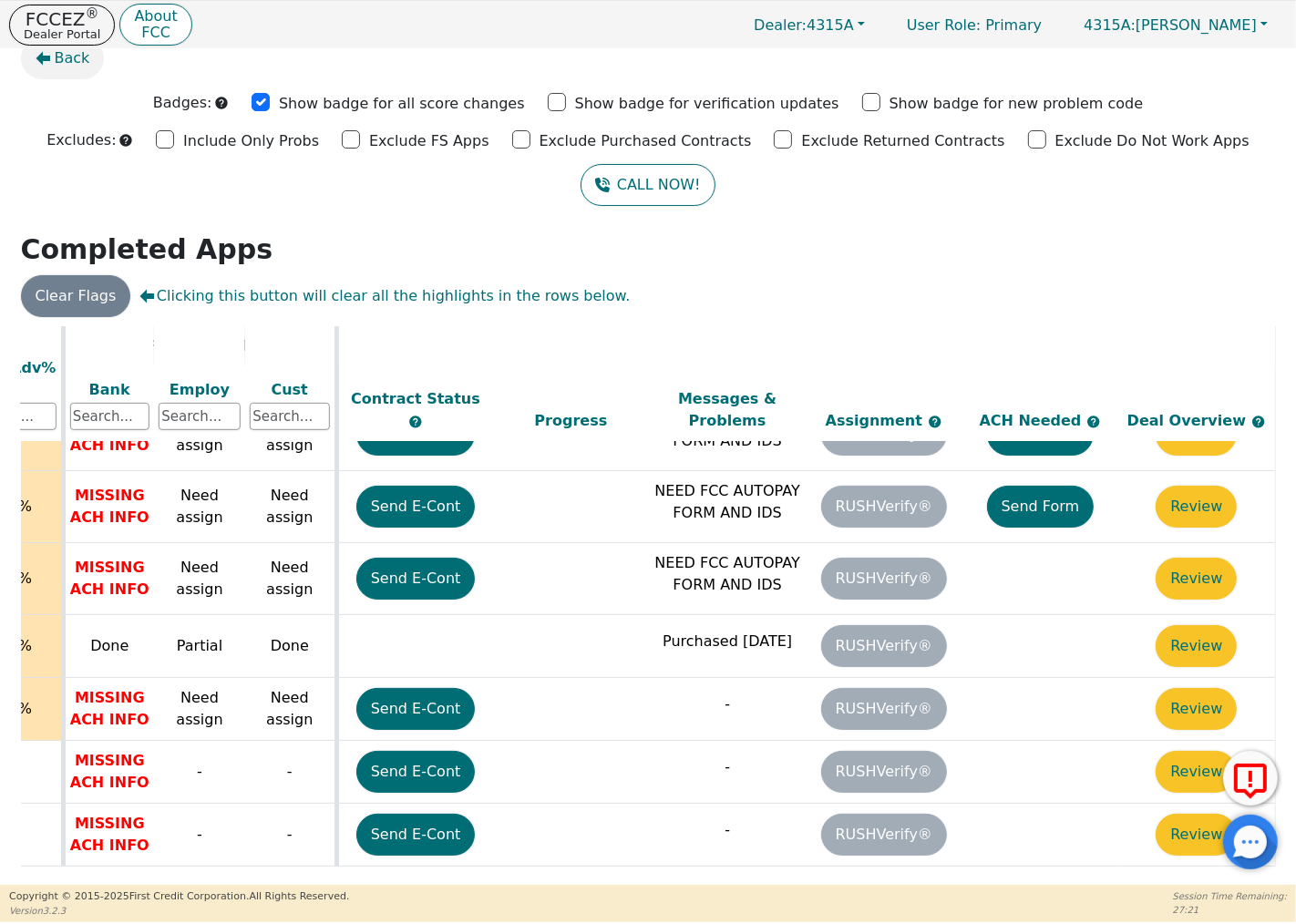
click at [63, 59] on span "Back" at bounding box center [72, 58] width 36 height 22
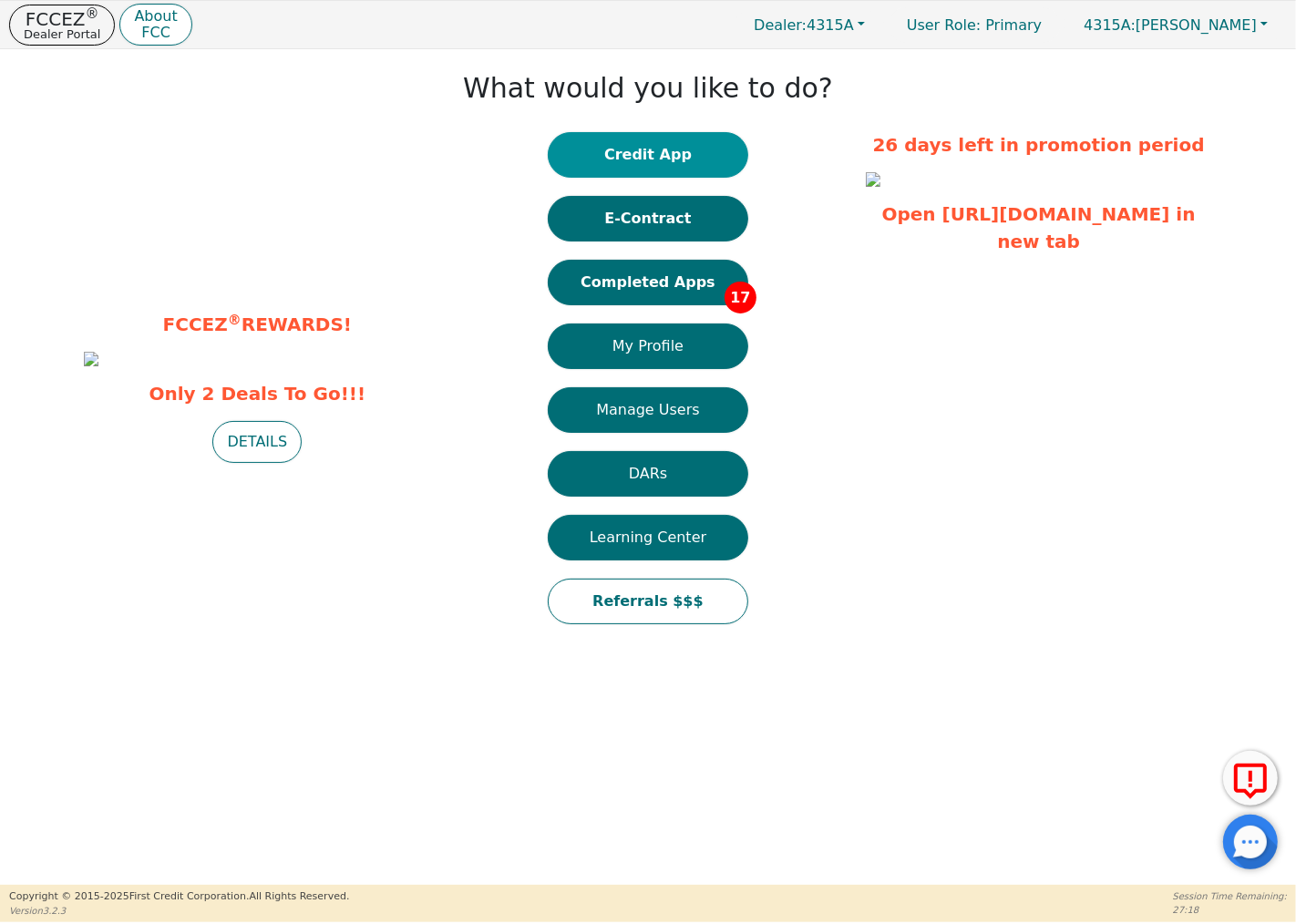
click at [663, 160] on button "Credit App" at bounding box center [648, 155] width 201 height 45
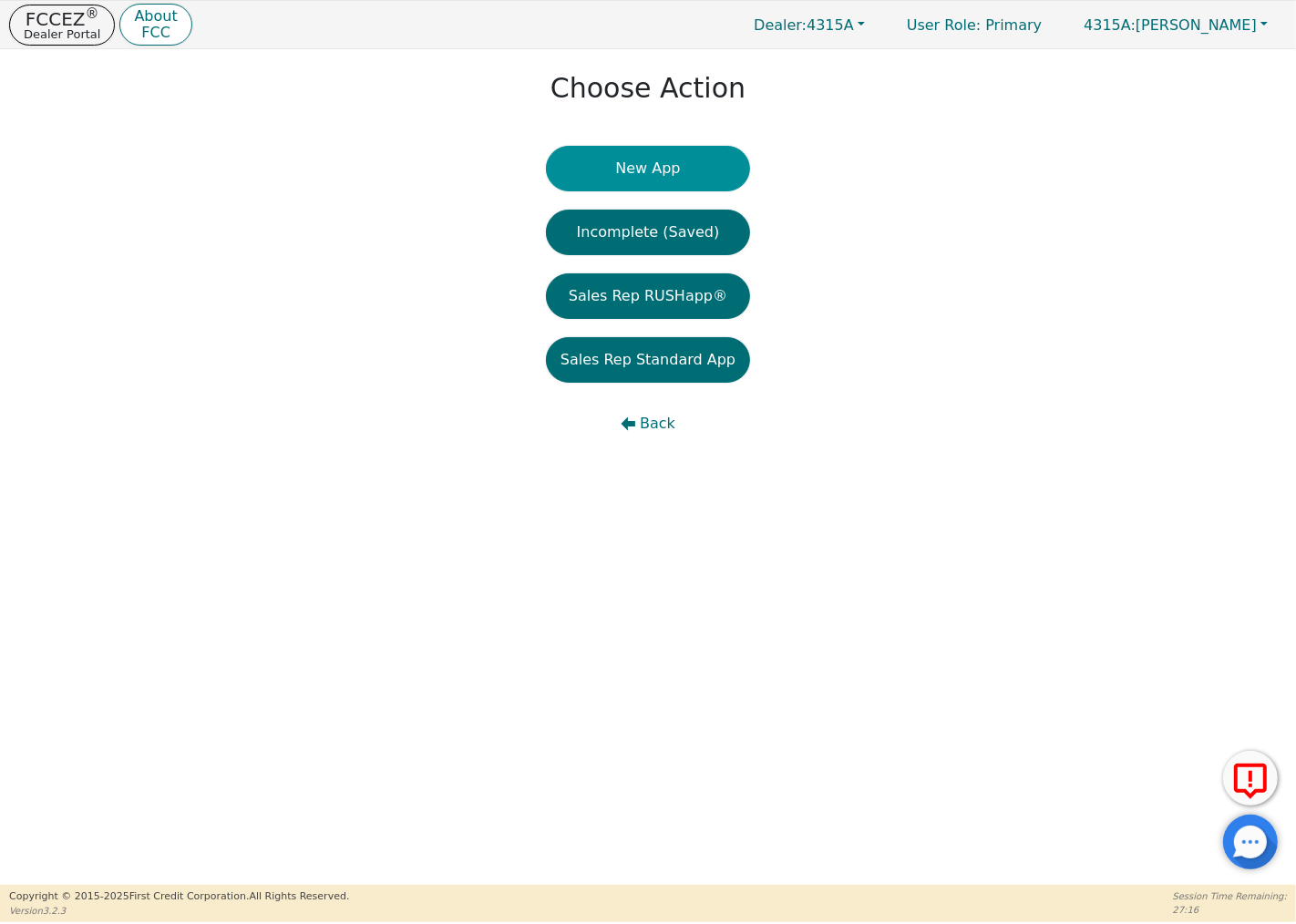
click at [720, 152] on button "New App" at bounding box center [648, 168] width 204 height 45
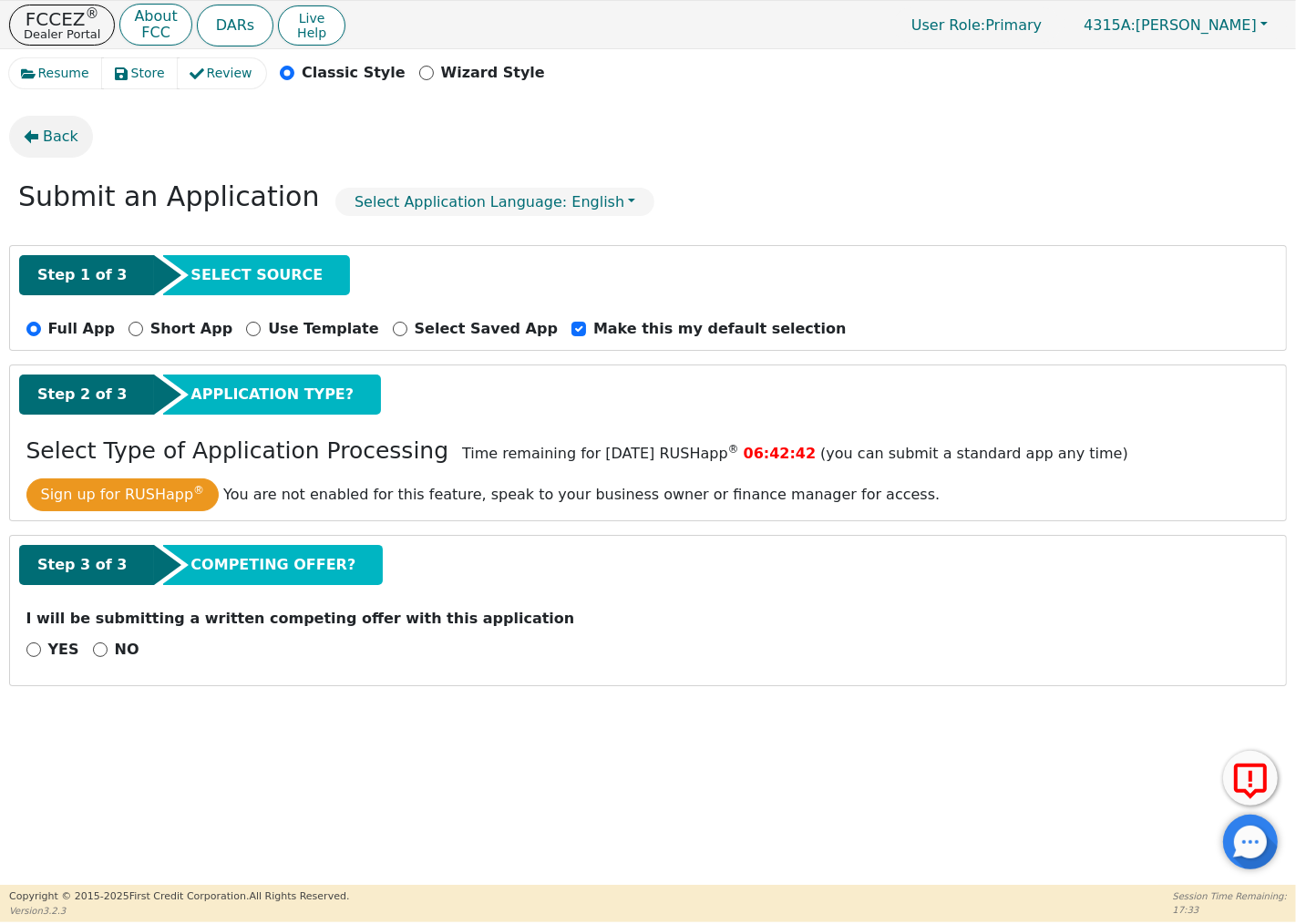
click at [33, 139] on icon "button" at bounding box center [32, 137] width 14 height 13
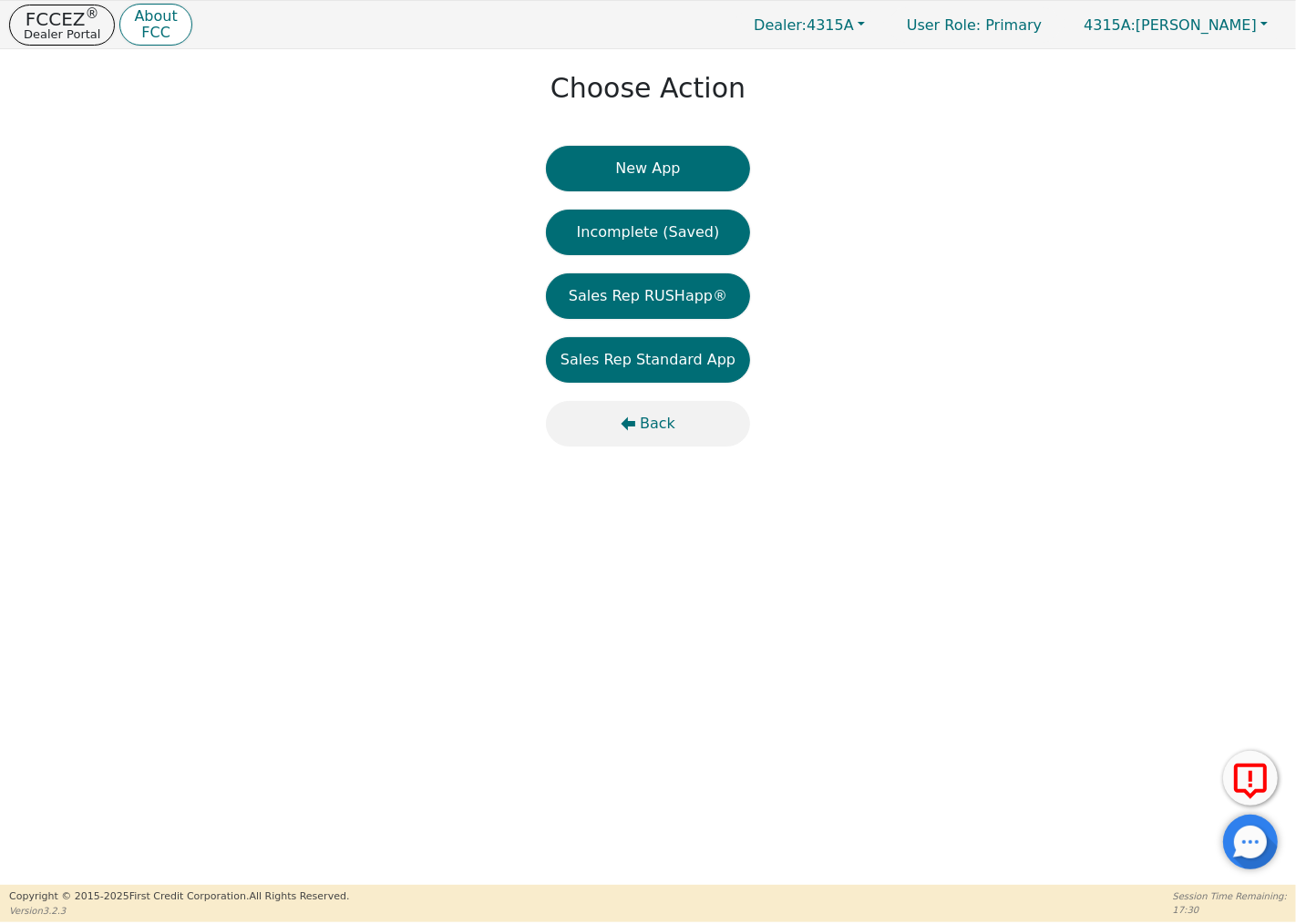
click at [648, 423] on span "Back" at bounding box center [657, 424] width 36 height 22
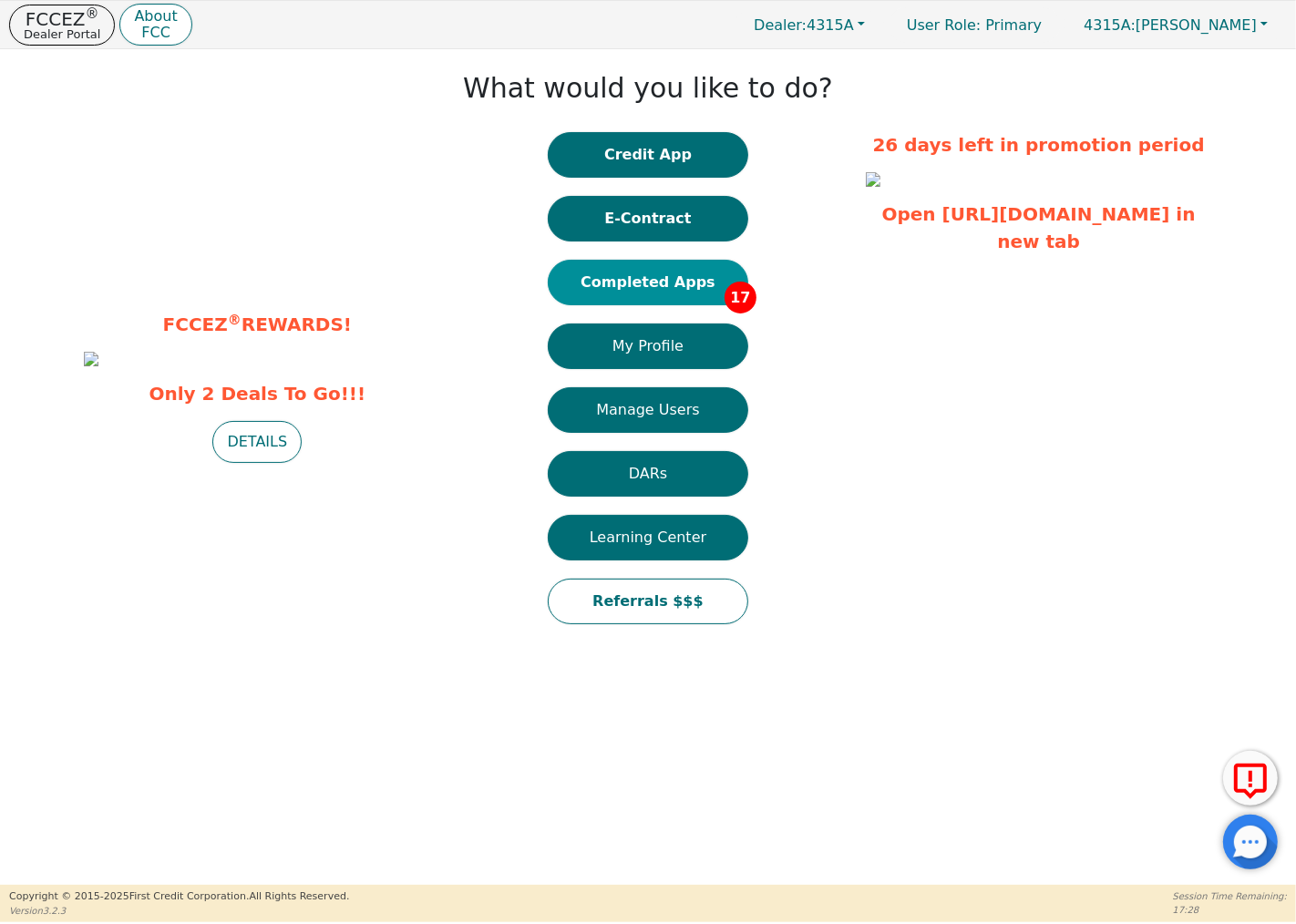
click at [670, 277] on button "Completed Apps 17" at bounding box center [648, 281] width 201 height 45
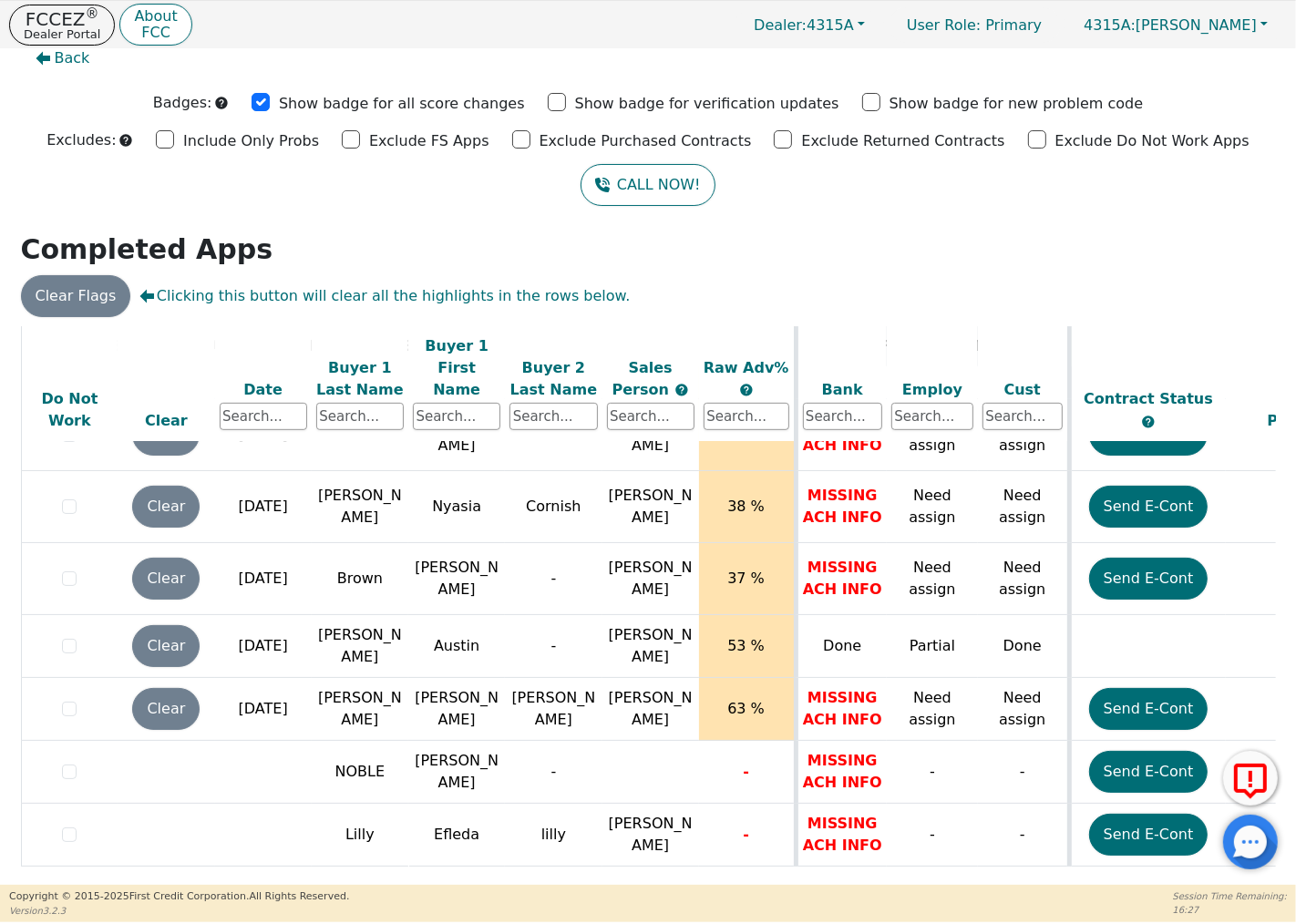
scroll to position [831, 742]
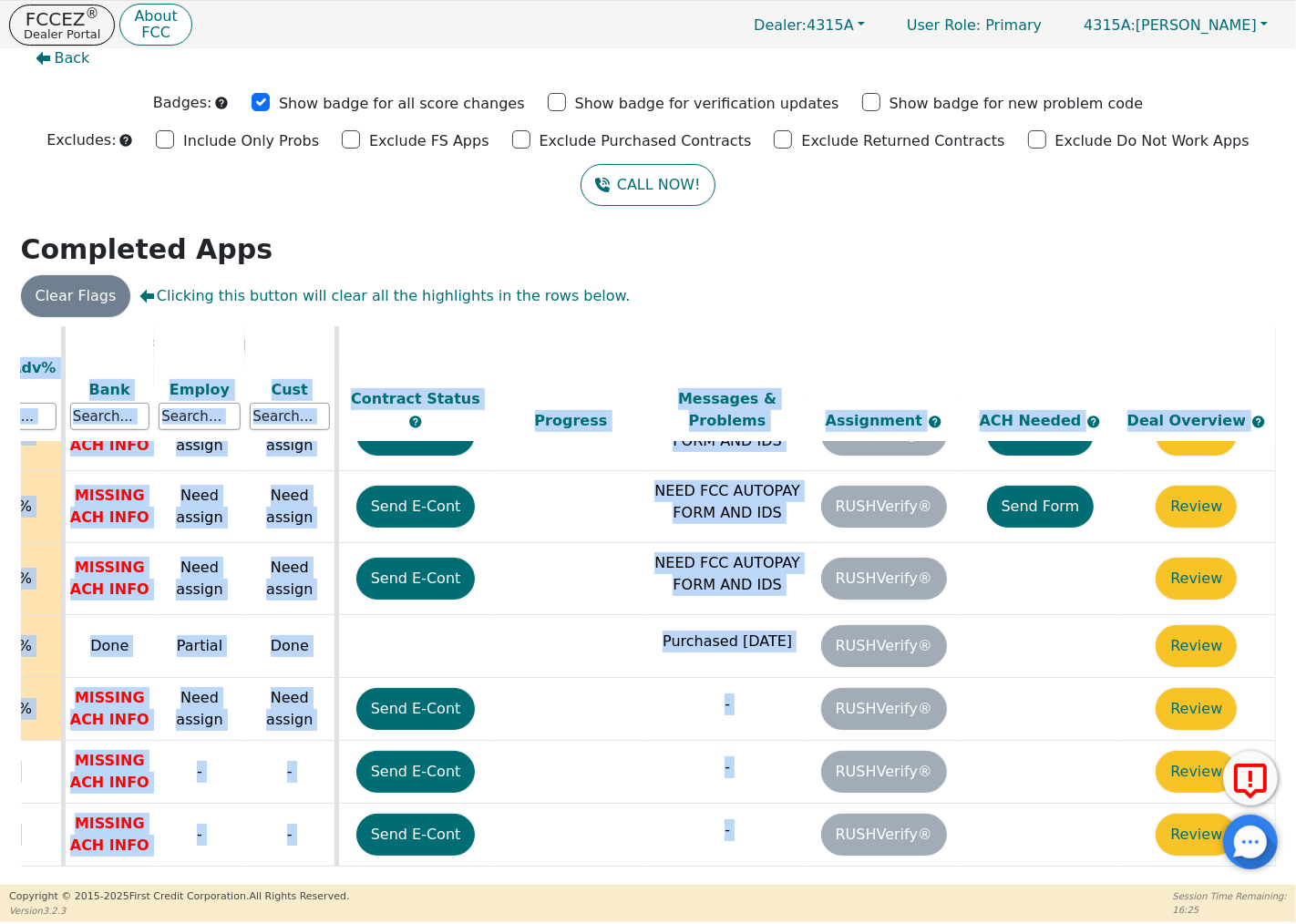
drag, startPoint x: 1201, startPoint y: 872, endPoint x: 889, endPoint y: 866, distance: 312.1
click at [844, 858] on div "ALL VALUES ON THIS PAGE ARE UPDATED IN REAL TIME VERIFICATION STATUS Do Not Wor…" at bounding box center [648, 603] width 1255 height 554
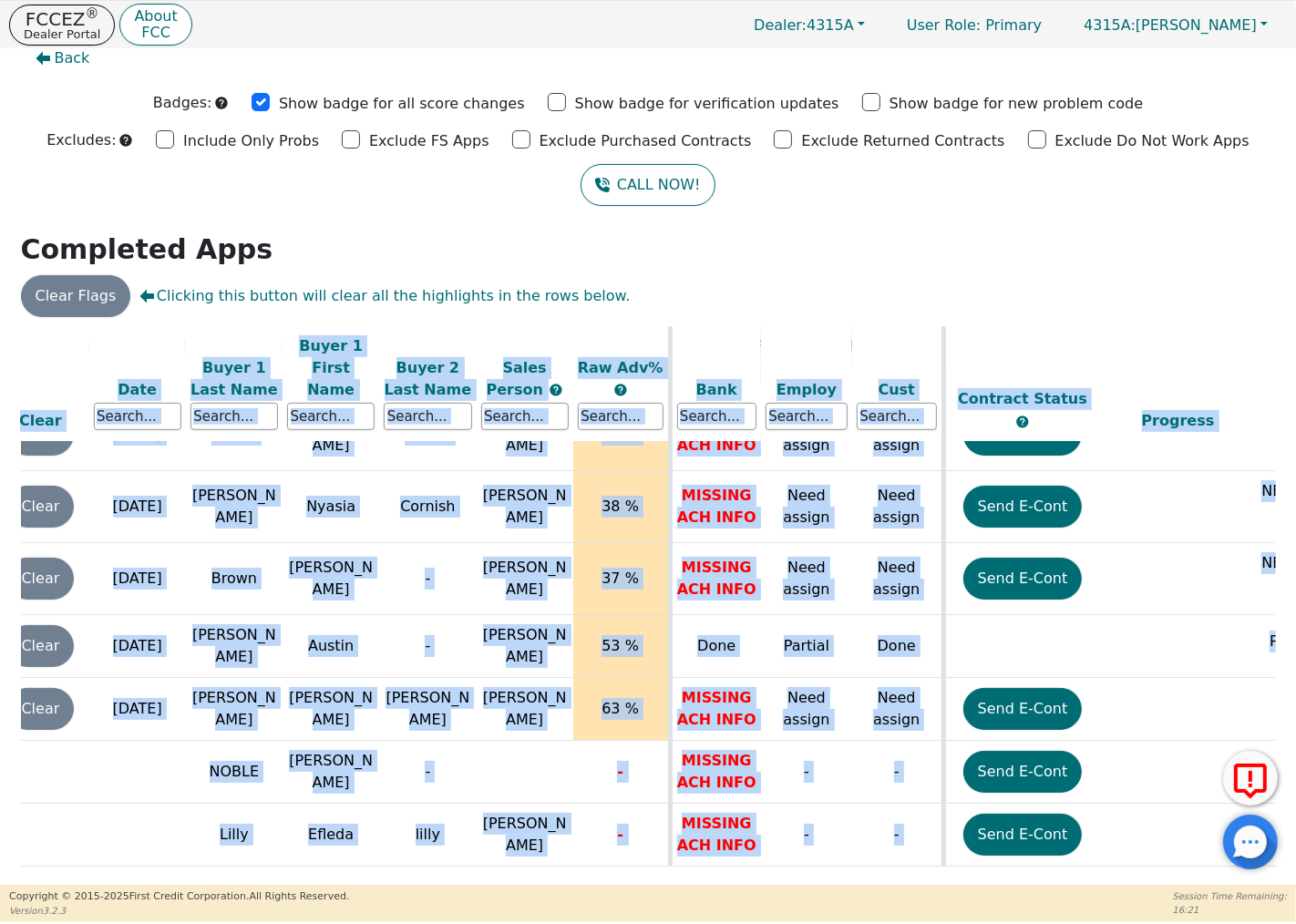
scroll to position [831, 0]
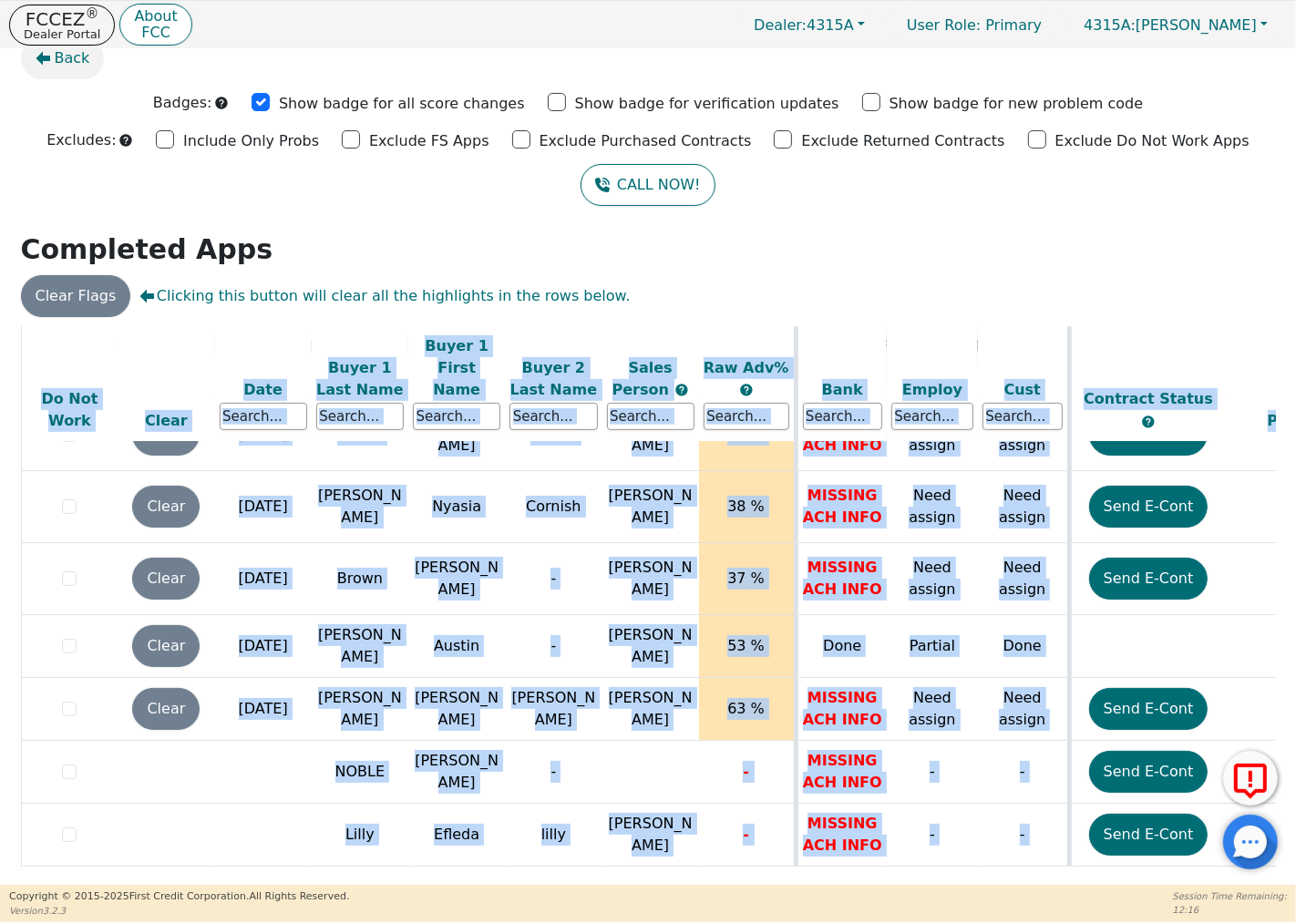
click at [60, 61] on span "Back" at bounding box center [72, 58] width 36 height 22
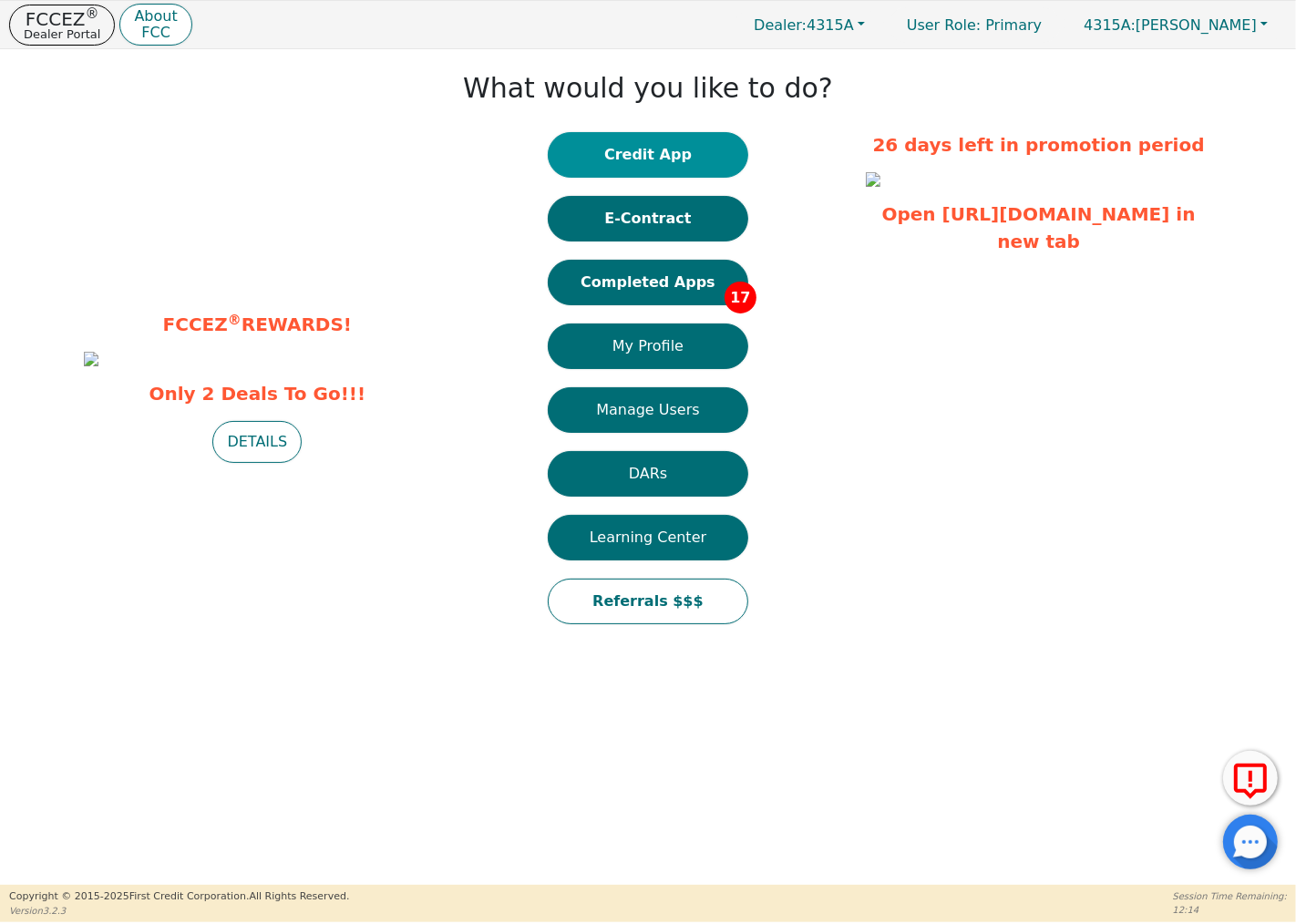
click at [606, 142] on button "Credit App" at bounding box center [648, 155] width 201 height 45
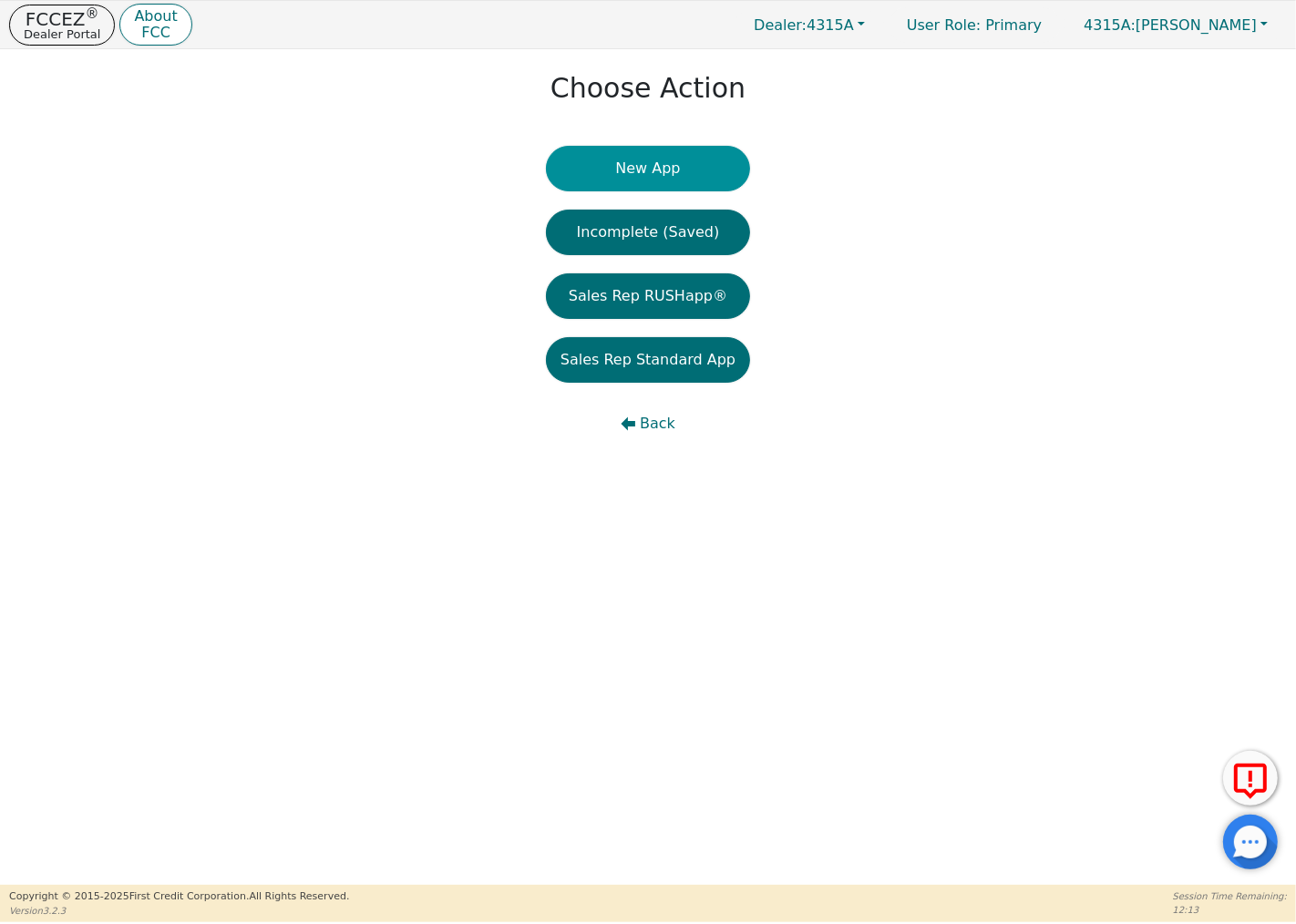
click at [624, 156] on button "New App" at bounding box center [648, 168] width 204 height 45
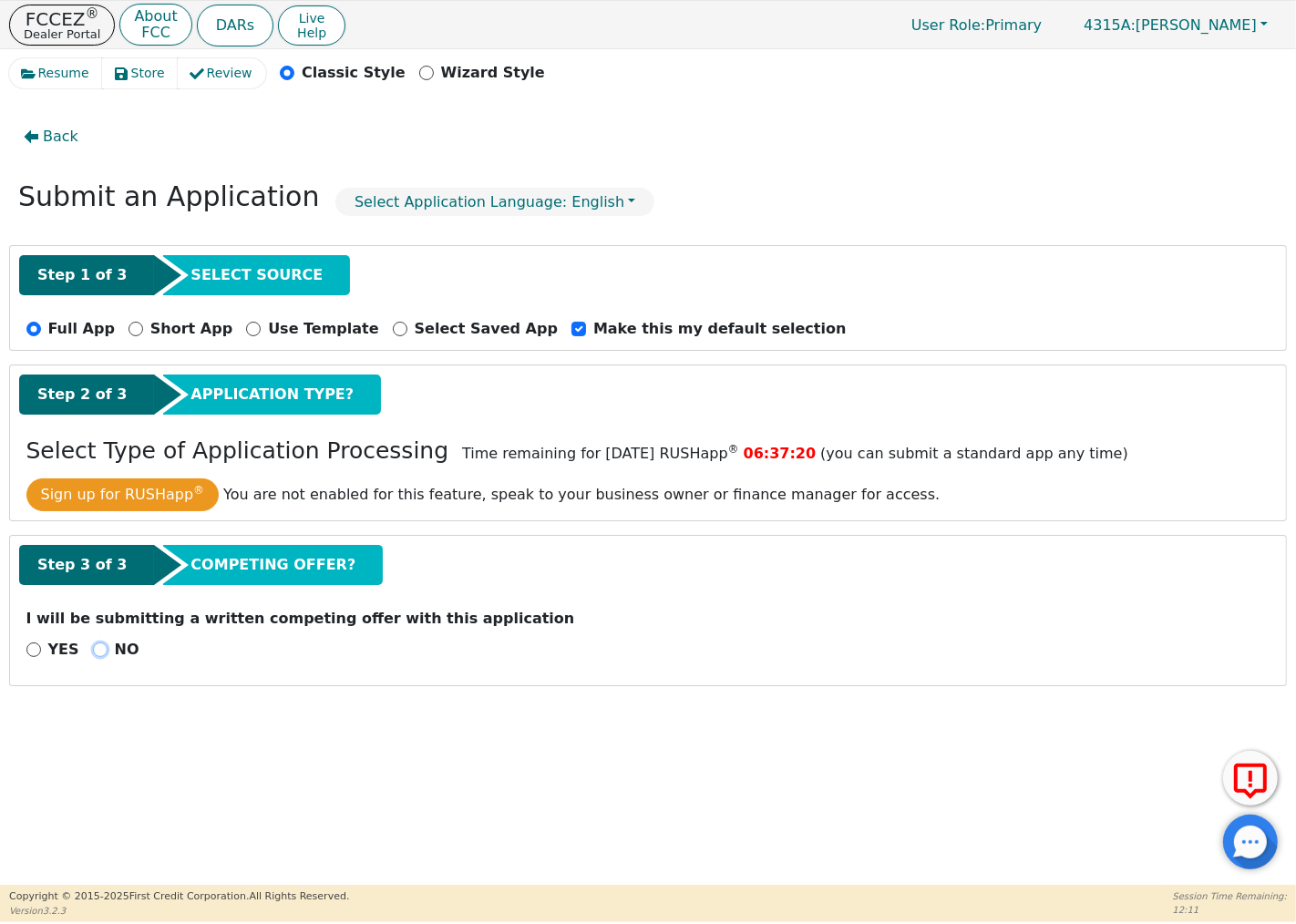
click at [93, 653] on input "NO" at bounding box center [100, 649] width 14 height 14
radio input "true"
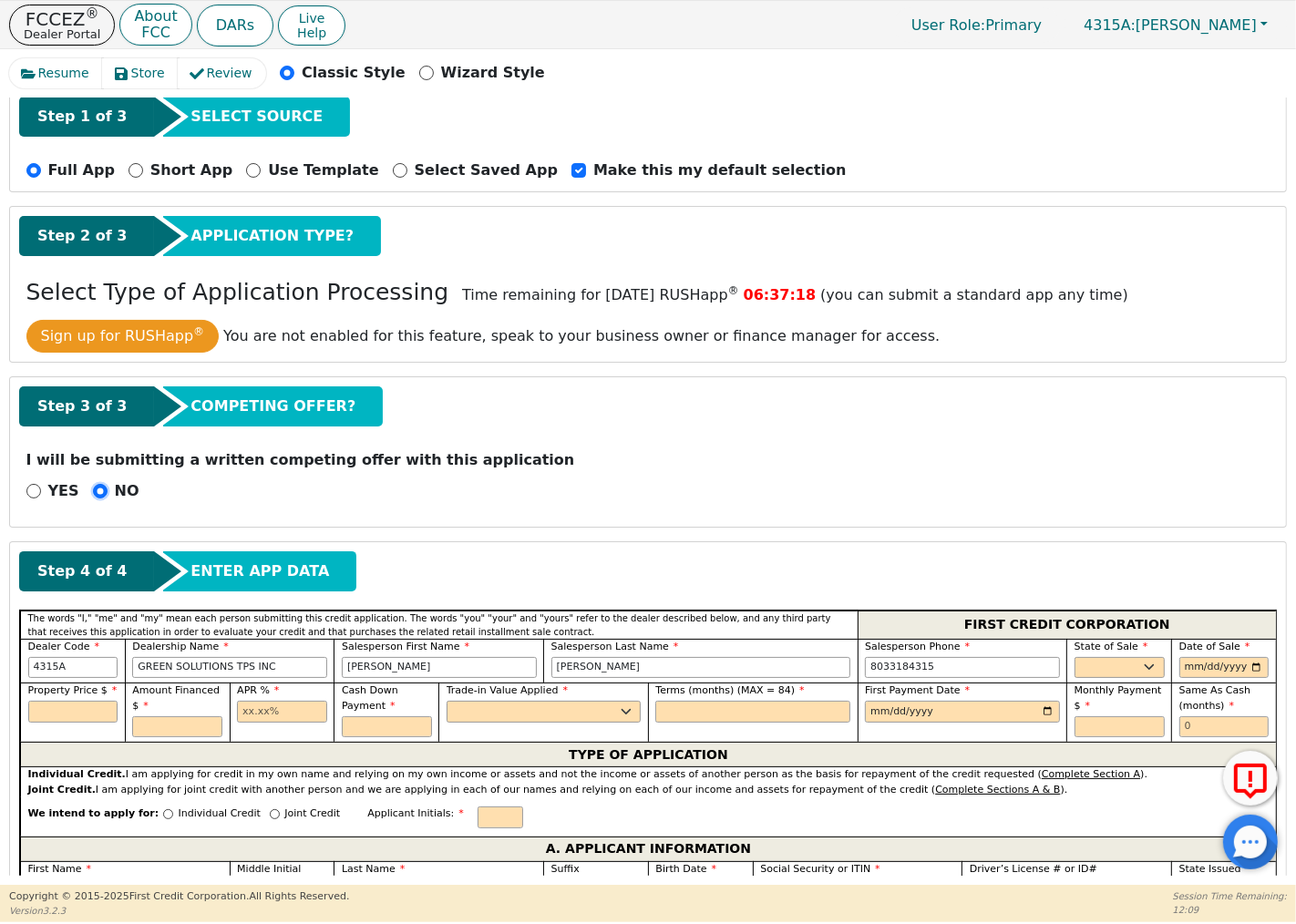
scroll to position [304, 0]
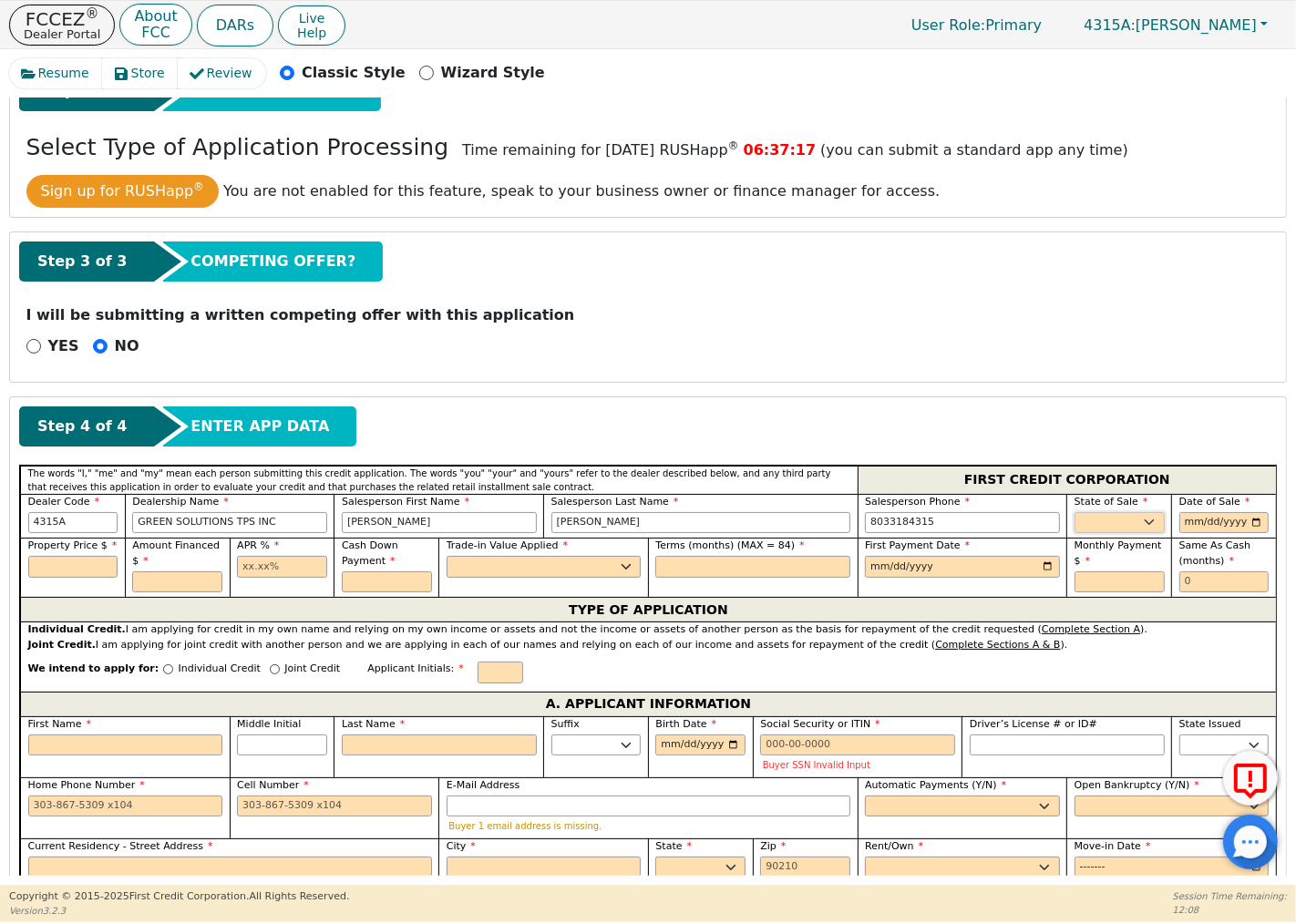
click at [1103, 524] on select "AK AL AR AZ CA CO CT DC DE FL [GEOGRAPHIC_DATA] HI IA ID IL IN KS [GEOGRAPHIC_D…" at bounding box center [1119, 523] width 90 height 22
select select "SC"
click at [1074, 513] on select "AK AL AR AZ CA CO CT DC DE FL [GEOGRAPHIC_DATA] HI IA ID IL IN KS [GEOGRAPHIC_D…" at bounding box center [1119, 523] width 90 height 22
click at [1188, 524] on input "date" at bounding box center [1224, 523] width 90 height 22
type input "0005-10-06"
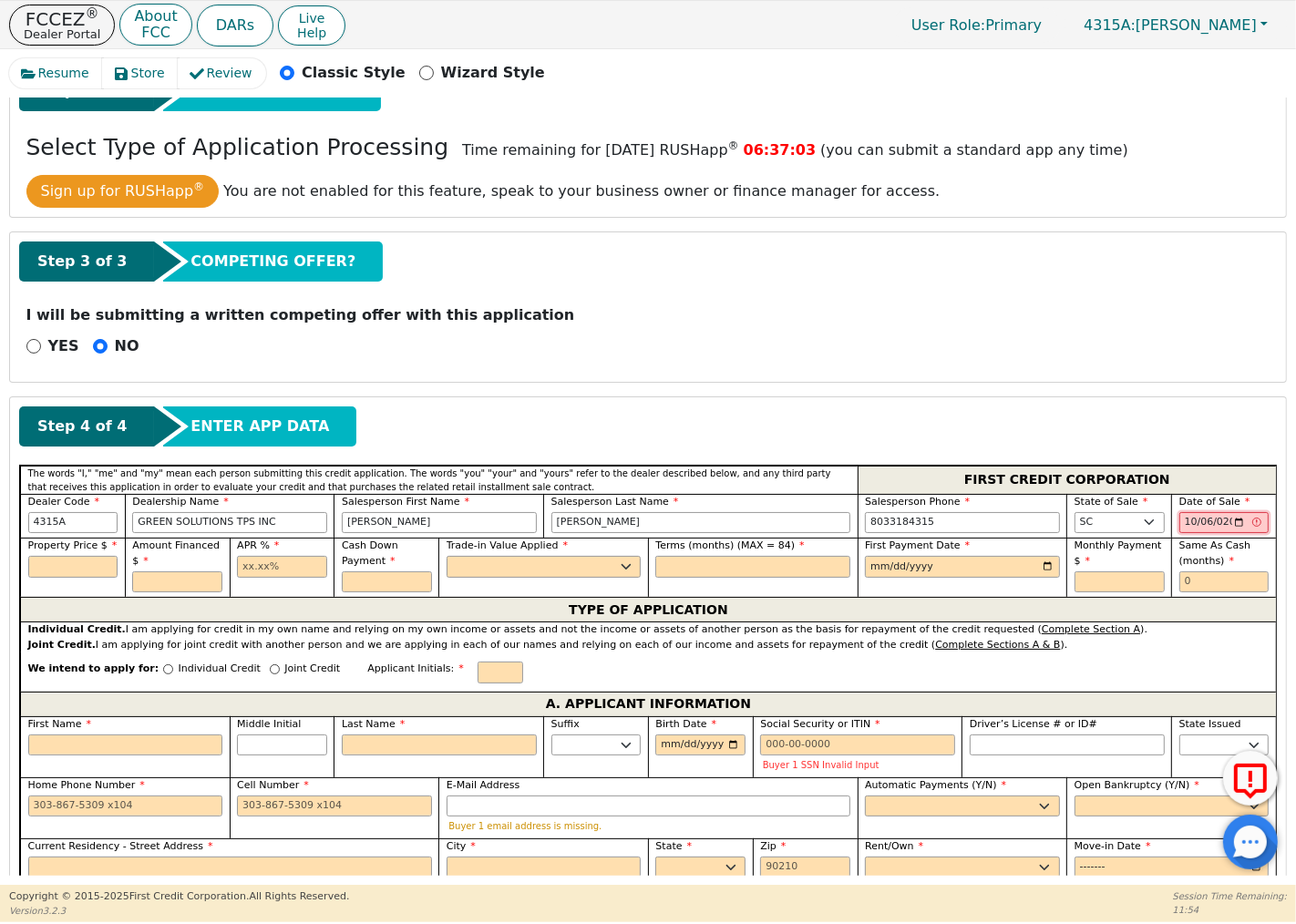
type input "[DATE]"
click at [101, 568] on input "text" at bounding box center [73, 567] width 90 height 22
type input "9490.00"
type input "19.99"
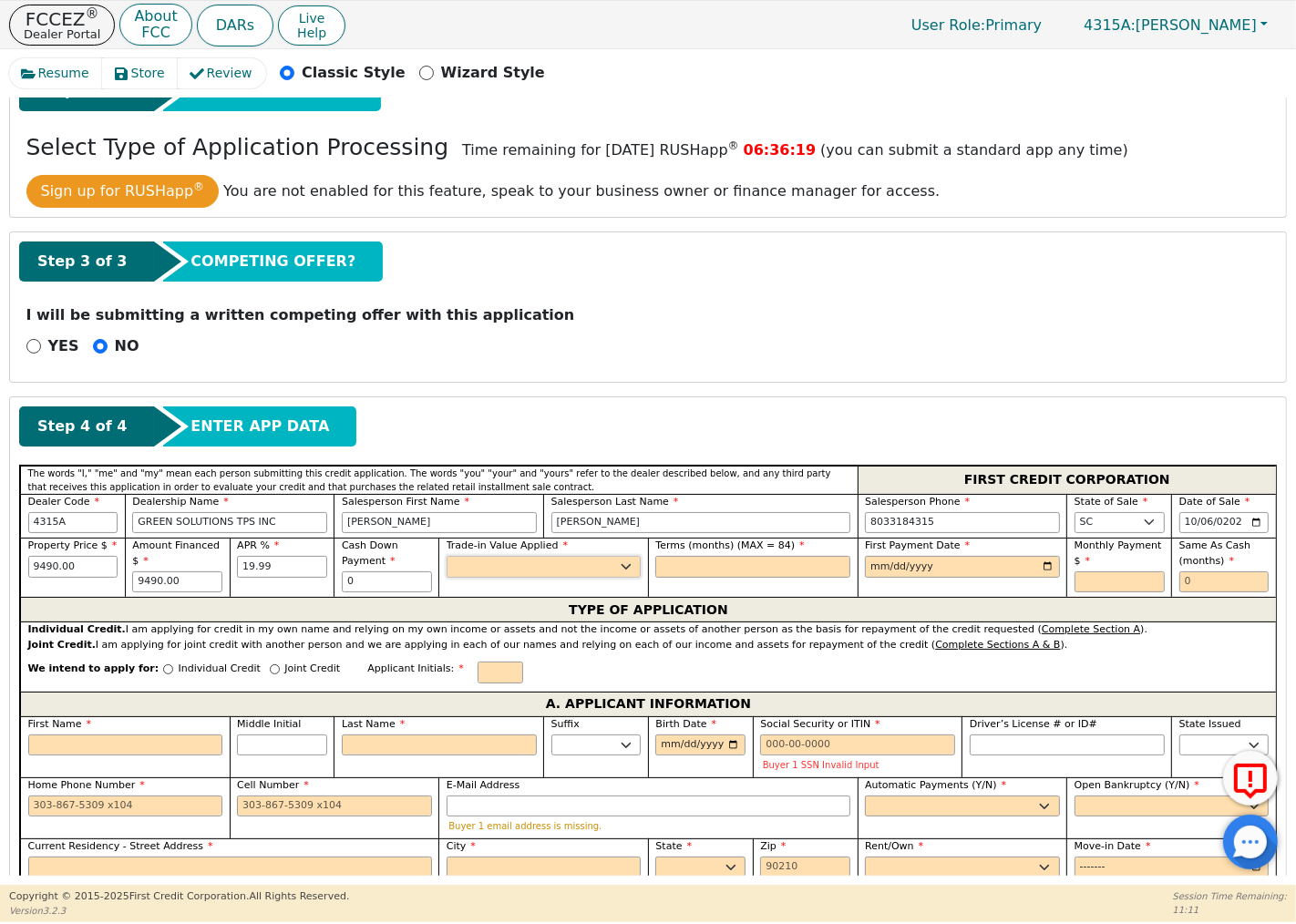
type input "0.00"
click at [611, 566] on select "Yes No" at bounding box center [544, 567] width 195 height 22
select select "n"
click at [447, 557] on select "Yes No" at bounding box center [544, 567] width 195 height 22
click at [672, 571] on input "text" at bounding box center [752, 567] width 195 height 22
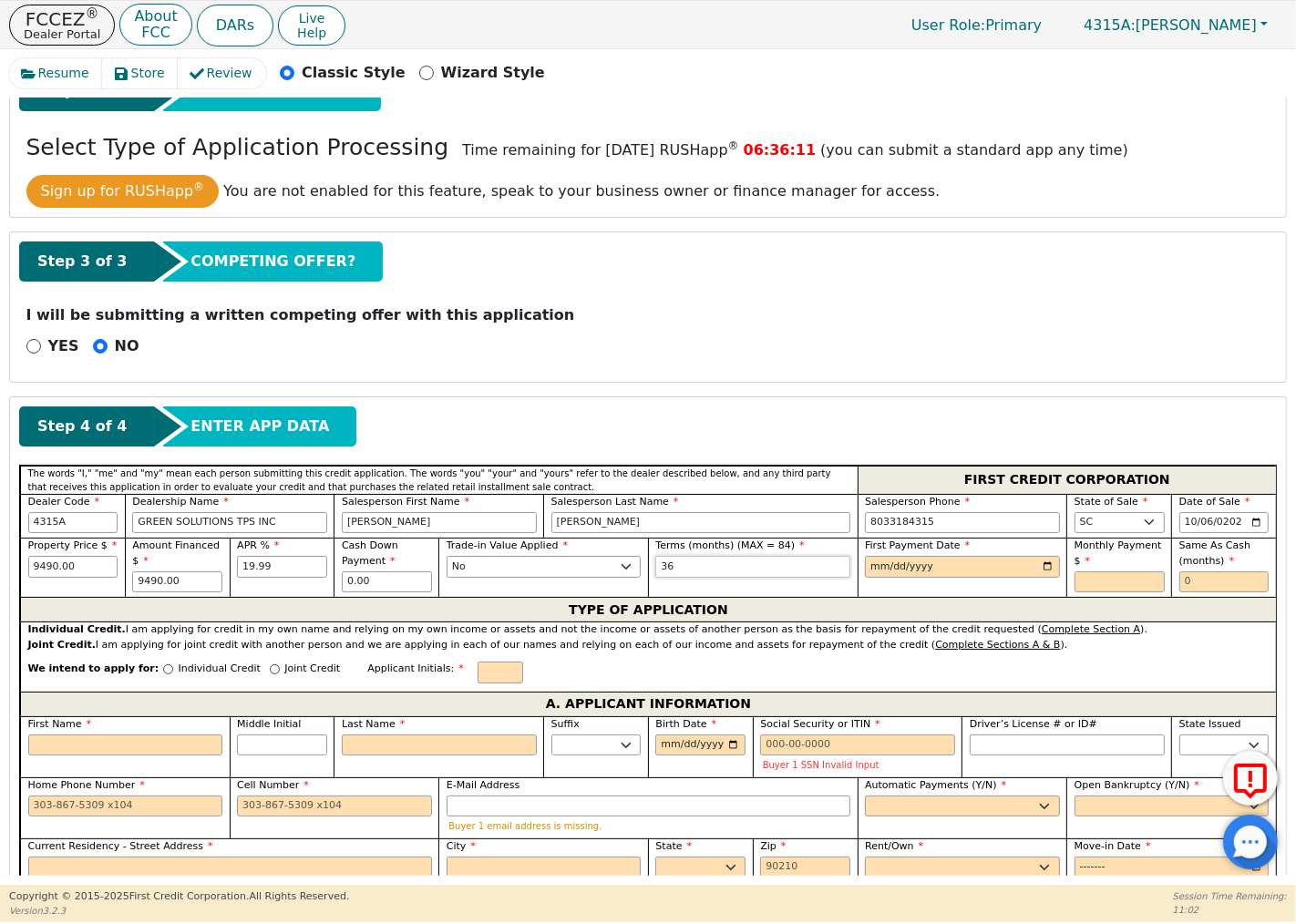
type input "36"
type input "0019-11-15"
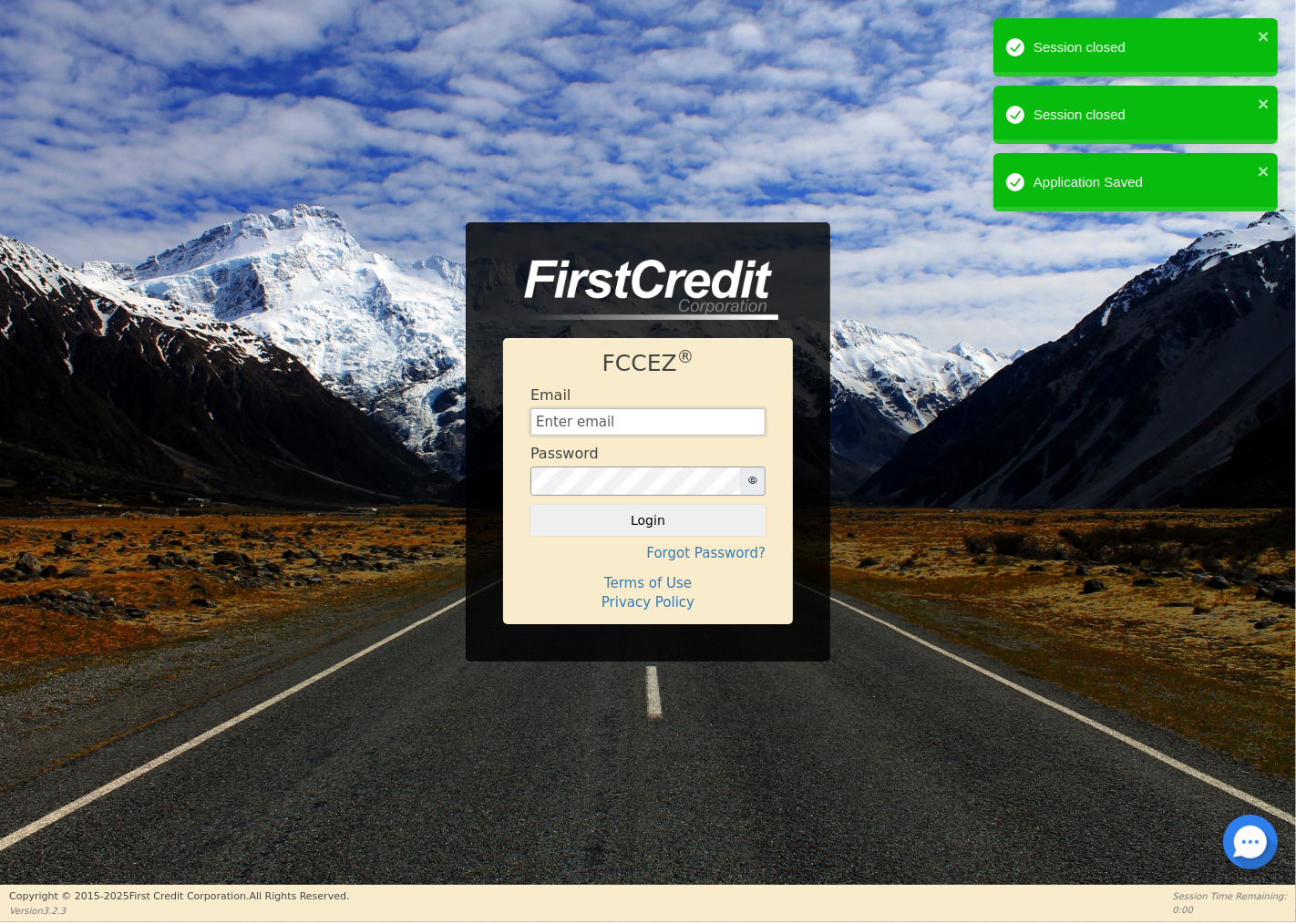
type input "[EMAIL_ADDRESS][DOMAIN_NAME]"
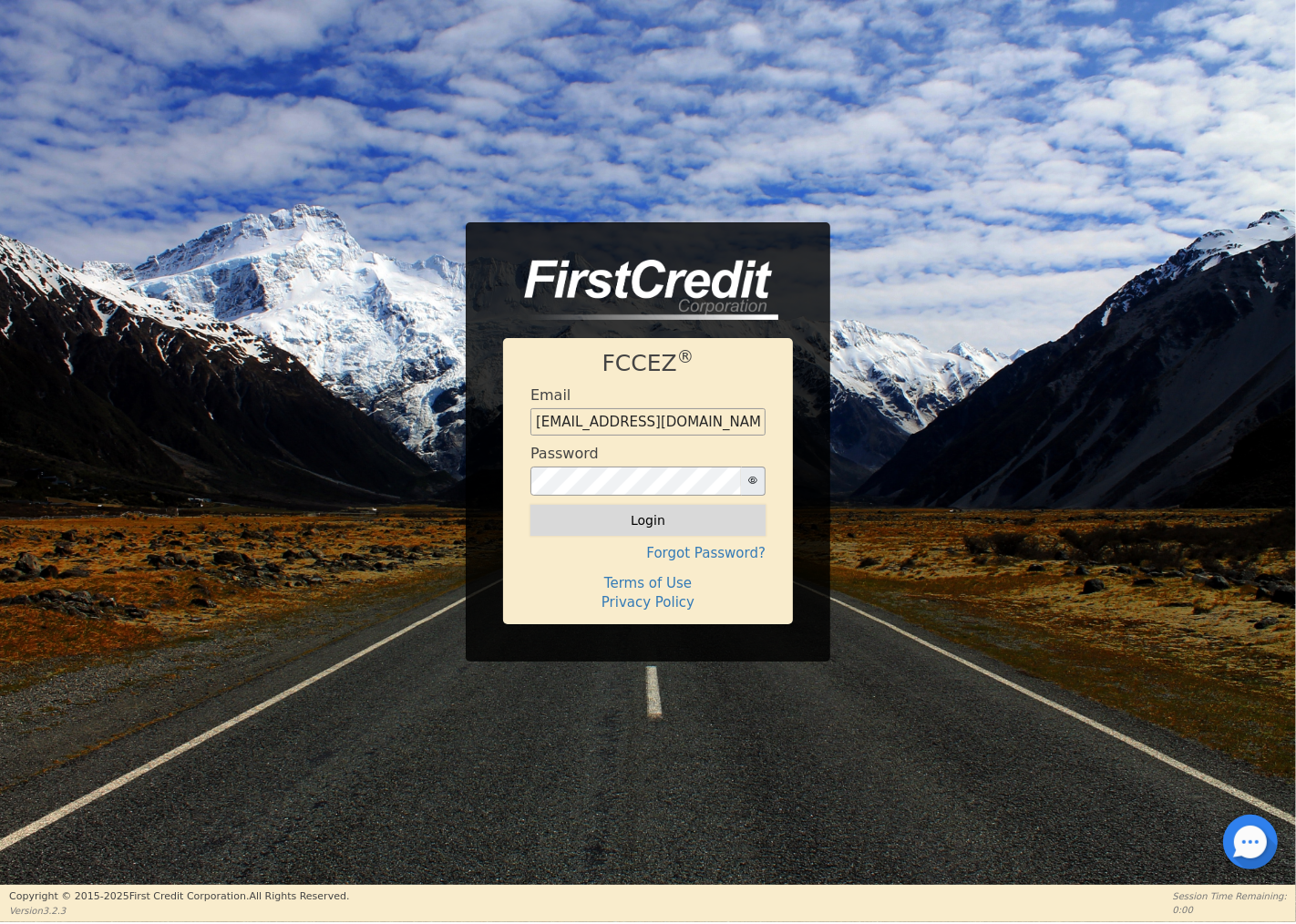
click at [642, 521] on button "Login" at bounding box center [648, 520] width 235 height 31
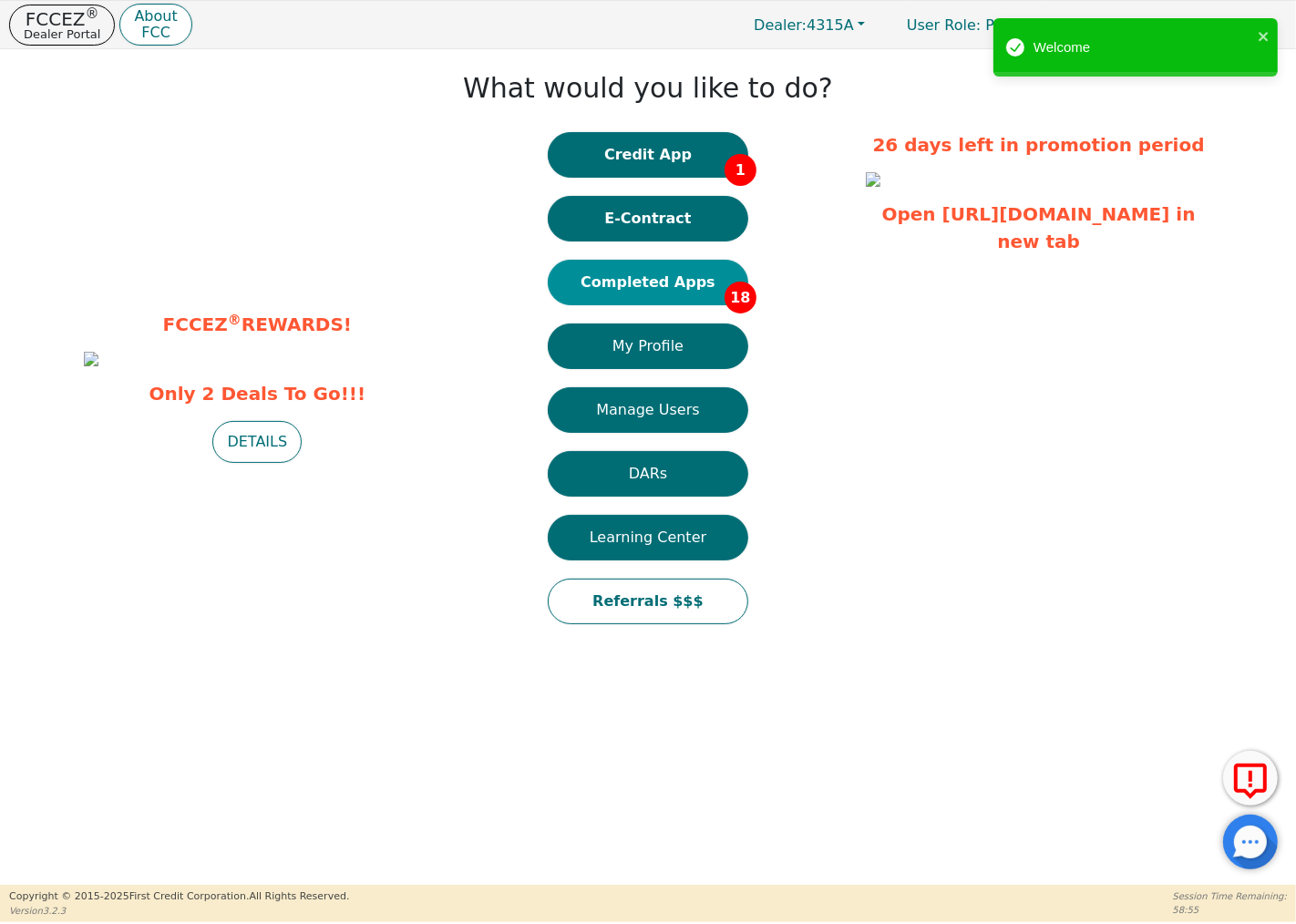
click at [697, 271] on button "Completed Apps 18" at bounding box center [648, 281] width 201 height 45
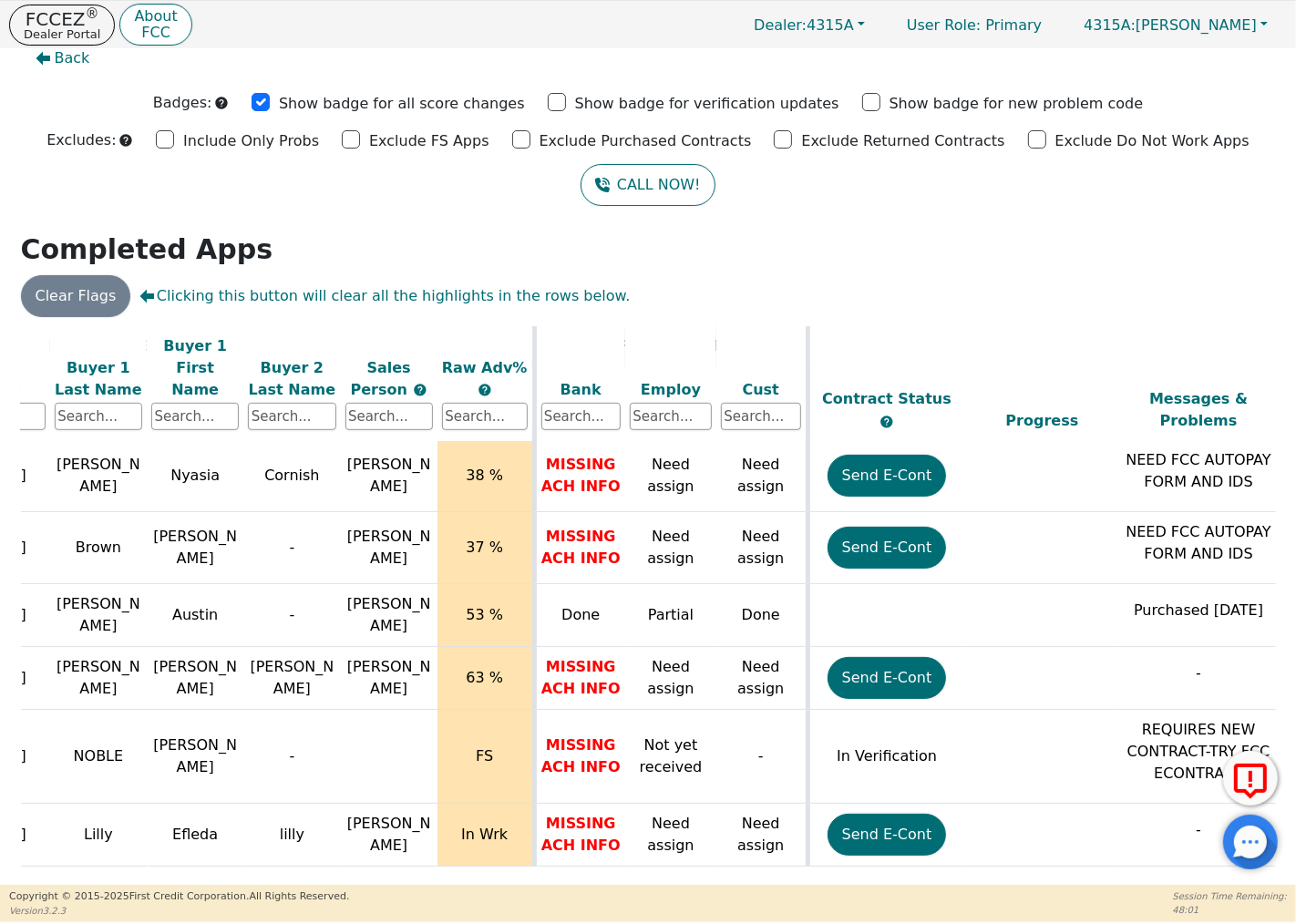
scroll to position [862, 0]
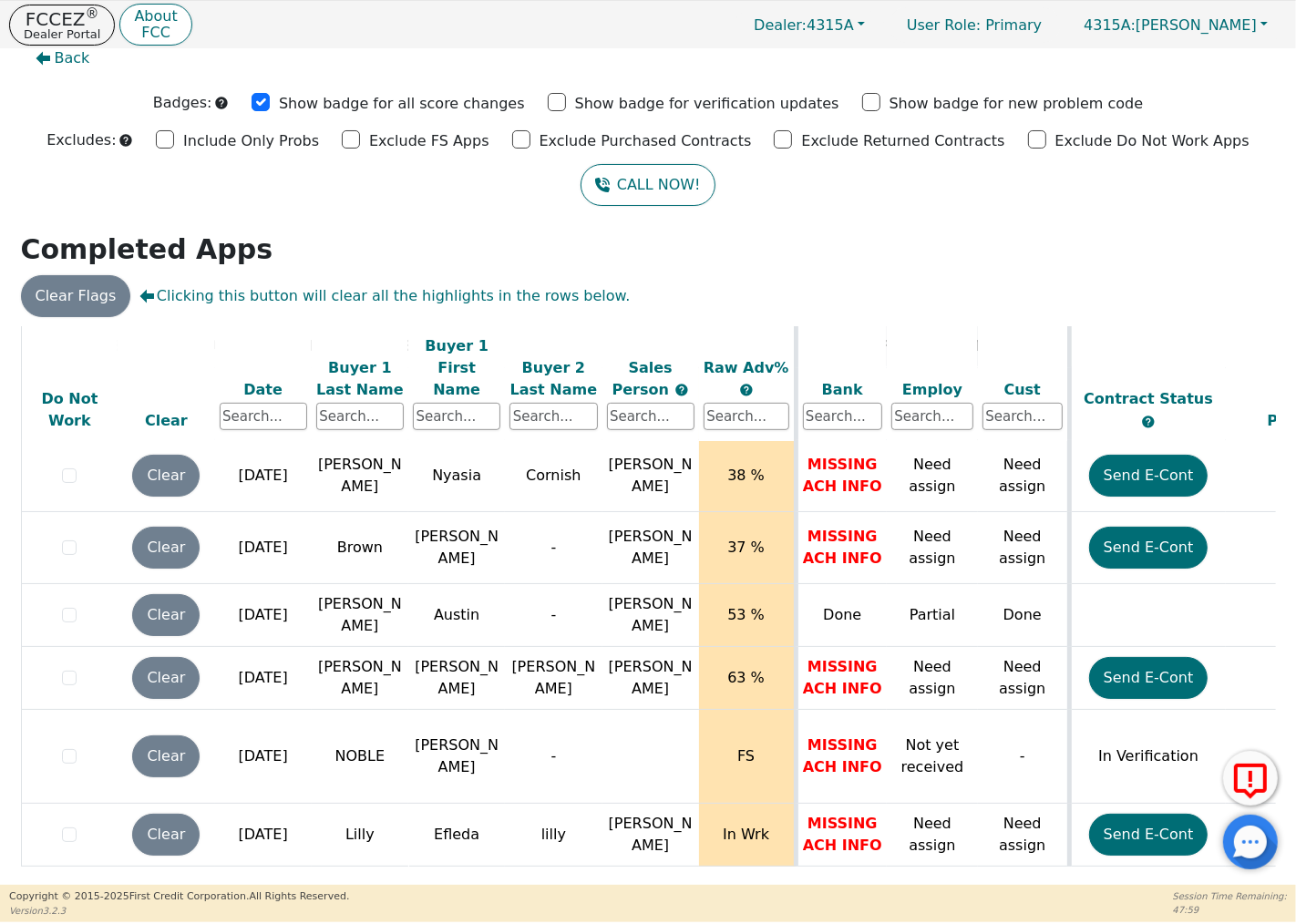
drag, startPoint x: 721, startPoint y: 872, endPoint x: 850, endPoint y: 882, distance: 129.4
click at [850, 882] on div "ALL VALUES ON THIS PAGE ARE UPDATED IN REAL TIME VERIFICATION STATUS Do Not Wor…" at bounding box center [648, 605] width 1268 height 558
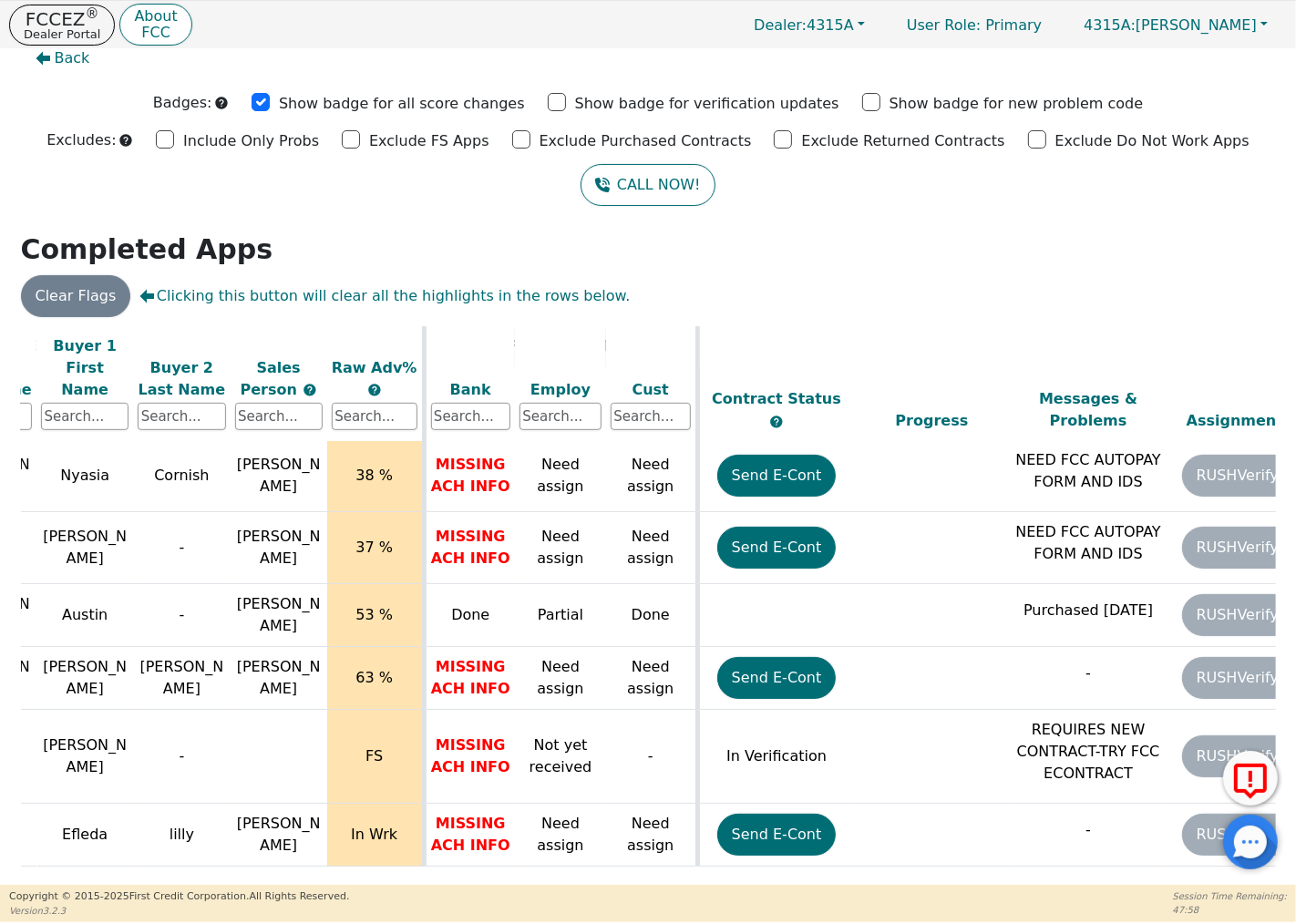
scroll to position [862, 742]
